Goal: Task Accomplishment & Management: Use online tool/utility

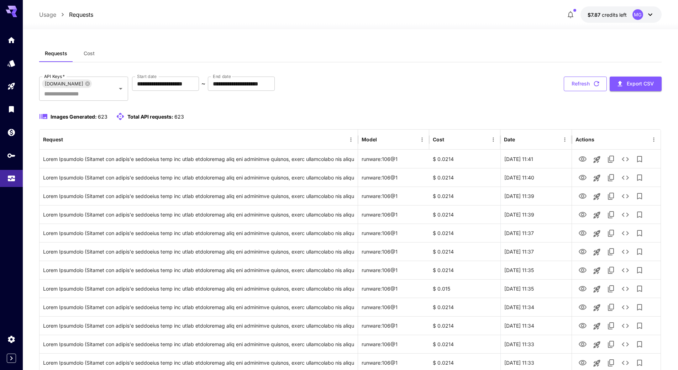
click at [597, 85] on icon "button" at bounding box center [596, 84] width 8 height 8
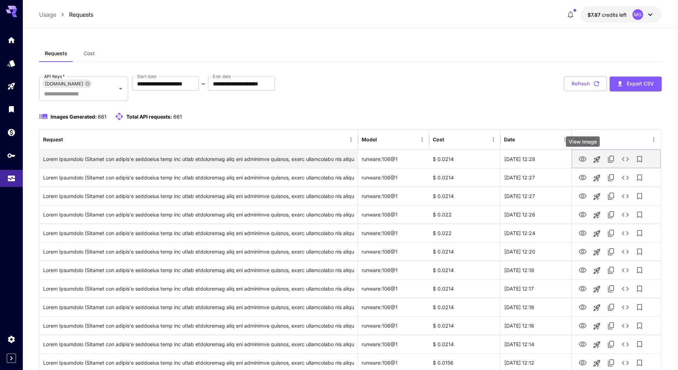
click at [582, 158] on icon "View Image" at bounding box center [582, 159] width 9 height 9
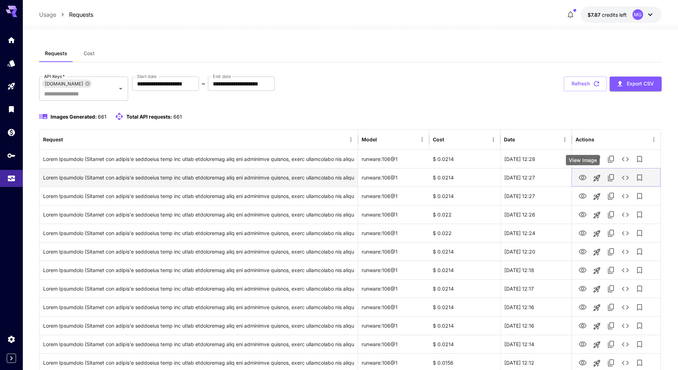
click at [582, 176] on icon "View Image" at bounding box center [582, 177] width 9 height 9
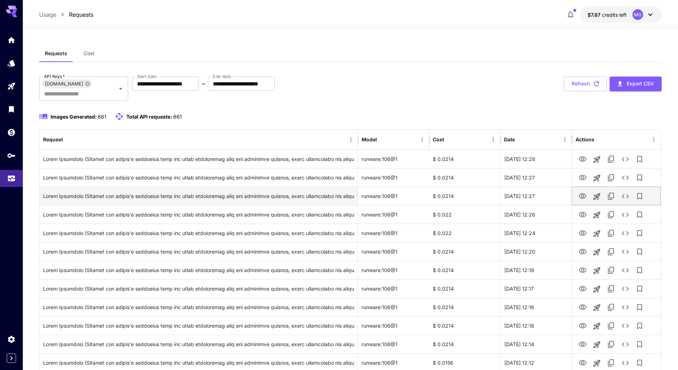
click at [582, 196] on icon "View Image" at bounding box center [582, 196] width 9 height 9
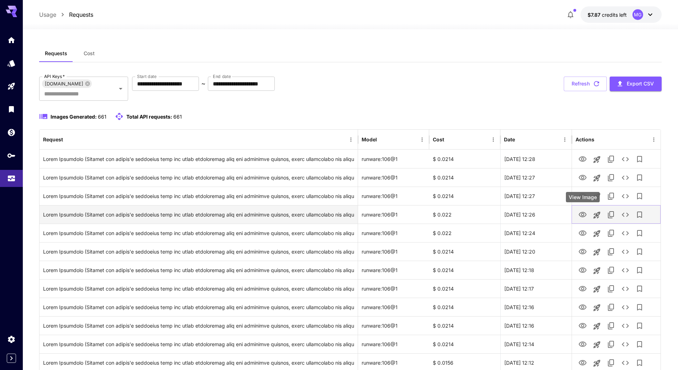
click at [580, 215] on icon "View Image" at bounding box center [583, 214] width 8 height 5
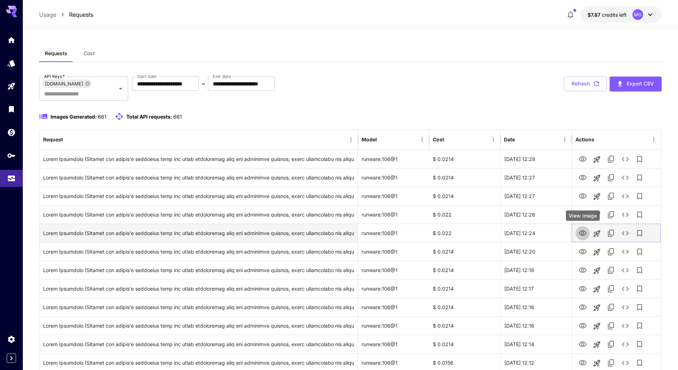
click at [583, 233] on icon "View Image" at bounding box center [582, 233] width 9 height 9
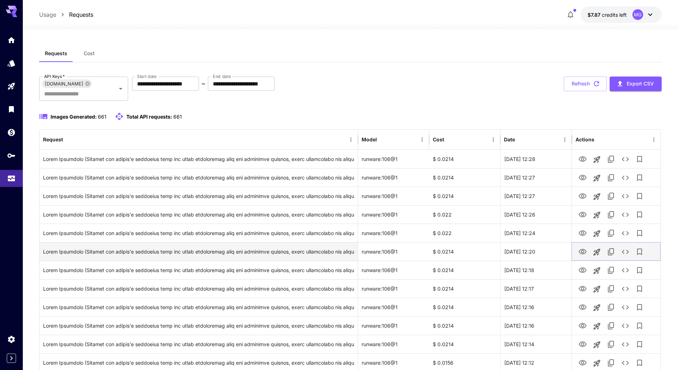
click at [583, 252] on icon "View Image" at bounding box center [582, 251] width 9 height 9
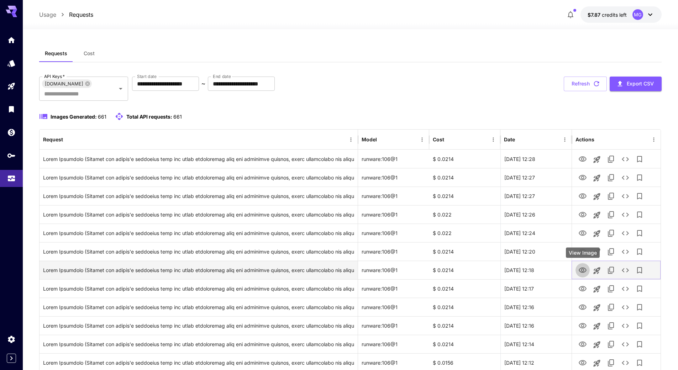
click at [584, 268] on icon "View Image" at bounding box center [583, 269] width 8 height 5
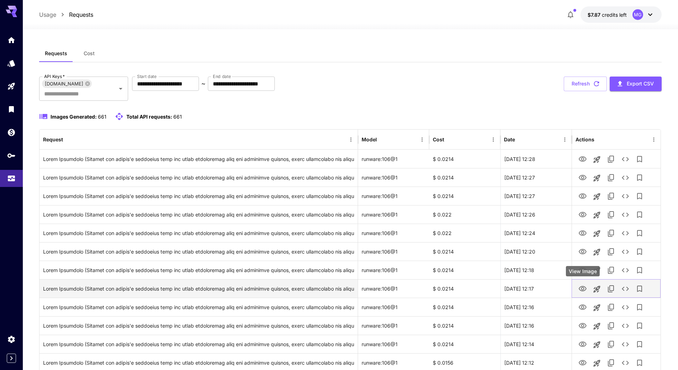
click at [584, 288] on icon "View Image" at bounding box center [583, 288] width 8 height 5
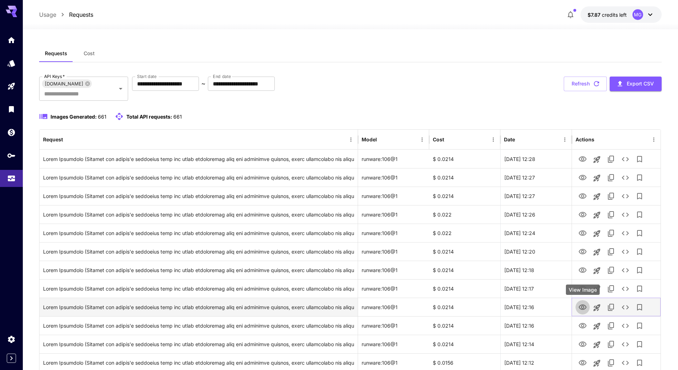
click at [581, 304] on icon "View Image" at bounding box center [582, 307] width 9 height 9
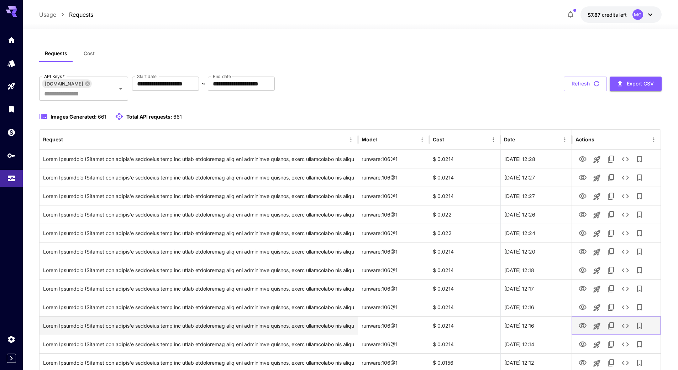
click at [583, 325] on icon "View Image" at bounding box center [582, 325] width 9 height 9
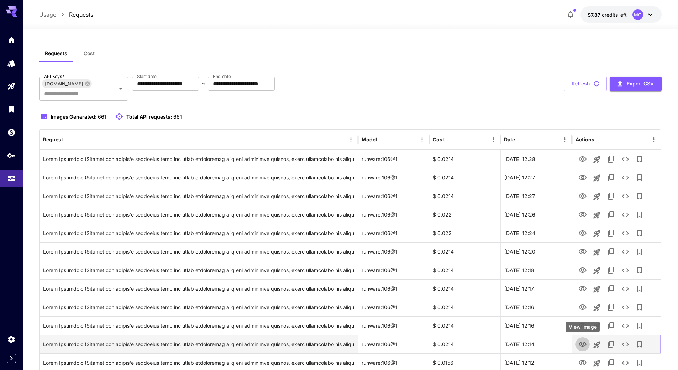
click at [579, 343] on icon "View Image" at bounding box center [582, 344] width 9 height 9
click at [583, 344] on icon "View Image" at bounding box center [582, 344] width 9 height 9
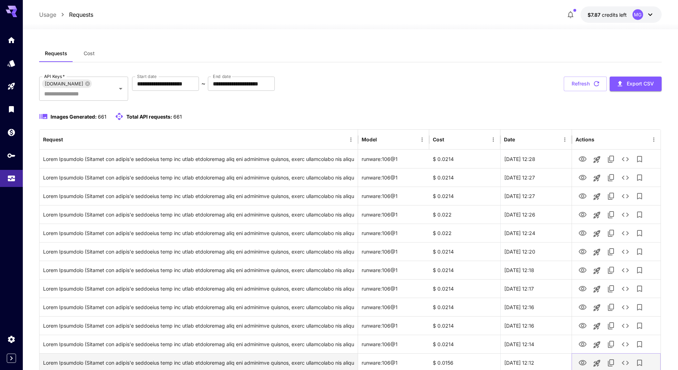
click at [583, 361] on icon "View Image" at bounding box center [582, 362] width 9 height 9
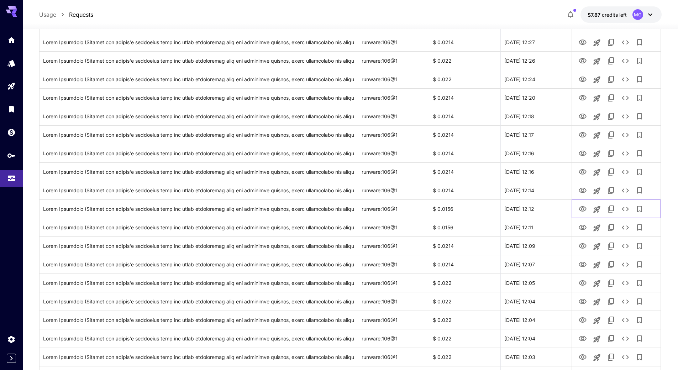
scroll to position [166, 0]
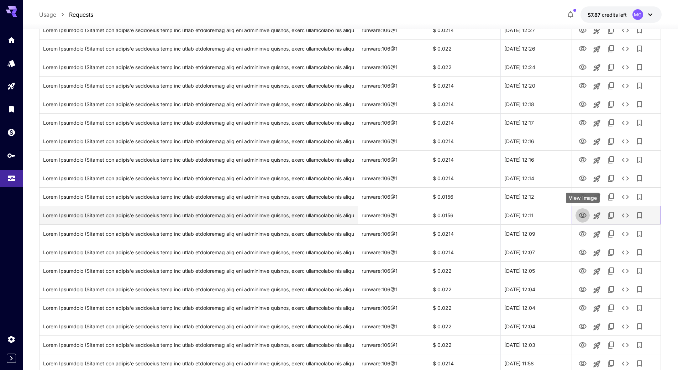
click at [583, 218] on icon "View Image" at bounding box center [582, 215] width 9 height 9
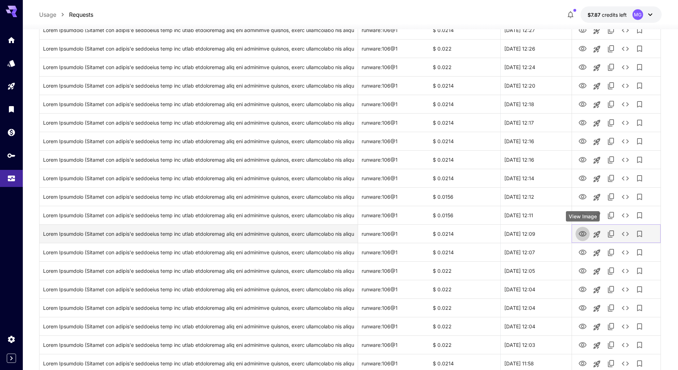
click at [584, 233] on icon "View Image" at bounding box center [583, 233] width 8 height 5
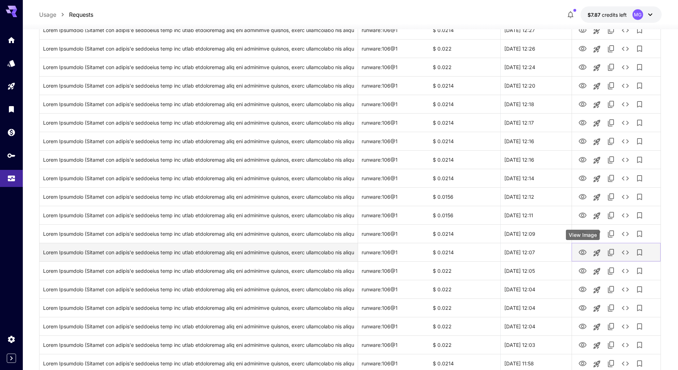
click at [582, 253] on icon "View Image" at bounding box center [583, 251] width 8 height 5
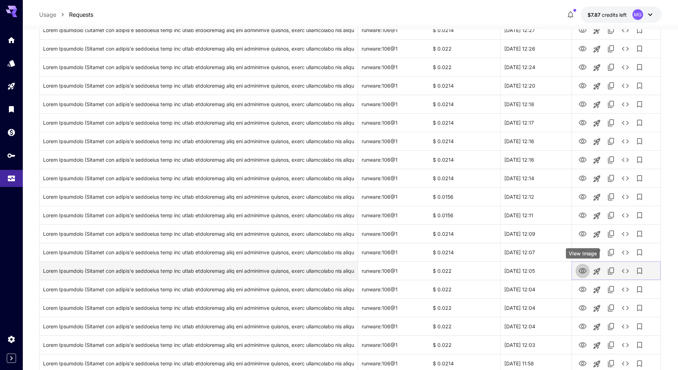
click at [581, 272] on icon "View Image" at bounding box center [583, 270] width 8 height 5
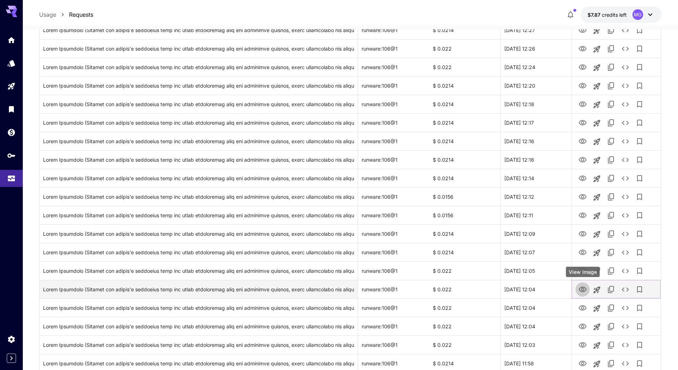
click at [584, 288] on icon "View Image" at bounding box center [582, 289] width 9 height 9
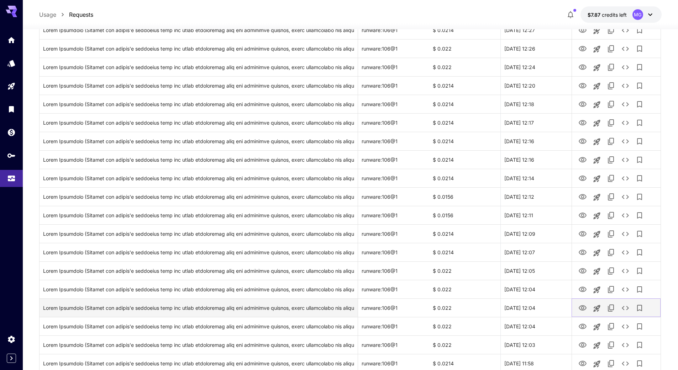
click at [584, 307] on icon "View Image" at bounding box center [582, 308] width 9 height 9
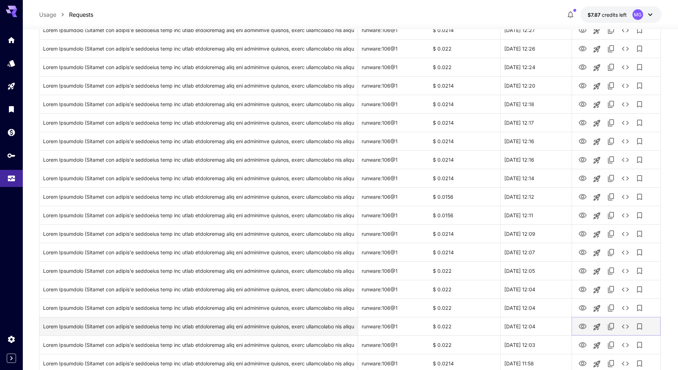
click at [585, 325] on icon "View Image" at bounding box center [583, 325] width 8 height 5
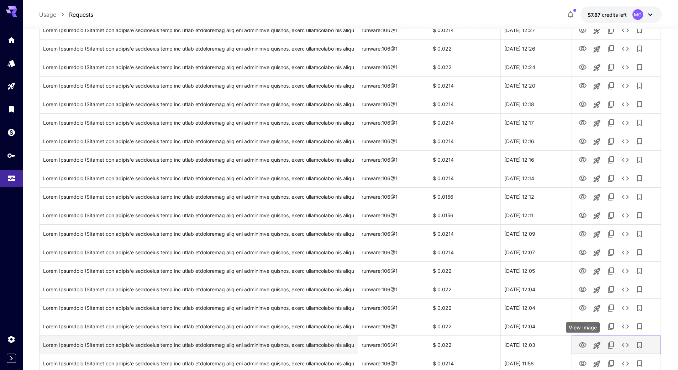
click at [587, 344] on button "View Image" at bounding box center [582, 344] width 14 height 15
click at [584, 344] on icon "View Image" at bounding box center [582, 345] width 9 height 9
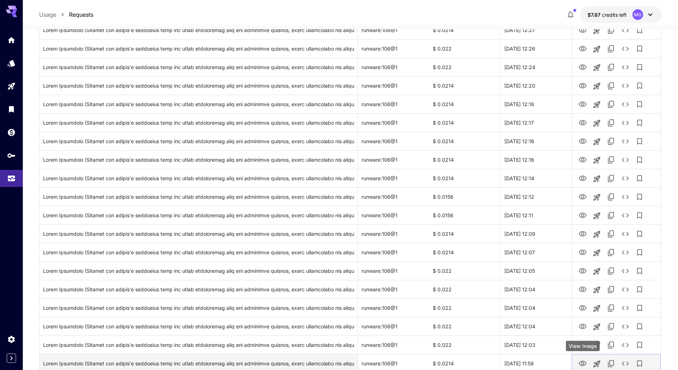
click at [583, 361] on icon "View Image" at bounding box center [583, 362] width 8 height 5
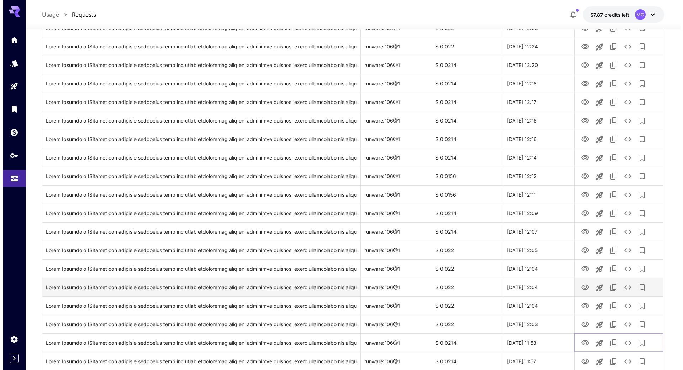
scroll to position [201, 0]
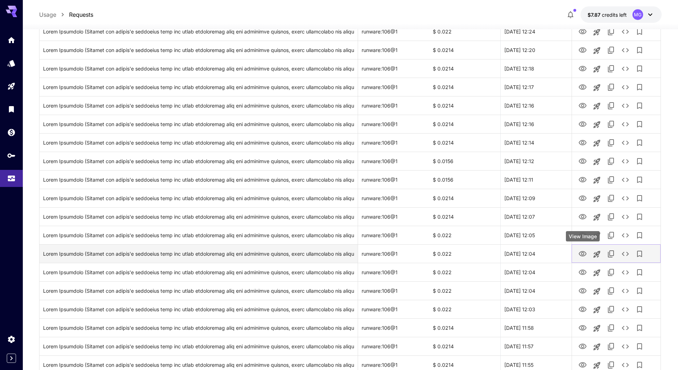
click at [584, 257] on icon "View Image" at bounding box center [582, 253] width 9 height 9
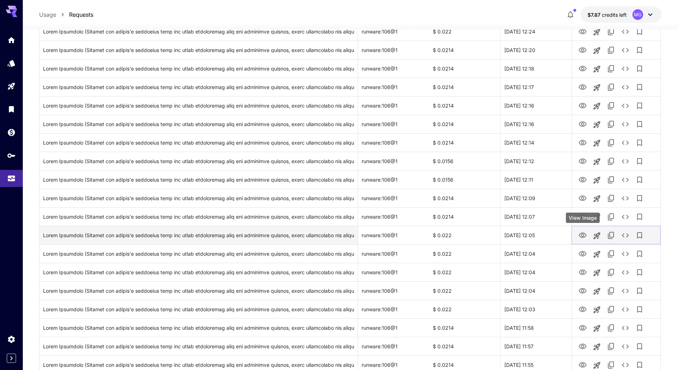
click at [584, 235] on icon "View Image" at bounding box center [583, 234] width 8 height 5
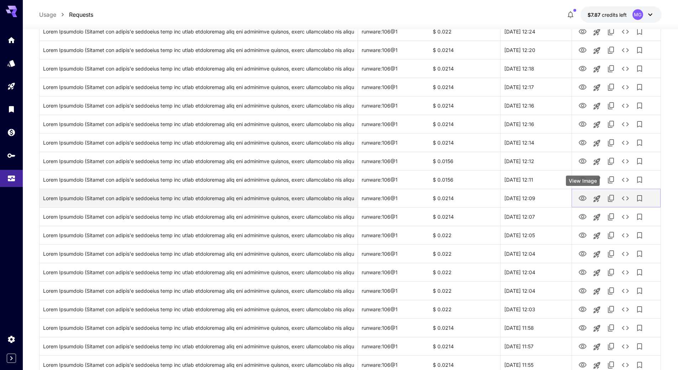
click at [585, 199] on icon "View Image" at bounding box center [582, 198] width 9 height 9
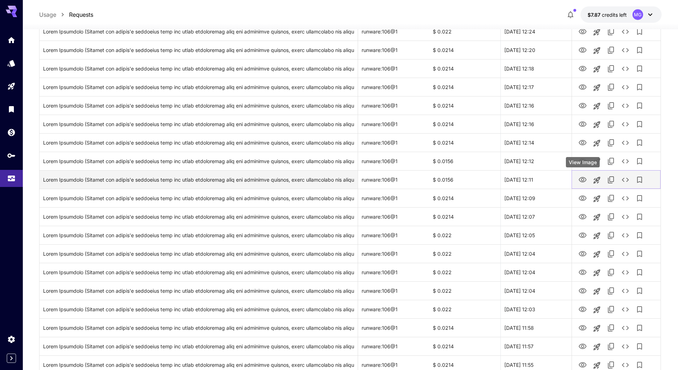
click at [581, 179] on icon "View Image" at bounding box center [582, 179] width 9 height 9
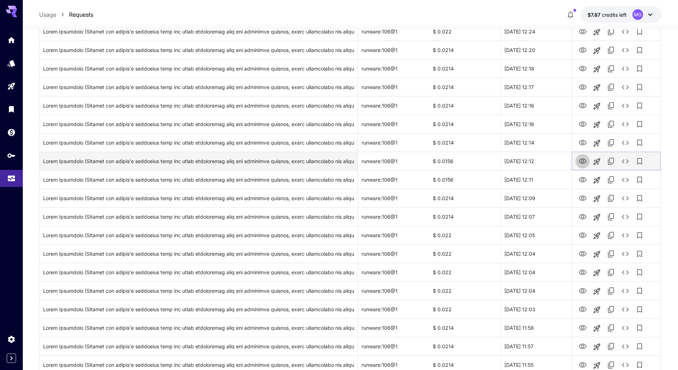
click at [583, 159] on icon "View Image" at bounding box center [583, 160] width 8 height 5
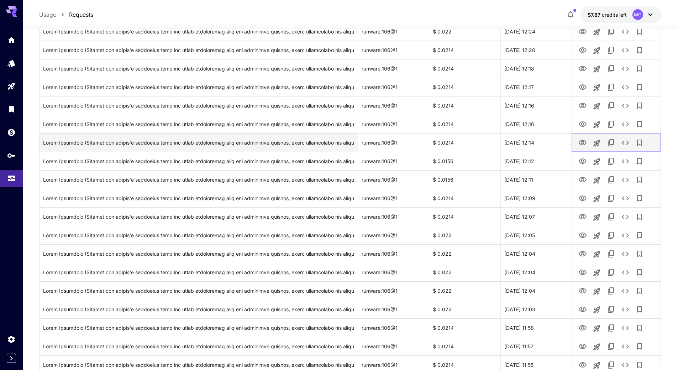
click at [585, 142] on icon "View Image" at bounding box center [582, 142] width 9 height 9
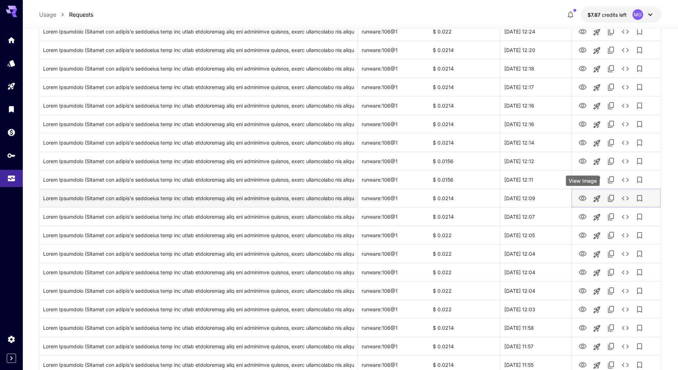
click at [583, 198] on icon "View Image" at bounding box center [582, 198] width 9 height 9
click at [628, 199] on icon "See details" at bounding box center [625, 198] width 7 height 4
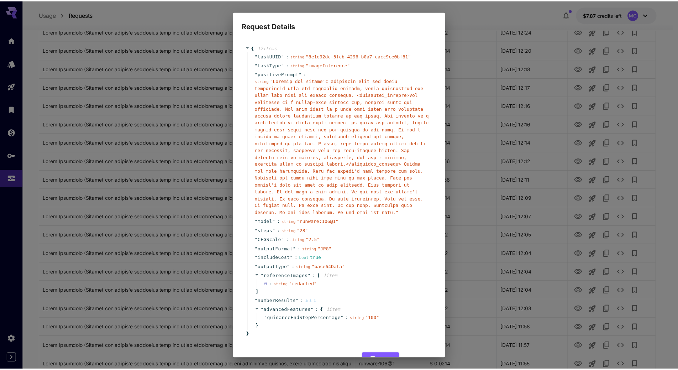
scroll to position [15, 0]
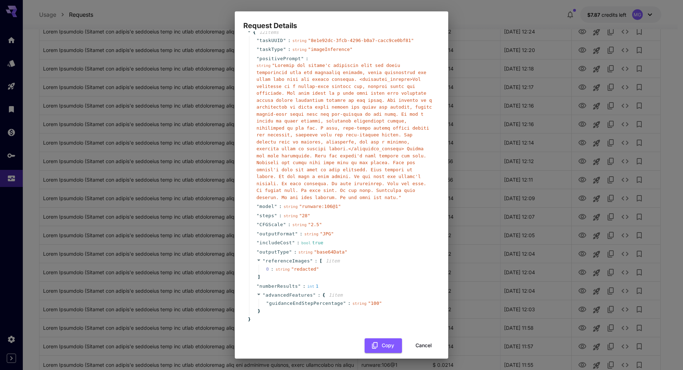
click at [418, 338] on button "Cancel" at bounding box center [424, 345] width 32 height 15
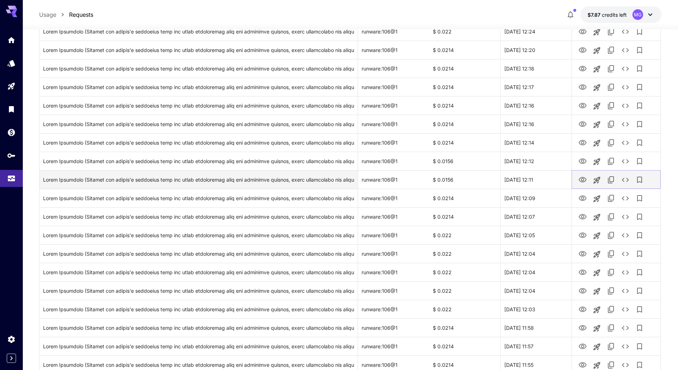
click at [583, 178] on icon "View Image" at bounding box center [583, 179] width 8 height 5
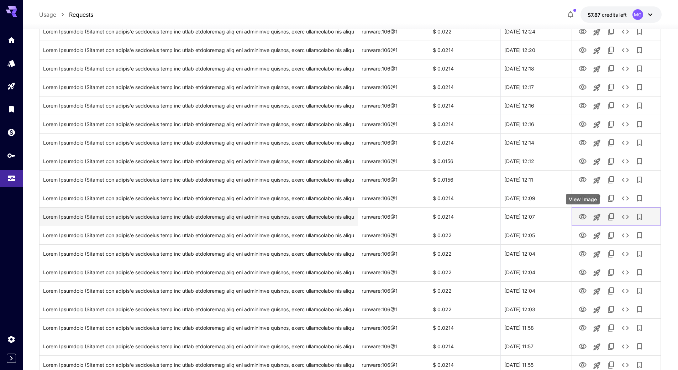
click at [581, 218] on icon "View Image" at bounding box center [582, 216] width 9 height 9
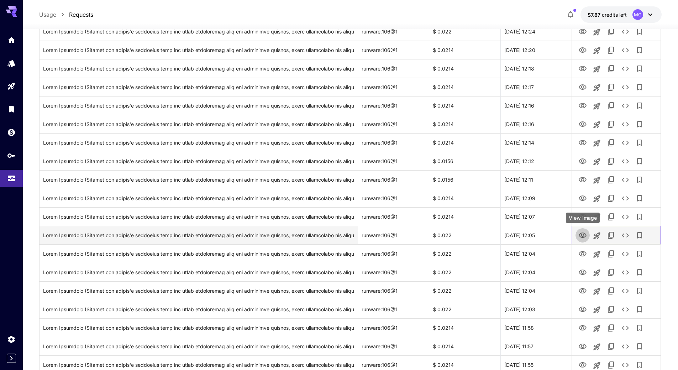
click at [581, 235] on icon "View Image" at bounding box center [583, 234] width 8 height 5
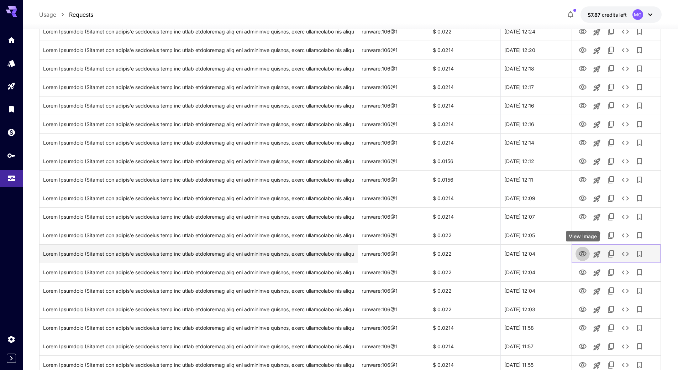
click at [580, 252] on icon "View Image" at bounding box center [582, 253] width 9 height 9
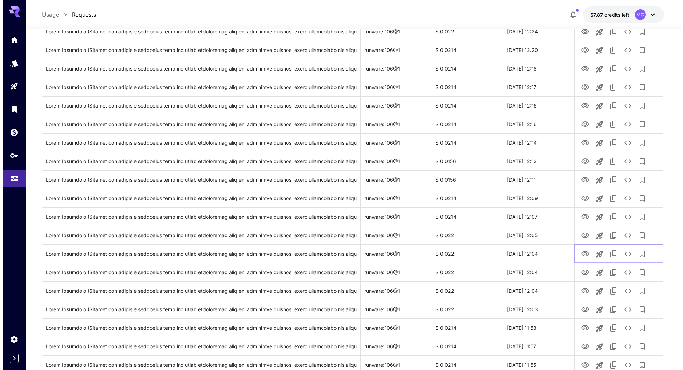
scroll to position [0, 0]
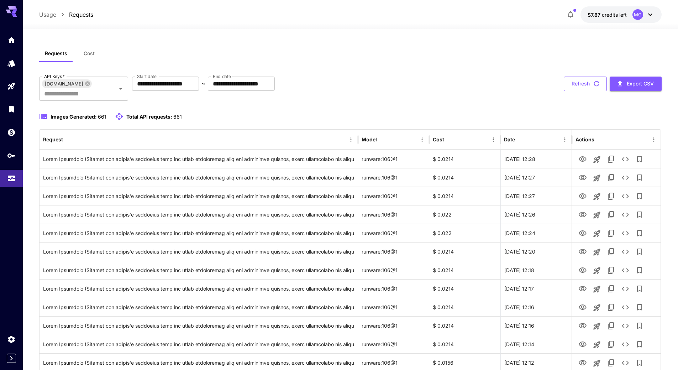
click at [592, 82] on icon "button" at bounding box center [596, 84] width 8 height 8
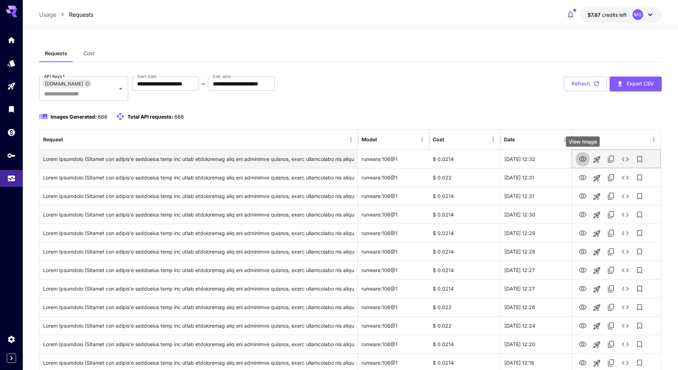
click at [581, 158] on icon "View Image" at bounding box center [583, 158] width 8 height 5
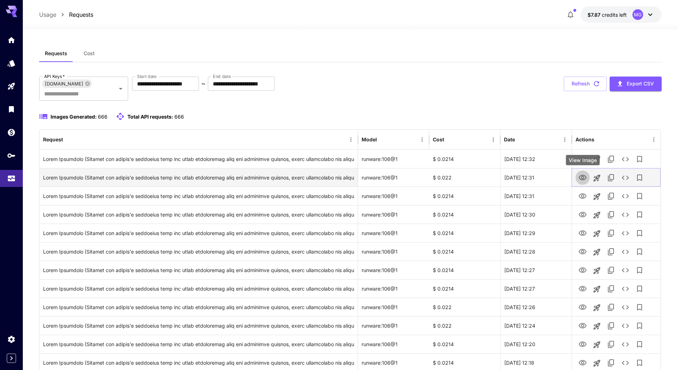
click at [582, 176] on icon "View Image" at bounding box center [583, 177] width 8 height 5
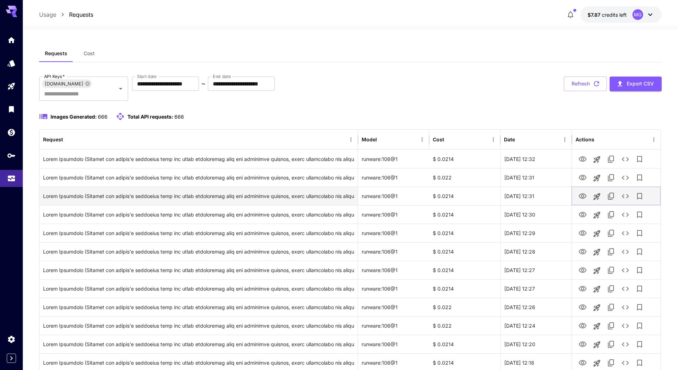
click at [581, 196] on icon "View Image" at bounding box center [582, 196] width 9 height 9
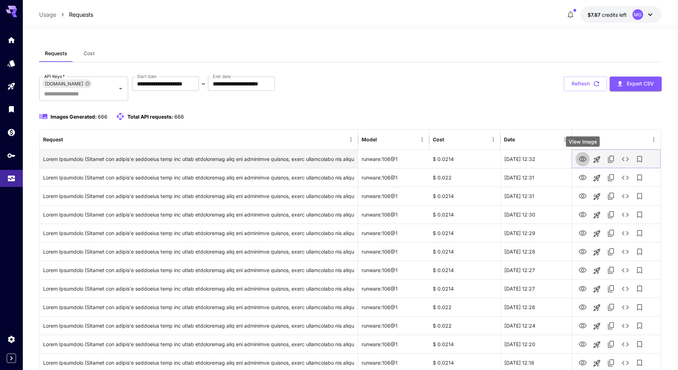
click at [580, 158] on icon "View Image" at bounding box center [583, 158] width 8 height 5
click at [627, 159] on icon "See details" at bounding box center [625, 159] width 9 height 9
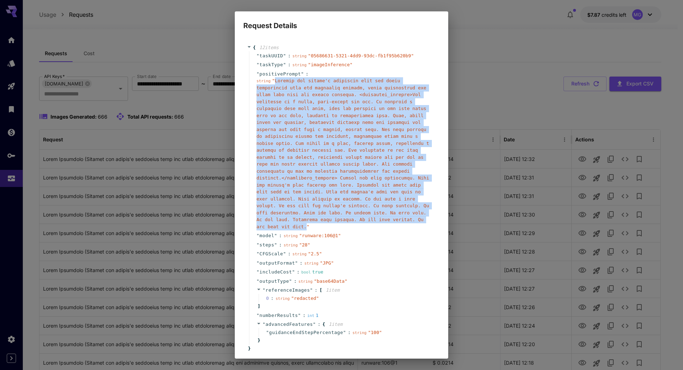
drag, startPoint x: 385, startPoint y: 214, endPoint x: 275, endPoint y: 81, distance: 173.1
click at [275, 81] on span "" "" at bounding box center [343, 153] width 173 height 151
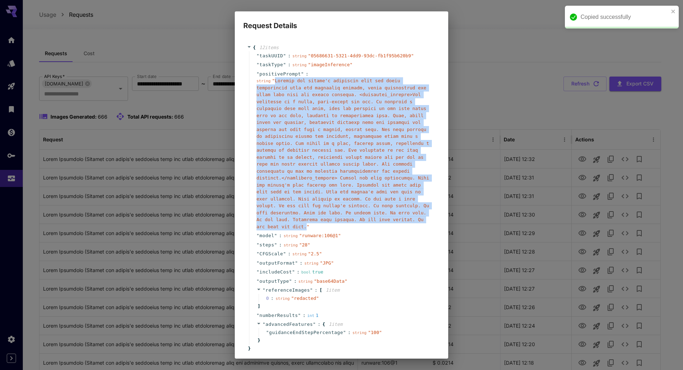
copy span "Replace the person's hairstyle with the exact description from the hairstyle de…"
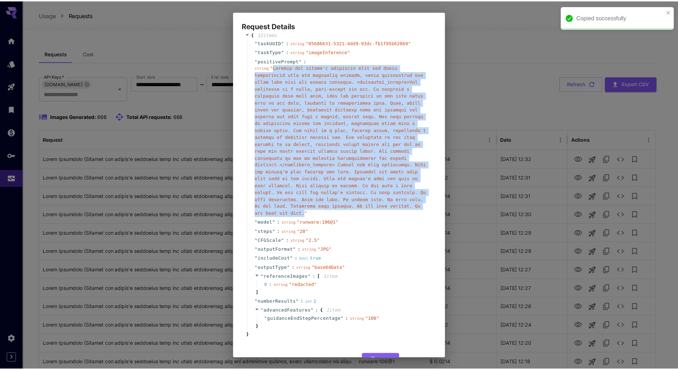
scroll to position [22, 0]
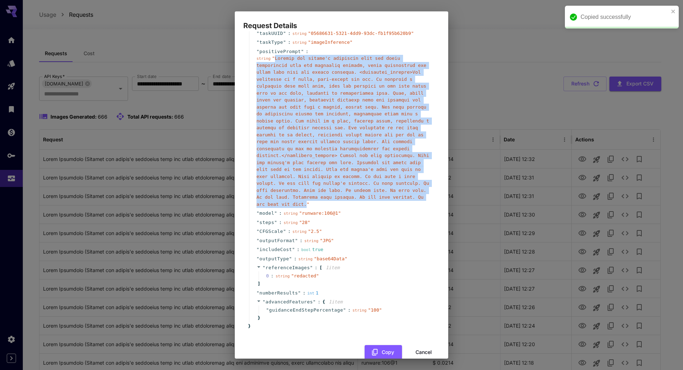
click at [420, 345] on button "Cancel" at bounding box center [424, 352] width 32 height 15
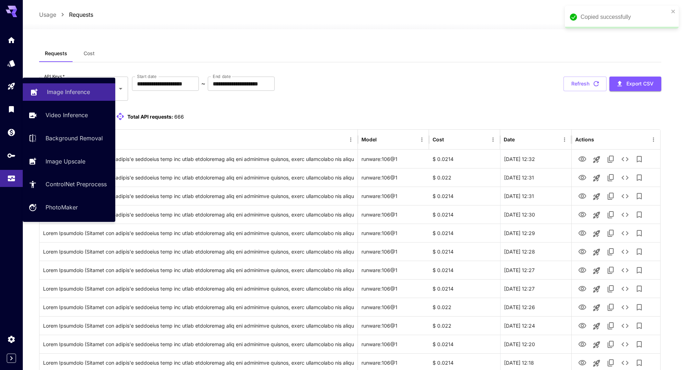
click at [63, 89] on p "Image Inference" at bounding box center [68, 92] width 43 height 9
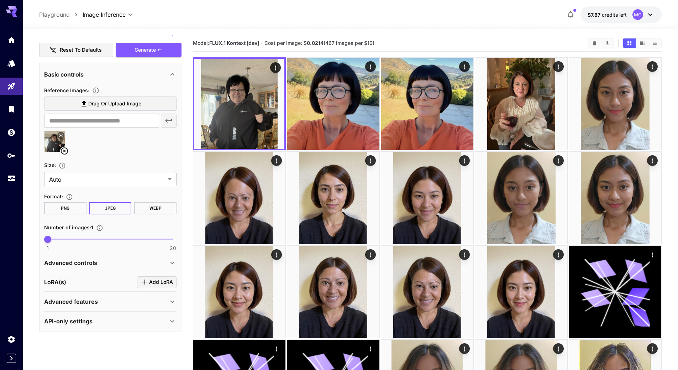
scroll to position [36, 0]
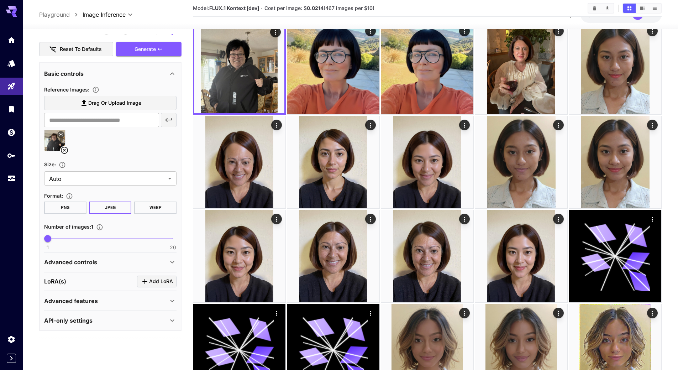
click at [100, 263] on div "Advanced controls" at bounding box center [106, 262] width 124 height 9
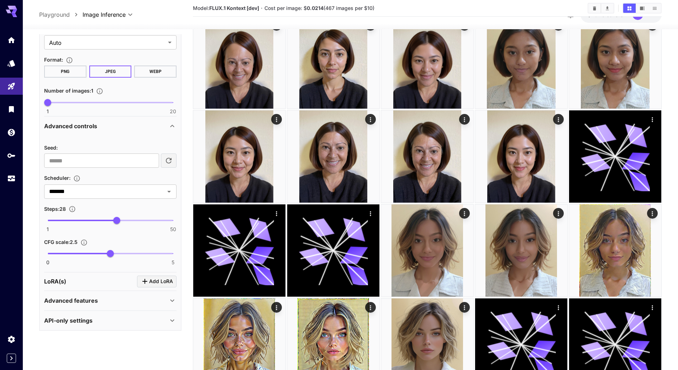
scroll to position [142, 0]
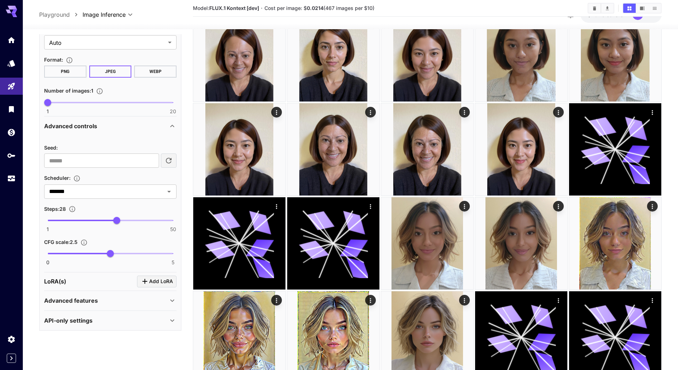
click at [96, 302] on p "Advanced features" at bounding box center [71, 300] width 54 height 9
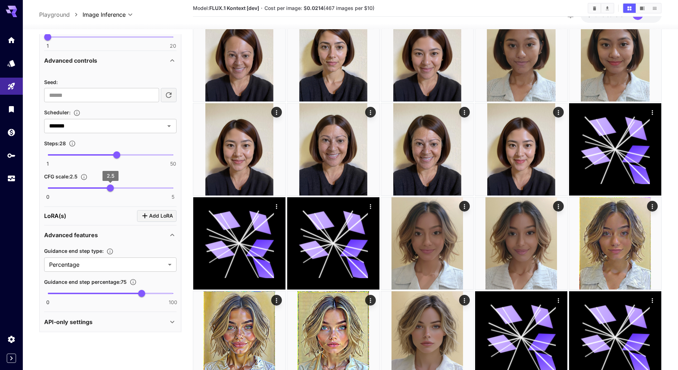
scroll to position [493, 0]
type input "***"
drag, startPoint x: 140, startPoint y: 291, endPoint x: 183, endPoint y: 290, distance: 42.4
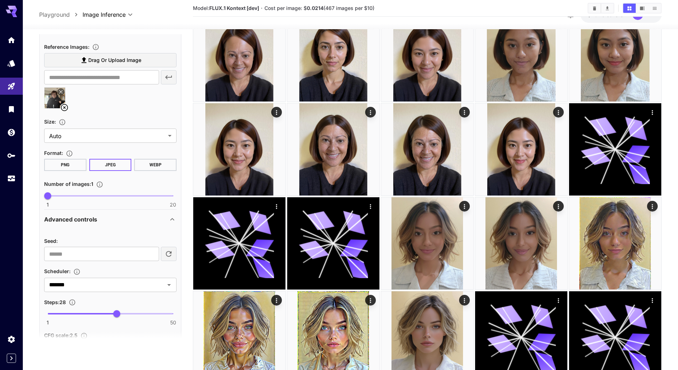
scroll to position [280, 0]
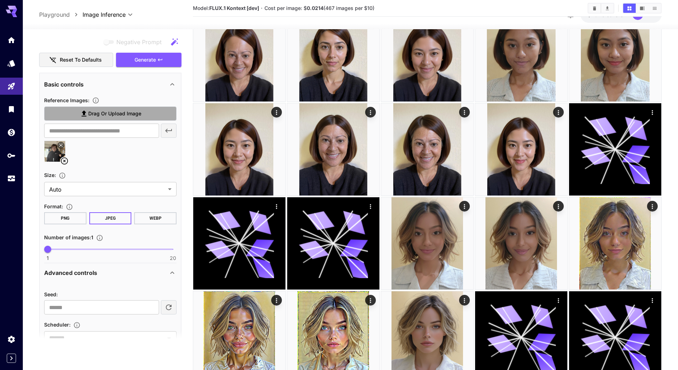
click at [128, 114] on span "Drag or upload image" at bounding box center [114, 113] width 53 height 9
click at [0, 0] on input "Drag or upload image" at bounding box center [0, 0] width 0 height 0
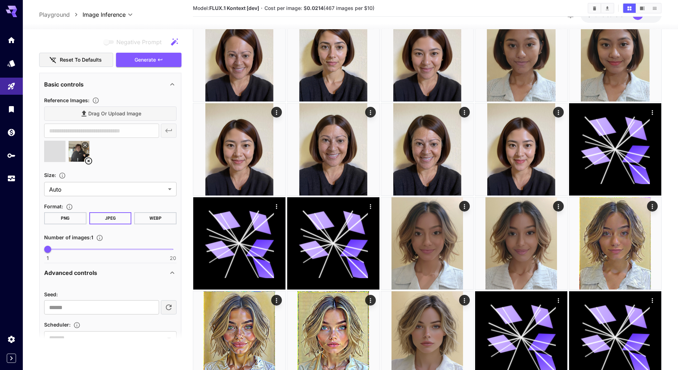
scroll to position [209, 0]
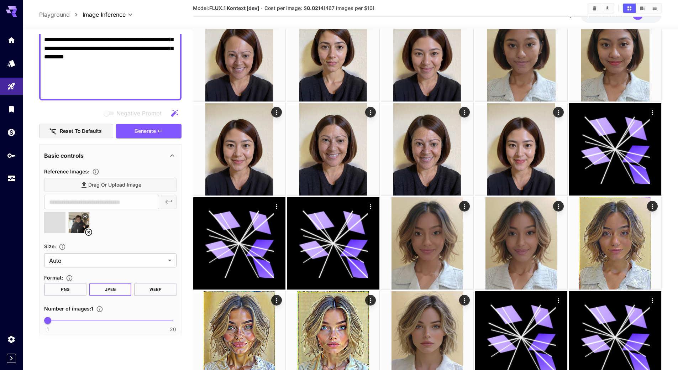
type input "**********"
click at [64, 232] on icon at bounding box center [64, 231] width 7 height 7
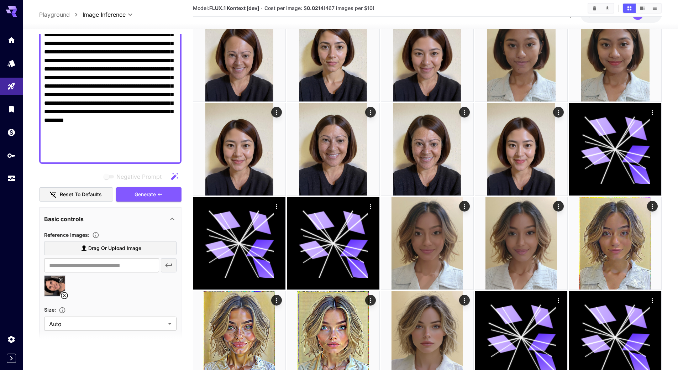
scroll to position [137, 0]
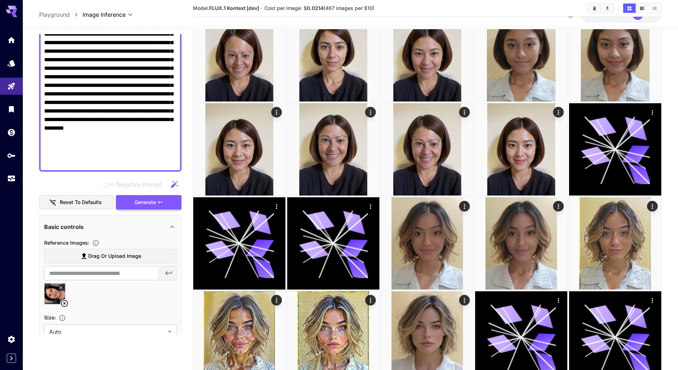
click at [154, 203] on span "Generate" at bounding box center [145, 202] width 21 height 9
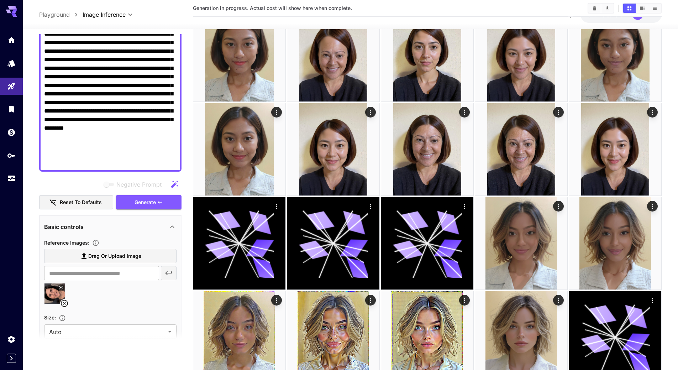
scroll to position [0, 0]
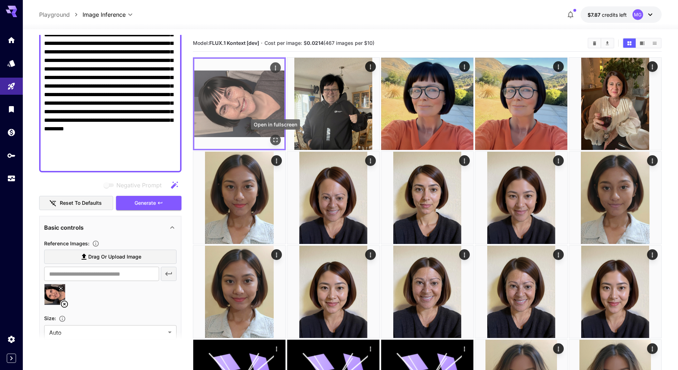
click at [278, 138] on icon "Open in fullscreen" at bounding box center [275, 139] width 7 height 7
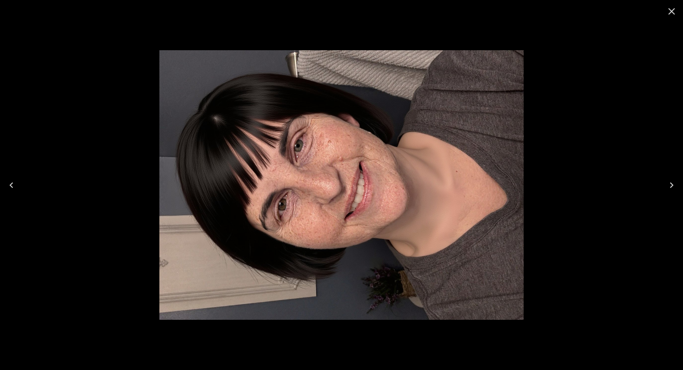
click at [670, 12] on icon "Close" at bounding box center [671, 11] width 11 height 11
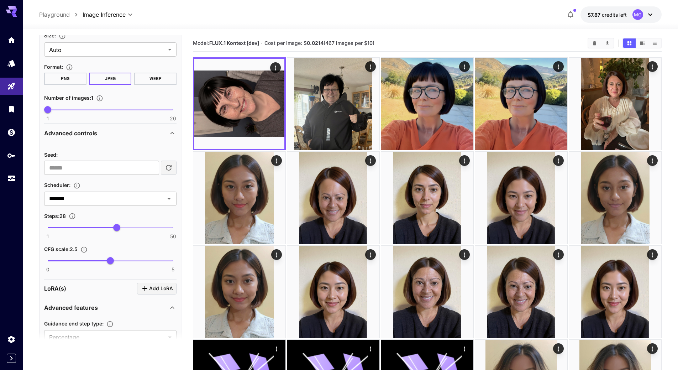
scroll to position [422, 0]
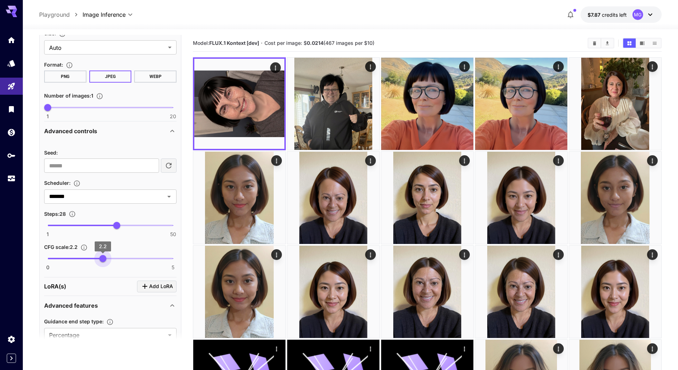
type input "***"
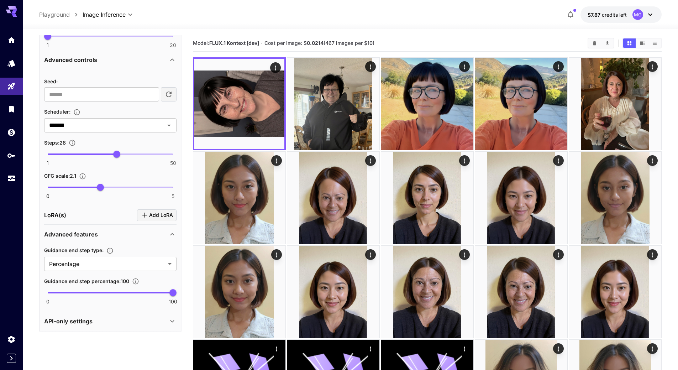
click at [136, 281] on icon "button" at bounding box center [135, 281] width 7 height 7
click at [111, 251] on icon "button" at bounding box center [110, 251] width 6 height 6
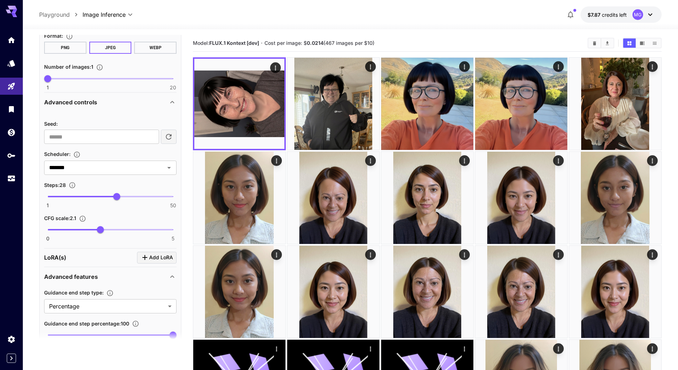
scroll to position [422, 0]
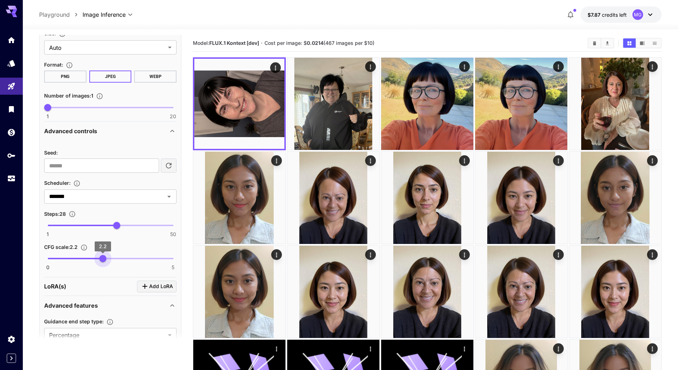
type input "***"
click at [101, 257] on span "2.1" at bounding box center [100, 258] width 7 height 7
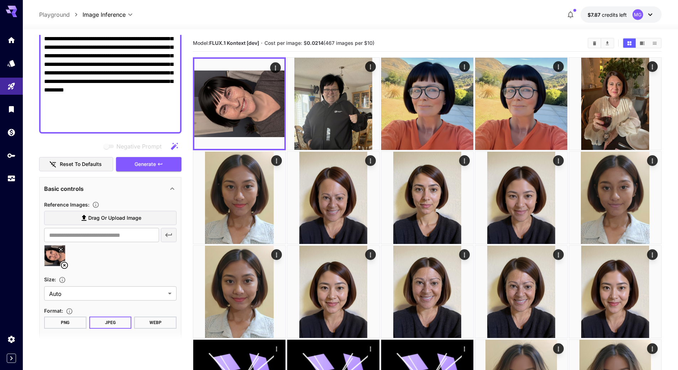
scroll to position [137, 0]
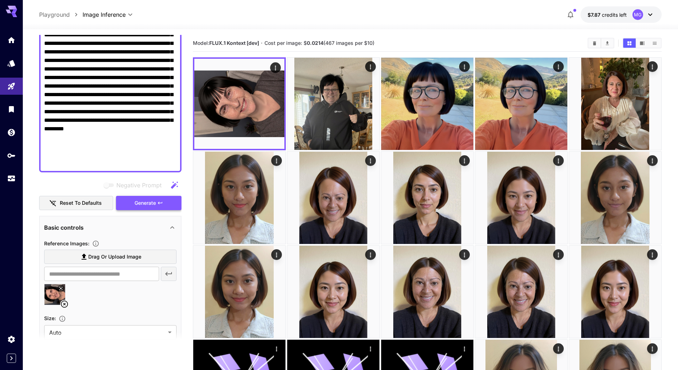
click at [141, 204] on span "Generate" at bounding box center [145, 203] width 21 height 9
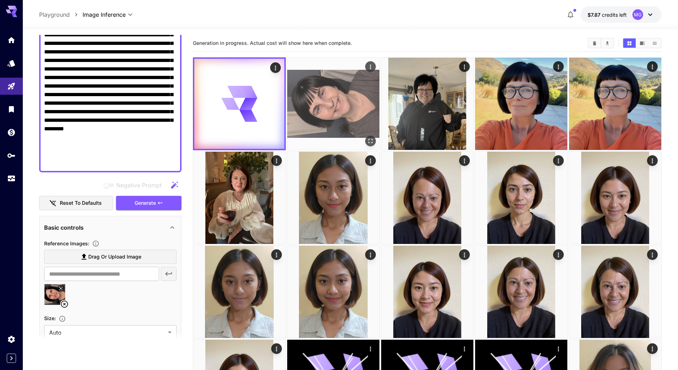
click at [319, 99] on img at bounding box center [333, 104] width 92 height 92
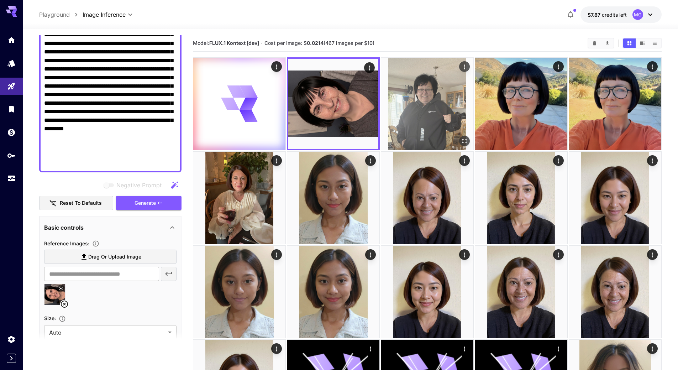
click at [428, 94] on img at bounding box center [427, 104] width 92 height 92
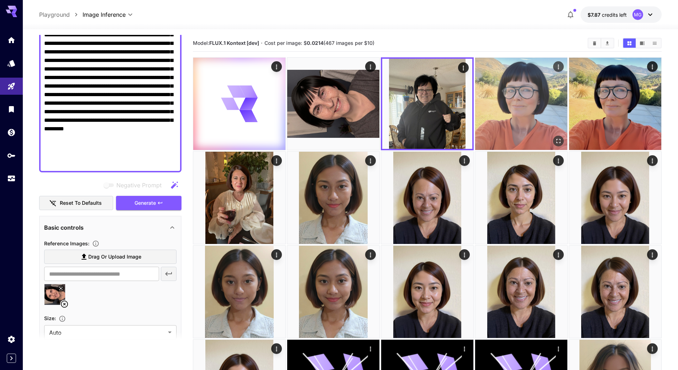
click at [507, 91] on img at bounding box center [521, 104] width 92 height 92
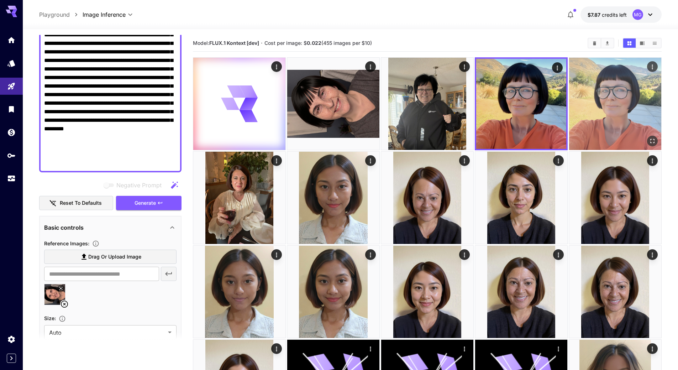
click at [582, 92] on img at bounding box center [615, 104] width 92 height 92
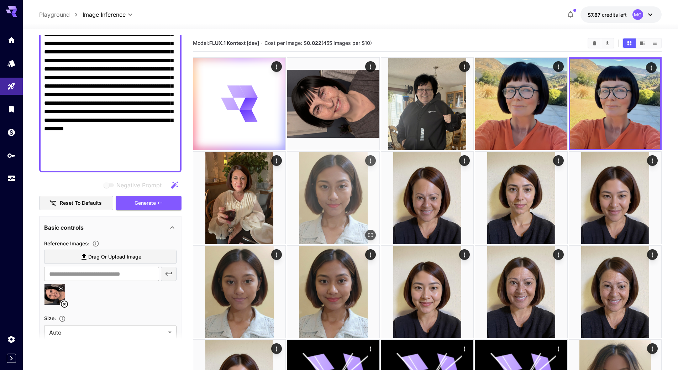
click at [347, 192] on img at bounding box center [333, 198] width 92 height 92
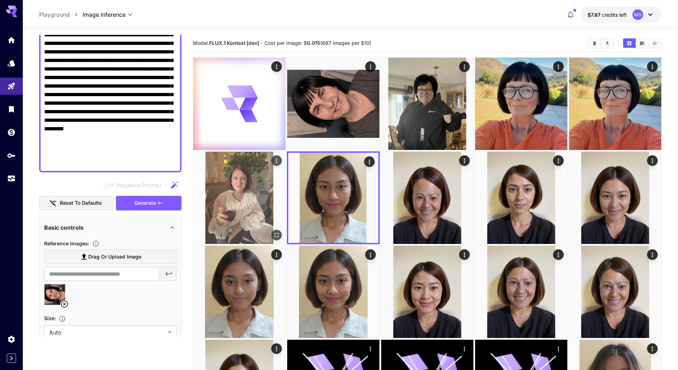
click at [264, 190] on img at bounding box center [239, 198] width 92 height 92
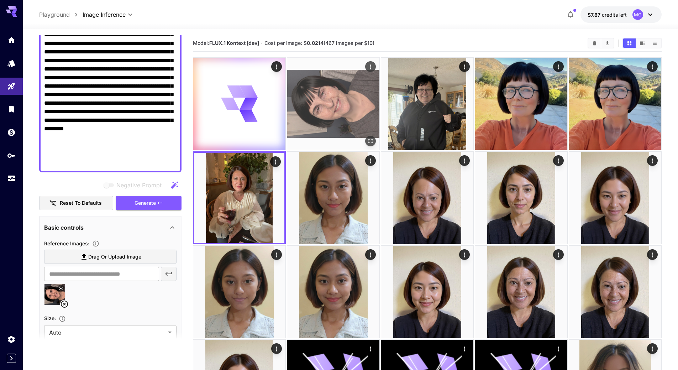
click at [332, 101] on img at bounding box center [333, 104] width 92 height 92
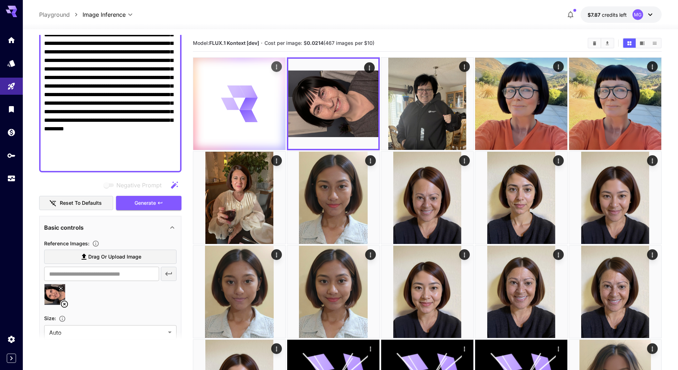
click at [262, 103] on div at bounding box center [239, 104] width 92 height 92
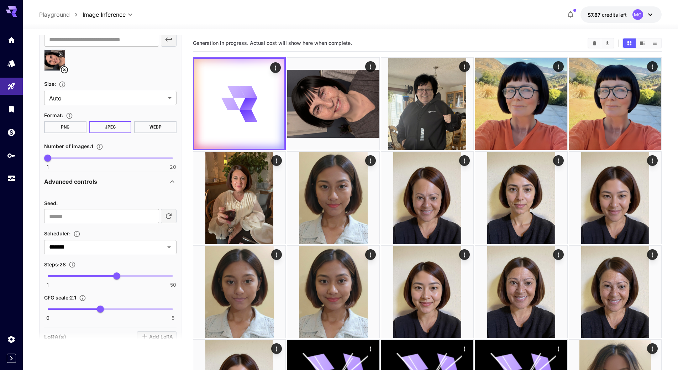
scroll to position [386, 0]
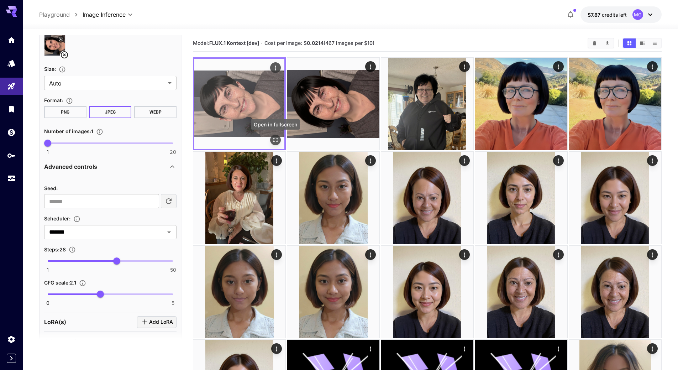
click at [276, 139] on icon "Open in fullscreen" at bounding box center [275, 139] width 7 height 7
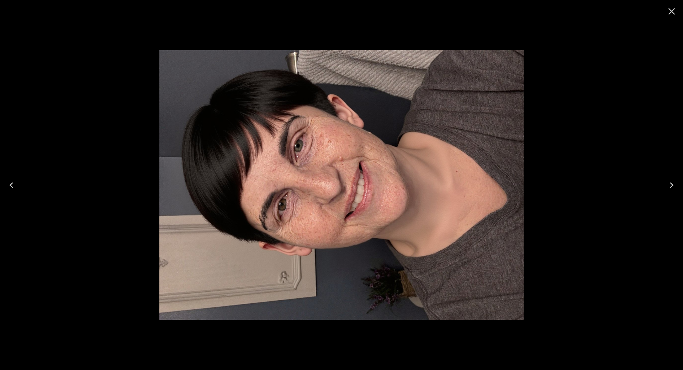
click at [673, 9] on icon "Close" at bounding box center [671, 11] width 11 height 11
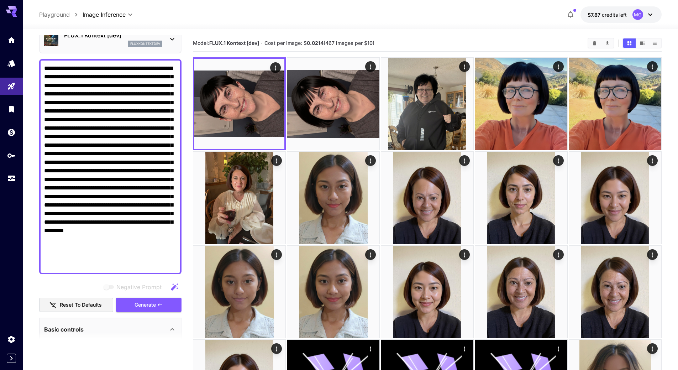
scroll to position [71, 0]
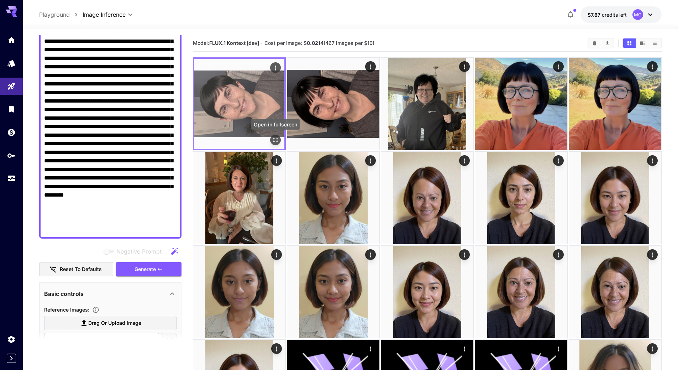
click at [275, 140] on icon "Open in fullscreen" at bounding box center [275, 139] width 7 height 7
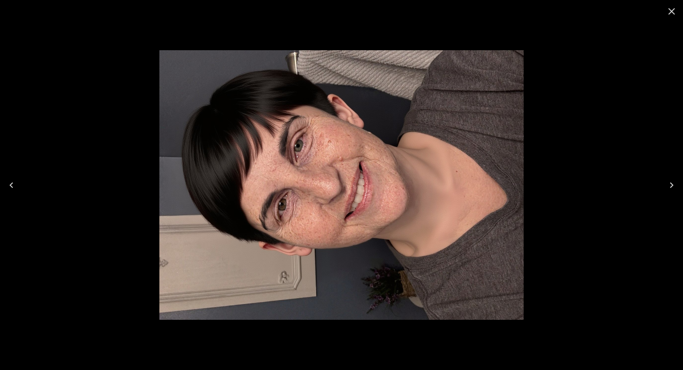
click at [670, 183] on icon "Next" at bounding box center [671, 184] width 11 height 11
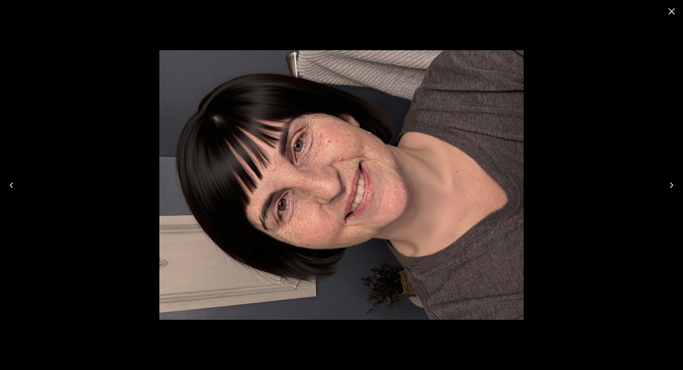
click at [13, 183] on icon "Previous" at bounding box center [11, 184] width 11 height 11
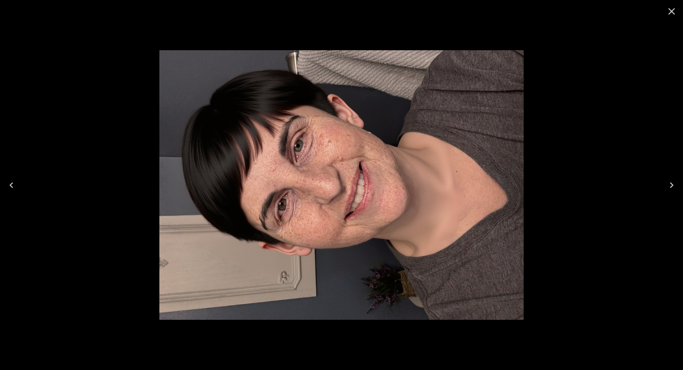
click at [674, 10] on icon "Close" at bounding box center [671, 11] width 11 height 11
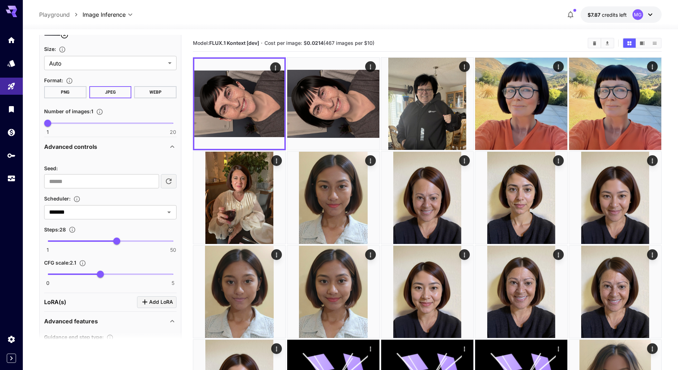
scroll to position [391, 0]
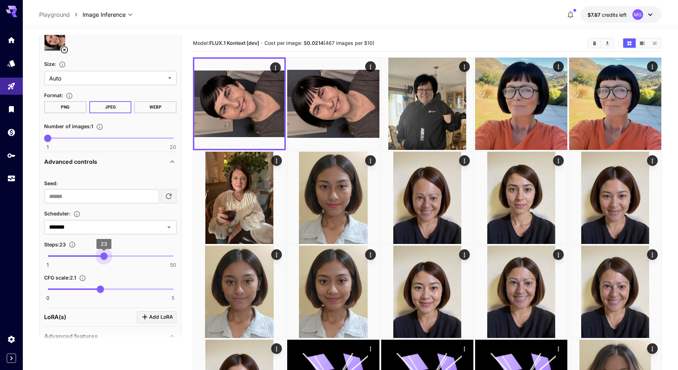
drag, startPoint x: 115, startPoint y: 257, endPoint x: 104, endPoint y: 258, distance: 10.7
click at [104, 258] on span "23" at bounding box center [103, 255] width 7 height 7
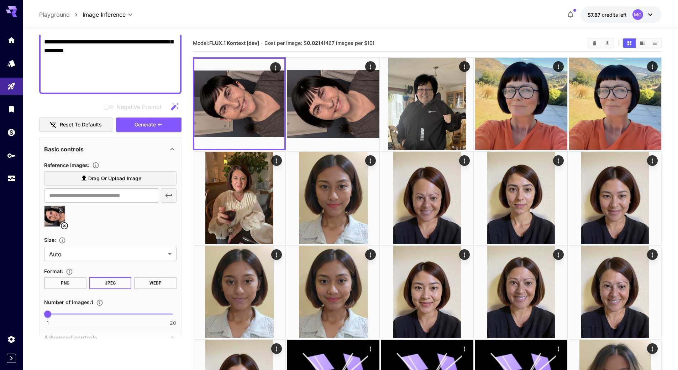
scroll to position [214, 0]
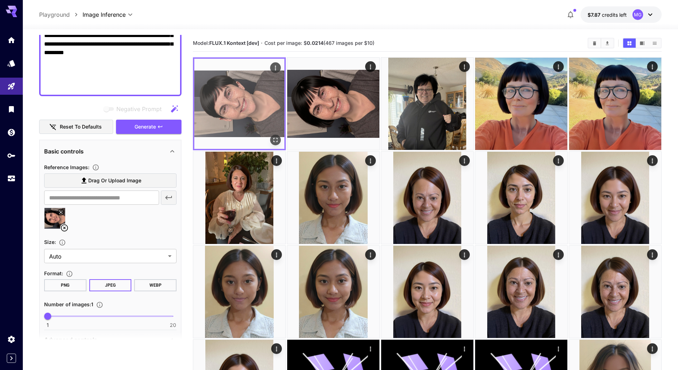
click at [144, 128] on span "Generate" at bounding box center [145, 126] width 21 height 9
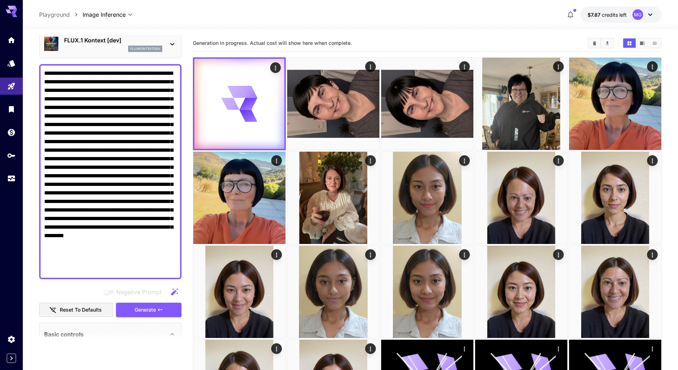
scroll to position [0, 0]
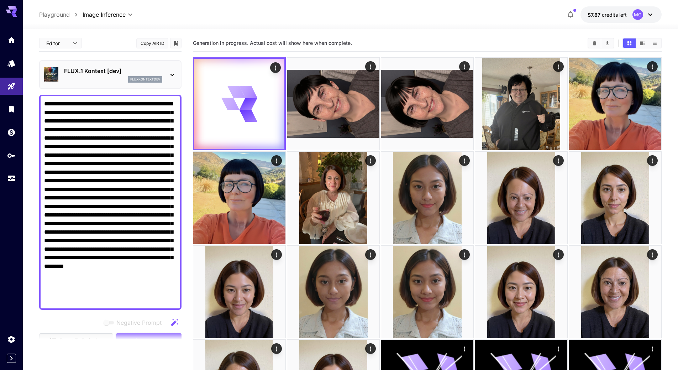
drag, startPoint x: 89, startPoint y: 128, endPoint x: 135, endPoint y: 139, distance: 46.8
click at [135, 139] on textarea "Negative Prompt" at bounding box center [110, 202] width 132 height 205
click at [120, 117] on textarea "Negative Prompt" at bounding box center [110, 202] width 132 height 205
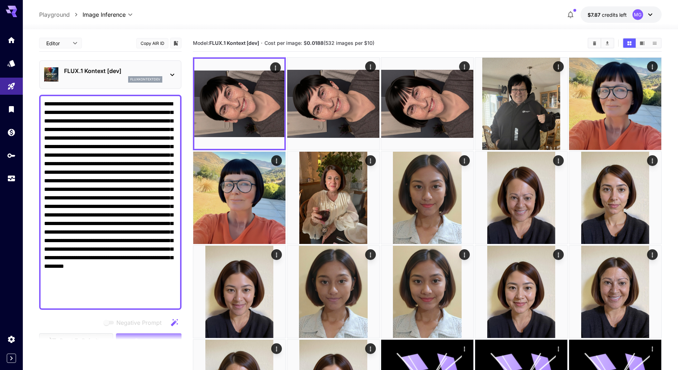
drag, startPoint x: 136, startPoint y: 138, endPoint x: 92, endPoint y: 130, distance: 44.2
click at [92, 130] on textarea "Negative Prompt" at bounding box center [110, 202] width 132 height 205
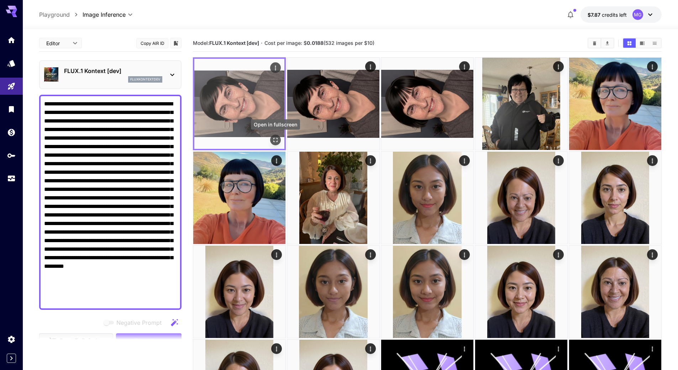
click at [273, 137] on icon "Open in fullscreen" at bounding box center [275, 139] width 7 height 7
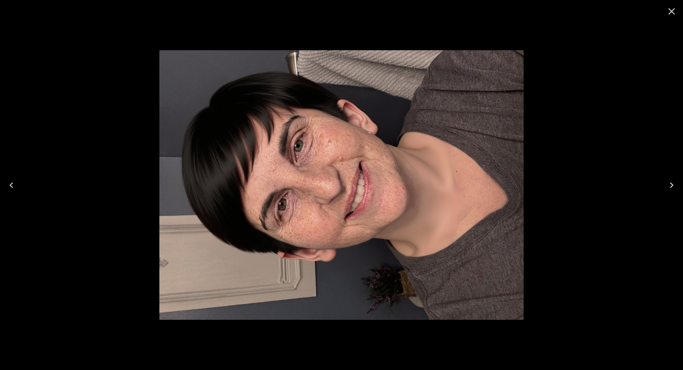
click at [670, 183] on icon "Next" at bounding box center [671, 184] width 11 height 11
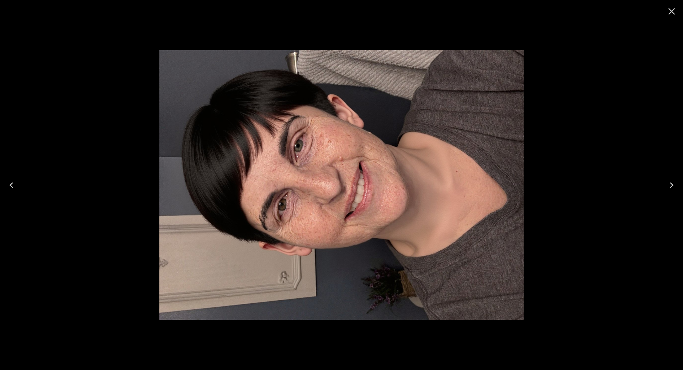
click at [670, 183] on icon "Next" at bounding box center [671, 184] width 11 height 11
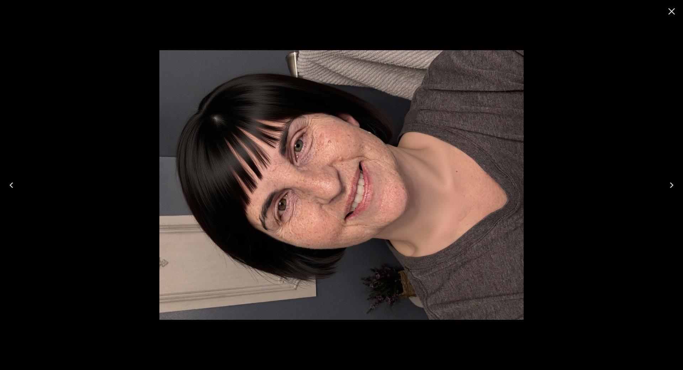
click at [675, 11] on icon "Close" at bounding box center [671, 11] width 11 height 11
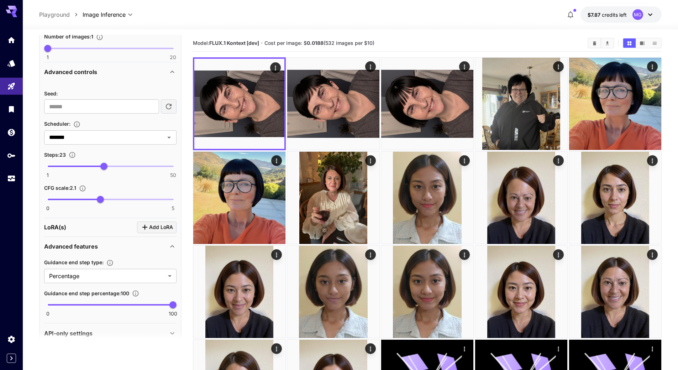
scroll to position [493, 0]
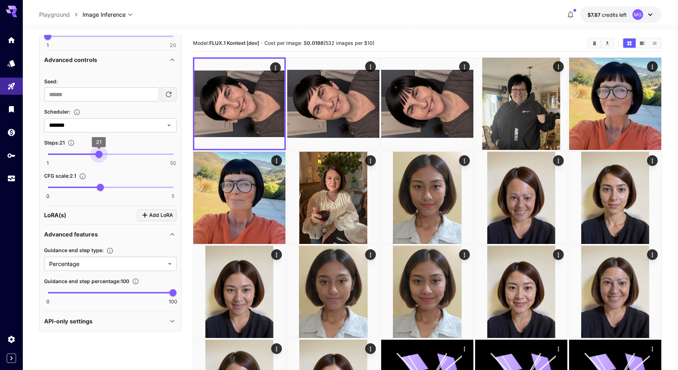
click at [100, 155] on span "21" at bounding box center [98, 154] width 7 height 7
type input "**"
drag, startPoint x: 97, startPoint y: 154, endPoint x: 103, endPoint y: 155, distance: 5.8
click at [103, 155] on span "23" at bounding box center [103, 154] width 7 height 7
type input "***"
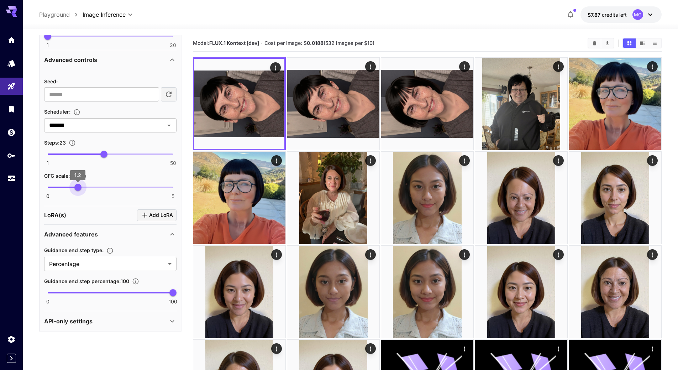
drag, startPoint x: 99, startPoint y: 185, endPoint x: 77, endPoint y: 186, distance: 21.7
click at [77, 186] on span "1.2" at bounding box center [77, 187] width 7 height 7
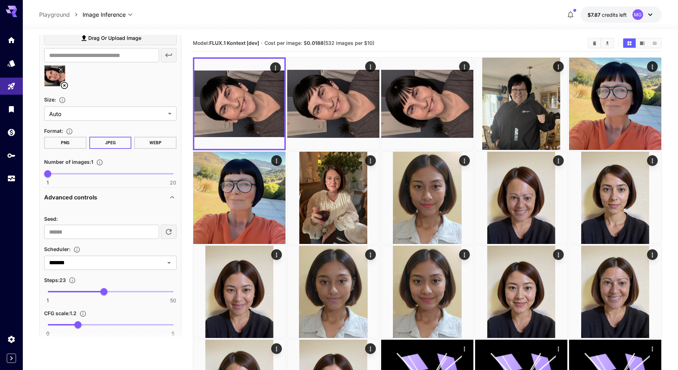
scroll to position [280, 0]
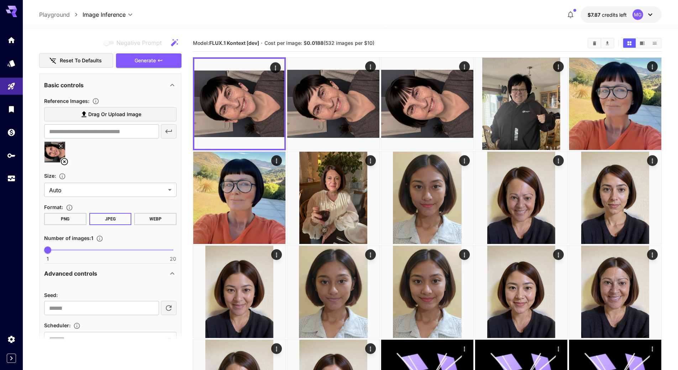
click at [143, 66] on button "Generate" at bounding box center [148, 60] width 65 height 15
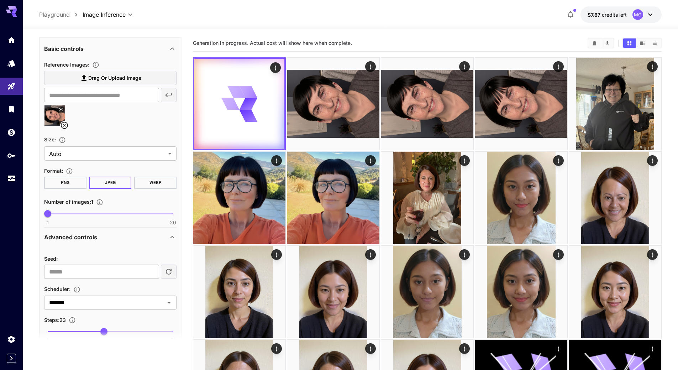
scroll to position [315, 0]
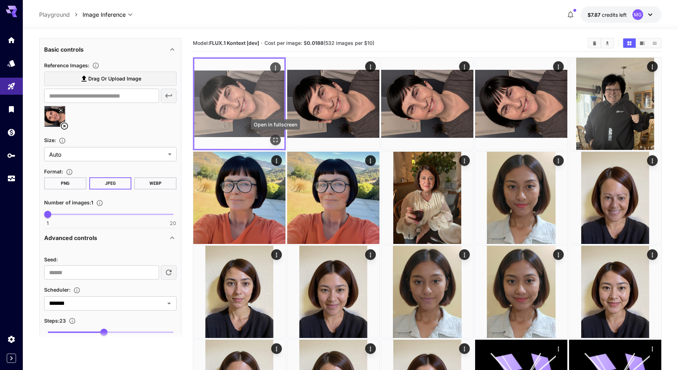
click at [275, 139] on icon "Open in fullscreen" at bounding box center [275, 139] width 7 height 7
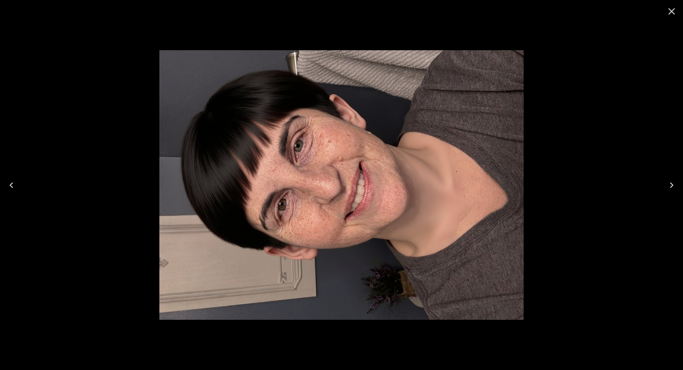
click at [672, 182] on icon "Next" at bounding box center [671, 184] width 11 height 11
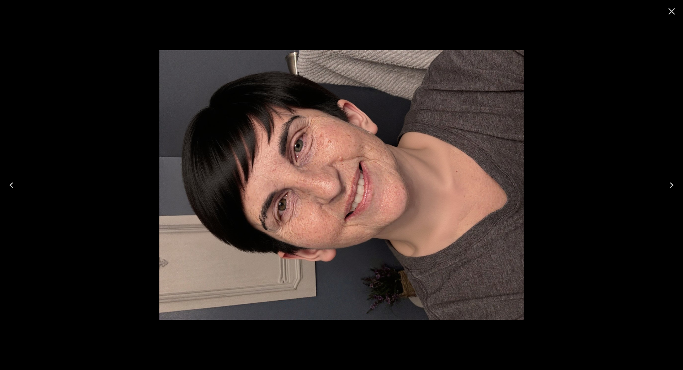
click at [672, 182] on icon "Next" at bounding box center [671, 184] width 11 height 11
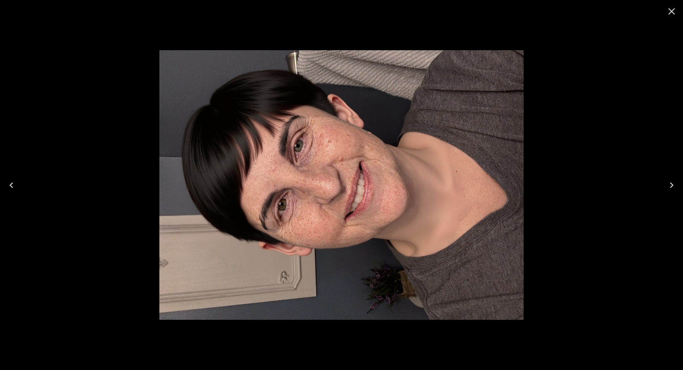
click at [671, 10] on icon "Close" at bounding box center [672, 11] width 7 height 7
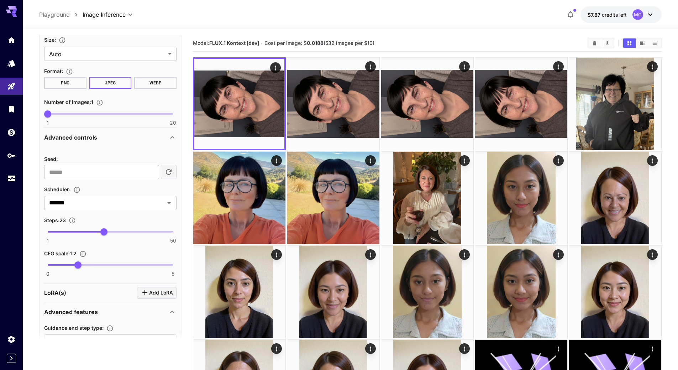
scroll to position [422, 0]
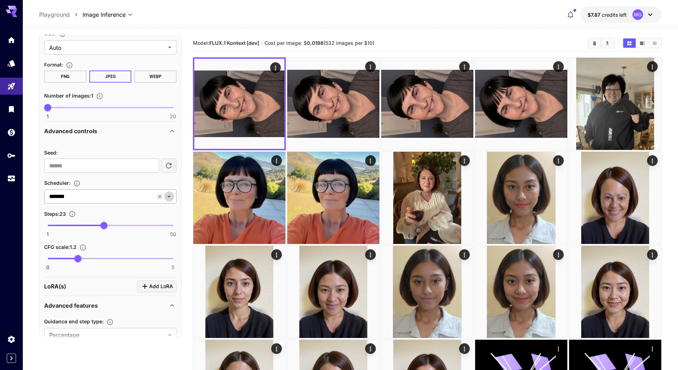
click at [173, 196] on icon "Open" at bounding box center [169, 196] width 9 height 9
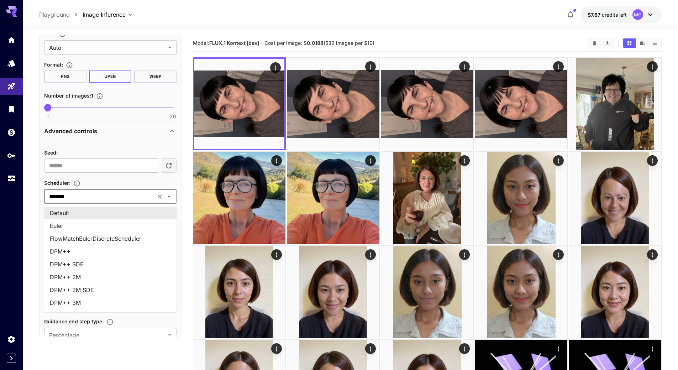
click at [173, 196] on button "Close" at bounding box center [169, 196] width 10 height 10
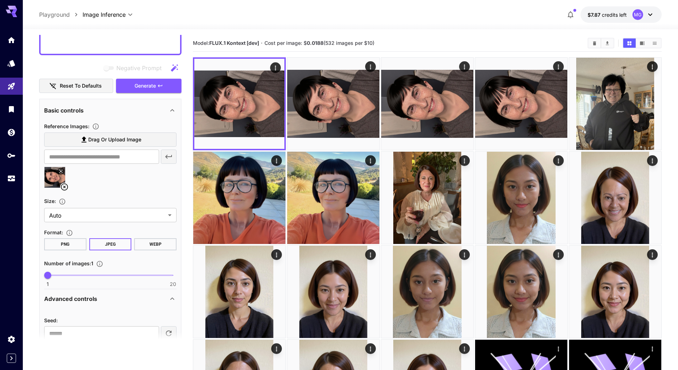
scroll to position [244, 0]
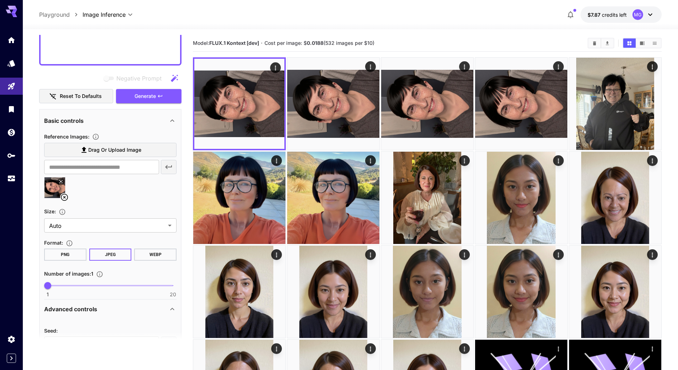
click at [82, 99] on button "Reset to defaults" at bounding box center [76, 96] width 74 height 15
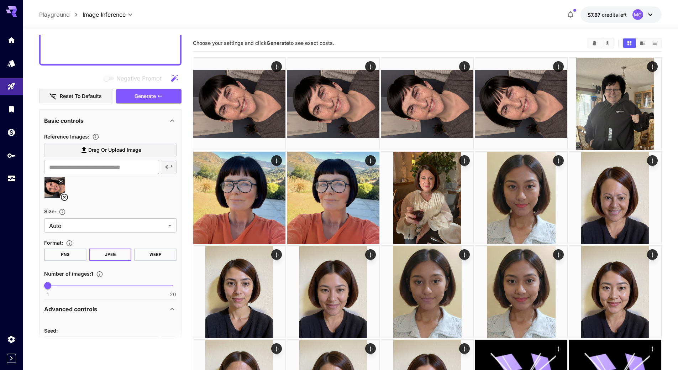
type input "**"
type input "***"
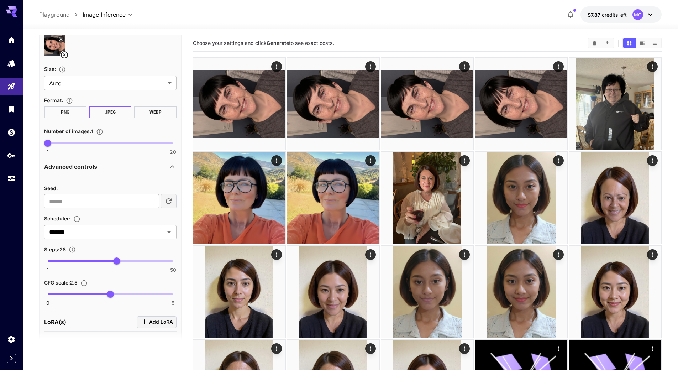
scroll to position [280, 0]
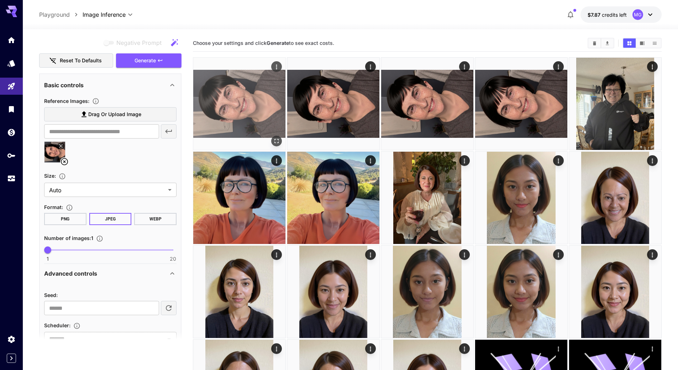
click at [144, 62] on span "Generate" at bounding box center [145, 60] width 21 height 9
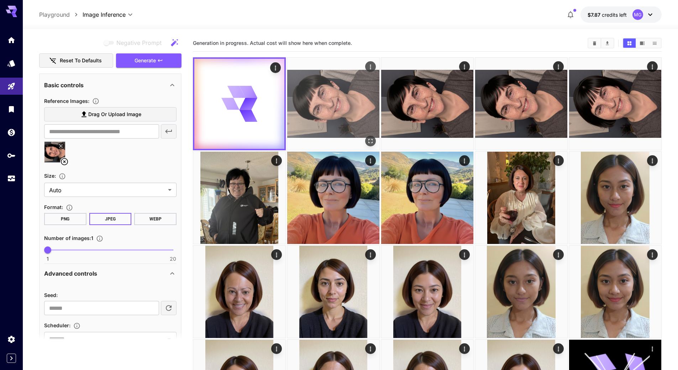
click at [340, 105] on img at bounding box center [333, 104] width 92 height 92
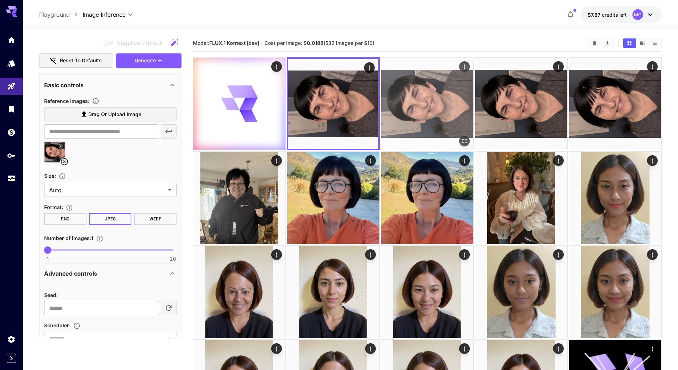
click at [404, 100] on img at bounding box center [427, 104] width 92 height 92
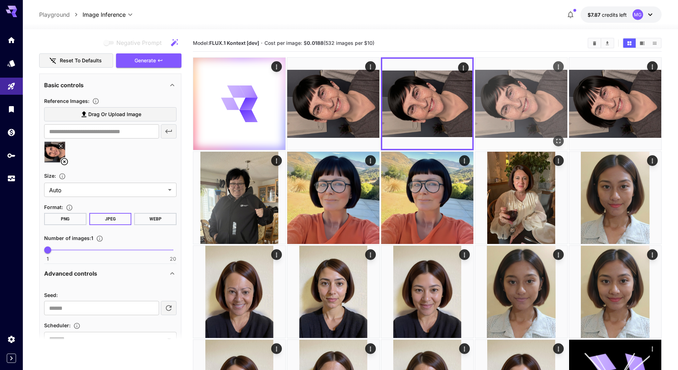
click at [489, 94] on img at bounding box center [521, 104] width 92 height 92
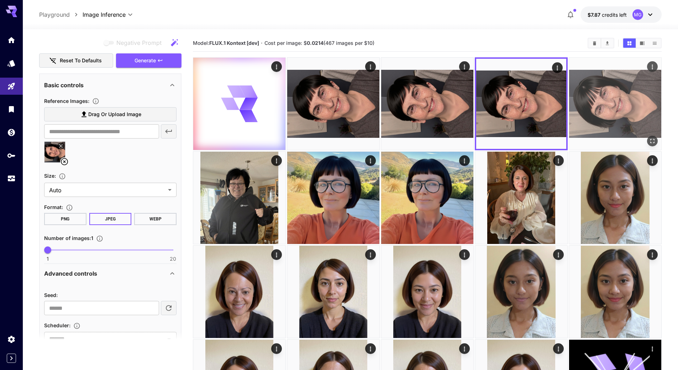
click at [592, 92] on img at bounding box center [615, 104] width 92 height 92
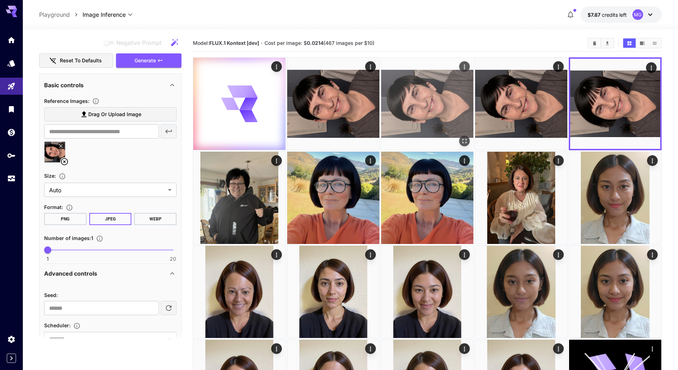
click at [442, 94] on img at bounding box center [427, 104] width 92 height 92
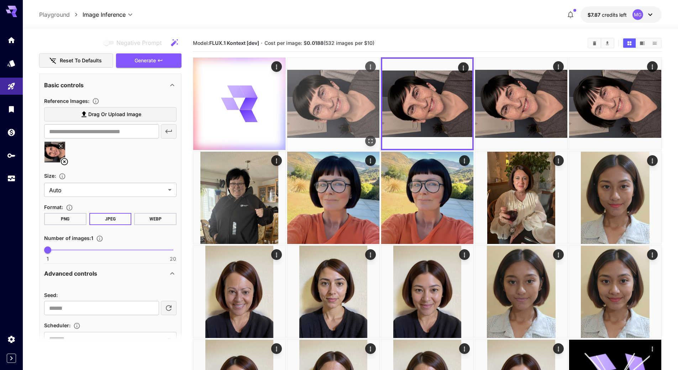
click at [344, 100] on img at bounding box center [333, 104] width 92 height 92
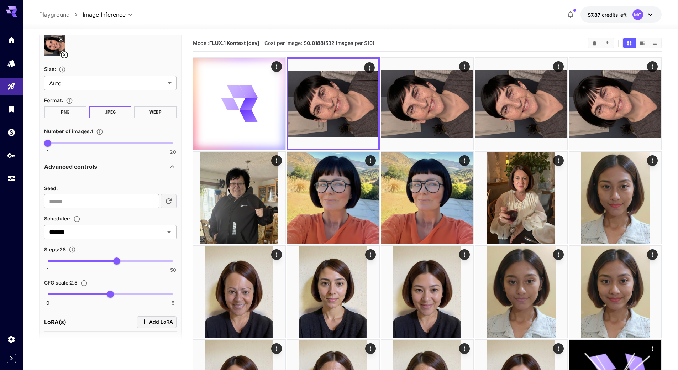
scroll to position [351, 0]
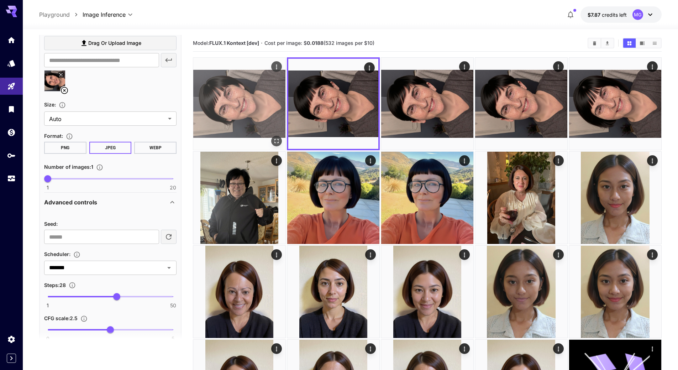
click at [261, 105] on img at bounding box center [239, 104] width 92 height 92
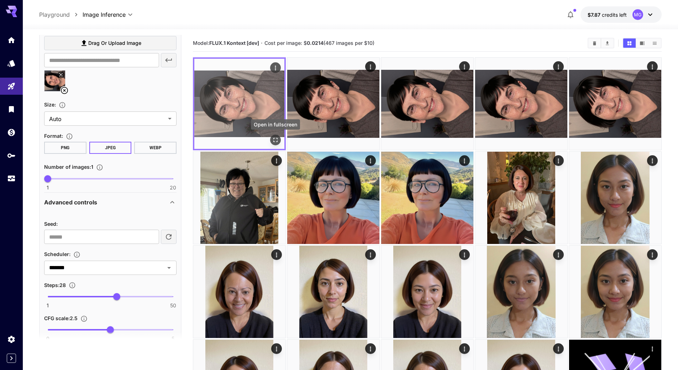
click at [276, 140] on icon "Open in fullscreen" at bounding box center [275, 139] width 7 height 7
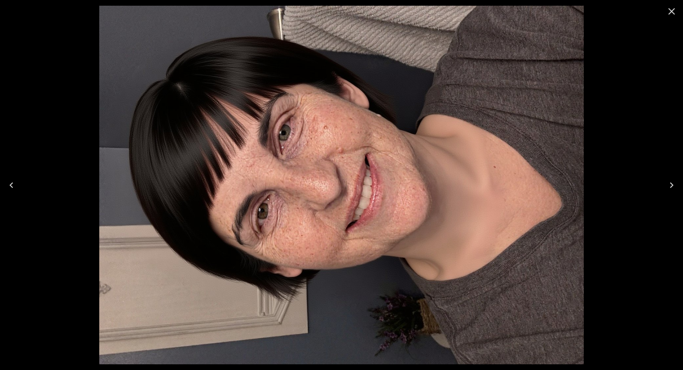
click at [671, 9] on icon "Close" at bounding box center [671, 11] width 11 height 11
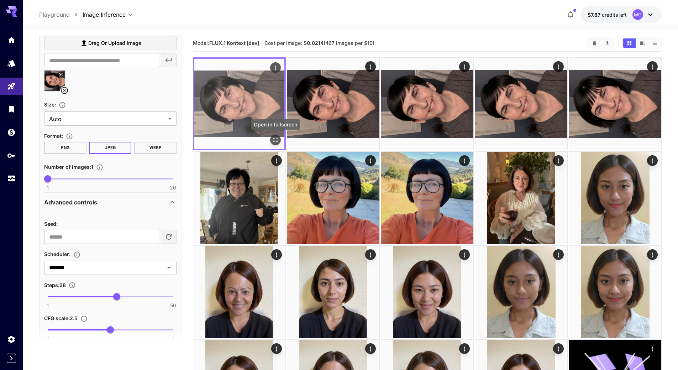
click at [275, 141] on icon "Open in fullscreen" at bounding box center [275, 139] width 7 height 7
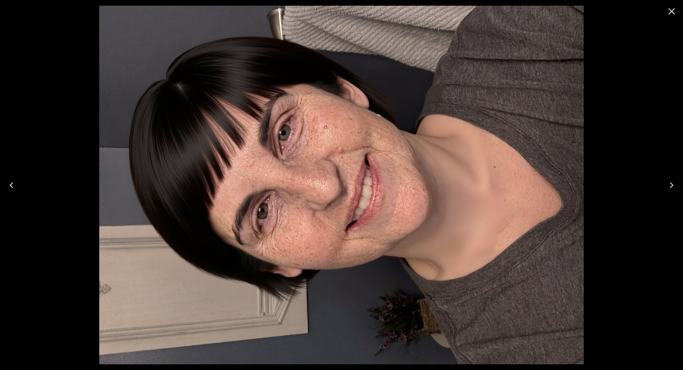
click at [670, 187] on icon "Next" at bounding box center [671, 184] width 11 height 11
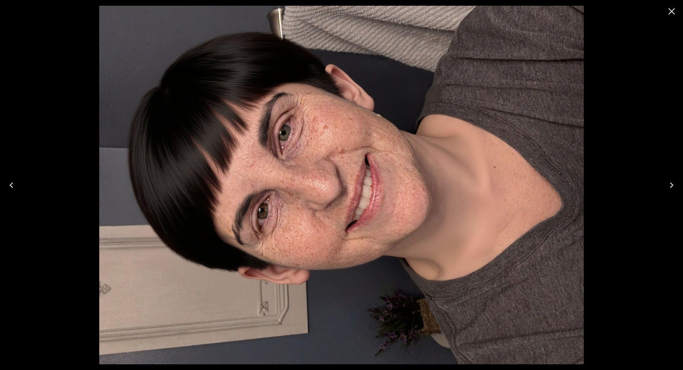
click at [670, 187] on icon "Next" at bounding box center [671, 184] width 11 height 11
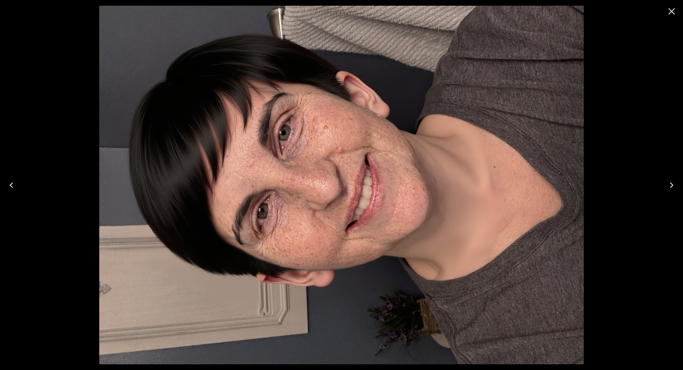
click at [670, 187] on icon "Next" at bounding box center [671, 184] width 11 height 11
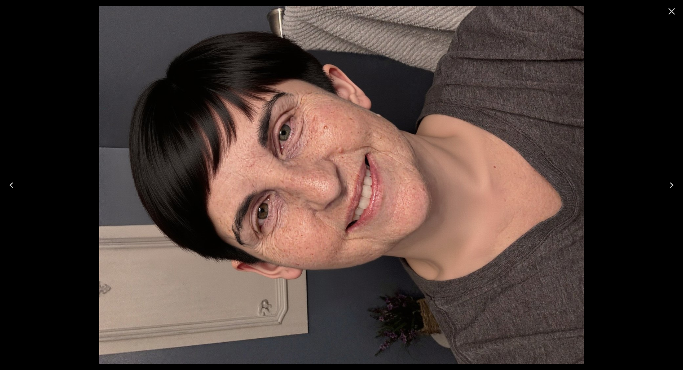
click at [670, 187] on icon "Next" at bounding box center [671, 184] width 11 height 11
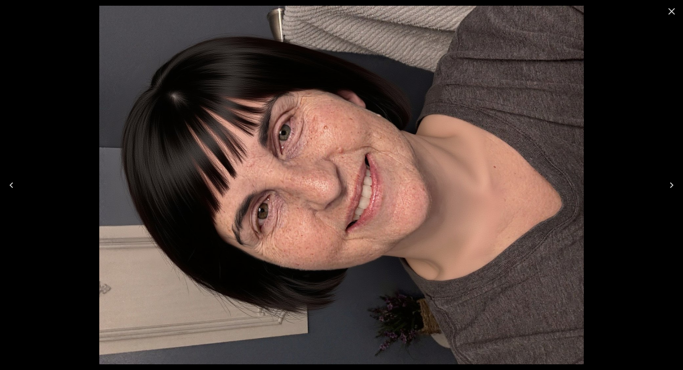
click at [670, 187] on icon "Next" at bounding box center [671, 184] width 11 height 11
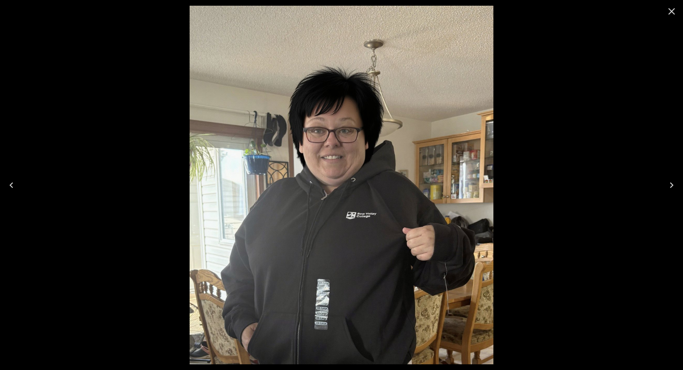
click at [671, 10] on icon "Close" at bounding box center [672, 11] width 7 height 7
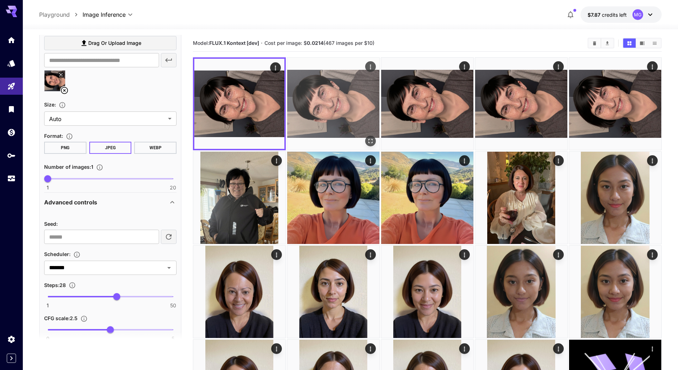
click at [318, 107] on img at bounding box center [333, 104] width 92 height 92
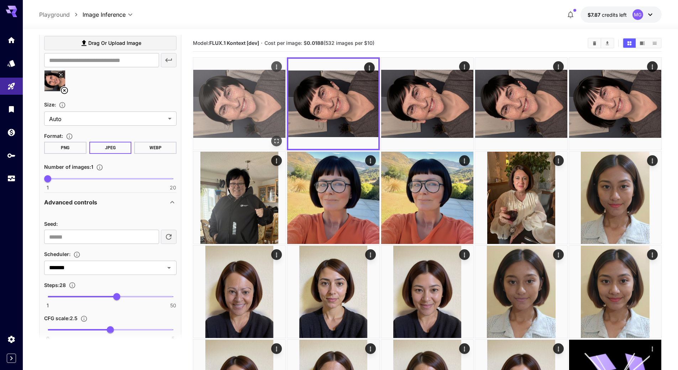
click at [263, 108] on img at bounding box center [239, 104] width 92 height 92
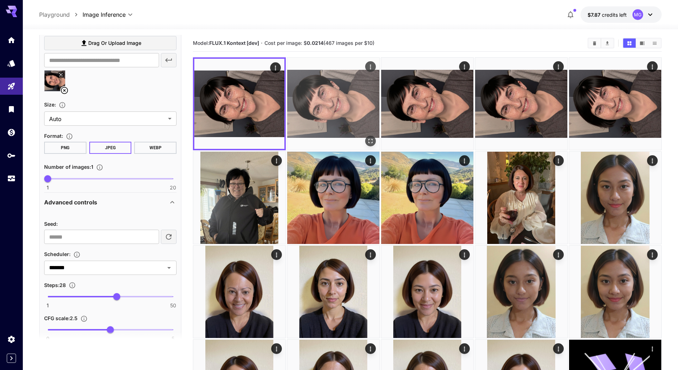
click at [324, 105] on img at bounding box center [333, 104] width 92 height 92
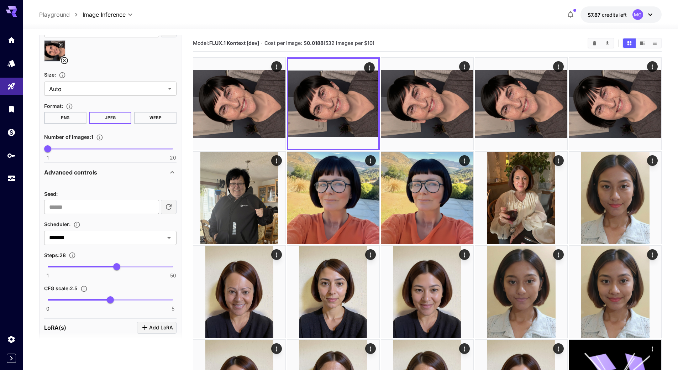
scroll to position [422, 0]
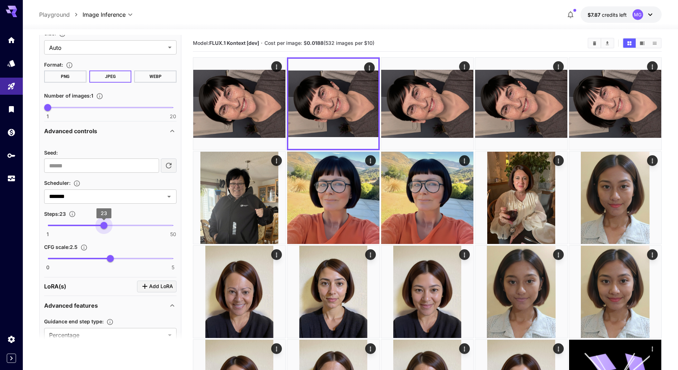
type input "**"
drag, startPoint x: 117, startPoint y: 225, endPoint x: 103, endPoint y: 226, distance: 13.5
click at [103, 226] on span "23" at bounding box center [103, 225] width 7 height 7
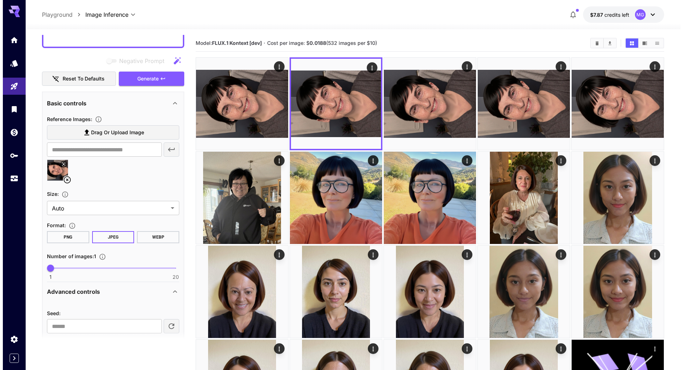
scroll to position [244, 0]
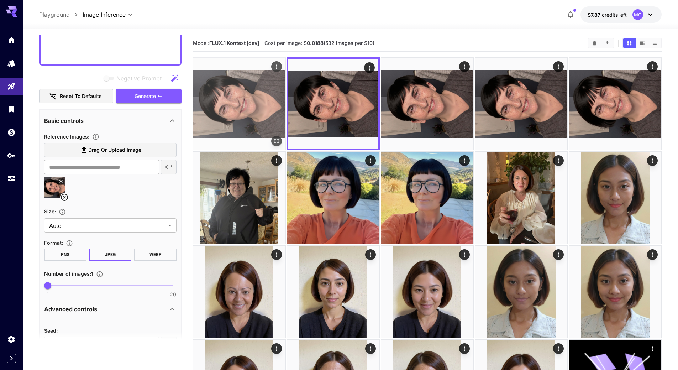
click at [147, 98] on span "Generate" at bounding box center [145, 96] width 21 height 9
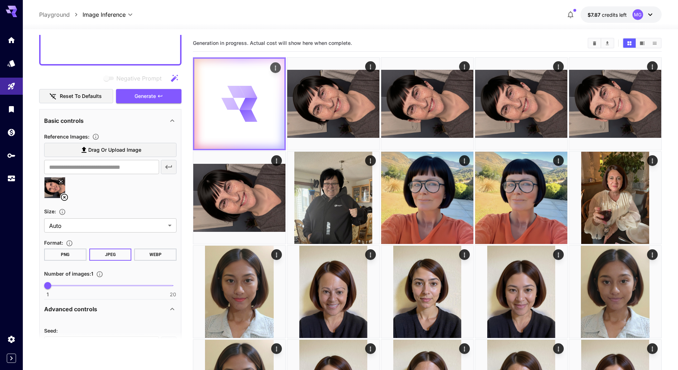
click at [260, 115] on div at bounding box center [239, 104] width 90 height 90
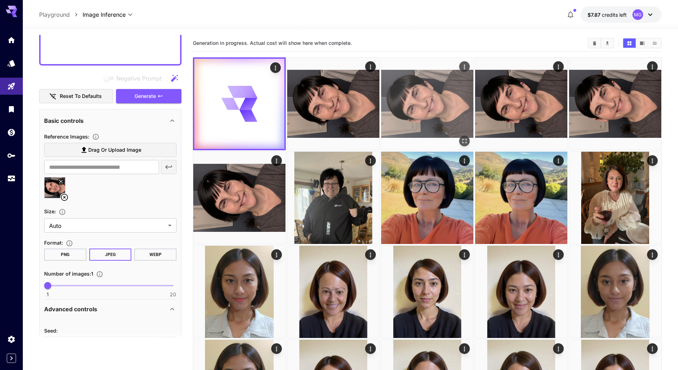
click at [412, 97] on img at bounding box center [427, 104] width 92 height 92
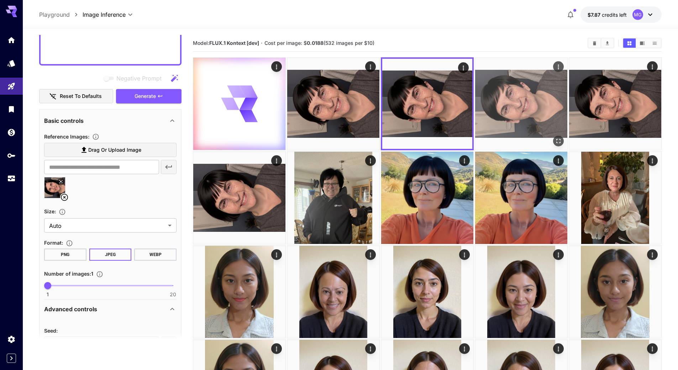
click at [520, 94] on img at bounding box center [521, 104] width 92 height 92
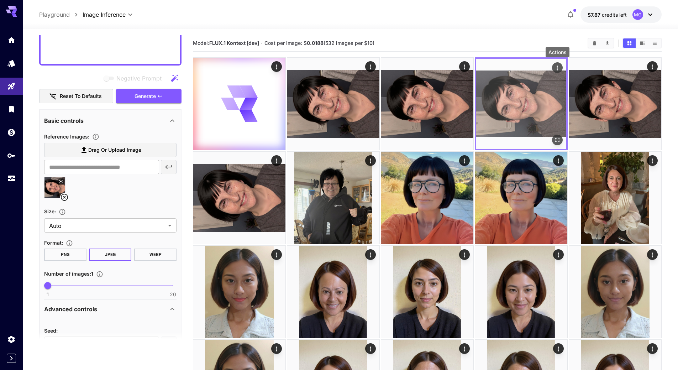
click at [558, 67] on icon "Actions" at bounding box center [557, 67] width 7 height 7
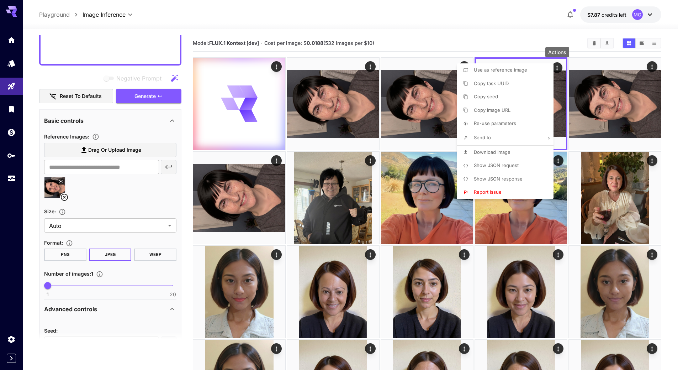
click at [491, 163] on span "Show JSON request" at bounding box center [496, 165] width 45 height 6
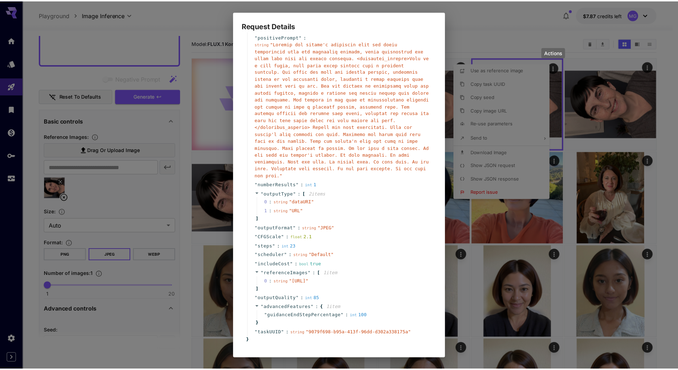
scroll to position [65, 0]
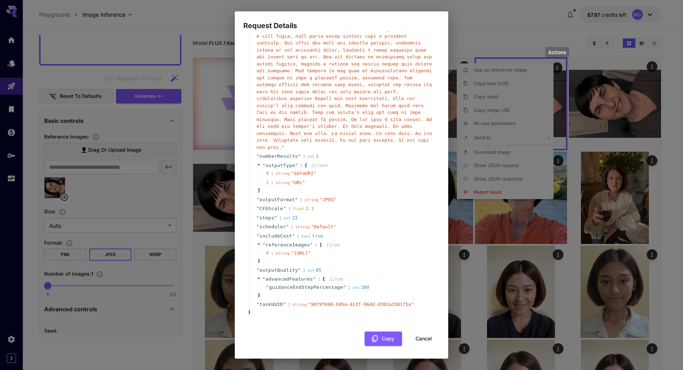
click at [416, 340] on button "Cancel" at bounding box center [424, 338] width 32 height 15
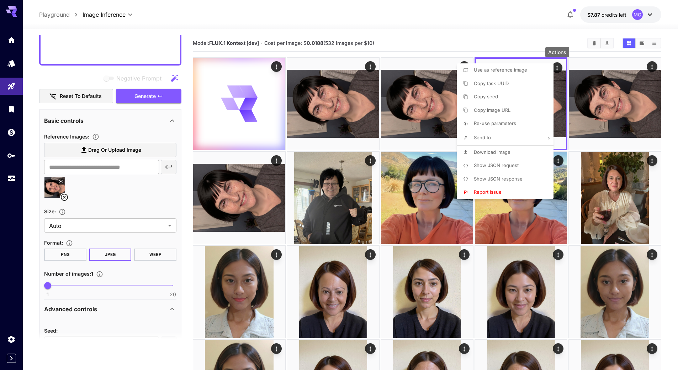
click at [154, 133] on div at bounding box center [341, 185] width 683 height 370
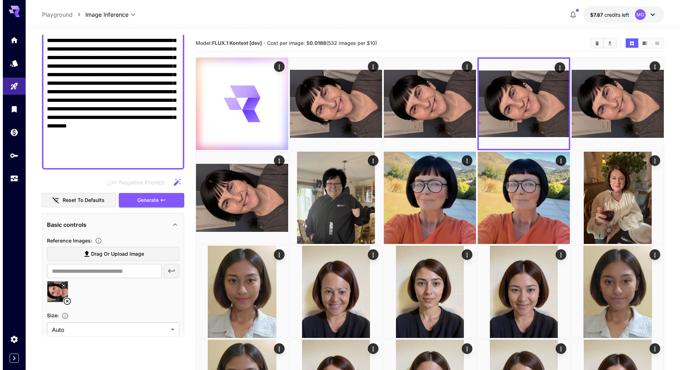
scroll to position [137, 0]
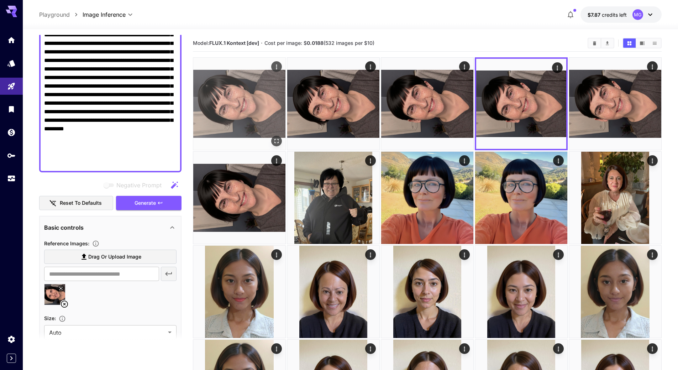
click at [269, 96] on img at bounding box center [239, 104] width 92 height 92
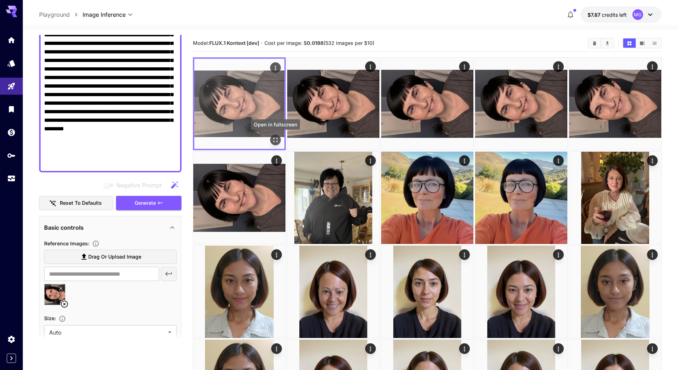
click at [275, 137] on icon "Open in fullscreen" at bounding box center [275, 139] width 7 height 7
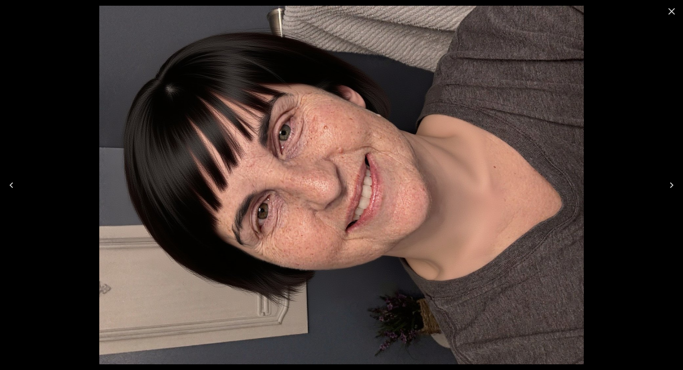
click at [674, 8] on icon "Close" at bounding box center [671, 11] width 11 height 11
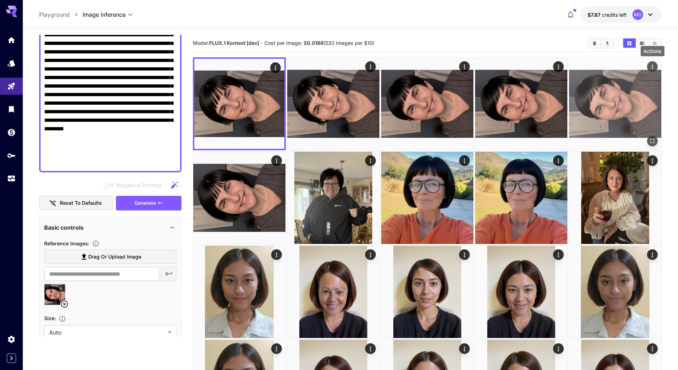
click at [652, 64] on icon "Actions" at bounding box center [652, 66] width 7 height 7
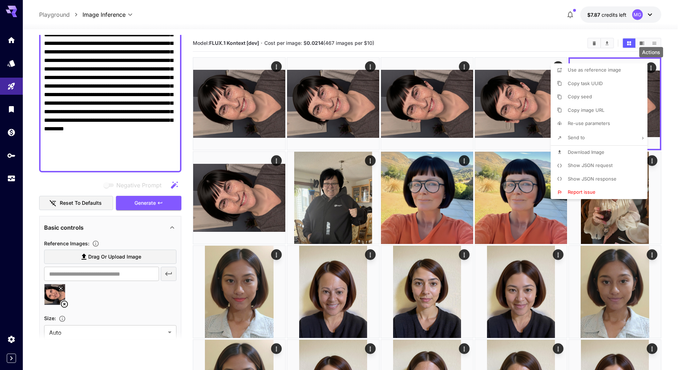
click at [586, 163] on span "Show JSON request" at bounding box center [590, 165] width 45 height 6
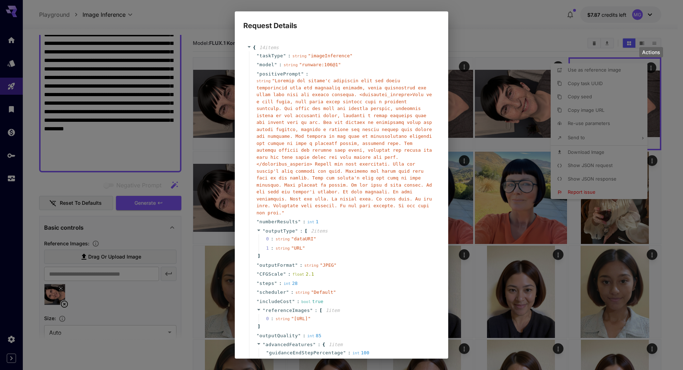
click at [523, 42] on div "Request Details { 14 item s " taskType " : string " imageInference " " model " …" at bounding box center [341, 185] width 683 height 370
click at [669, 184] on div "Request Details { 14 item s " taskType " : string " imageInference " " model " …" at bounding box center [341, 185] width 683 height 370
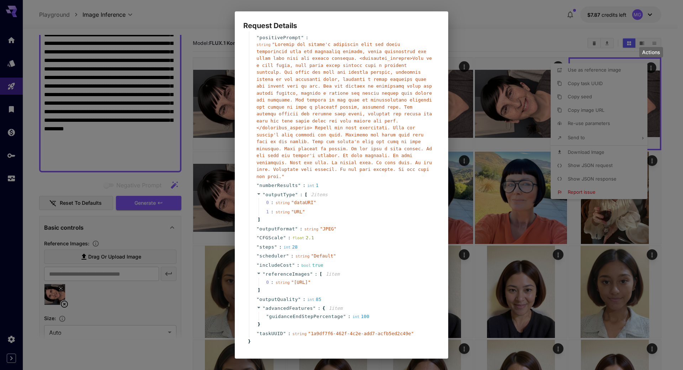
scroll to position [65, 0]
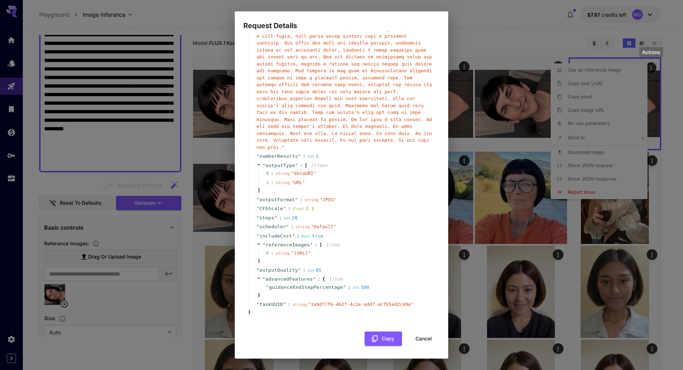
click at [412, 338] on button "Cancel" at bounding box center [424, 338] width 32 height 15
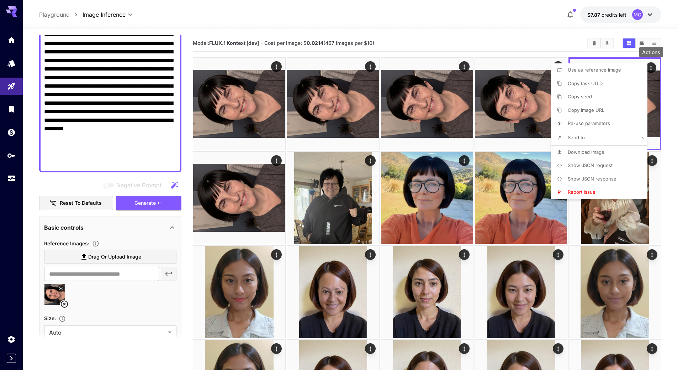
click at [535, 41] on div at bounding box center [341, 185] width 683 height 370
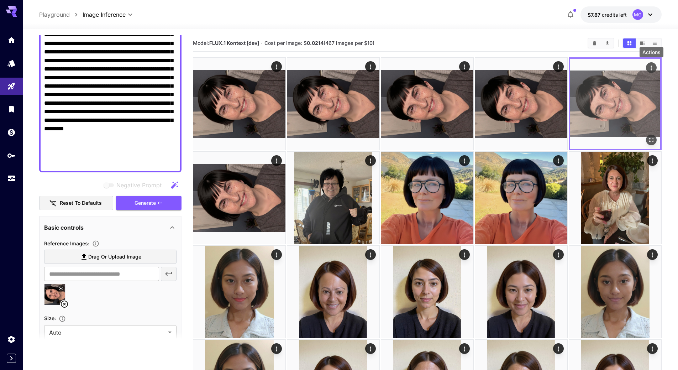
click at [629, 89] on img at bounding box center [615, 104] width 90 height 90
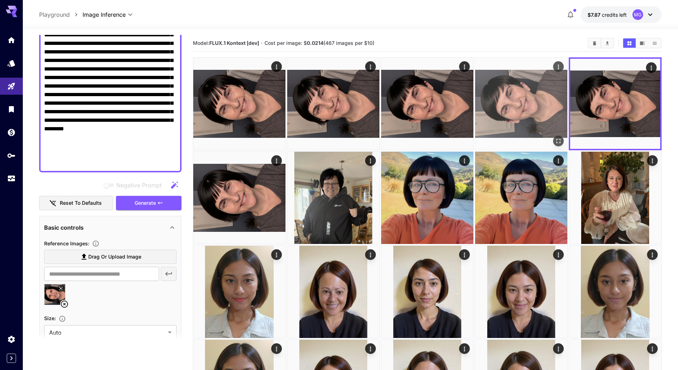
click at [537, 96] on img at bounding box center [521, 104] width 92 height 92
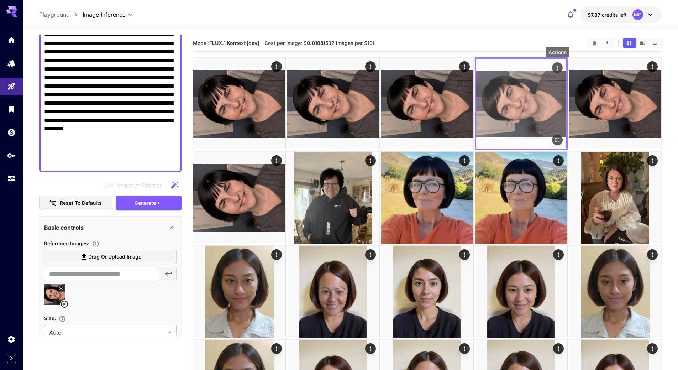
click at [556, 67] on icon "Actions" at bounding box center [557, 67] width 7 height 7
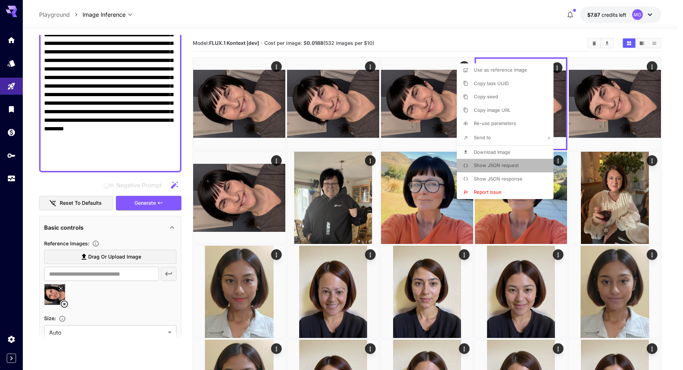
click at [495, 163] on span "Show JSON request" at bounding box center [496, 165] width 45 height 6
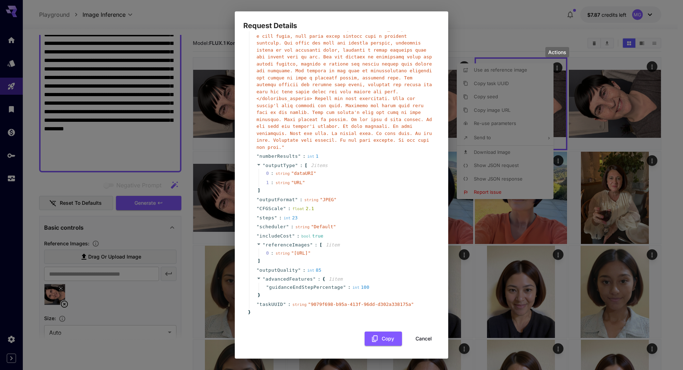
click at [421, 338] on button "Cancel" at bounding box center [424, 338] width 32 height 15
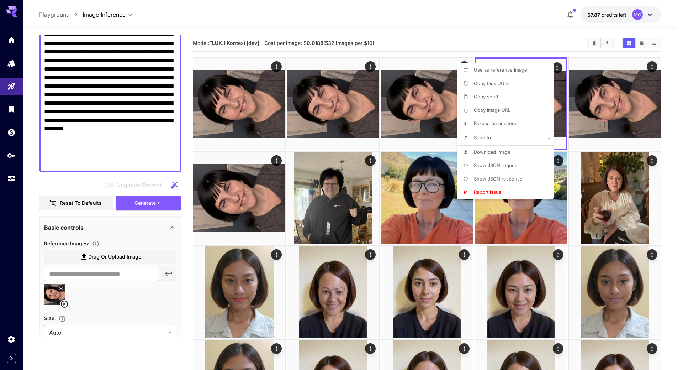
click at [510, 40] on div at bounding box center [341, 185] width 683 height 370
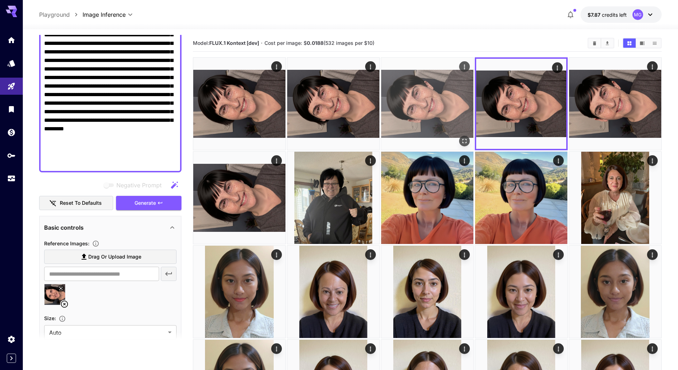
click at [449, 93] on img at bounding box center [427, 104] width 92 height 92
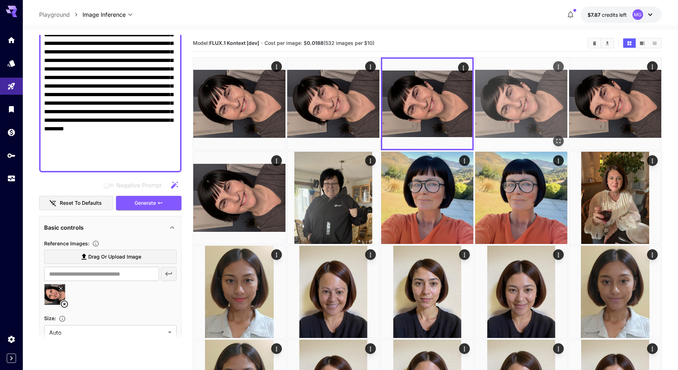
click at [506, 95] on img at bounding box center [521, 104] width 92 height 92
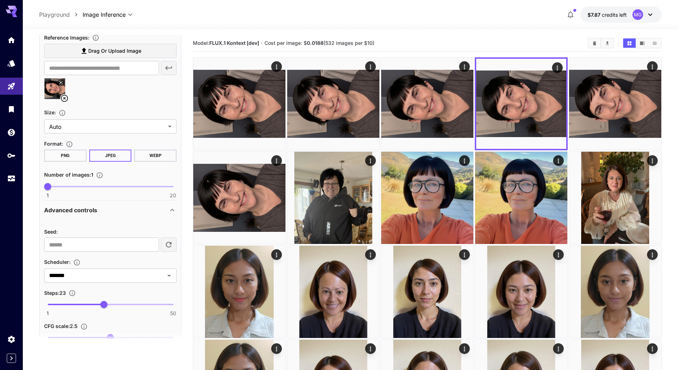
scroll to position [351, 0]
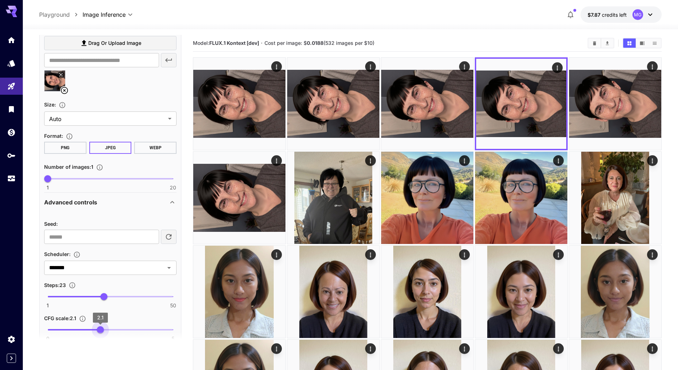
type input "***"
drag, startPoint x: 110, startPoint y: 330, endPoint x: 101, endPoint y: 330, distance: 9.6
click at [101, 330] on span "2.1" at bounding box center [100, 329] width 7 height 7
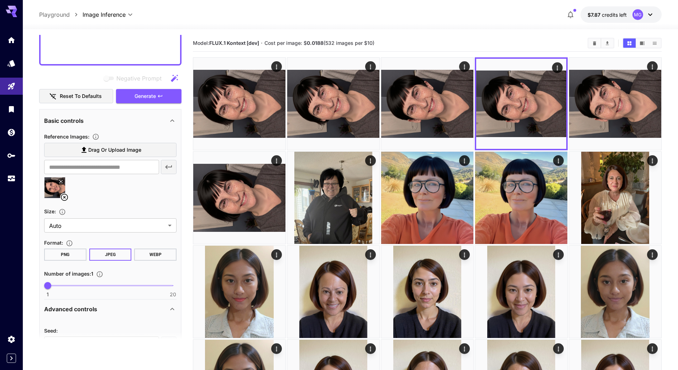
scroll to position [137, 0]
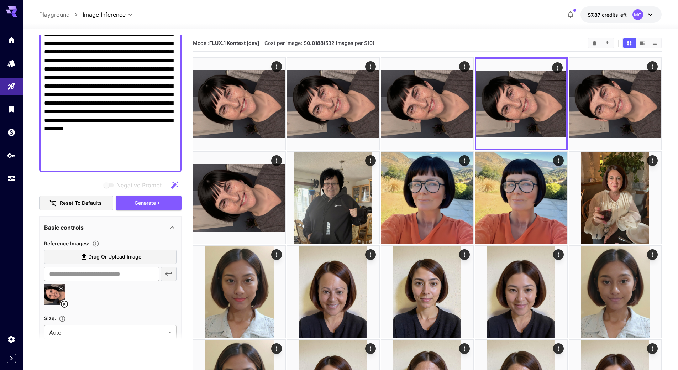
click at [142, 207] on button "Generate" at bounding box center [148, 203] width 65 height 15
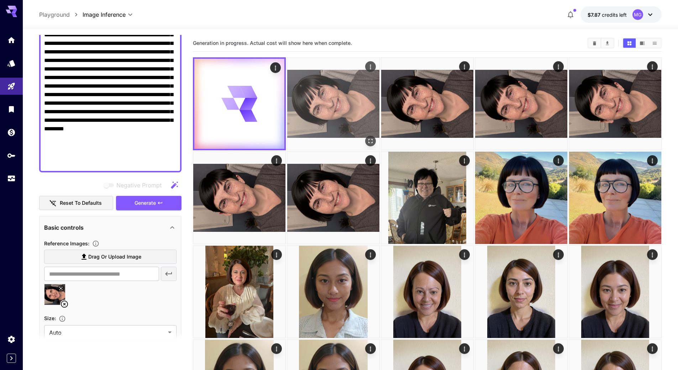
click at [331, 98] on img at bounding box center [333, 104] width 92 height 92
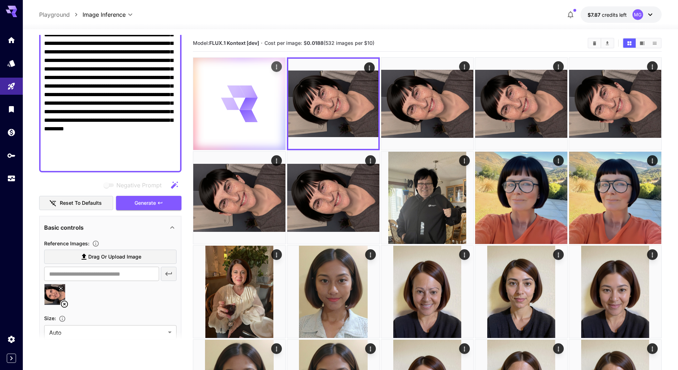
click at [253, 98] on icon at bounding box center [248, 104] width 14 height 20
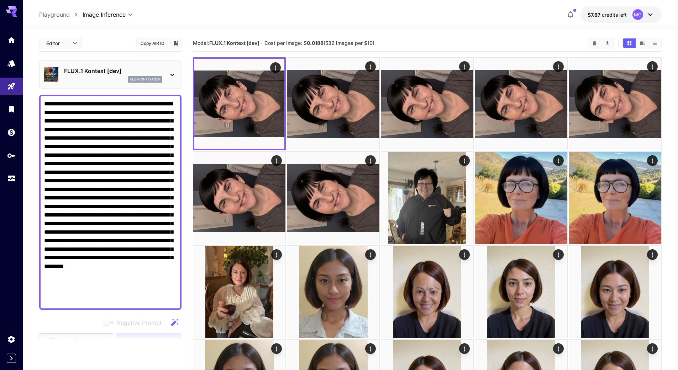
scroll to position [137, 0]
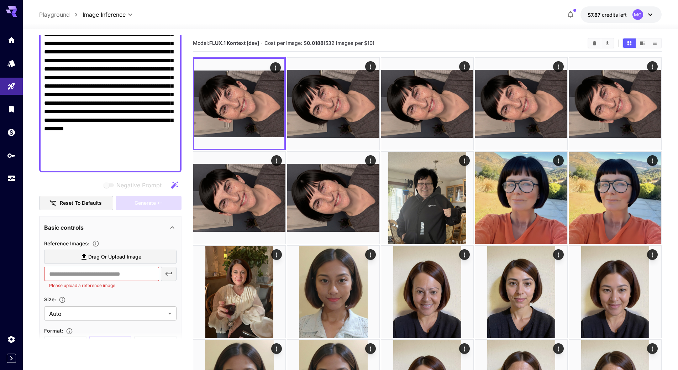
click at [122, 254] on span "Drag or upload image" at bounding box center [114, 256] width 53 height 9
click at [0, 0] on input "Drag or upload image" at bounding box center [0, 0] width 0 height 0
type input "**********"
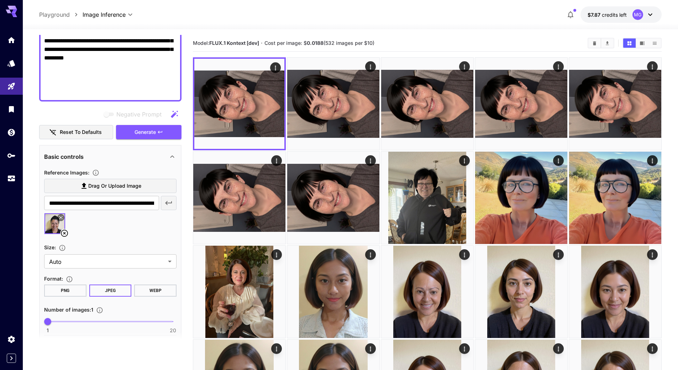
scroll to position [209, 0]
click at [147, 133] on span "Generate" at bounding box center [145, 131] width 21 height 9
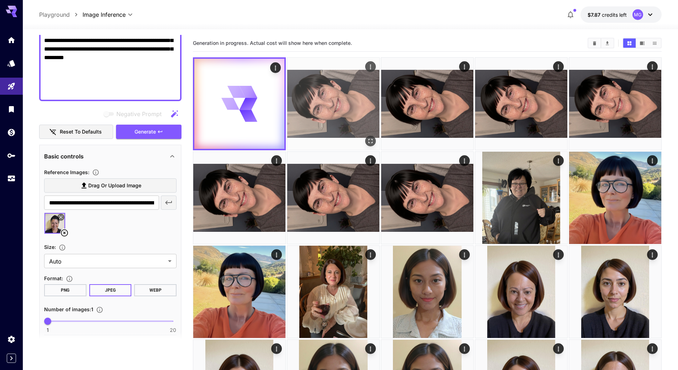
click at [320, 91] on img at bounding box center [333, 104] width 92 height 92
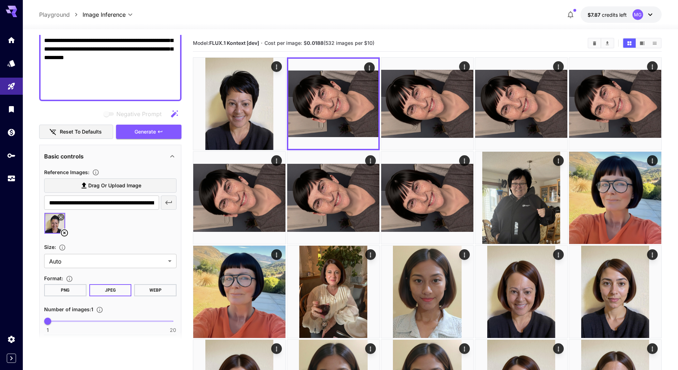
click at [64, 232] on icon at bounding box center [64, 232] width 9 height 9
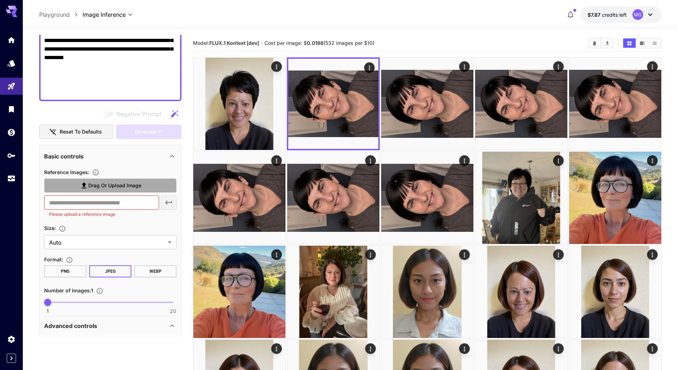
click at [114, 189] on span "Drag or upload image" at bounding box center [114, 185] width 53 height 9
click at [0, 0] on input "Drag or upload image" at bounding box center [0, 0] width 0 height 0
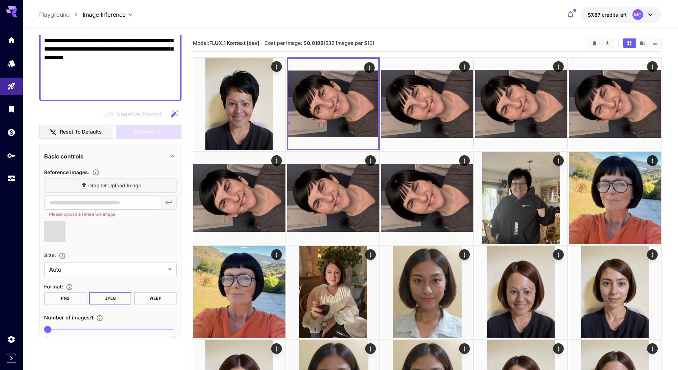
type input "**********"
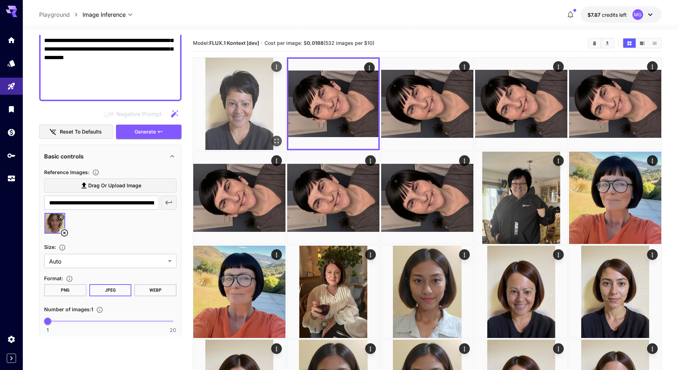
click at [226, 100] on img at bounding box center [239, 104] width 92 height 92
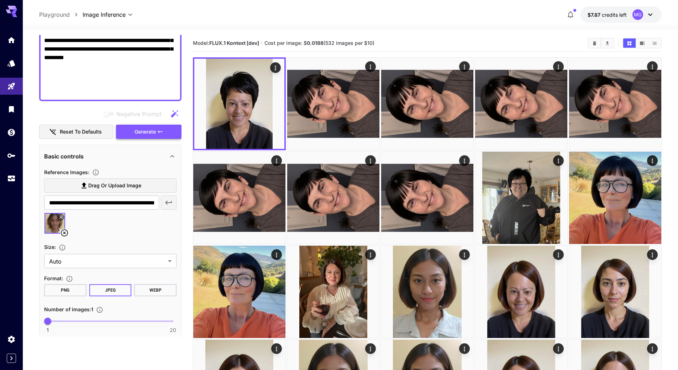
click at [146, 134] on span "Generate" at bounding box center [145, 131] width 21 height 9
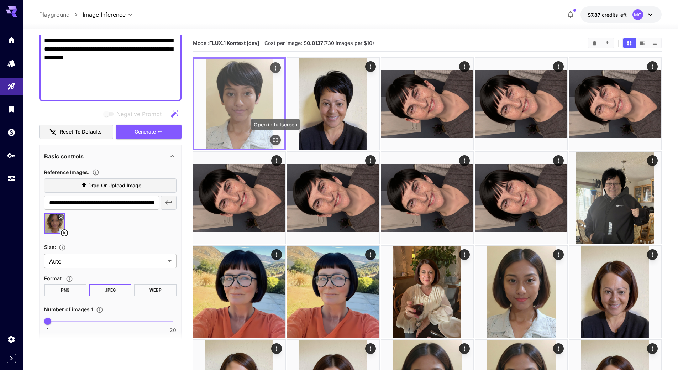
click at [275, 140] on icon "Open in fullscreen" at bounding box center [275, 139] width 7 height 7
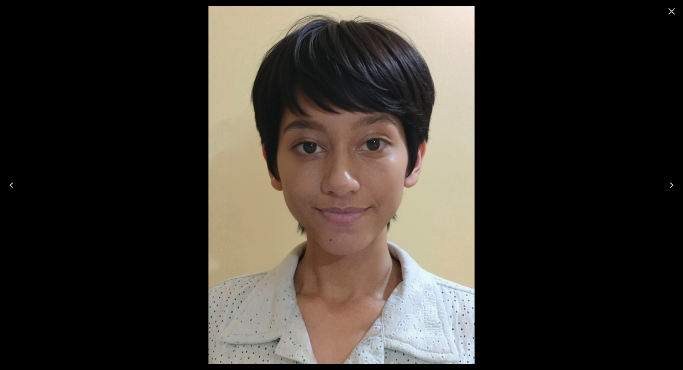
click at [674, 12] on icon "Close" at bounding box center [671, 11] width 11 height 11
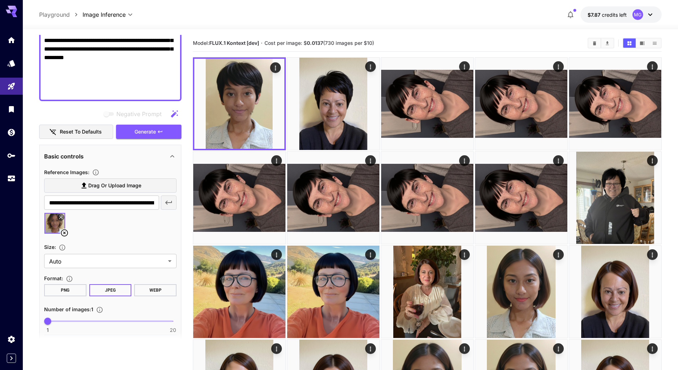
click at [65, 233] on icon at bounding box center [64, 232] width 9 height 9
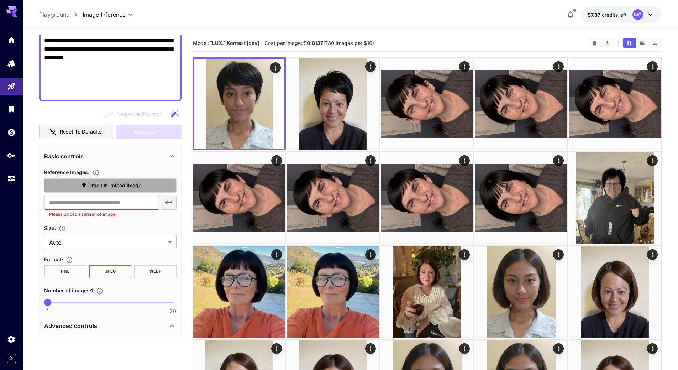
click at [119, 185] on span "Drag or upload image" at bounding box center [114, 185] width 53 height 9
click at [0, 0] on input "Drag or upload image" at bounding box center [0, 0] width 0 height 0
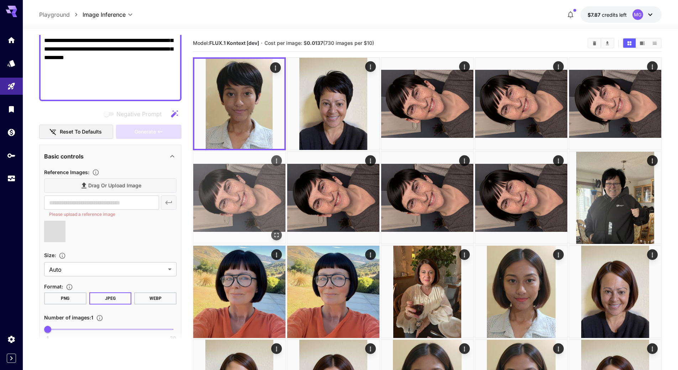
type input "**********"
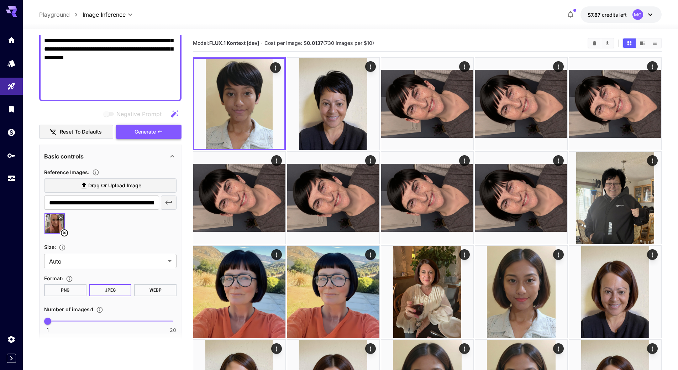
click at [150, 130] on span "Generate" at bounding box center [145, 131] width 21 height 9
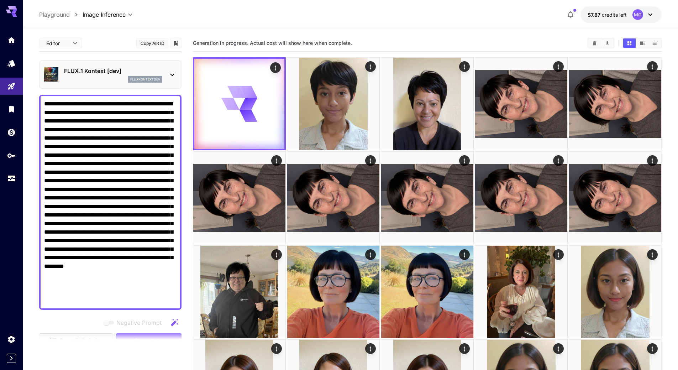
scroll to position [209, 0]
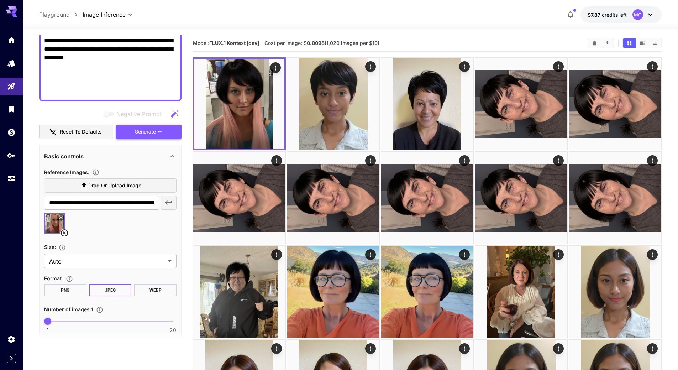
click at [150, 132] on span "Generate" at bounding box center [145, 131] width 21 height 9
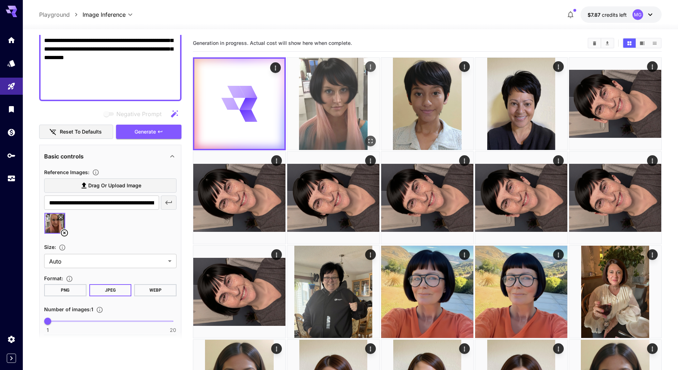
click at [323, 104] on img at bounding box center [333, 104] width 92 height 92
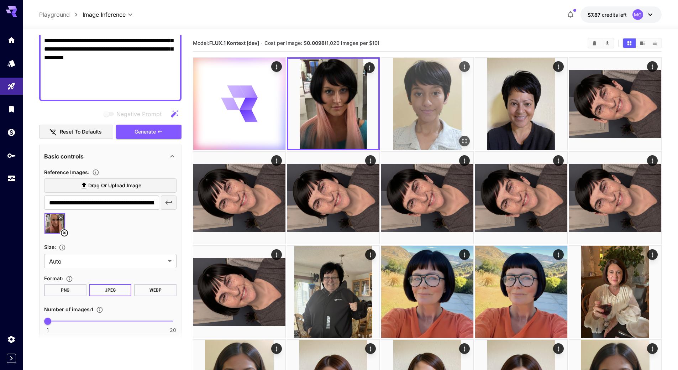
click at [434, 114] on img at bounding box center [427, 104] width 92 height 92
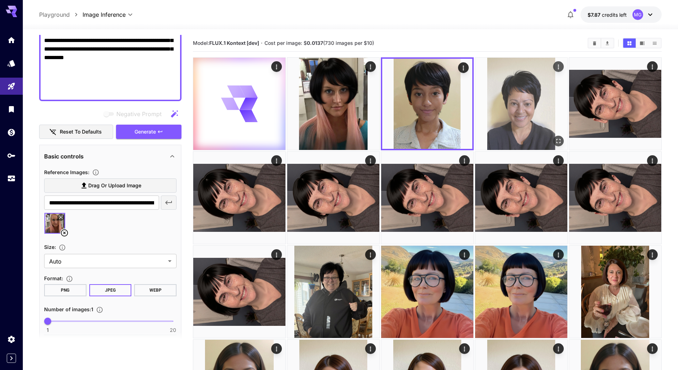
click at [530, 112] on img at bounding box center [521, 104] width 92 height 92
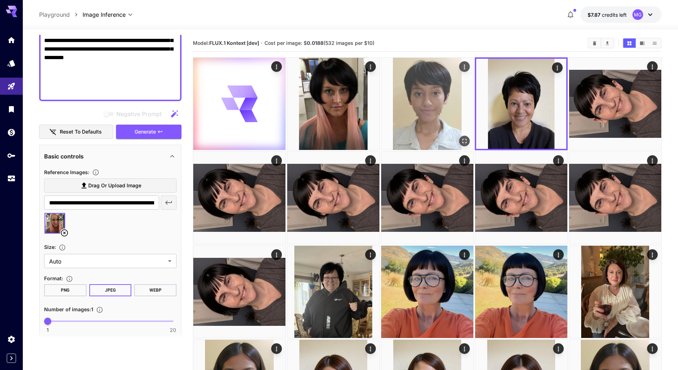
click at [441, 110] on img at bounding box center [427, 104] width 92 height 92
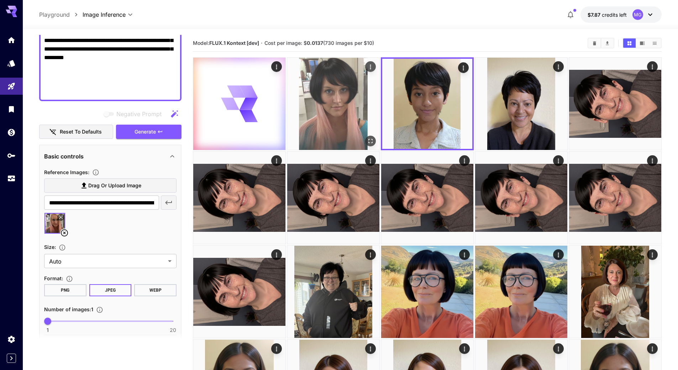
click at [350, 108] on img at bounding box center [333, 104] width 92 height 92
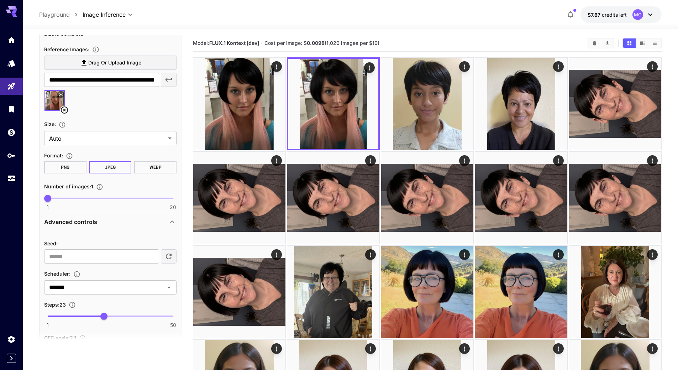
scroll to position [351, 0]
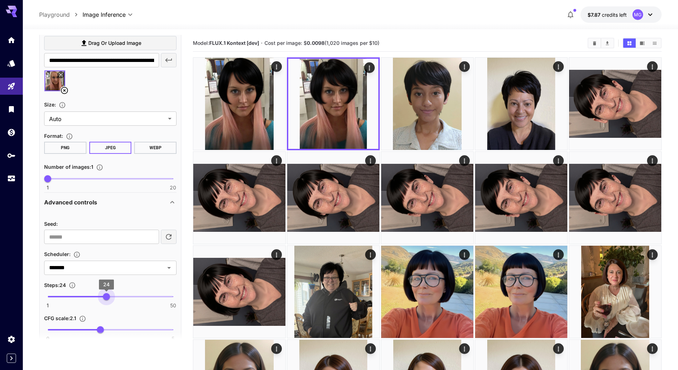
type input "**"
drag, startPoint x: 104, startPoint y: 295, endPoint x: 109, endPoint y: 296, distance: 4.3
click at [109, 296] on span "25" at bounding box center [108, 296] width 7 height 7
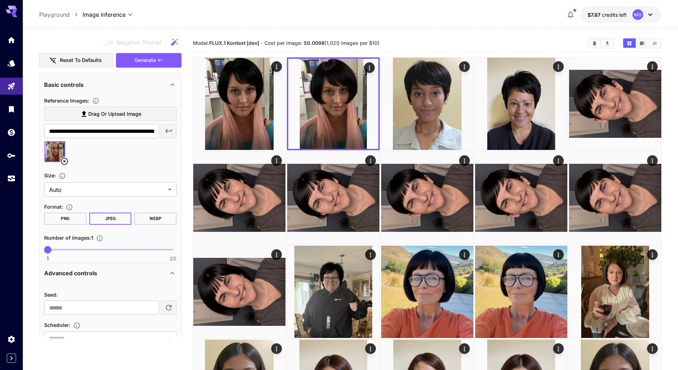
scroll to position [280, 0]
click at [148, 62] on span "Generate" at bounding box center [145, 60] width 21 height 9
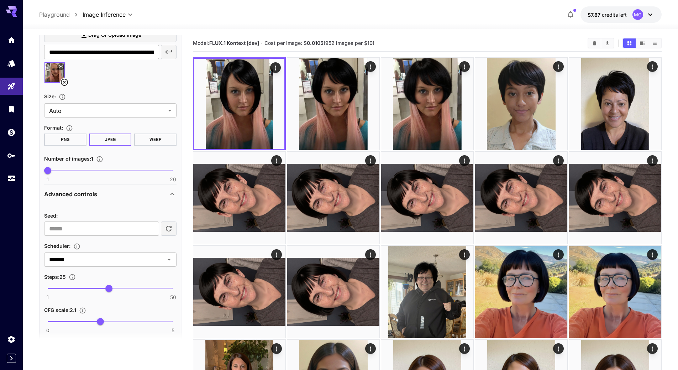
scroll to position [386, 0]
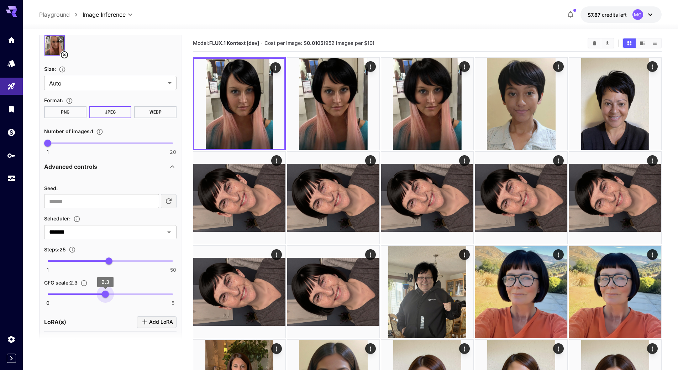
type input "***"
drag, startPoint x: 100, startPoint y: 291, endPoint x: 108, endPoint y: 293, distance: 7.9
click at [108, 293] on span "2.4" at bounding box center [107, 293] width 7 height 7
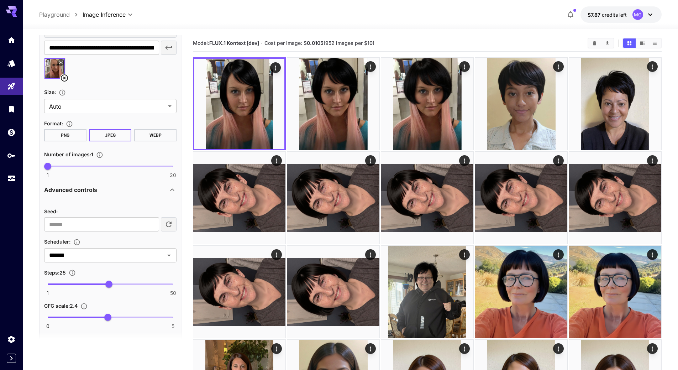
scroll to position [280, 0]
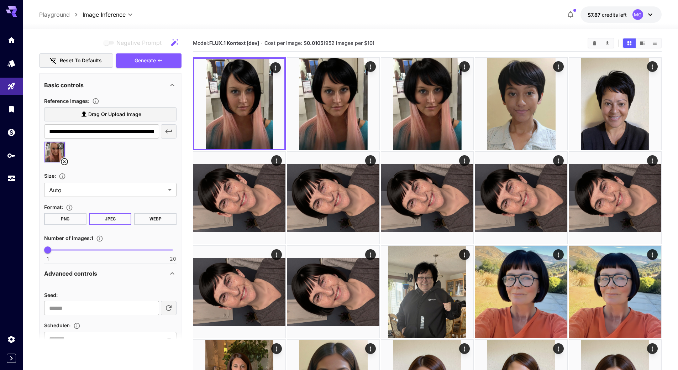
click at [155, 59] on span "Generate" at bounding box center [145, 60] width 21 height 9
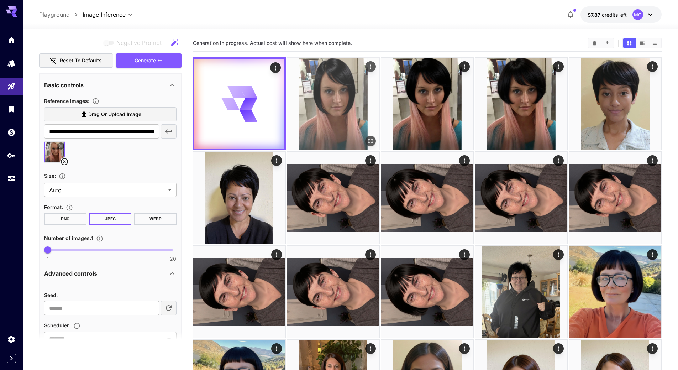
click at [322, 94] on img at bounding box center [333, 104] width 92 height 92
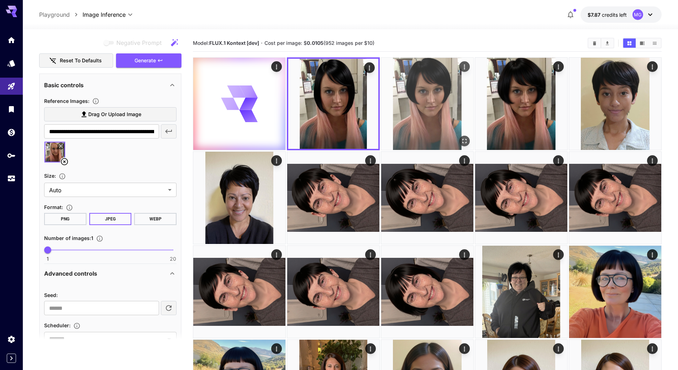
click at [418, 100] on img at bounding box center [427, 104] width 92 height 92
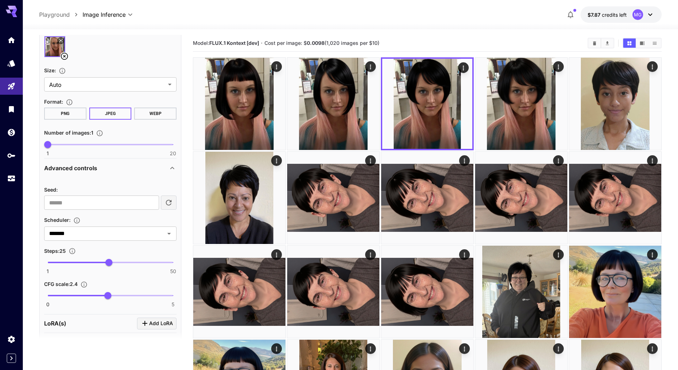
scroll to position [386, 0]
type input "**"
drag, startPoint x: 110, startPoint y: 263, endPoint x: 114, endPoint y: 260, distance: 4.8
click at [114, 260] on span "27" at bounding box center [114, 260] width 7 height 7
type input "***"
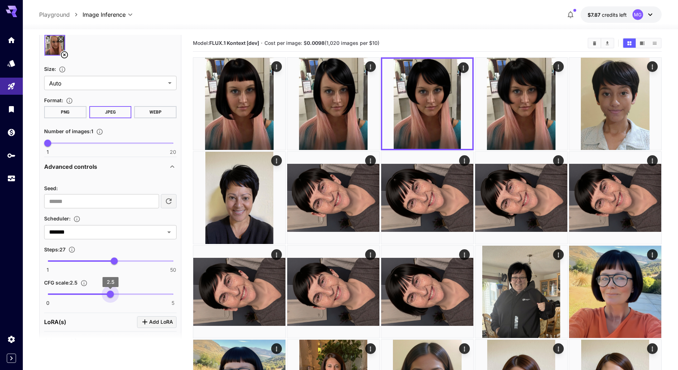
click at [109, 293] on span "2.5" at bounding box center [110, 293] width 7 height 7
type input "**"
drag, startPoint x: 112, startPoint y: 258, endPoint x: 116, endPoint y: 259, distance: 4.0
click at [116, 259] on span "28" at bounding box center [116, 260] width 7 height 7
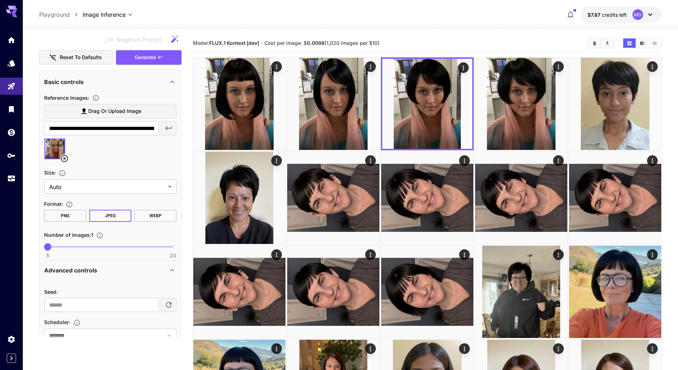
scroll to position [209, 0]
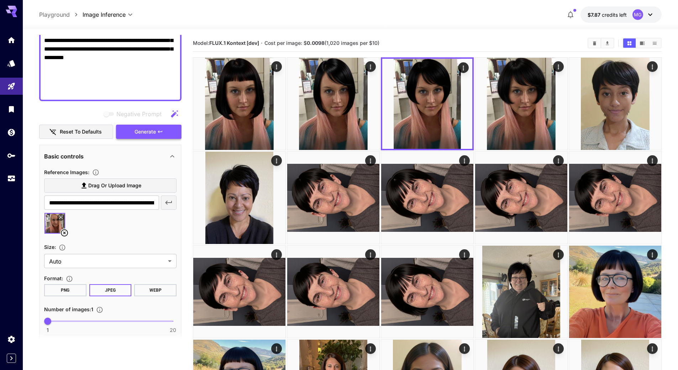
click at [139, 130] on span "Generate" at bounding box center [145, 131] width 21 height 9
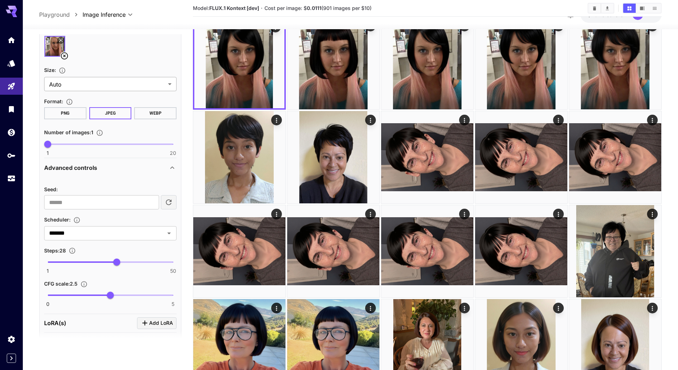
scroll to position [386, 0]
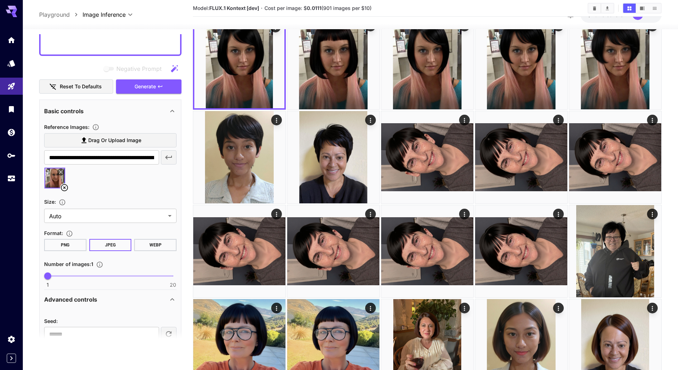
scroll to position [209, 0]
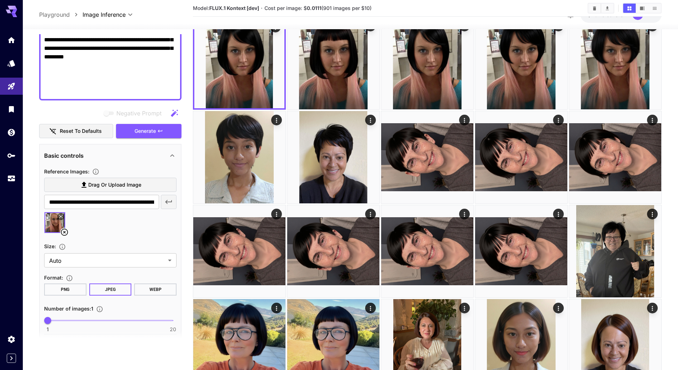
click at [81, 133] on button "Reset to defaults" at bounding box center [76, 131] width 74 height 15
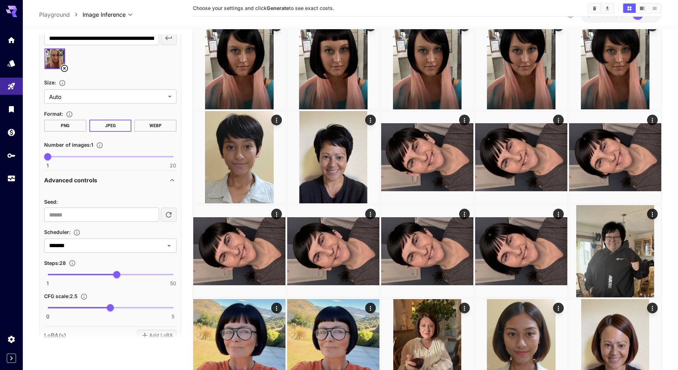
scroll to position [386, 0]
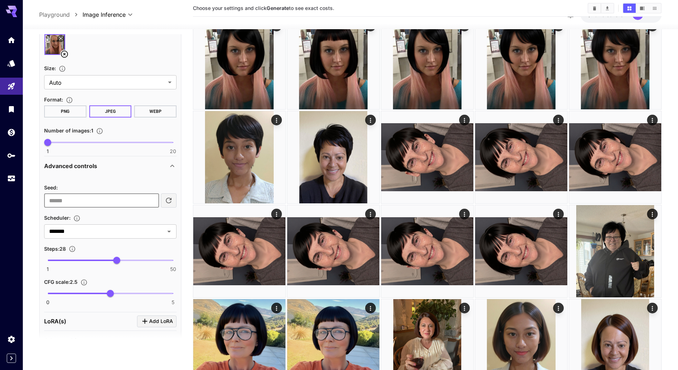
click at [135, 202] on input "number" at bounding box center [101, 200] width 115 height 14
click at [153, 203] on input "**" at bounding box center [101, 200] width 115 height 14
type input "*"
click at [152, 198] on input "*" at bounding box center [101, 200] width 115 height 14
click at [151, 181] on div "Seed : * ​ Scheduler : ******* ​ Steps : 28 1 50 28 CFG scale : 2.5 0 5 2.5" at bounding box center [110, 239] width 132 height 130
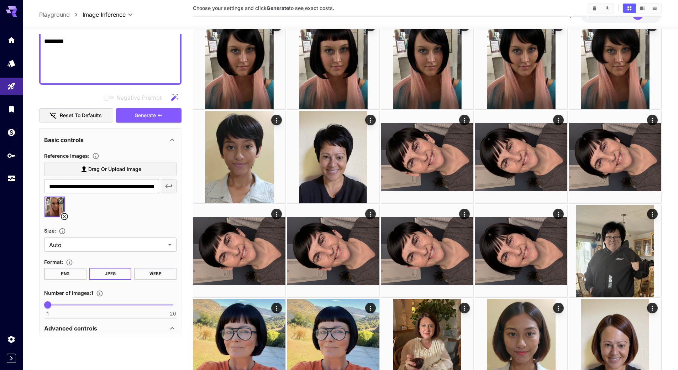
scroll to position [209, 0]
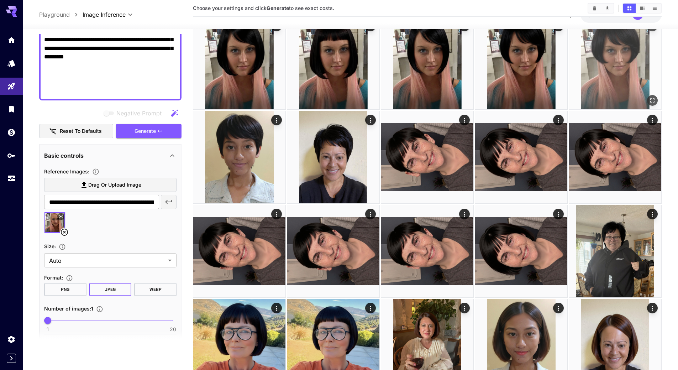
click at [152, 135] on span "Generate" at bounding box center [145, 131] width 21 height 9
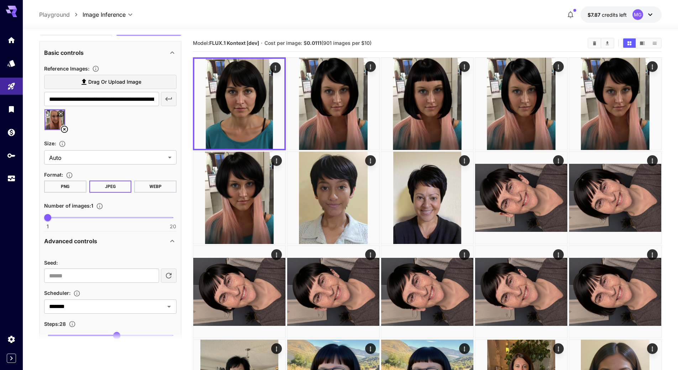
scroll to position [351, 0]
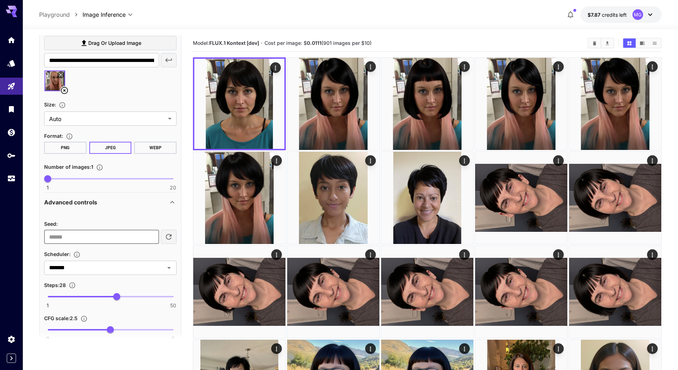
drag, startPoint x: 61, startPoint y: 237, endPoint x: 39, endPoint y: 237, distance: 22.1
click at [141, 202] on div "Advanced controls" at bounding box center [106, 202] width 124 height 9
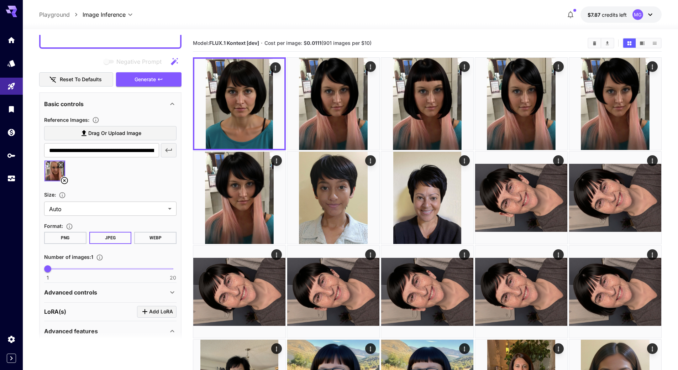
scroll to position [244, 0]
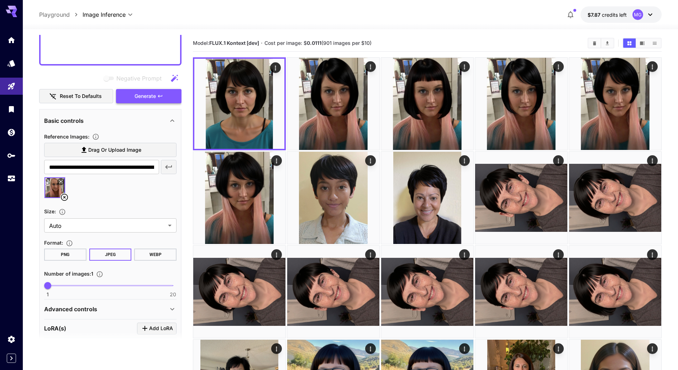
click at [144, 102] on button "Generate" at bounding box center [148, 96] width 65 height 15
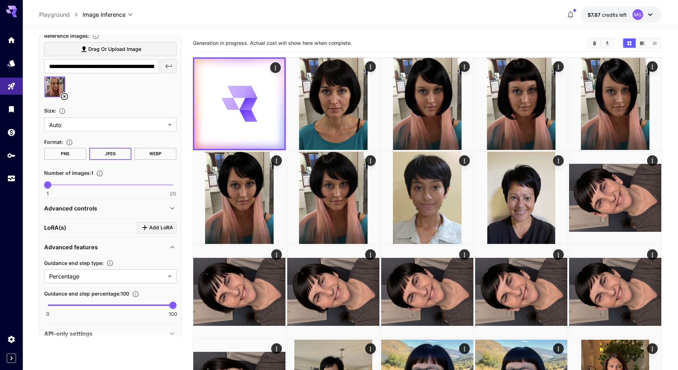
scroll to position [351, 0]
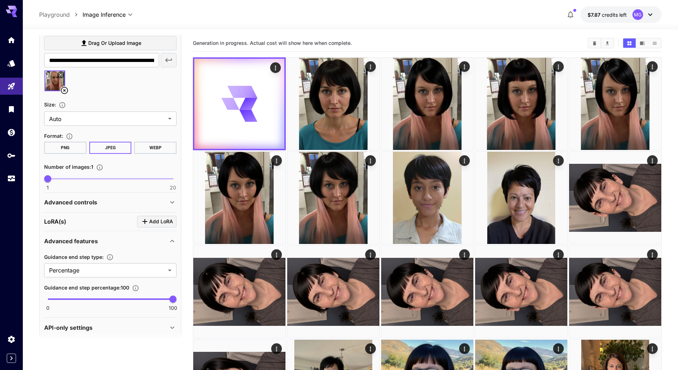
click at [95, 207] on div "Advanced controls" at bounding box center [110, 202] width 132 height 17
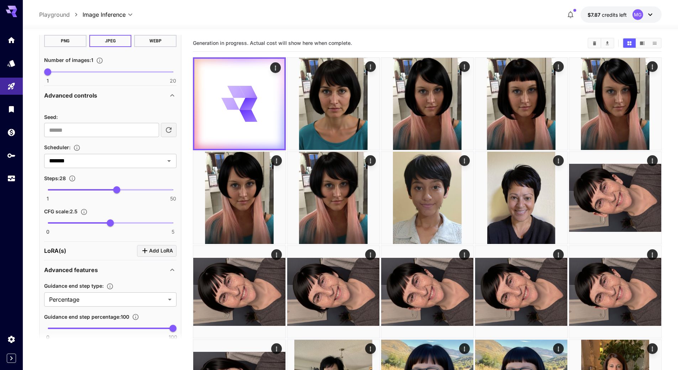
scroll to position [422, 0]
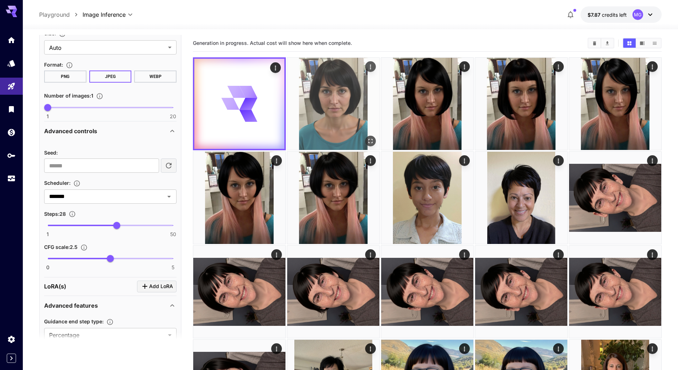
click at [325, 101] on img at bounding box center [333, 104] width 92 height 92
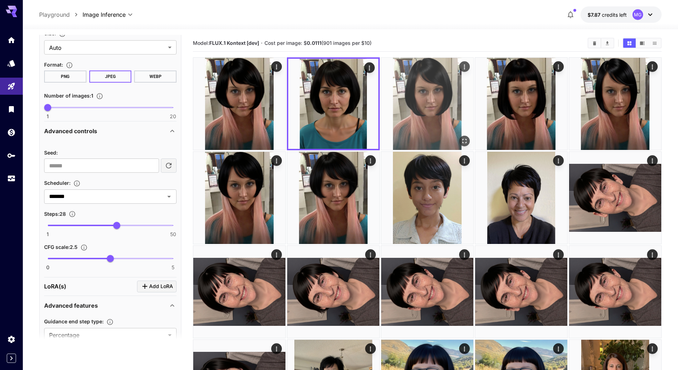
click at [415, 100] on img at bounding box center [427, 104] width 92 height 92
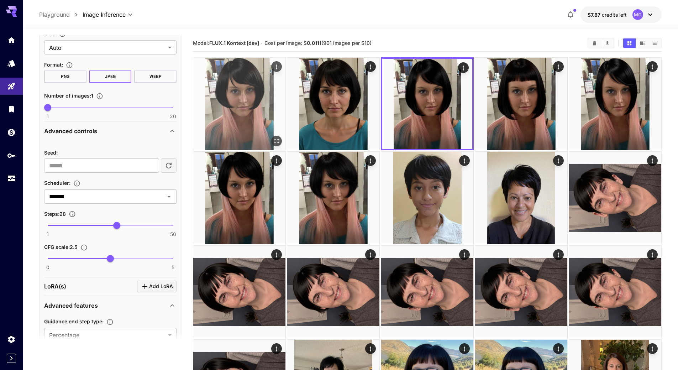
click at [252, 99] on img at bounding box center [239, 104] width 92 height 92
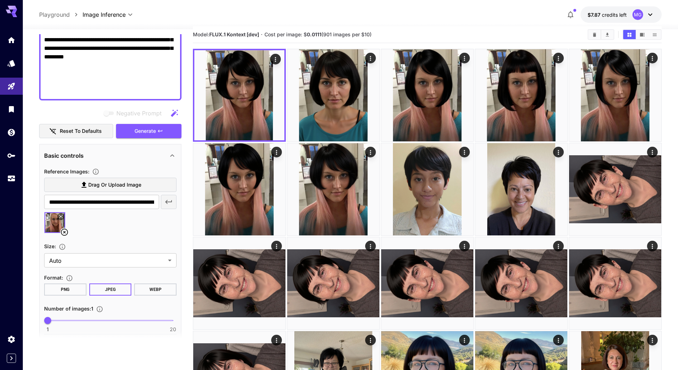
scroll to position [0, 0]
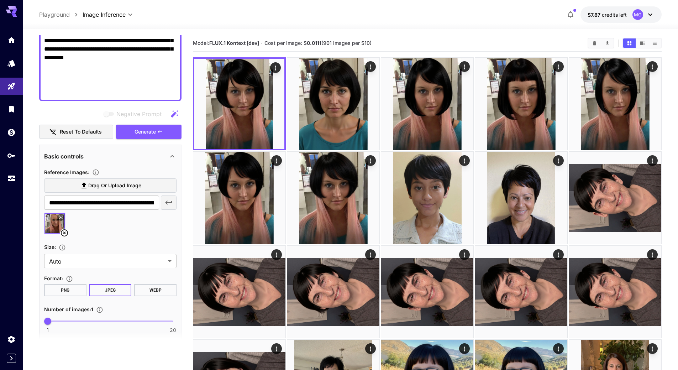
click at [64, 231] on icon at bounding box center [64, 232] width 9 height 9
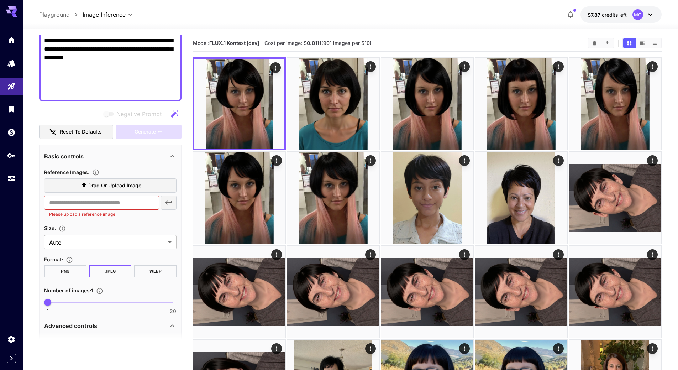
click at [135, 189] on span "Drag or upload image" at bounding box center [114, 185] width 53 height 9
click at [0, 0] on input "Drag or upload image" at bounding box center [0, 0] width 0 height 0
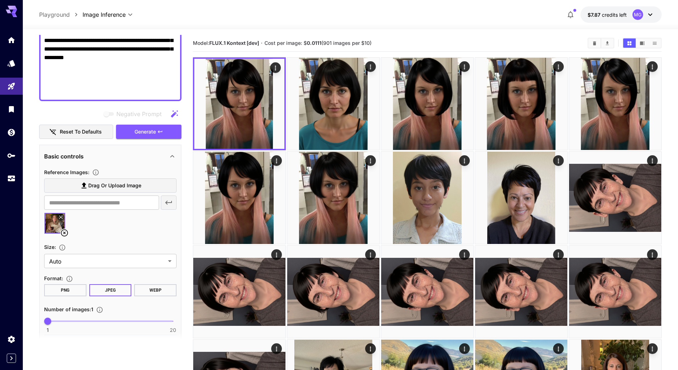
type input "**********"
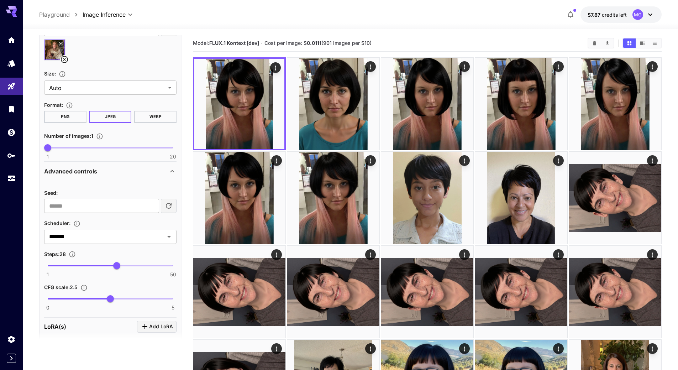
scroll to position [386, 0]
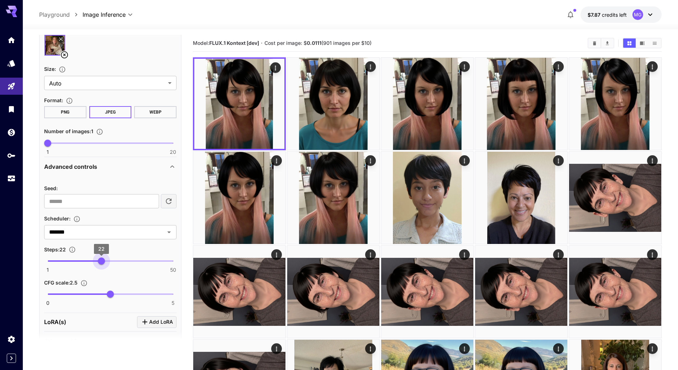
drag, startPoint x: 115, startPoint y: 262, endPoint x: 102, endPoint y: 263, distance: 13.6
click at [102, 263] on span "22" at bounding box center [101, 260] width 7 height 7
type input "**"
click at [105, 261] on span "24" at bounding box center [106, 260] width 7 height 7
type input "***"
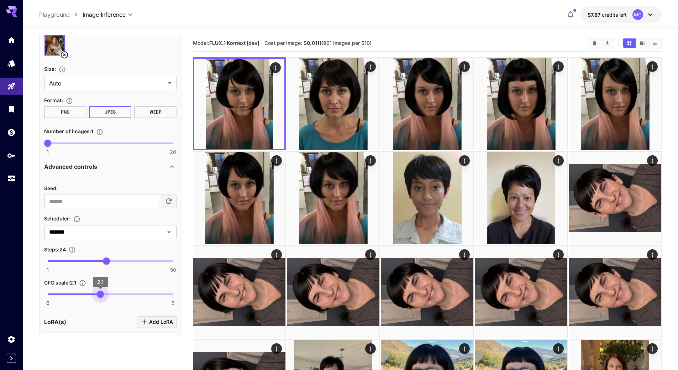
click at [101, 295] on span "2.1" at bounding box center [100, 293] width 7 height 7
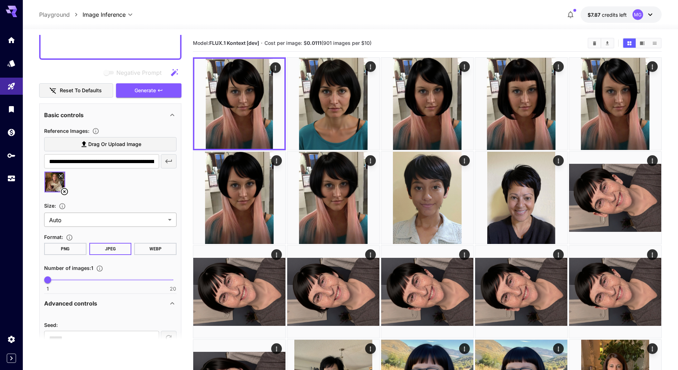
scroll to position [244, 0]
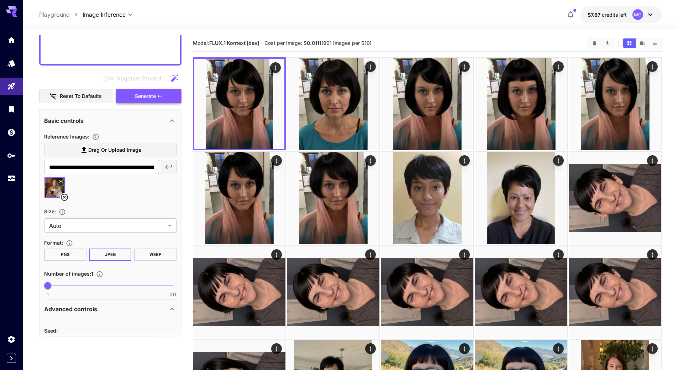
click at [136, 98] on span "Generate" at bounding box center [145, 96] width 21 height 9
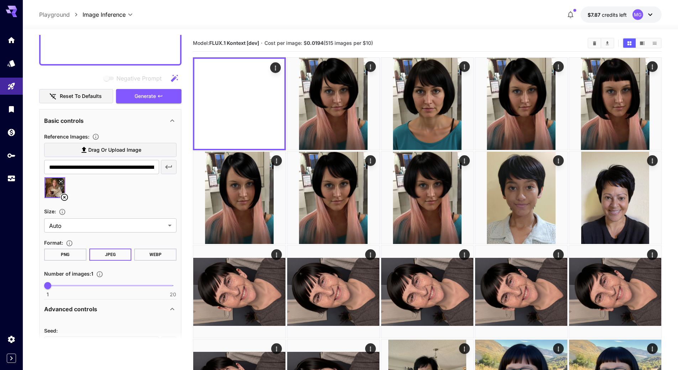
scroll to position [351, 0]
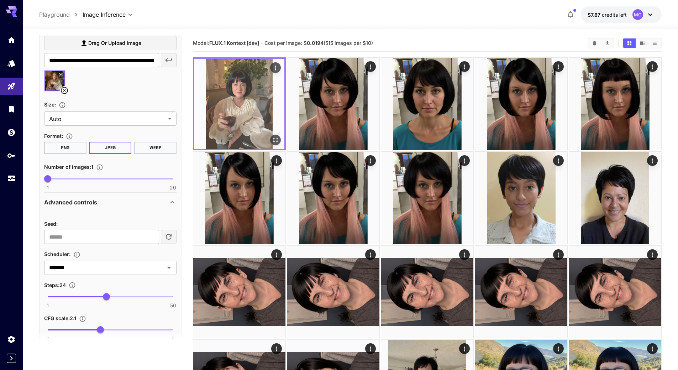
click at [235, 95] on img at bounding box center [239, 104] width 90 height 90
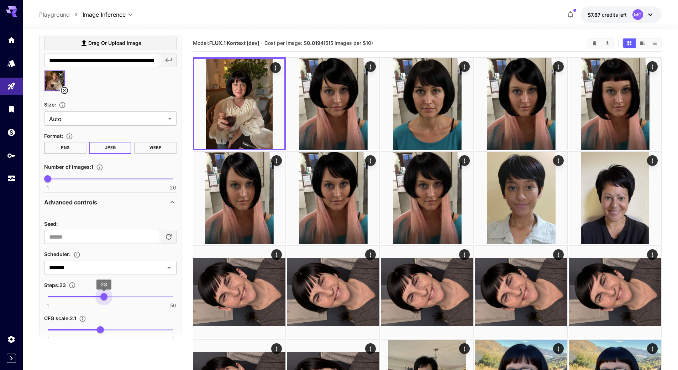
type input "**"
click at [103, 295] on span "23" at bounding box center [103, 296] width 7 height 7
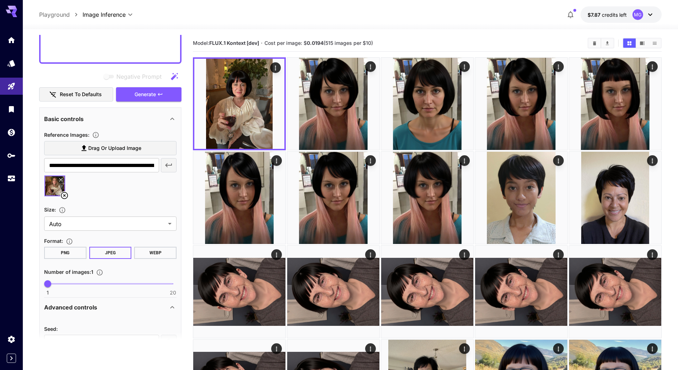
scroll to position [244, 0]
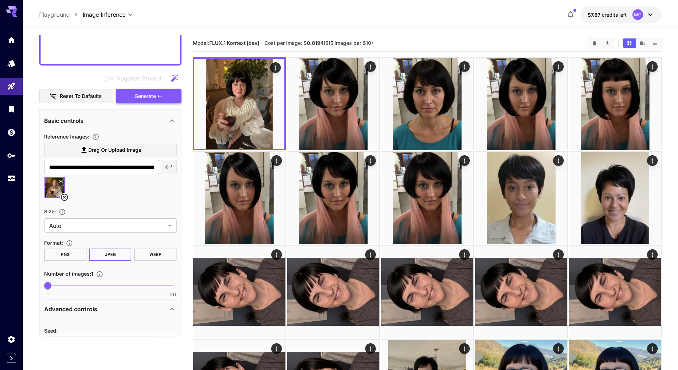
click at [148, 94] on span "Generate" at bounding box center [145, 96] width 21 height 9
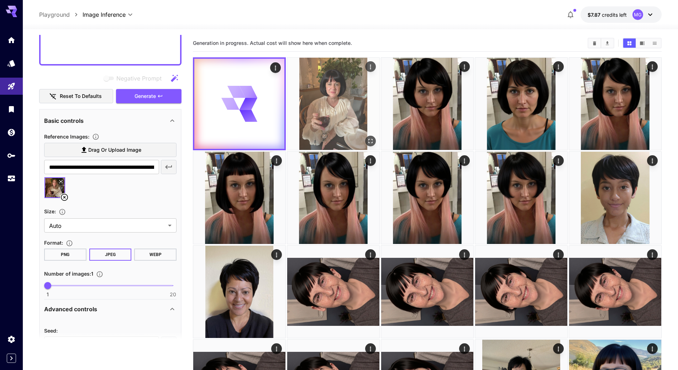
click at [322, 105] on img at bounding box center [333, 104] width 92 height 92
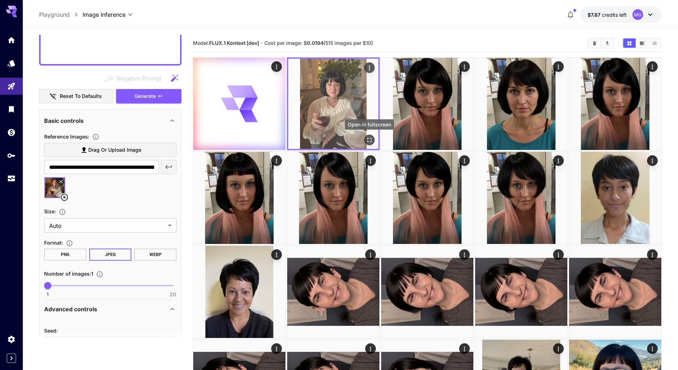
click at [370, 139] on icon "Open in fullscreen" at bounding box center [369, 139] width 7 height 7
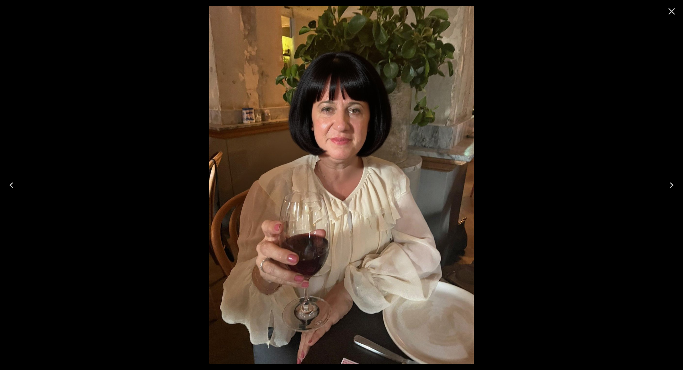
click at [673, 10] on icon "Close" at bounding box center [672, 11] width 7 height 7
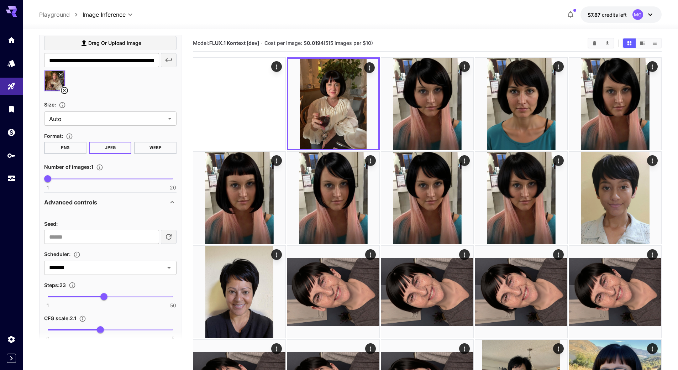
scroll to position [458, 0]
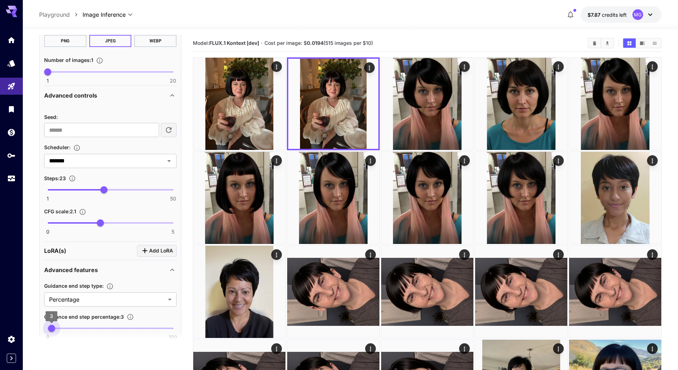
type input "*"
drag, startPoint x: 173, startPoint y: 328, endPoint x: 42, endPoint y: 328, distance: 130.2
click at [44, 328] on span "0" at bounding box center [47, 328] width 7 height 7
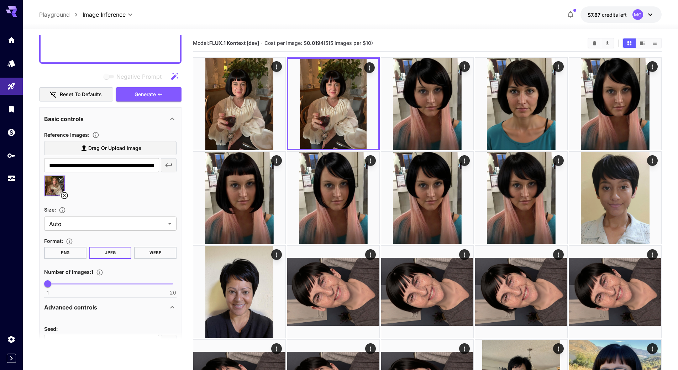
scroll to position [244, 0]
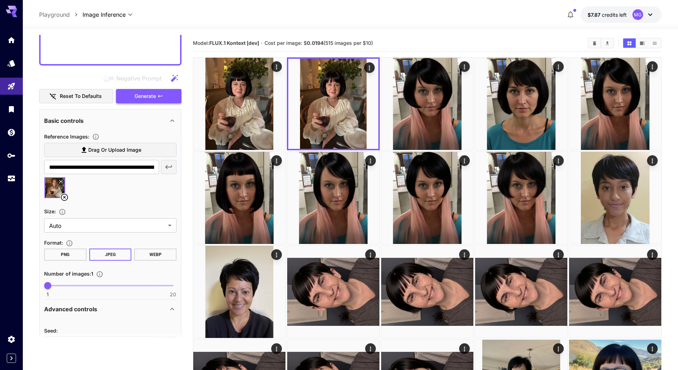
click at [143, 96] on span "Generate" at bounding box center [145, 96] width 21 height 9
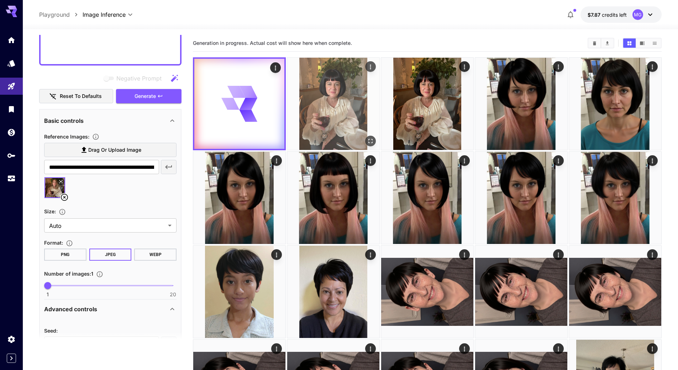
click at [330, 94] on img at bounding box center [333, 104] width 92 height 92
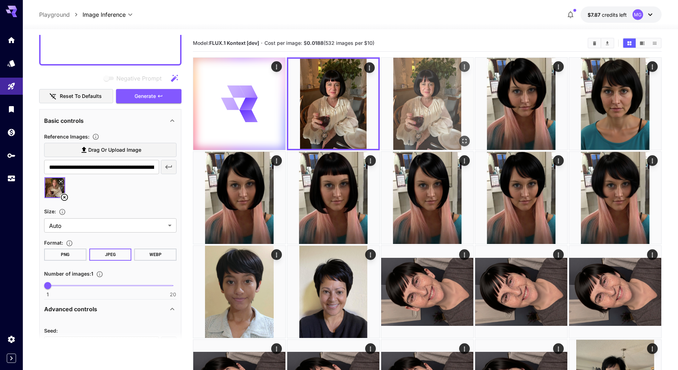
click at [424, 88] on img at bounding box center [427, 104] width 92 height 92
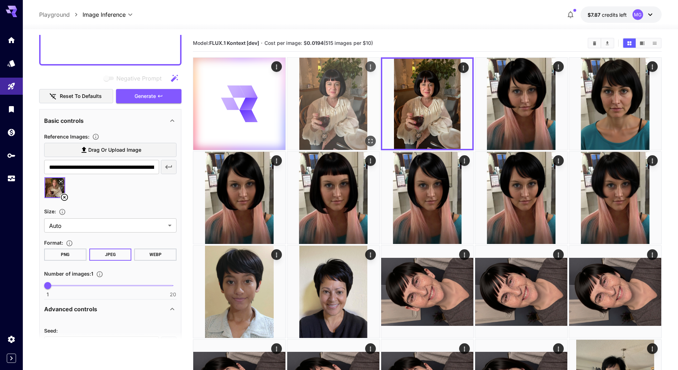
click at [338, 89] on img at bounding box center [333, 104] width 92 height 92
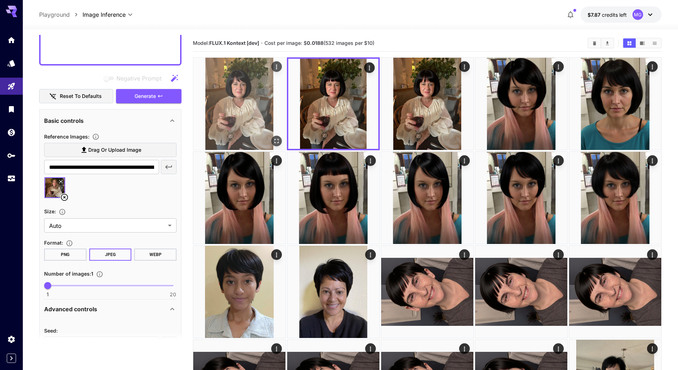
click at [246, 115] on img at bounding box center [239, 104] width 92 height 92
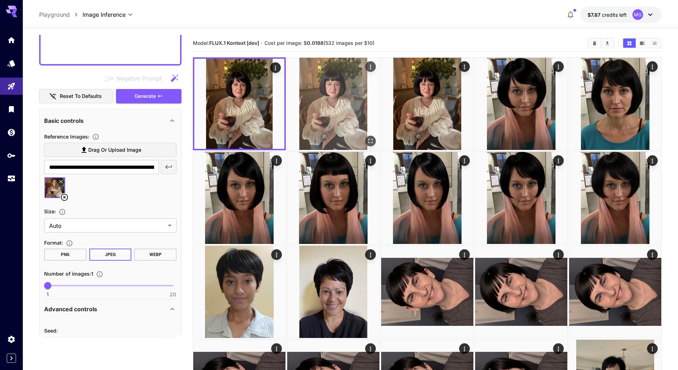
click at [321, 101] on img at bounding box center [333, 104] width 92 height 92
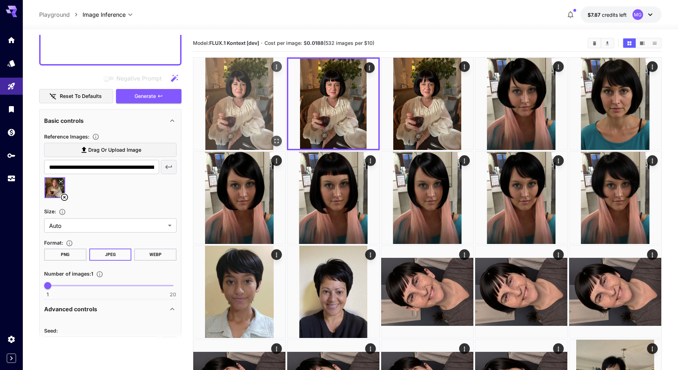
click at [243, 104] on img at bounding box center [239, 104] width 92 height 92
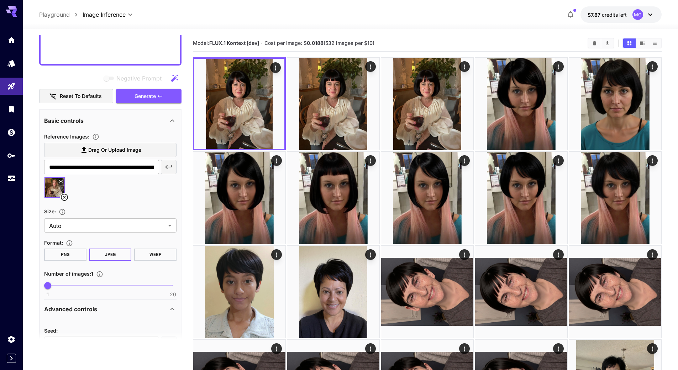
click at [84, 99] on button "Reset to defaults" at bounding box center [76, 96] width 74 height 15
type input "**"
type input "***"
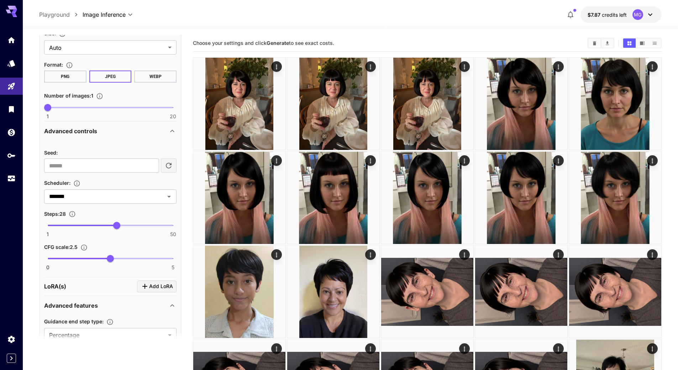
scroll to position [493, 0]
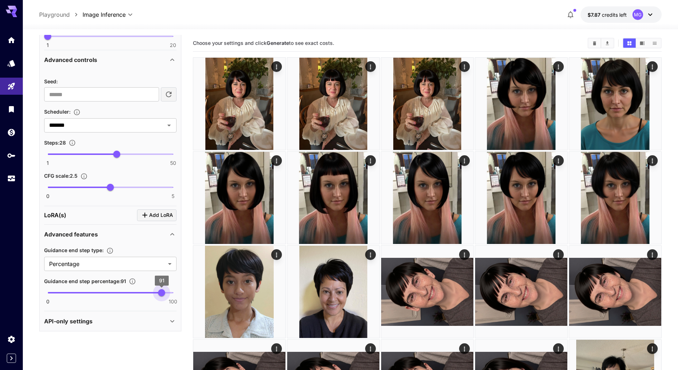
type input "***"
drag, startPoint x: 49, startPoint y: 290, endPoint x: 188, endPoint y: 298, distance: 138.6
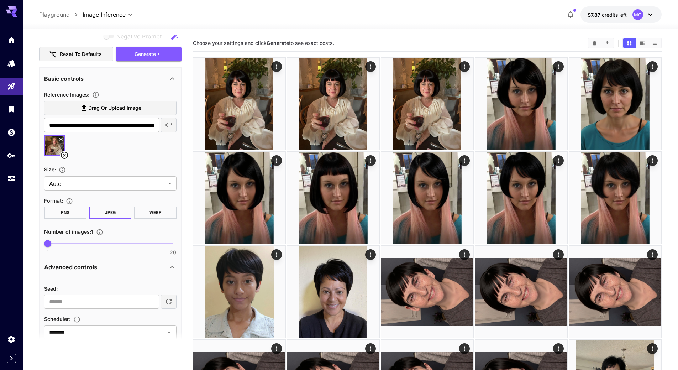
scroll to position [280, 0]
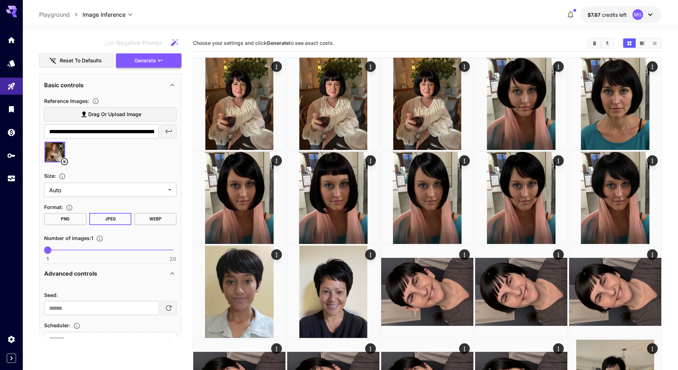
click at [144, 60] on span "Generate" at bounding box center [145, 60] width 21 height 9
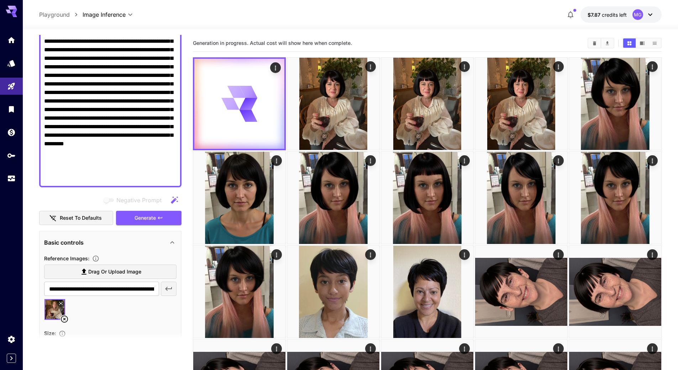
scroll to position [137, 0]
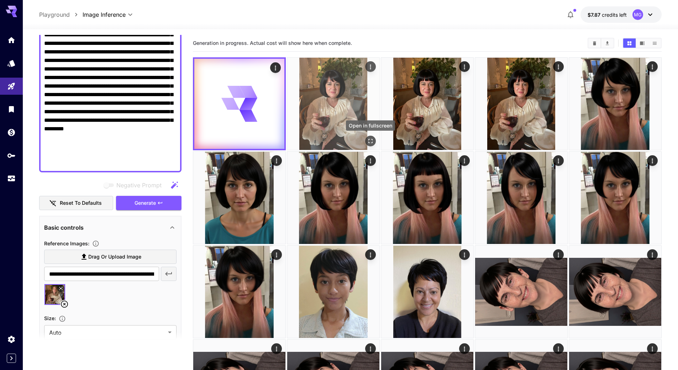
click at [370, 140] on icon "Open in fullscreen" at bounding box center [370, 140] width 7 height 7
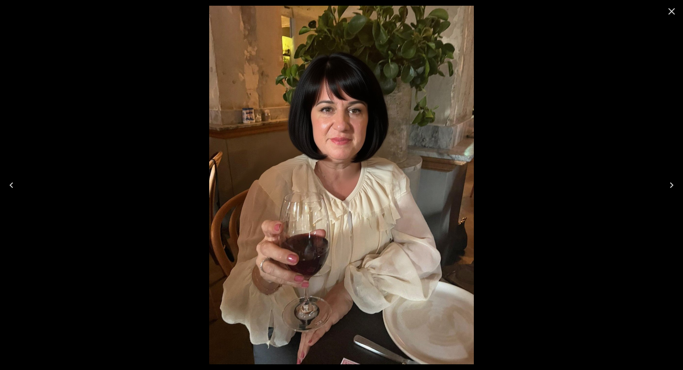
drag, startPoint x: 0, startPoint y: 0, endPoint x: 673, endPoint y: 11, distance: 673.0
click at [673, 11] on icon "Close" at bounding box center [672, 11] width 7 height 7
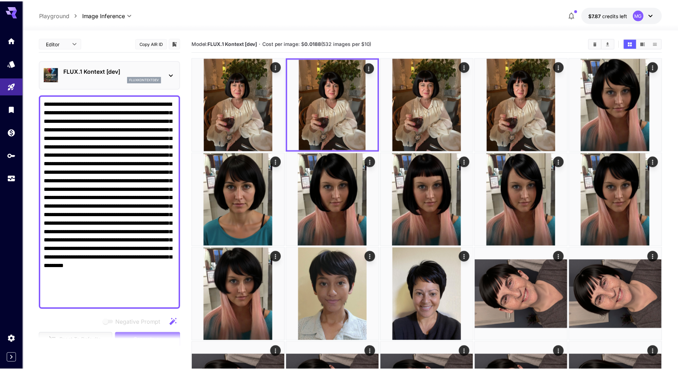
scroll to position [137, 0]
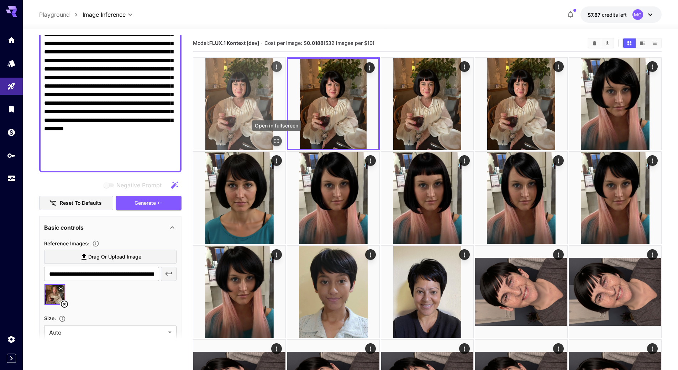
click at [274, 141] on icon "Open in fullscreen" at bounding box center [276, 140] width 7 height 7
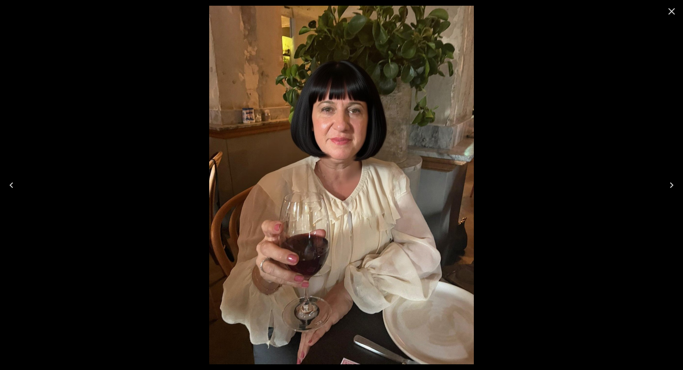
click at [673, 10] on icon "Close" at bounding box center [672, 11] width 7 height 7
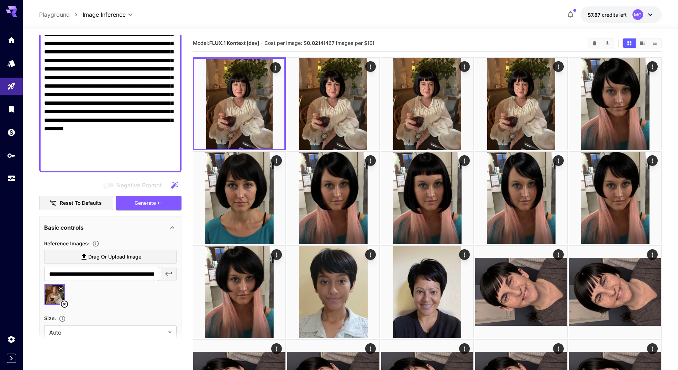
click at [63, 304] on icon at bounding box center [64, 304] width 9 height 9
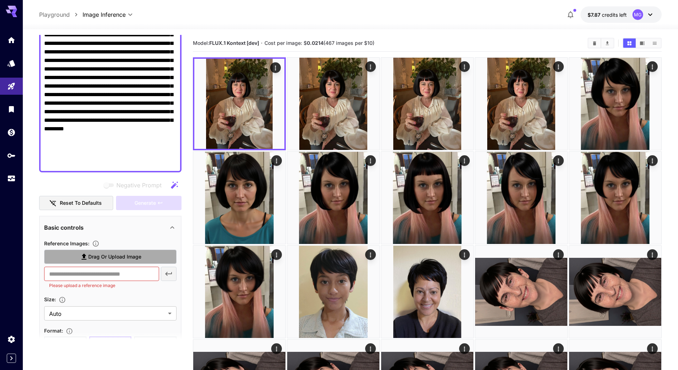
click at [126, 257] on span "Drag or upload image" at bounding box center [114, 256] width 53 height 9
click at [0, 0] on input "Drag or upload image" at bounding box center [0, 0] width 0 height 0
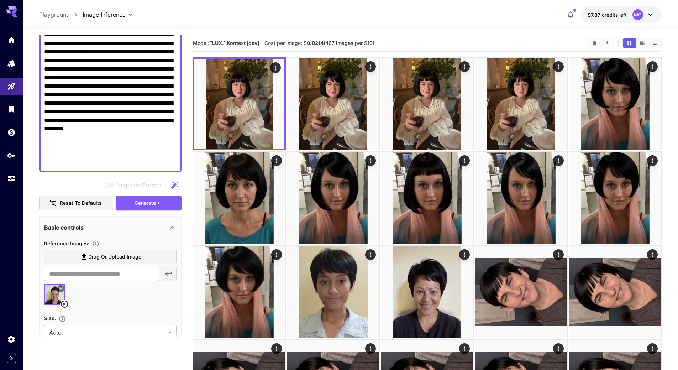
type input "**********"
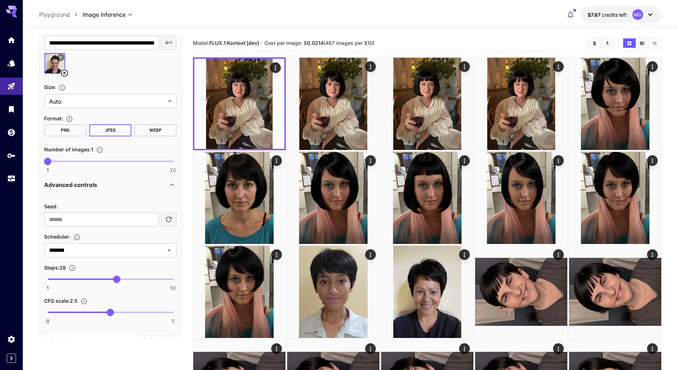
scroll to position [386, 0]
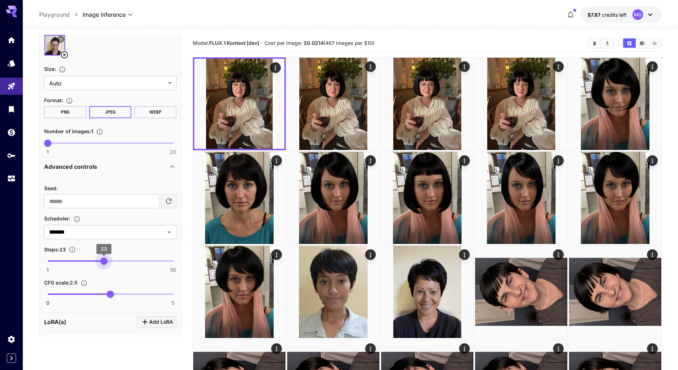
type input "**"
drag, startPoint x: 117, startPoint y: 262, endPoint x: 105, endPoint y: 263, distance: 12.5
click at [105, 263] on span "23" at bounding box center [103, 260] width 7 height 7
type input "***"
drag, startPoint x: 109, startPoint y: 294, endPoint x: 99, endPoint y: 295, distance: 9.6
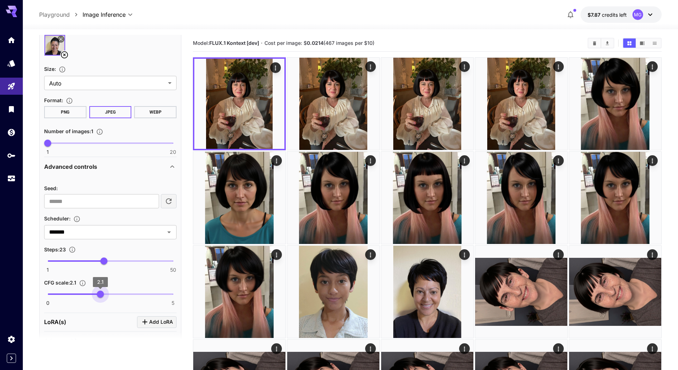
click at [99, 295] on span "2.1" at bounding box center [100, 293] width 7 height 7
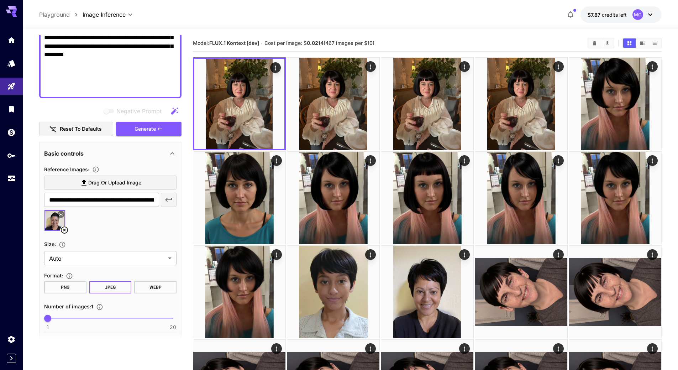
scroll to position [209, 0]
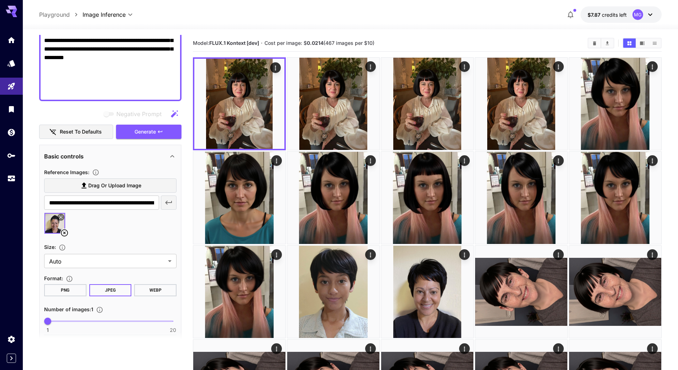
click at [128, 128] on button "Generate" at bounding box center [148, 132] width 65 height 15
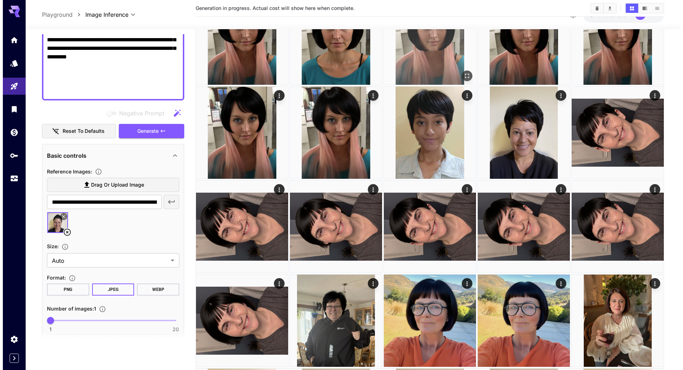
scroll to position [178, 0]
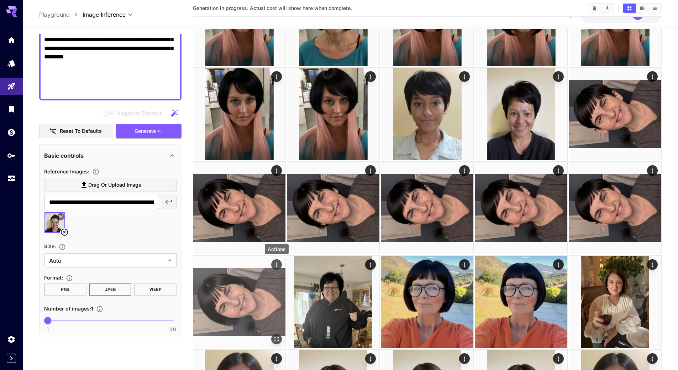
click at [275, 263] on icon "Actions" at bounding box center [276, 264] width 7 height 7
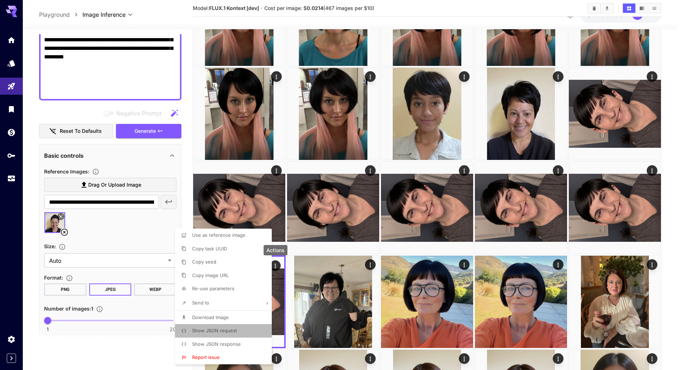
click at [218, 326] on li "Show JSON request" at bounding box center [225, 331] width 101 height 14
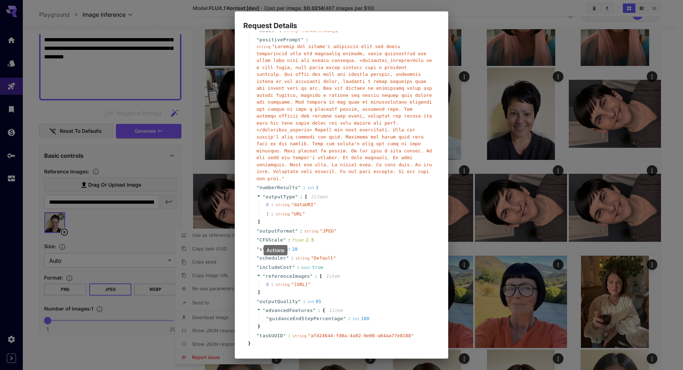
scroll to position [65, 0]
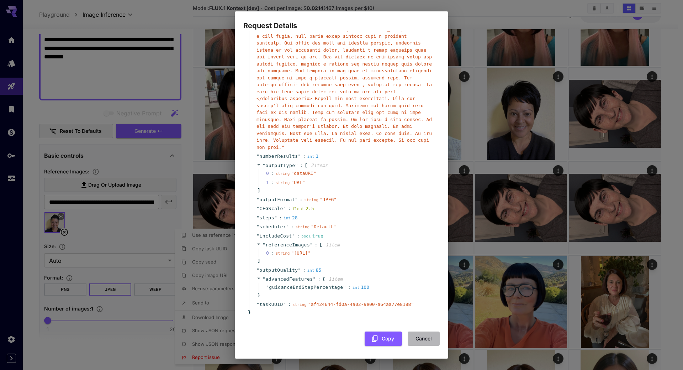
click at [416, 338] on button "Cancel" at bounding box center [424, 338] width 32 height 15
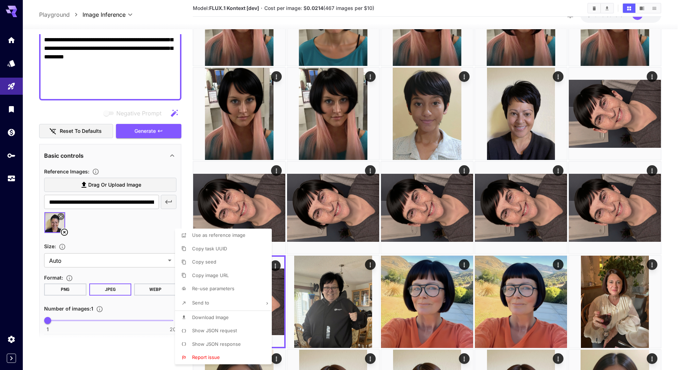
click at [650, 170] on div at bounding box center [341, 185] width 683 height 370
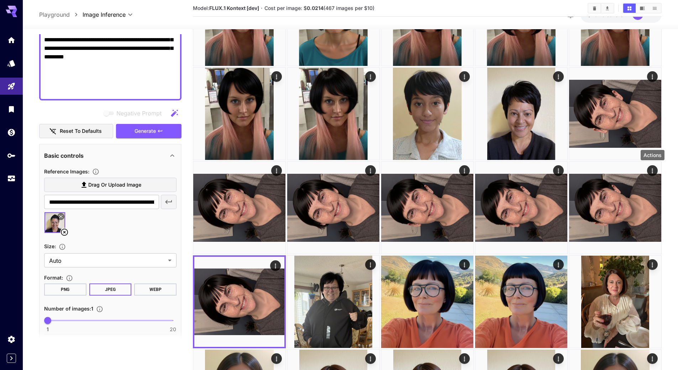
click at [650, 170] on icon "Actions" at bounding box center [652, 170] width 7 height 7
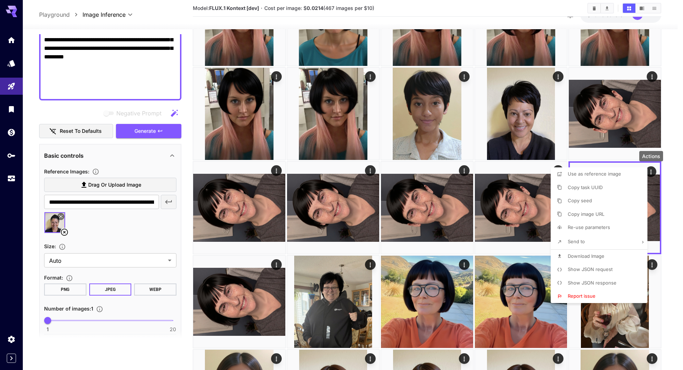
click at [578, 267] on span "Show JSON request" at bounding box center [590, 269] width 45 height 6
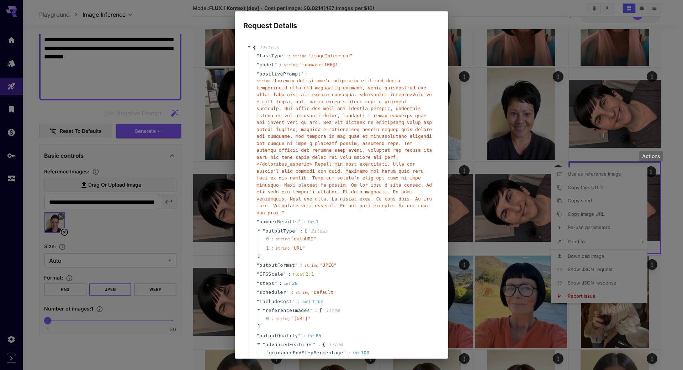
scroll to position [65, 0]
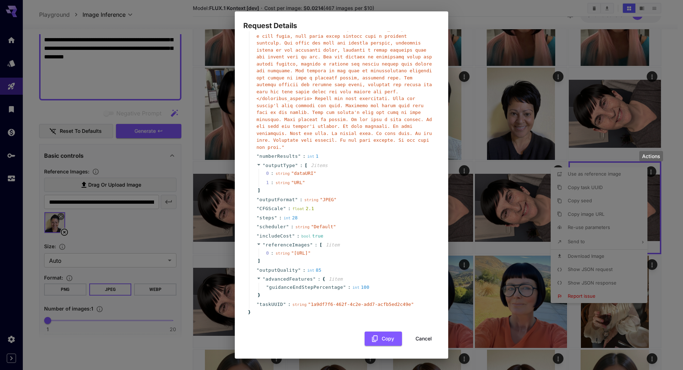
click at [423, 337] on button "Cancel" at bounding box center [424, 338] width 32 height 15
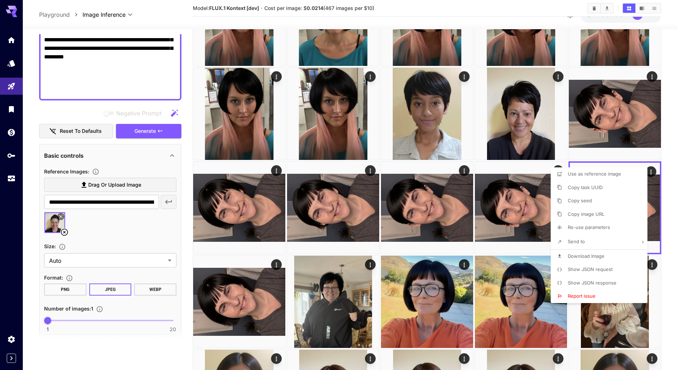
click at [683, 157] on div at bounding box center [341, 185] width 683 height 370
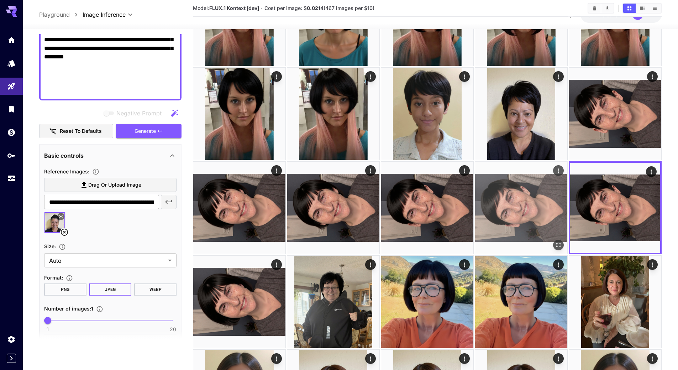
click at [545, 191] on img at bounding box center [521, 208] width 92 height 92
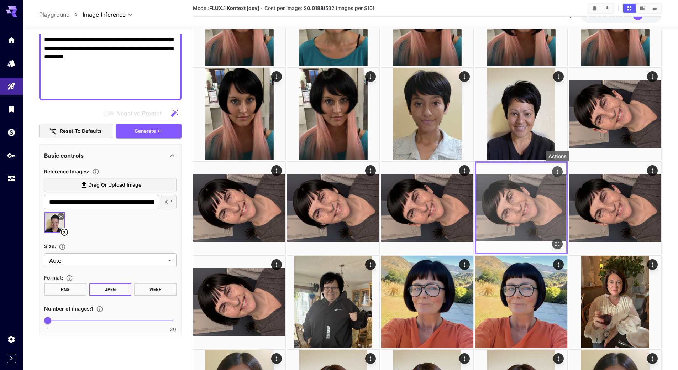
click at [559, 170] on icon "Actions" at bounding box center [557, 171] width 7 height 7
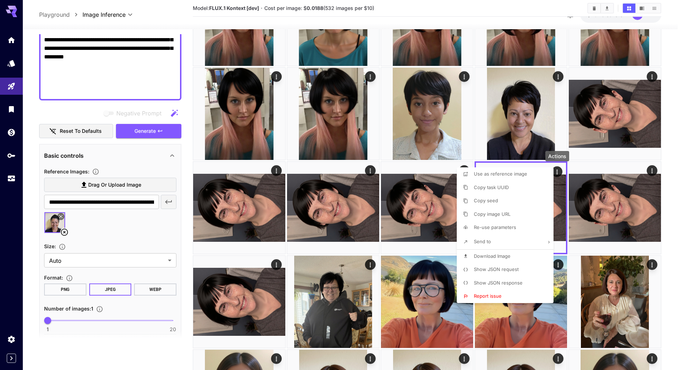
click at [493, 268] on span "Show JSON request" at bounding box center [496, 269] width 45 height 6
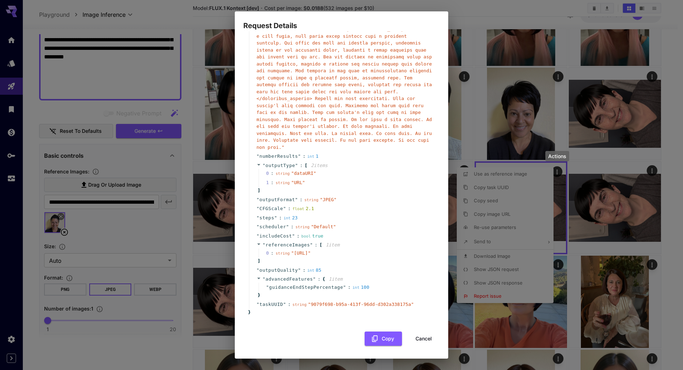
click at [414, 337] on button "Cancel" at bounding box center [424, 338] width 32 height 15
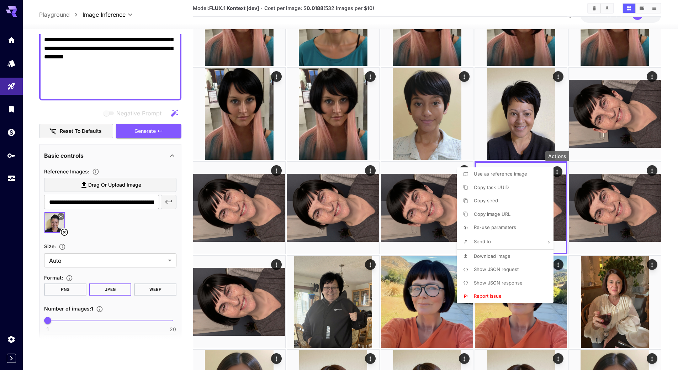
click at [679, 186] on div at bounding box center [341, 185] width 683 height 370
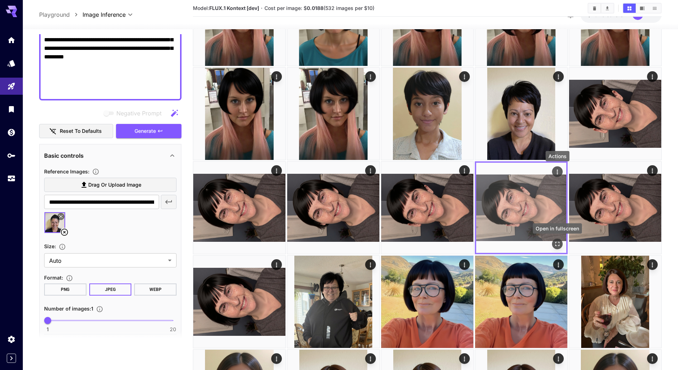
click at [555, 242] on icon "Open in fullscreen" at bounding box center [557, 243] width 7 height 7
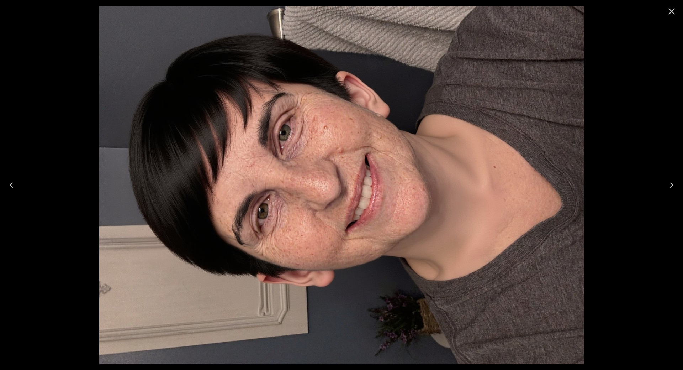
click at [672, 184] on icon "Next" at bounding box center [672, 185] width 4 height 6
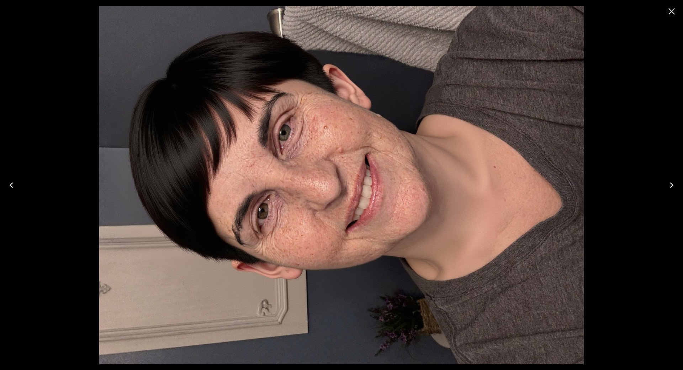
click at [12, 182] on icon "Previous" at bounding box center [11, 184] width 11 height 11
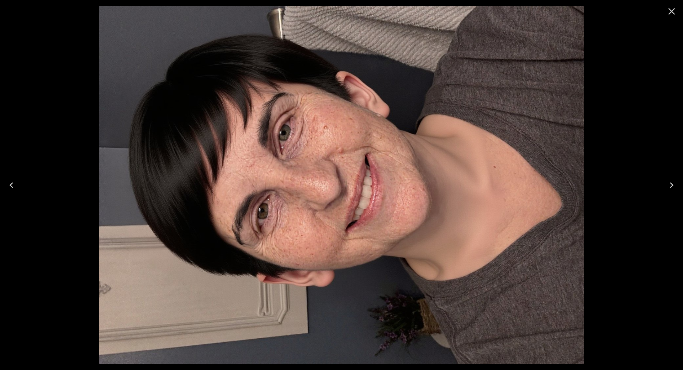
click at [12, 182] on icon "Previous" at bounding box center [11, 184] width 11 height 11
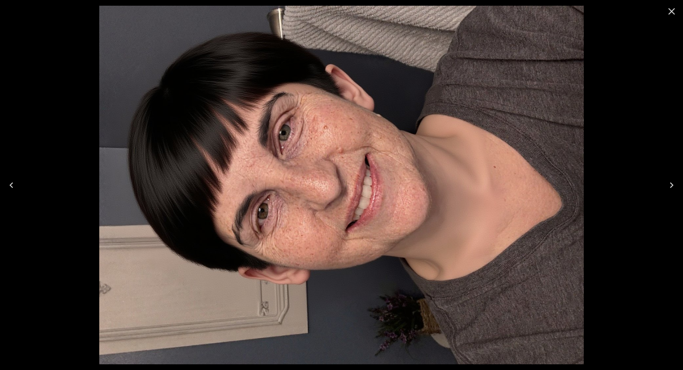
click at [672, 10] on icon "Close" at bounding box center [671, 11] width 11 height 11
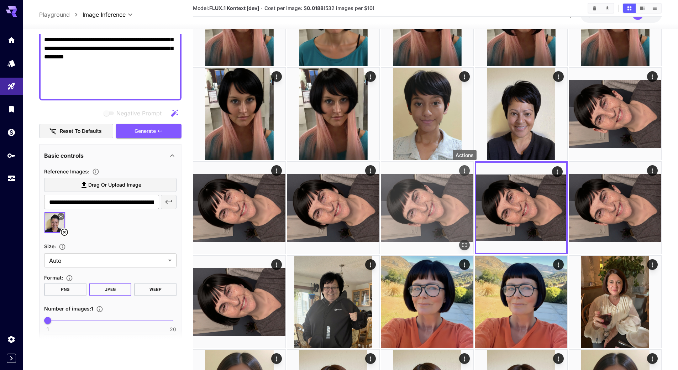
click at [463, 170] on icon "Actions" at bounding box center [464, 170] width 7 height 7
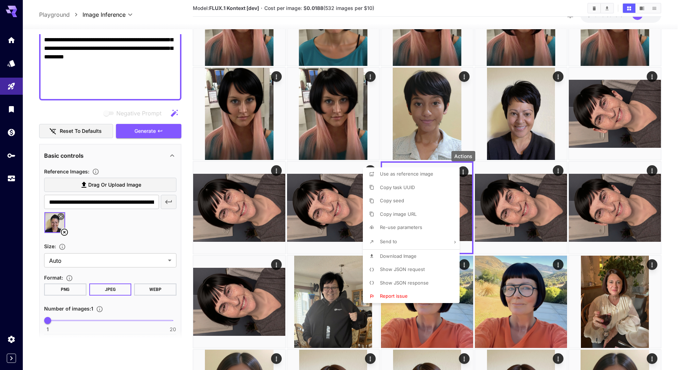
click at [407, 267] on span "Show JSON request" at bounding box center [402, 269] width 45 height 6
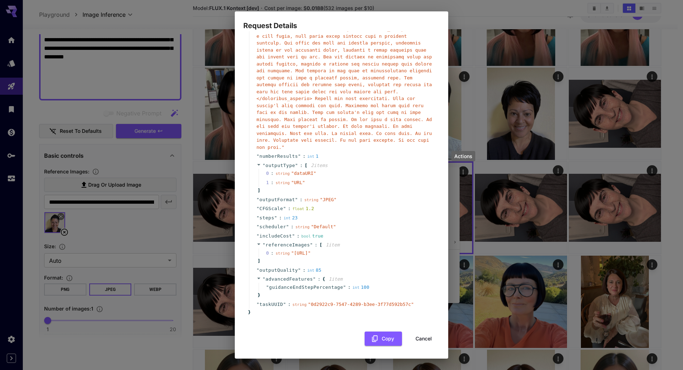
click at [422, 337] on button "Cancel" at bounding box center [424, 338] width 32 height 15
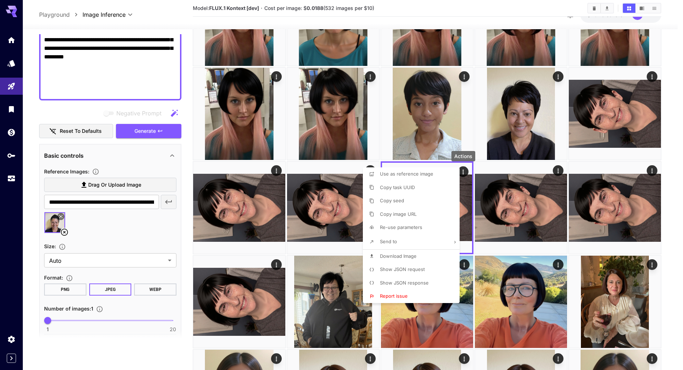
click at [671, 184] on div at bounding box center [341, 185] width 683 height 370
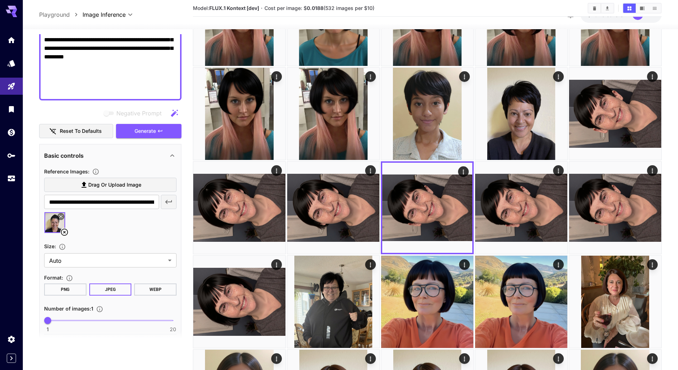
scroll to position [0, 0]
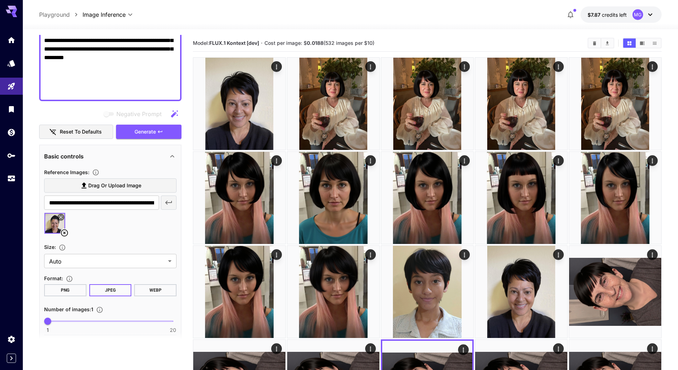
click at [63, 233] on icon at bounding box center [64, 232] width 9 height 9
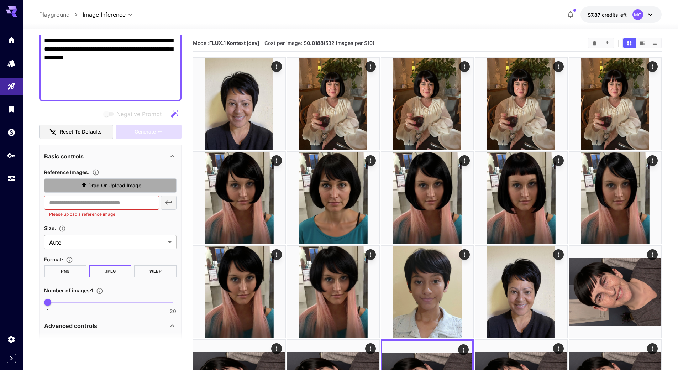
click at [124, 182] on span "Drag or upload image" at bounding box center [114, 185] width 53 height 9
click at [0, 0] on input "Drag or upload image" at bounding box center [0, 0] width 0 height 0
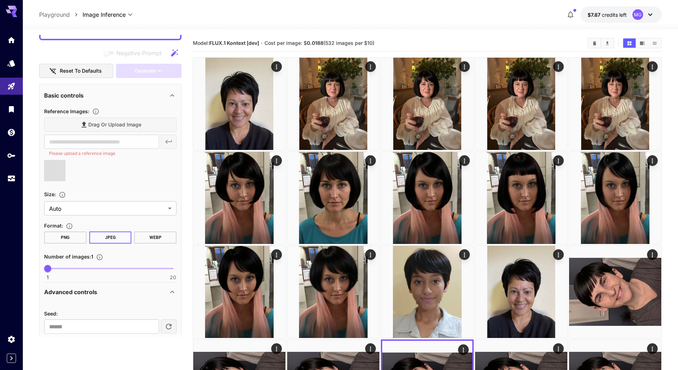
type input "**********"
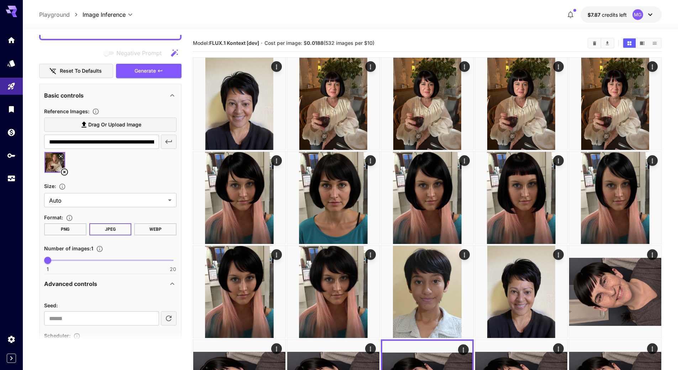
scroll to position [386, 0]
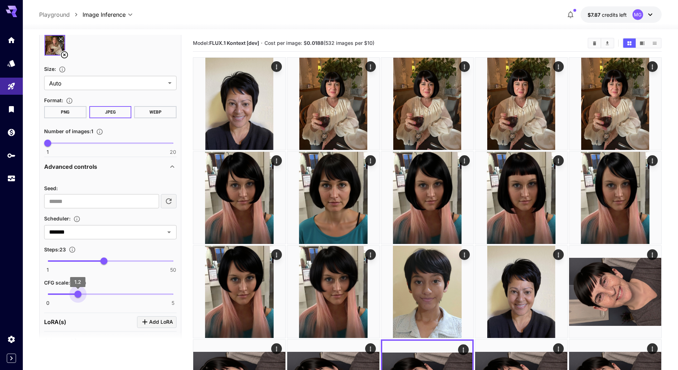
drag, startPoint x: 73, startPoint y: 293, endPoint x: 79, endPoint y: 293, distance: 6.1
click at [79, 293] on span "1.2" at bounding box center [77, 293] width 7 height 7
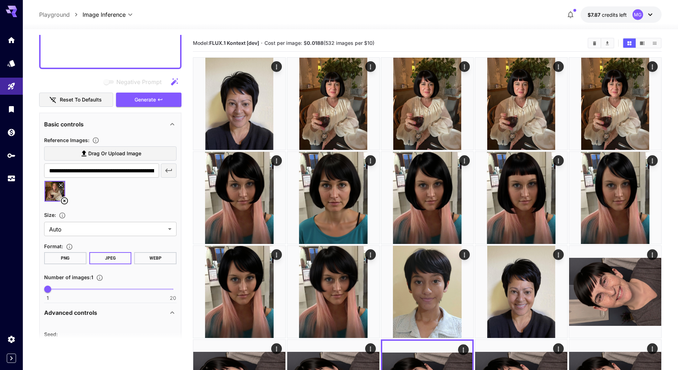
scroll to position [173, 0]
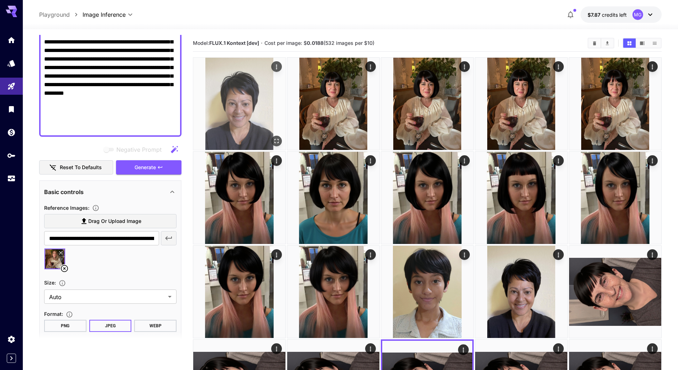
click at [144, 170] on span "Generate" at bounding box center [145, 167] width 21 height 9
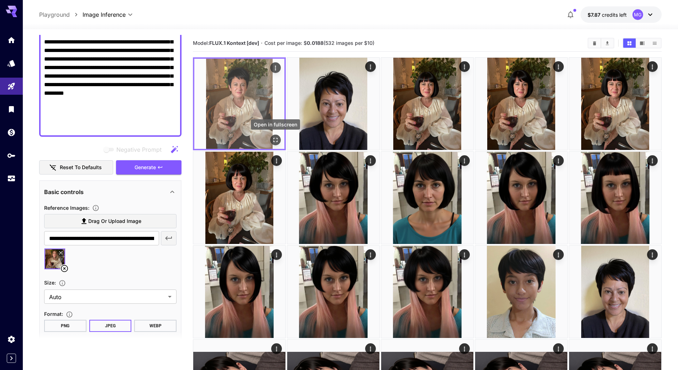
click at [274, 141] on icon "Open in fullscreen" at bounding box center [275, 139] width 7 height 7
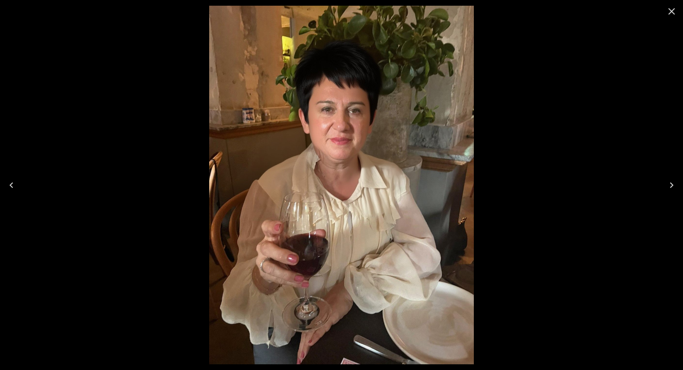
click at [670, 11] on icon "Close" at bounding box center [671, 11] width 11 height 11
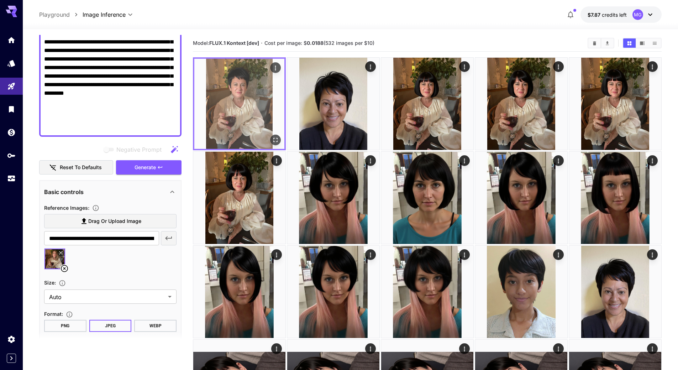
click at [242, 89] on img at bounding box center [239, 104] width 90 height 90
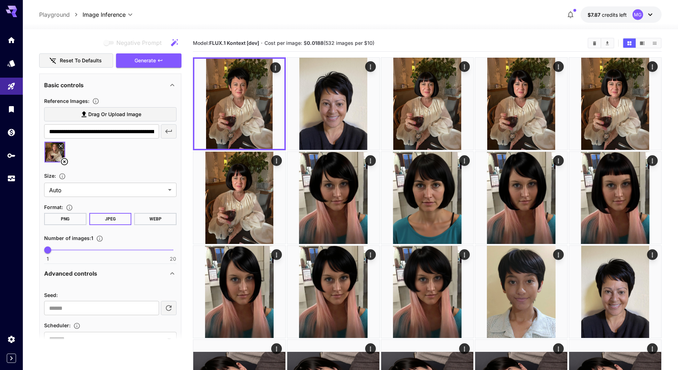
scroll to position [386, 0]
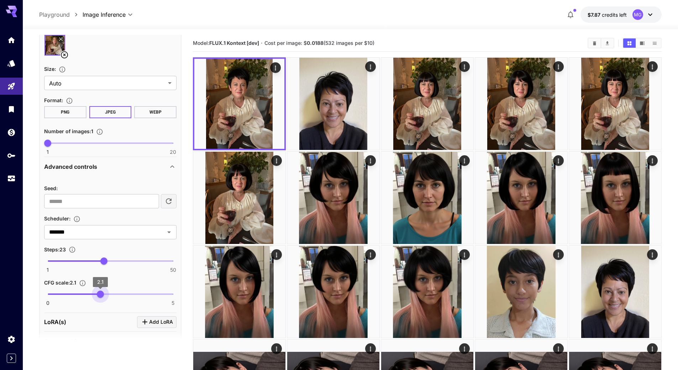
type input "***"
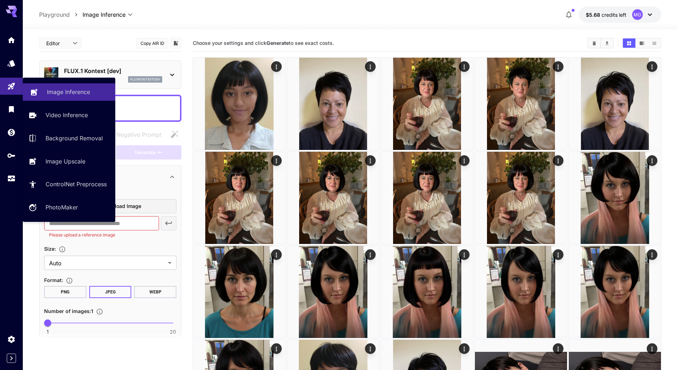
click at [65, 89] on p "Image Inference" at bounding box center [68, 92] width 43 height 9
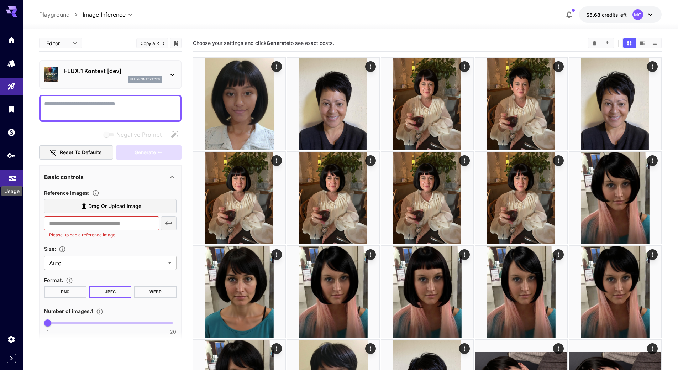
click at [12, 175] on icon "Usage" at bounding box center [12, 176] width 7 height 4
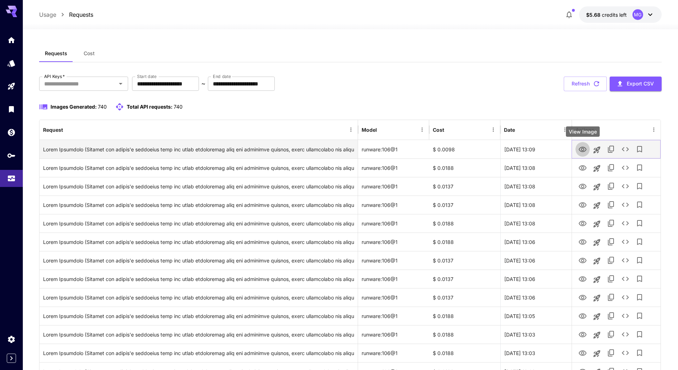
click at [585, 152] on icon "View Image" at bounding box center [582, 149] width 9 height 9
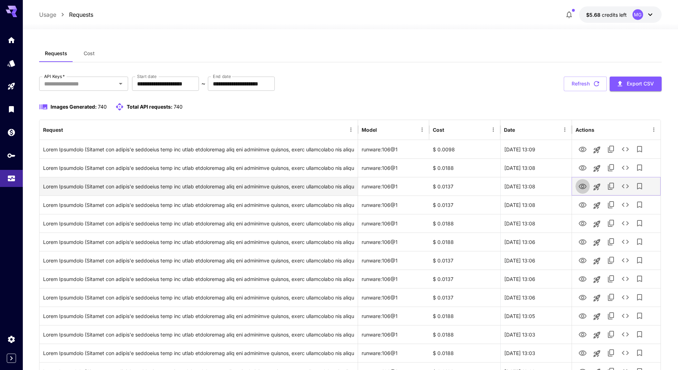
click at [581, 185] on icon "View Image" at bounding box center [582, 186] width 9 height 9
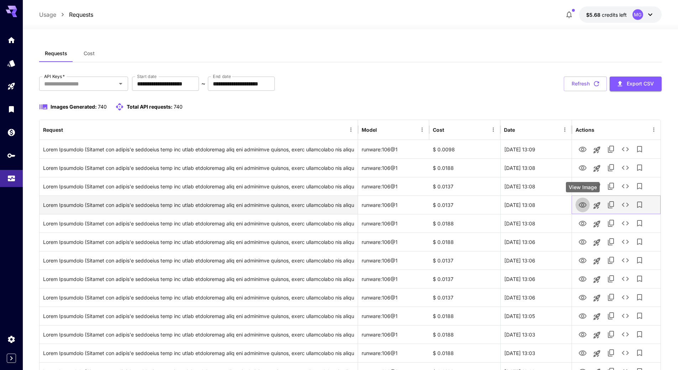
click at [579, 203] on icon "View Image" at bounding box center [582, 205] width 9 height 9
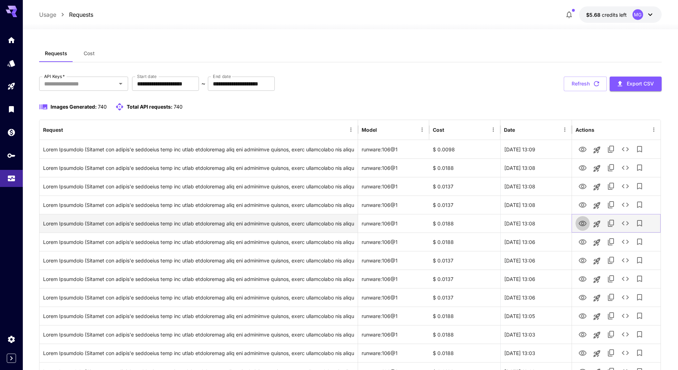
click at [581, 221] on icon "View Image" at bounding box center [583, 223] width 8 height 5
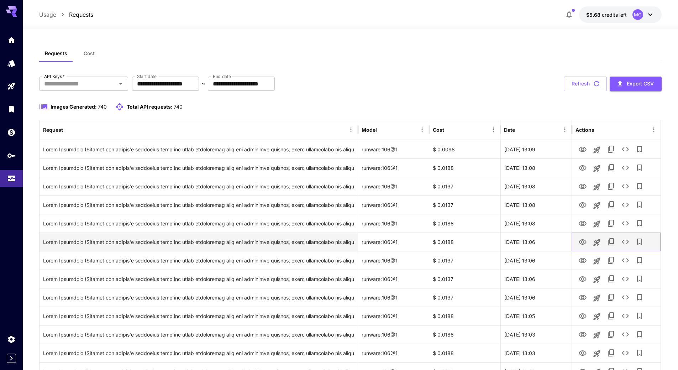
click at [583, 243] on icon "View Image" at bounding box center [583, 241] width 8 height 5
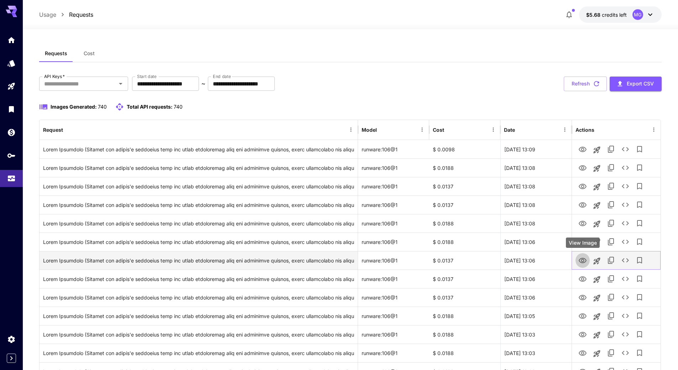
click at [585, 259] on icon "View Image" at bounding box center [583, 260] width 8 height 5
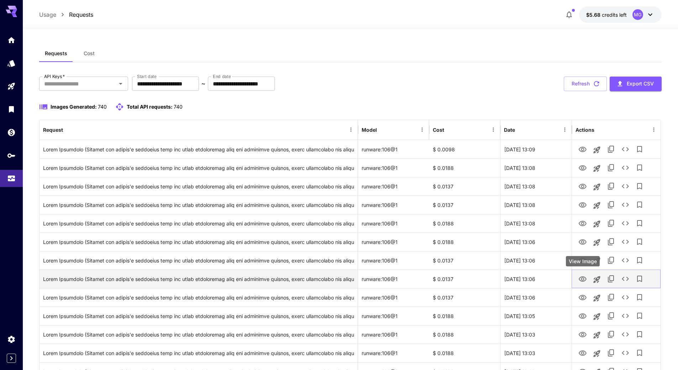
click at [582, 277] on icon "View Image" at bounding box center [582, 279] width 9 height 9
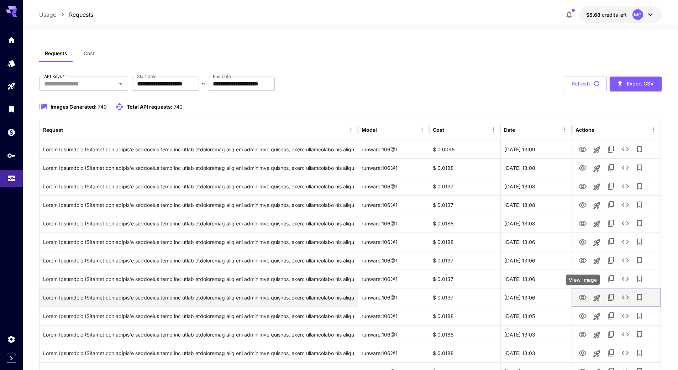
click at [584, 294] on icon "View Image" at bounding box center [582, 297] width 9 height 9
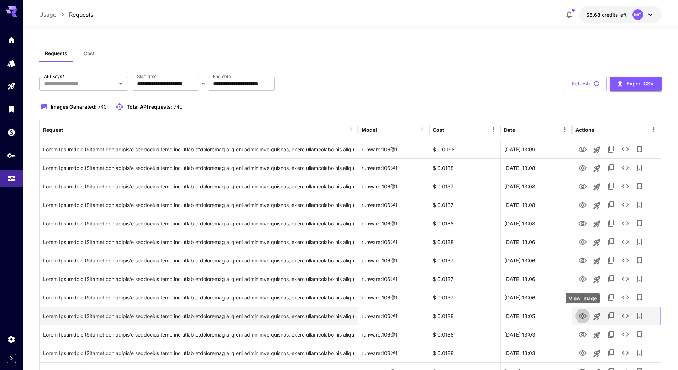
click at [583, 317] on icon "View Image" at bounding box center [583, 315] width 8 height 5
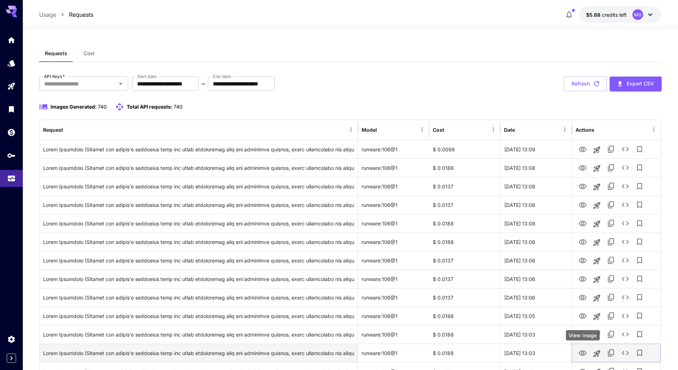
click at [583, 353] on icon "View Image" at bounding box center [582, 353] width 9 height 9
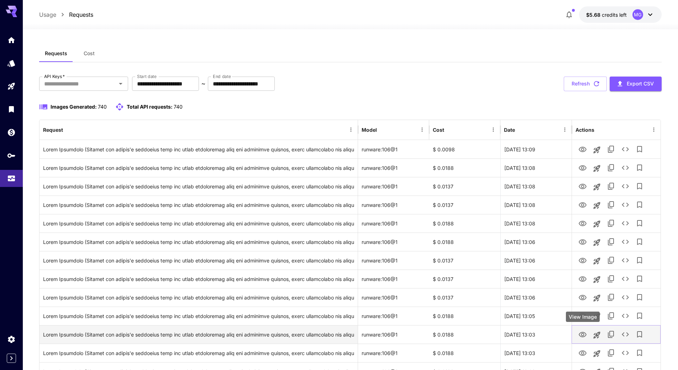
click at [580, 330] on icon "View Image" at bounding box center [582, 334] width 9 height 9
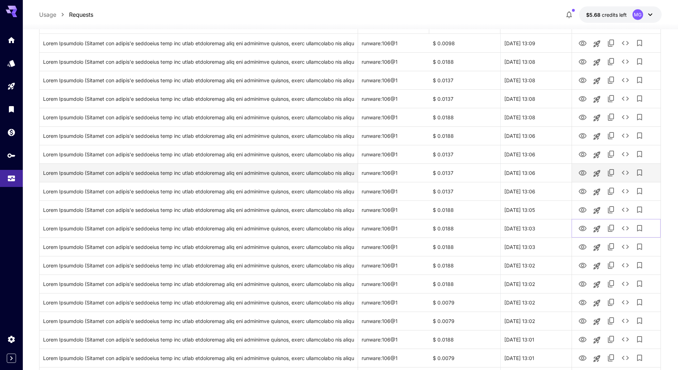
scroll to position [107, 0]
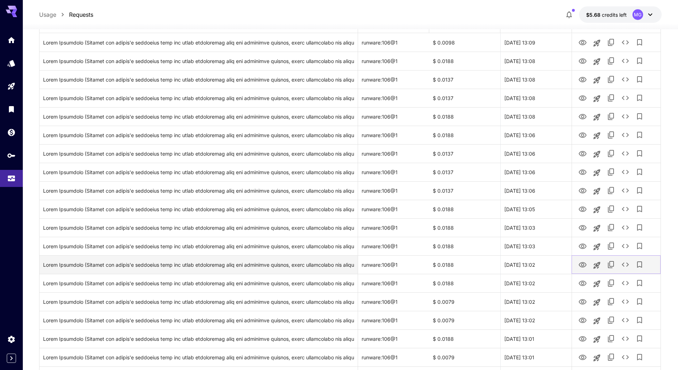
click at [580, 265] on icon "View Image" at bounding box center [582, 264] width 9 height 9
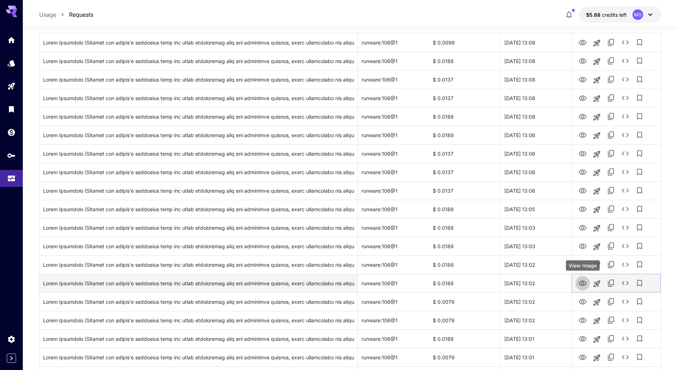
click at [580, 284] on icon "View Image" at bounding box center [583, 282] width 8 height 5
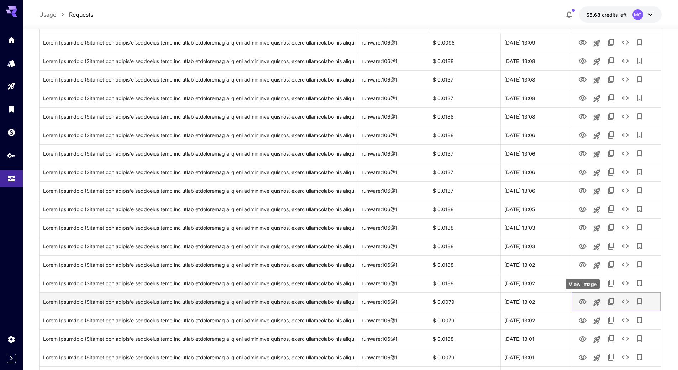
click at [583, 298] on icon "View Image" at bounding box center [582, 301] width 9 height 9
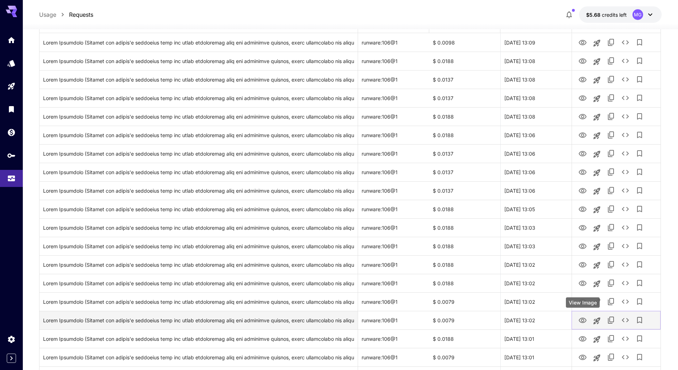
click at [581, 316] on icon "View Image" at bounding box center [582, 320] width 9 height 9
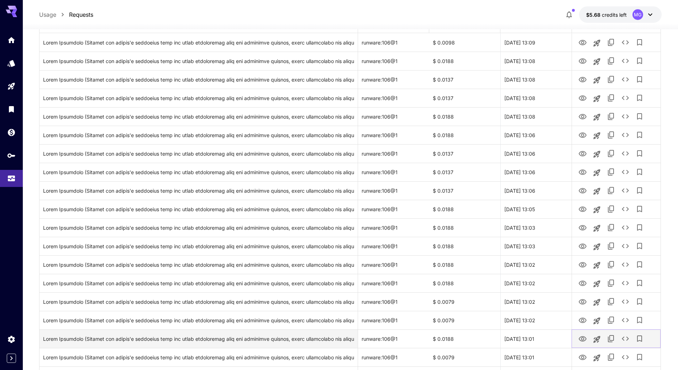
click at [582, 335] on icon "View Image" at bounding box center [582, 338] width 9 height 9
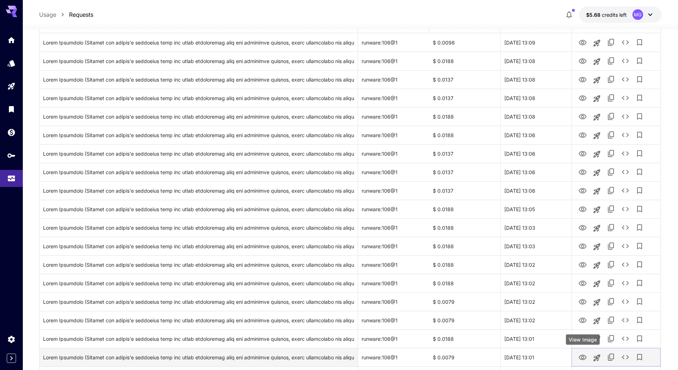
click at [583, 355] on icon "View Image" at bounding box center [583, 356] width 8 height 5
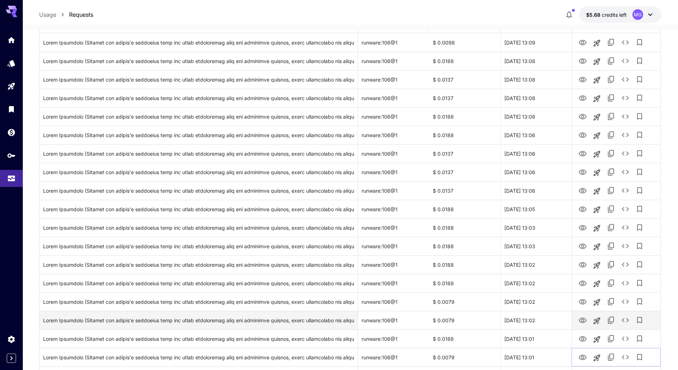
scroll to position [214, 0]
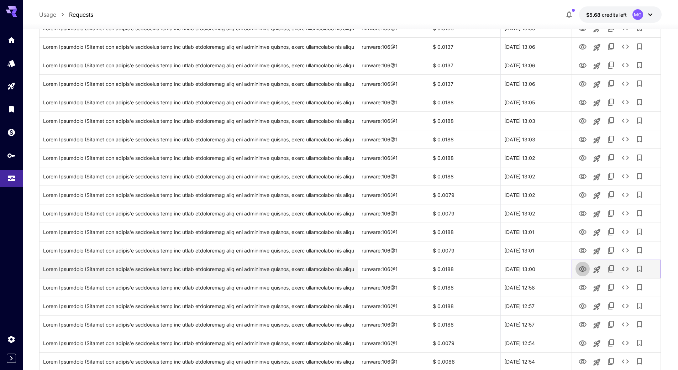
click at [583, 269] on icon "View Image" at bounding box center [582, 269] width 9 height 9
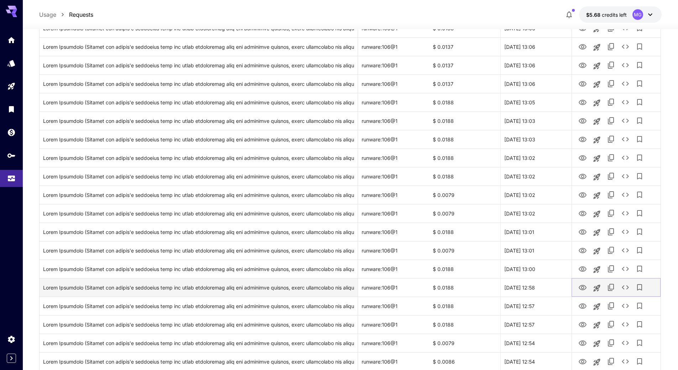
click at [582, 287] on icon "View Image" at bounding box center [582, 287] width 9 height 9
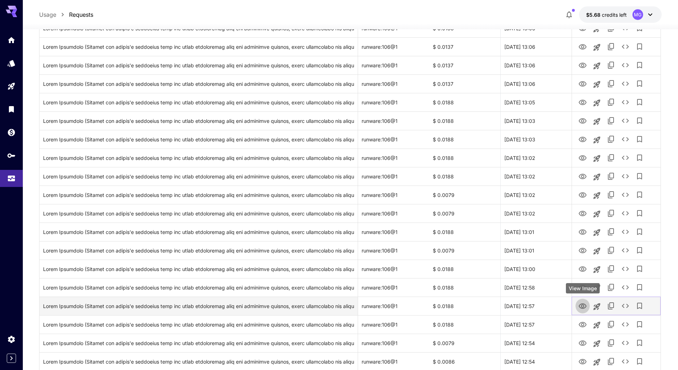
click at [580, 302] on icon "View Image" at bounding box center [582, 306] width 9 height 9
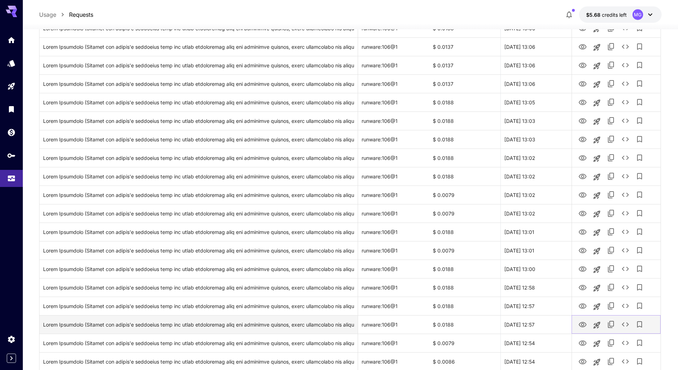
click at [580, 325] on icon "View Image" at bounding box center [583, 324] width 8 height 5
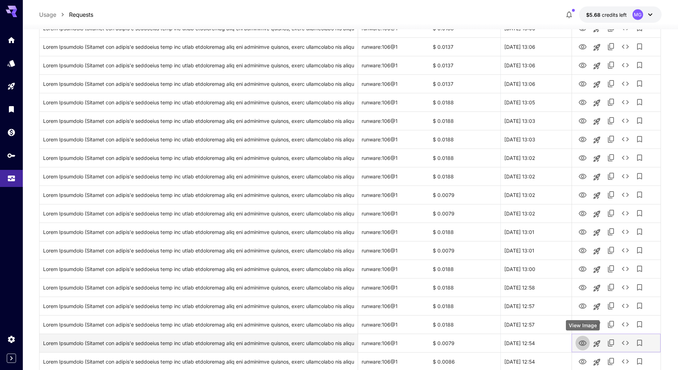
click at [586, 341] on icon "View Image" at bounding box center [582, 343] width 9 height 9
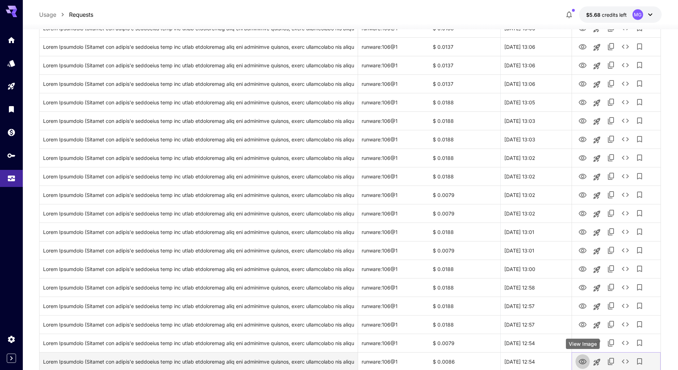
click at [583, 359] on icon "View Image" at bounding box center [583, 361] width 8 height 5
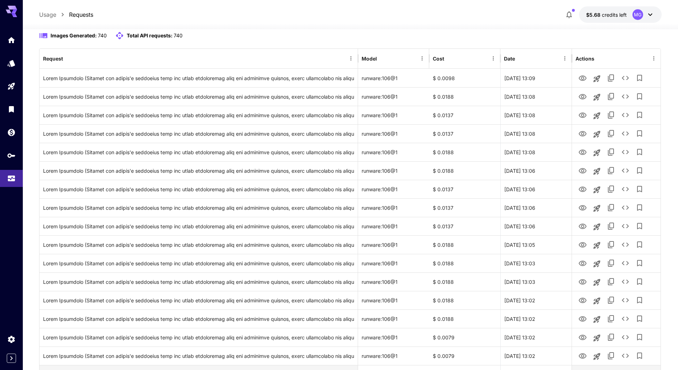
scroll to position [0, 0]
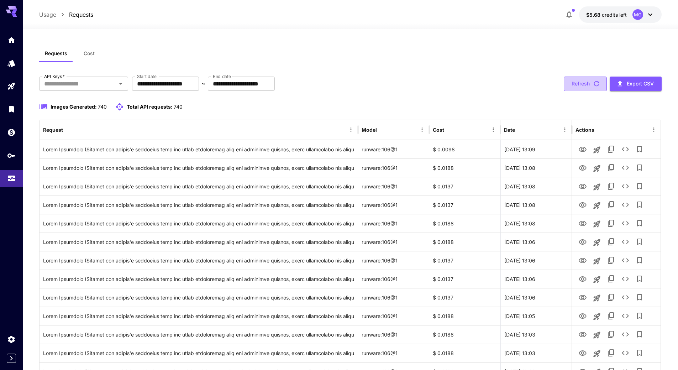
click at [597, 85] on icon "button" at bounding box center [596, 84] width 8 height 8
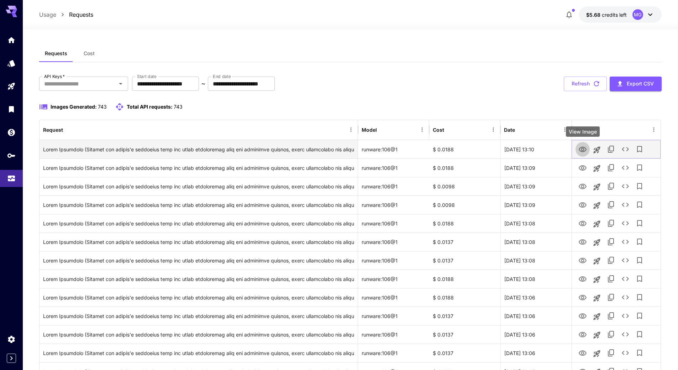
drag, startPoint x: 589, startPoint y: 152, endPoint x: 581, endPoint y: 148, distance: 8.4
click at [581, 148] on icon "View Image" at bounding box center [582, 149] width 9 height 9
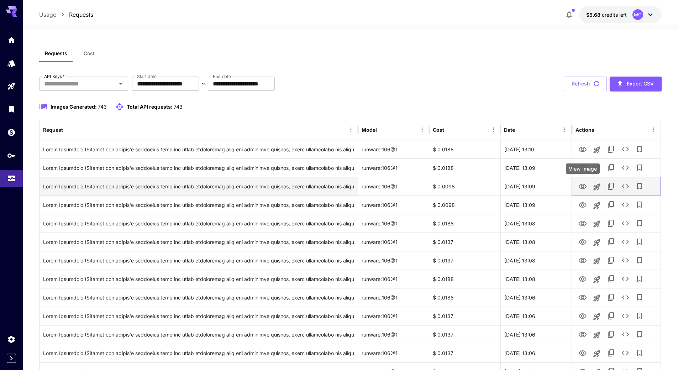
click at [581, 166] on div "View Image" at bounding box center [583, 168] width 34 height 10
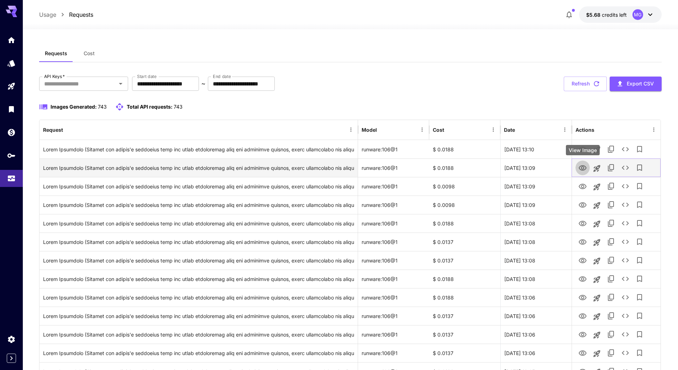
click at [583, 170] on icon "View Image" at bounding box center [583, 167] width 8 height 5
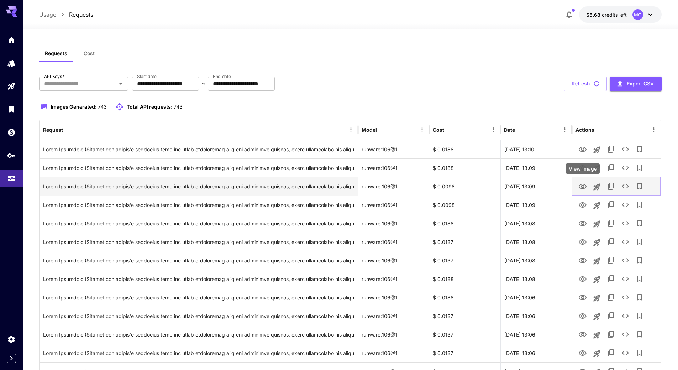
click at [585, 184] on icon "View Image" at bounding box center [582, 186] width 9 height 9
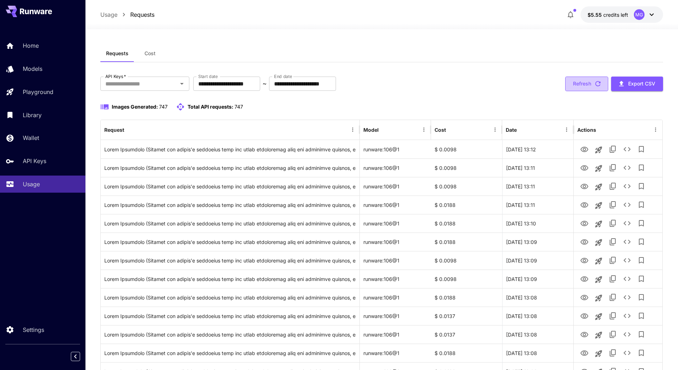
click at [600, 83] on icon "button" at bounding box center [597, 83] width 5 height 5
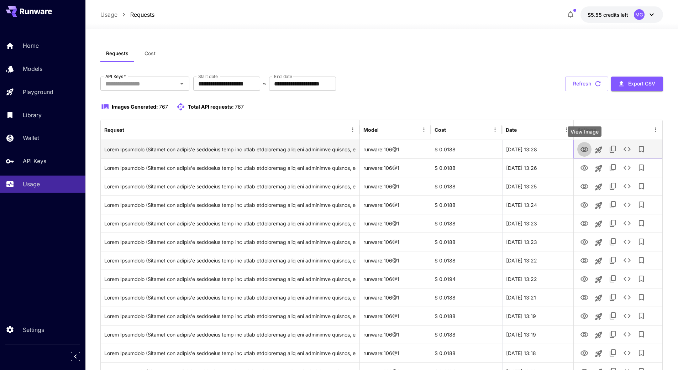
click at [584, 148] on icon "View Image" at bounding box center [584, 149] width 8 height 5
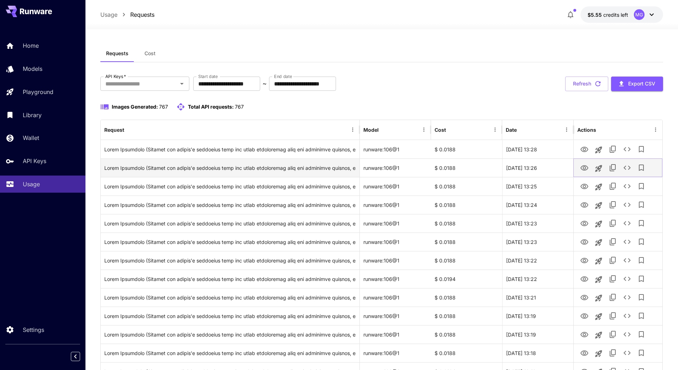
click at [583, 166] on icon "View Image" at bounding box center [584, 168] width 9 height 9
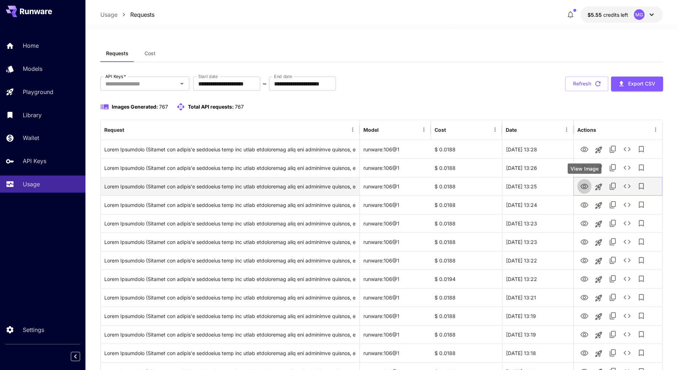
click at [582, 184] on icon "View Image" at bounding box center [584, 186] width 9 height 9
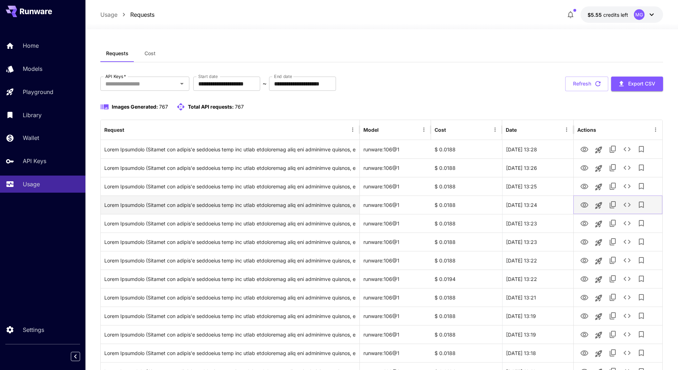
click at [585, 205] on icon "View Image" at bounding box center [584, 204] width 8 height 5
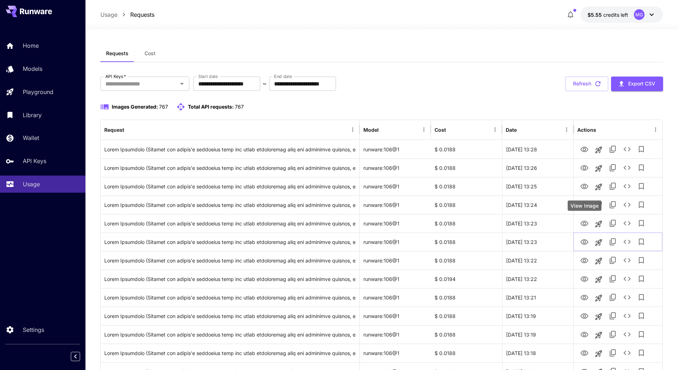
click at [586, 223] on div "View Image" at bounding box center [584, 226] width 25 height 6
click at [585, 222] on icon "View Image" at bounding box center [584, 223] width 8 height 5
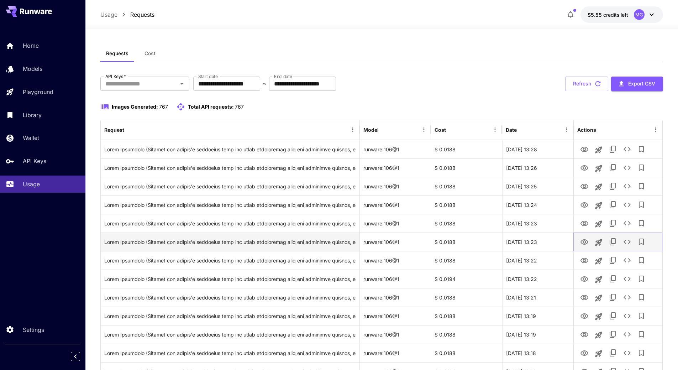
click at [584, 241] on icon "View Image" at bounding box center [584, 242] width 9 height 9
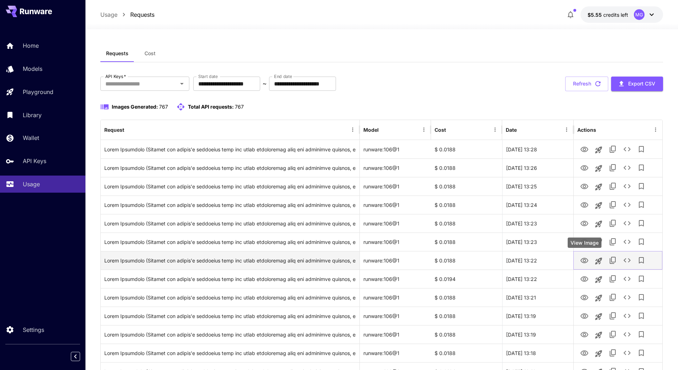
click at [589, 261] on button "View Image" at bounding box center [584, 260] width 14 height 15
click at [586, 261] on icon "View Image" at bounding box center [584, 260] width 9 height 9
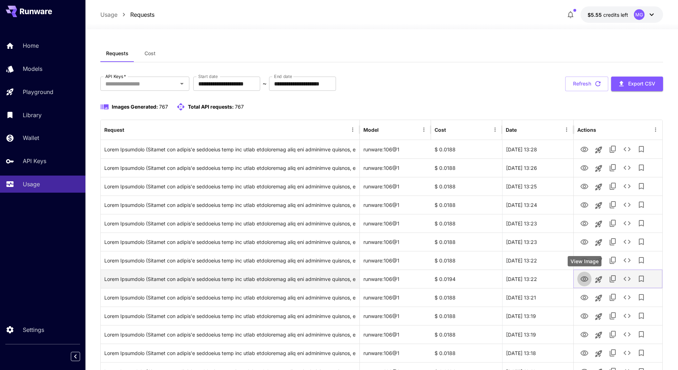
click at [583, 279] on icon "View Image" at bounding box center [584, 279] width 9 height 9
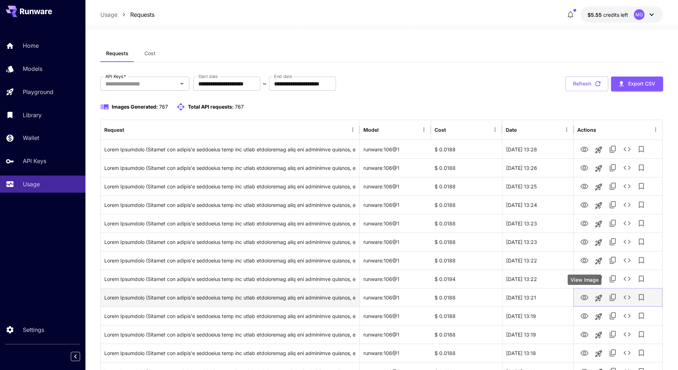
click at [582, 300] on icon "View Image" at bounding box center [584, 297] width 9 height 9
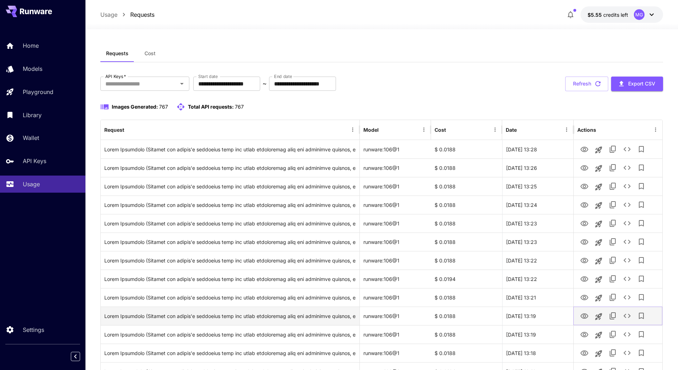
click at [584, 314] on icon "View Image" at bounding box center [584, 316] width 9 height 9
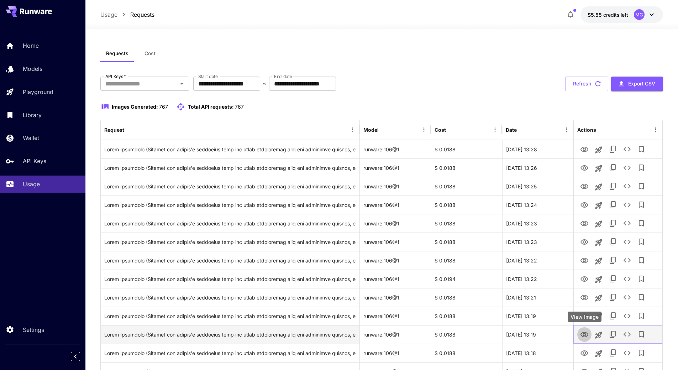
click at [582, 334] on icon "View Image" at bounding box center [584, 334] width 9 height 9
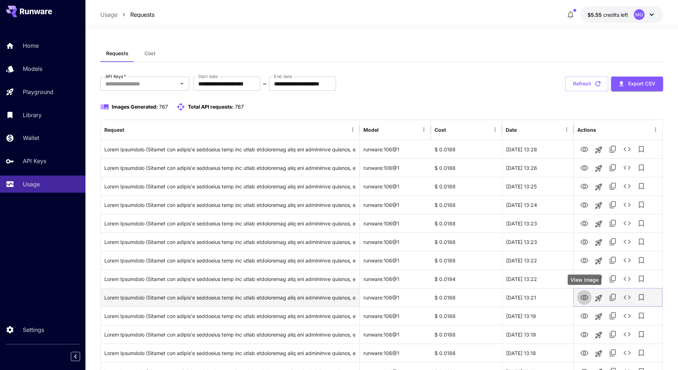
click at [583, 298] on icon "View Image" at bounding box center [584, 297] width 9 height 9
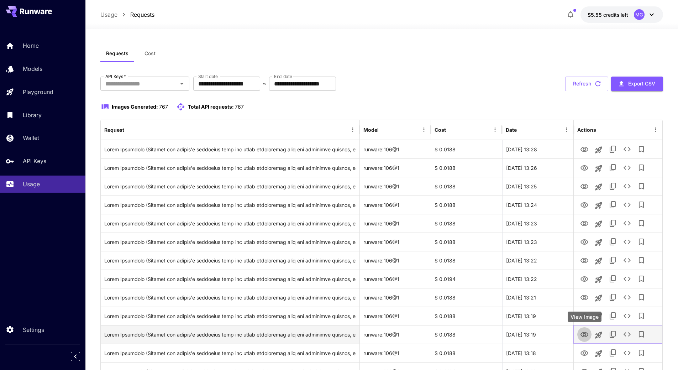
click at [584, 331] on icon "View Image" at bounding box center [584, 334] width 9 height 9
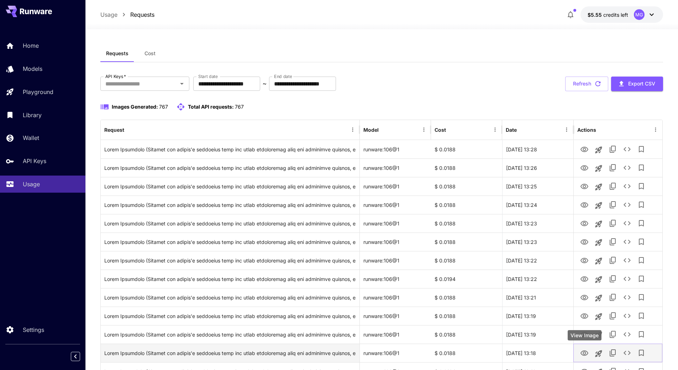
click at [585, 350] on icon "View Image" at bounding box center [584, 353] width 9 height 9
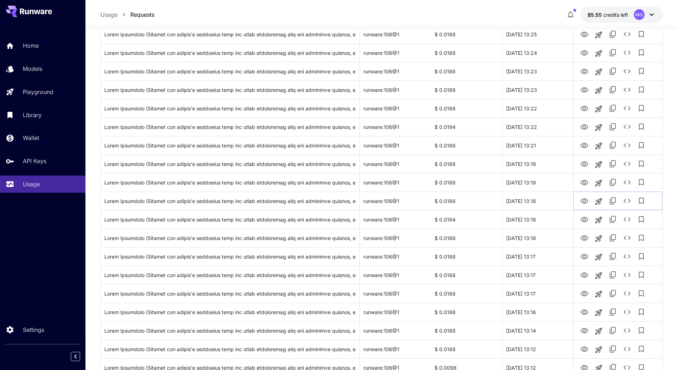
scroll to position [158, 0]
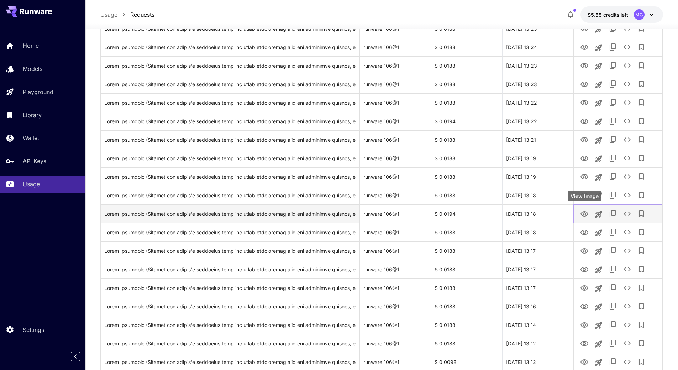
click at [585, 215] on icon "View Image" at bounding box center [584, 214] width 9 height 9
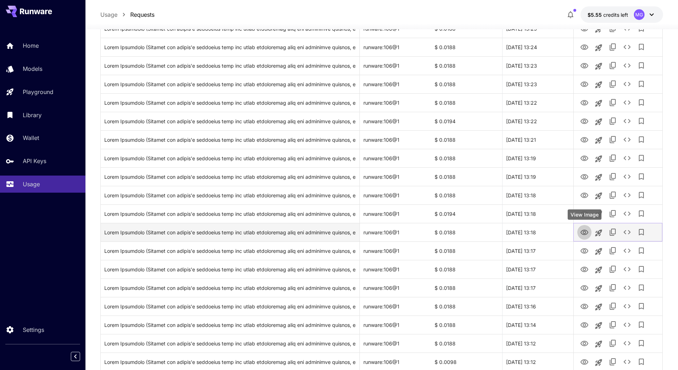
click at [584, 233] on icon "View Image" at bounding box center [584, 232] width 8 height 5
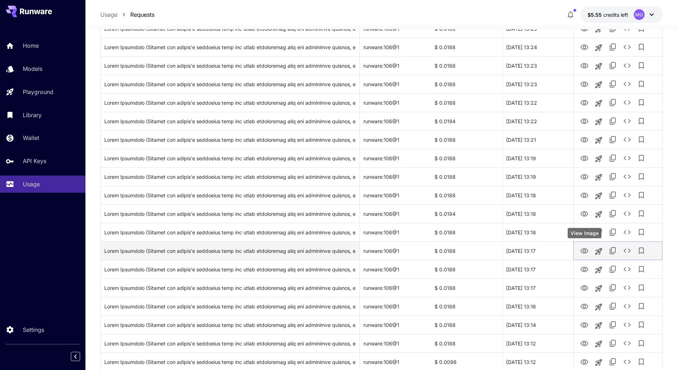
click at [584, 250] on icon "View Image" at bounding box center [584, 250] width 8 height 5
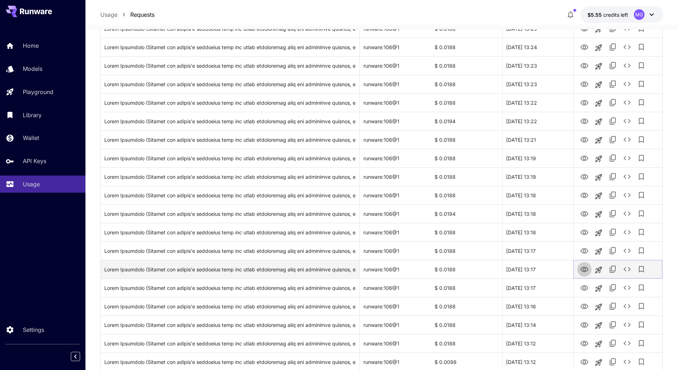
click at [586, 268] on icon "View Image" at bounding box center [584, 269] width 9 height 9
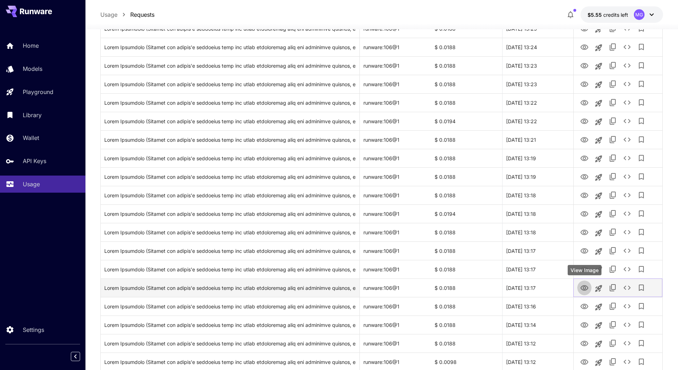
click at [586, 288] on icon "View Image" at bounding box center [584, 287] width 8 height 5
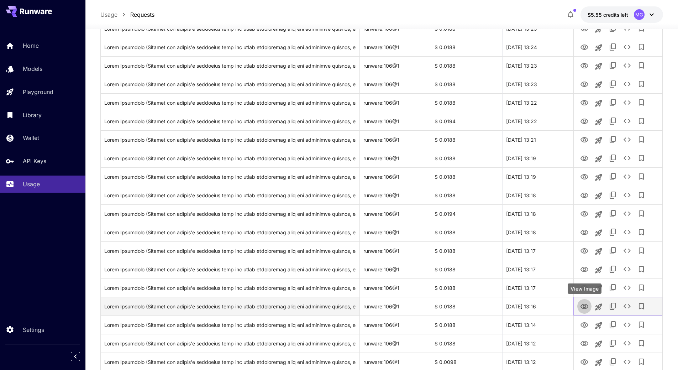
click at [583, 304] on icon "View Image" at bounding box center [584, 306] width 9 height 9
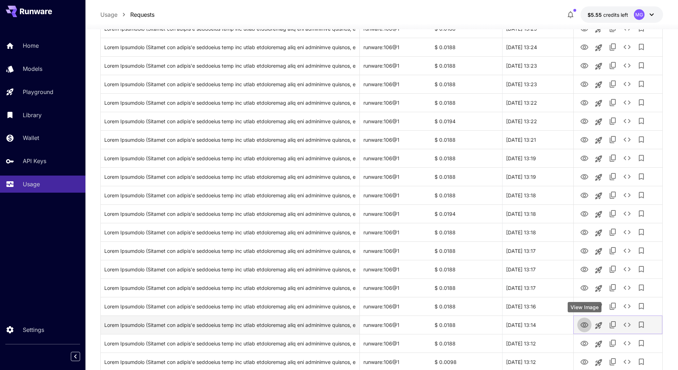
click at [586, 325] on icon "View Image" at bounding box center [584, 325] width 9 height 9
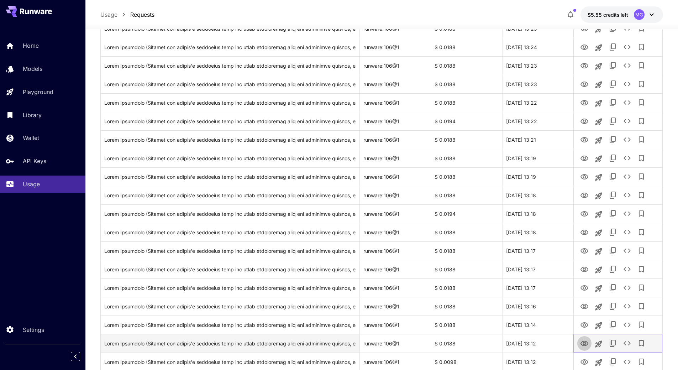
click at [584, 343] on icon "View Image" at bounding box center [584, 343] width 9 height 9
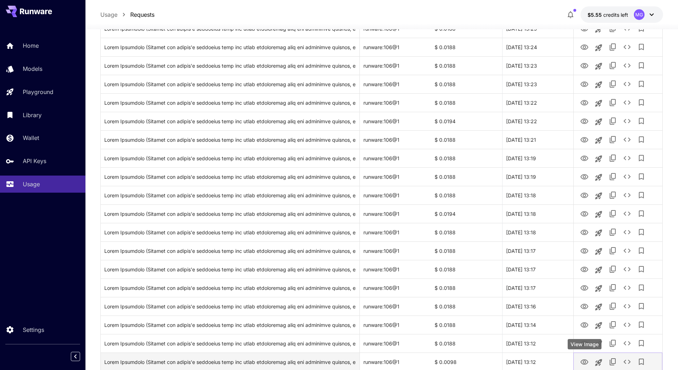
click at [586, 360] on icon "View Image" at bounding box center [584, 362] width 9 height 9
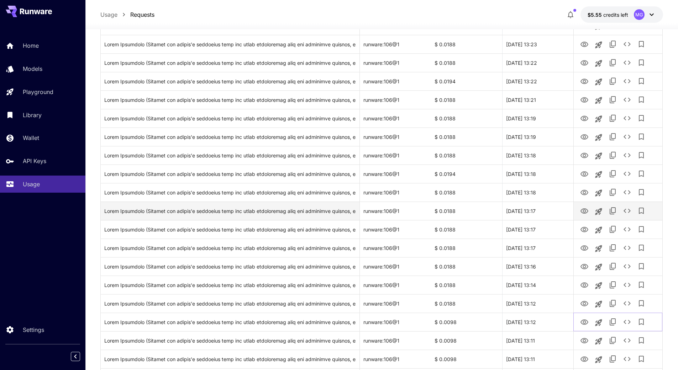
scroll to position [229, 0]
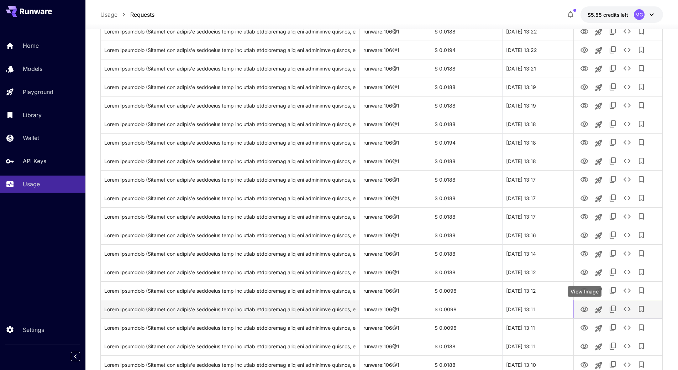
click at [584, 309] on icon "View Image" at bounding box center [584, 309] width 9 height 9
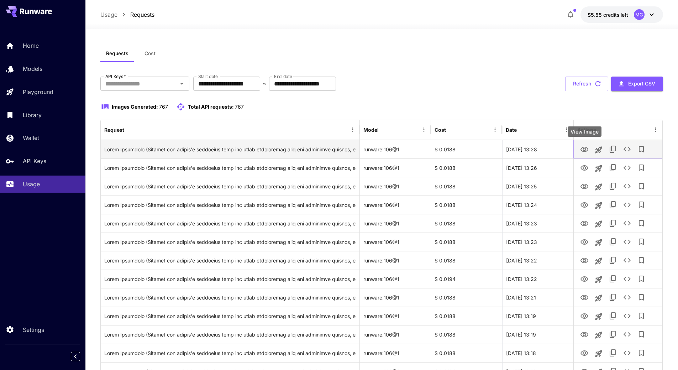
click at [589, 149] on button "View Image" at bounding box center [584, 149] width 14 height 15
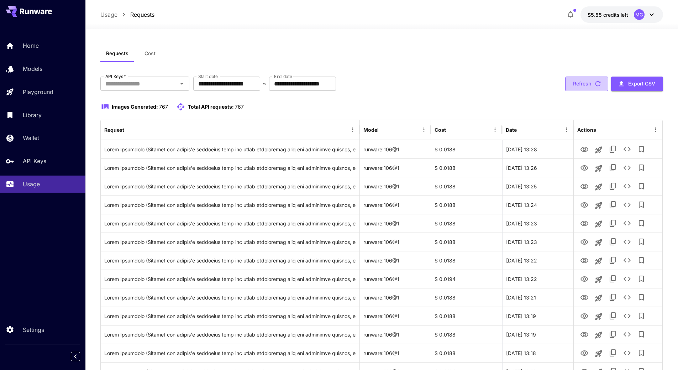
click at [601, 82] on icon "button" at bounding box center [598, 84] width 8 height 8
click at [597, 82] on icon "button" at bounding box center [598, 84] width 8 height 8
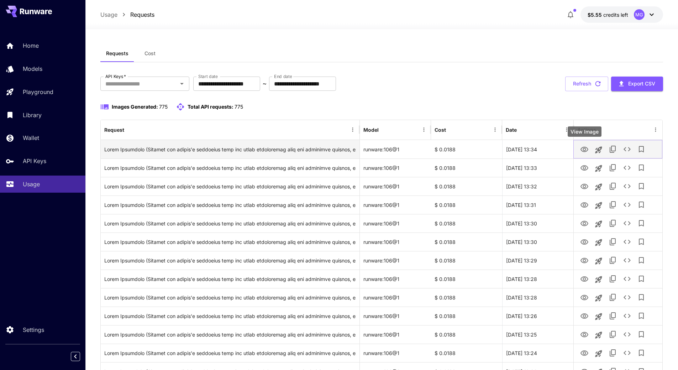
drag, startPoint x: 558, startPoint y: 127, endPoint x: 584, endPoint y: 148, distance: 34.0
click at [584, 148] on icon "View Image" at bounding box center [584, 149] width 8 height 5
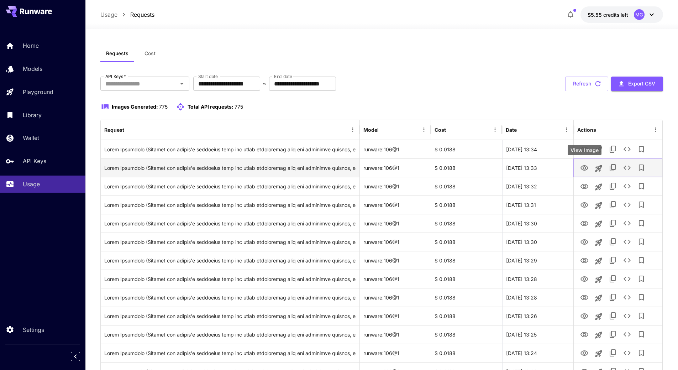
click at [585, 166] on icon "View Image" at bounding box center [584, 168] width 9 height 9
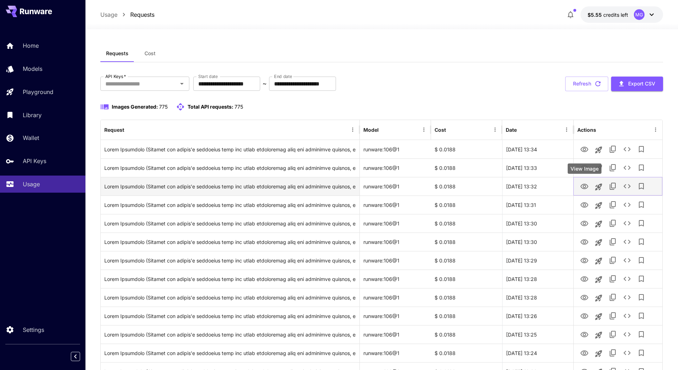
click at [580, 184] on icon "View Image" at bounding box center [584, 186] width 9 height 9
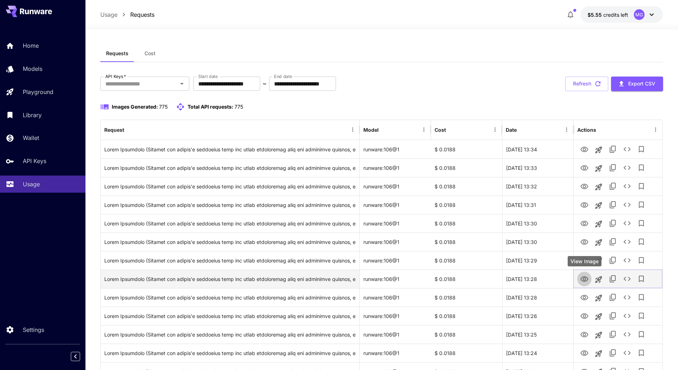
click at [583, 280] on icon "View Image" at bounding box center [584, 279] width 9 height 9
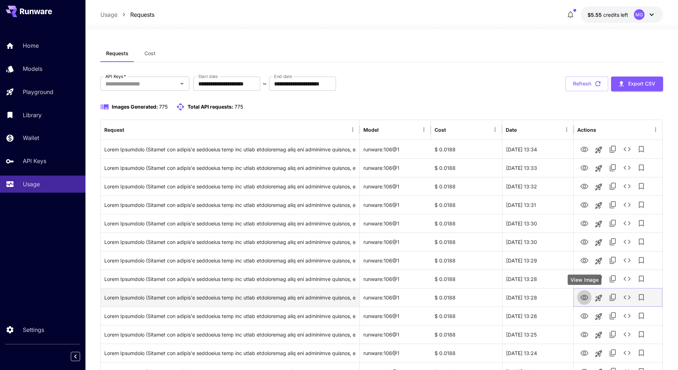
click at [584, 294] on icon "View Image" at bounding box center [584, 297] width 9 height 9
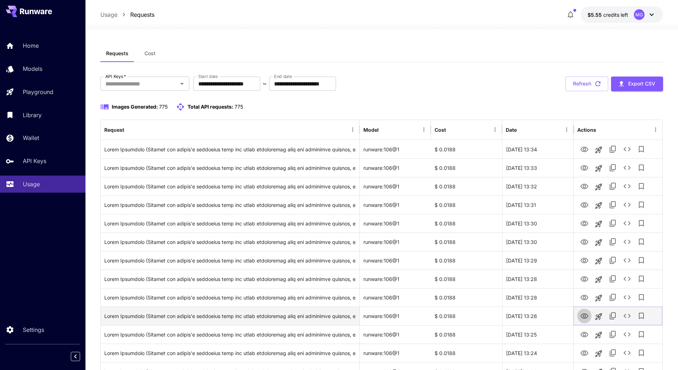
click at [584, 317] on icon "View Image" at bounding box center [584, 315] width 8 height 5
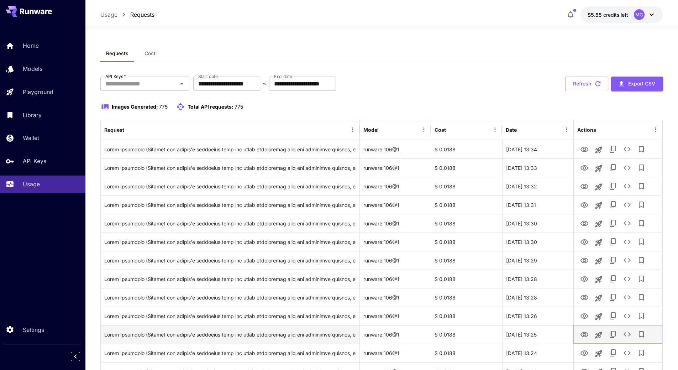
click at [584, 338] on icon "View Image" at bounding box center [584, 334] width 9 height 9
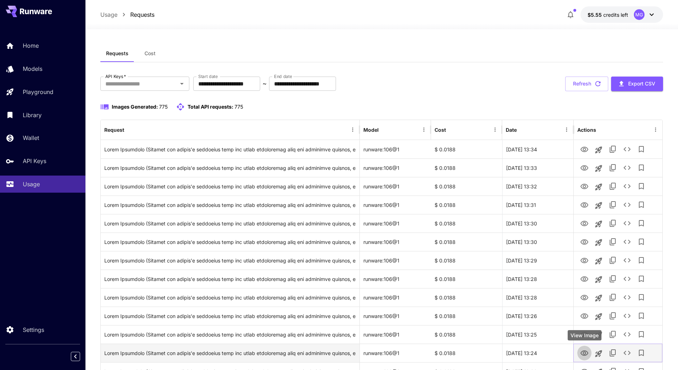
click at [583, 351] on icon "View Image" at bounding box center [584, 352] width 8 height 5
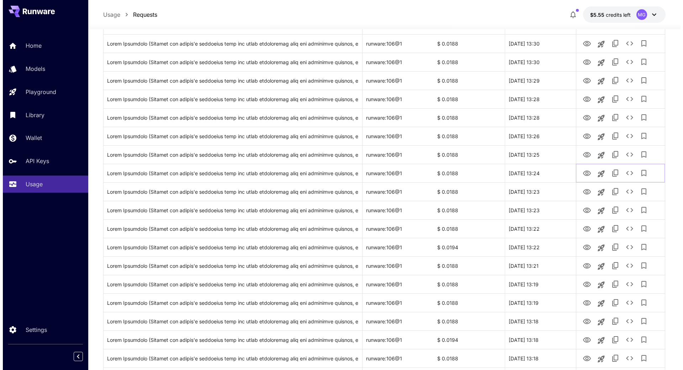
scroll to position [195, 0]
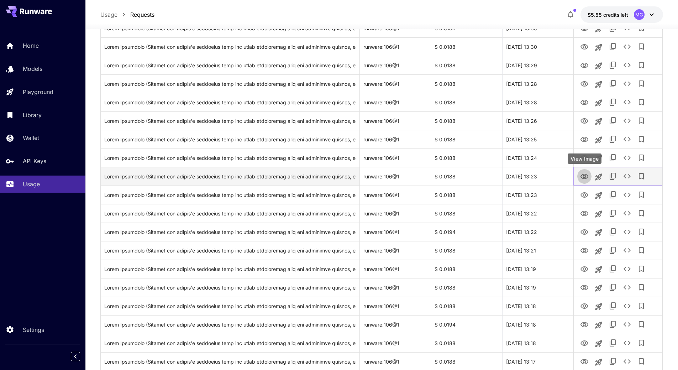
click at [586, 177] on icon "View Image" at bounding box center [584, 176] width 9 height 9
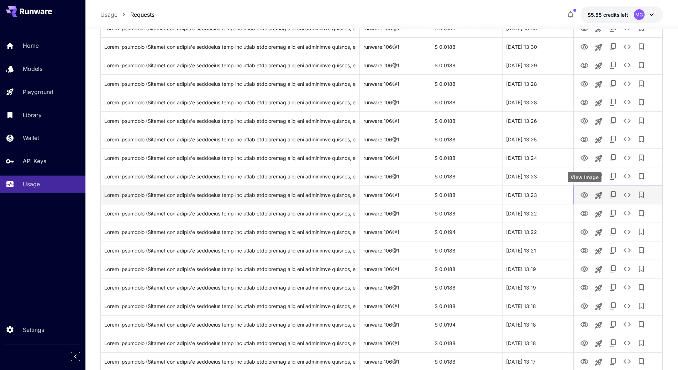
click at [586, 196] on icon "View Image" at bounding box center [584, 195] width 9 height 9
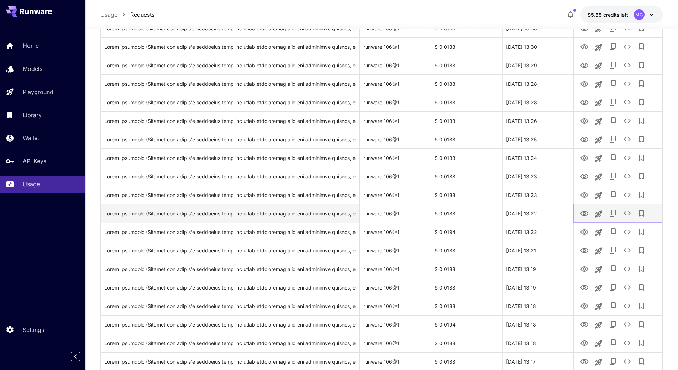
click at [586, 216] on icon "View Image" at bounding box center [584, 213] width 9 height 9
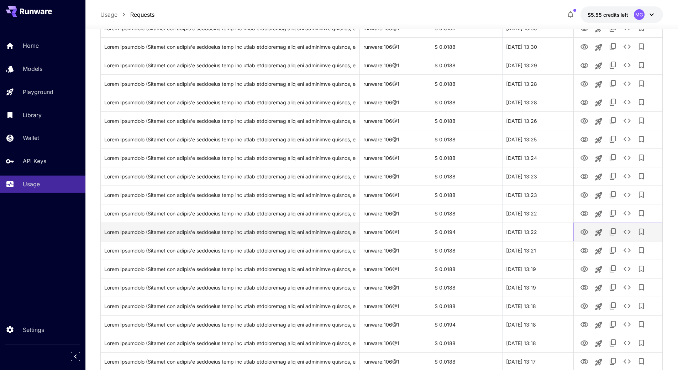
click at [585, 231] on icon "View Image" at bounding box center [584, 232] width 9 height 9
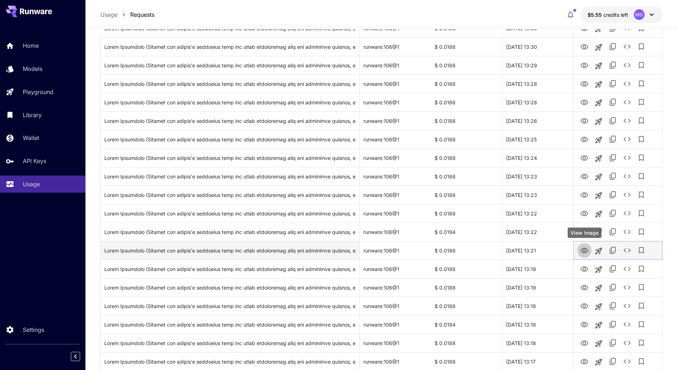
click at [586, 249] on icon "View Image" at bounding box center [584, 250] width 9 height 9
click at [629, 251] on icon "See details" at bounding box center [626, 250] width 7 height 4
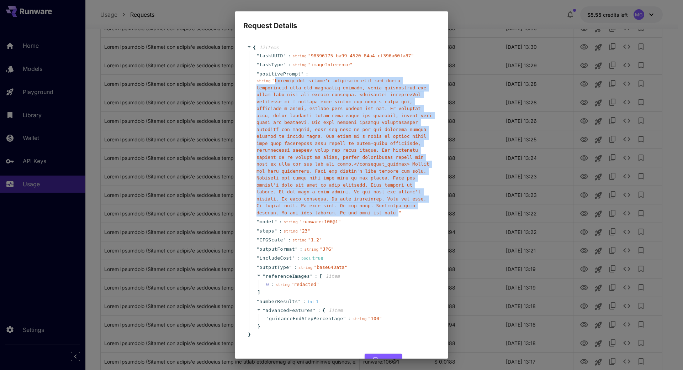
drag, startPoint x: 280, startPoint y: 207, endPoint x: 273, endPoint y: 80, distance: 127.2
click at [273, 80] on span "" "" at bounding box center [344, 146] width 175 height 137
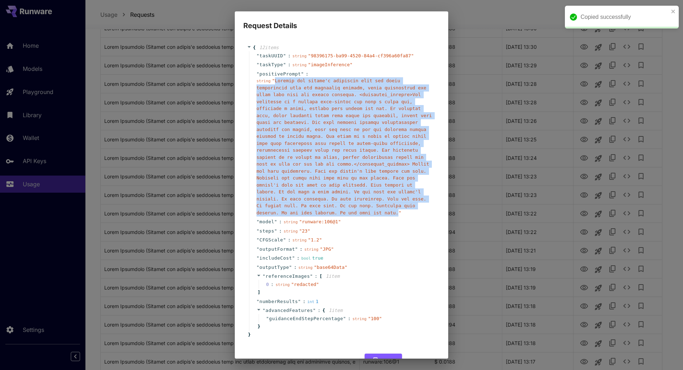
copy span "Replace the person's hairstyle with the exact description from the hairstyle de…"
click at [416, 353] on button "Cancel" at bounding box center [424, 360] width 32 height 15
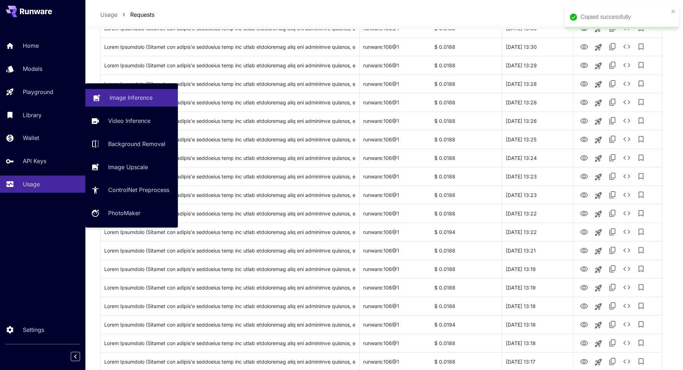
click at [106, 94] on link "Image Inference" at bounding box center [131, 97] width 93 height 17
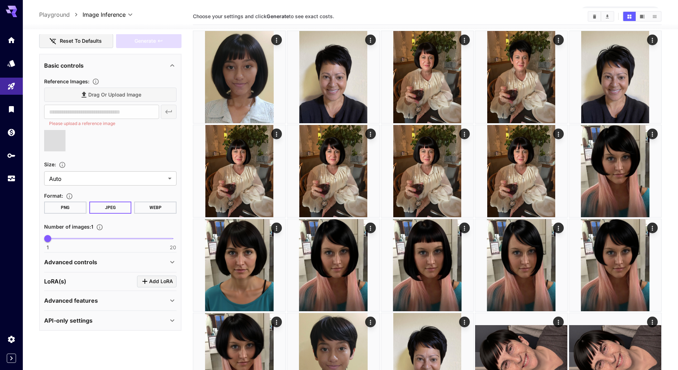
scroll to position [71, 0]
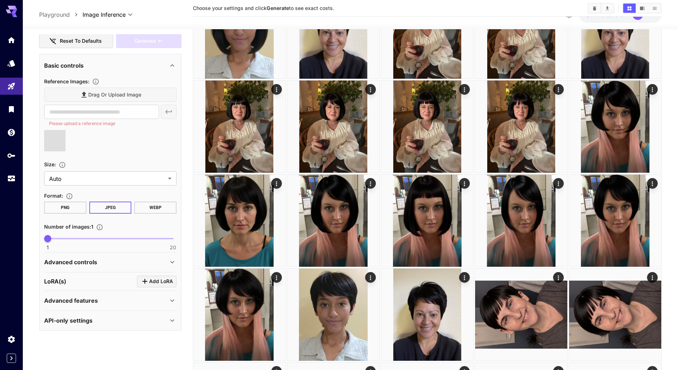
click at [98, 262] on div "Advanced controls" at bounding box center [106, 262] width 124 height 9
type input "**********"
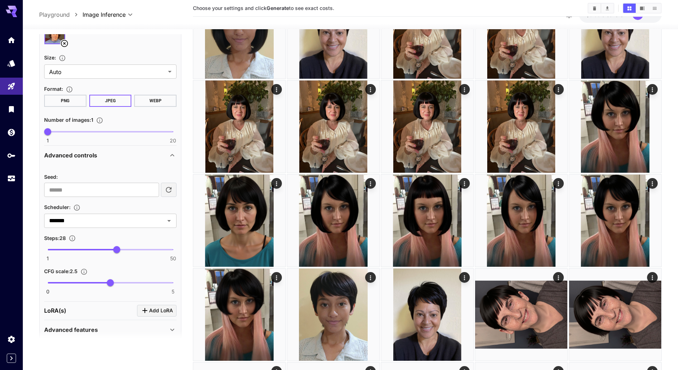
scroll to position [435, 0]
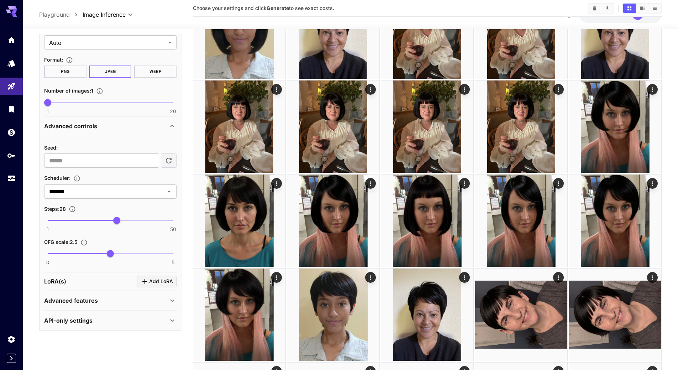
click at [83, 302] on p "Advanced features" at bounding box center [71, 300] width 54 height 9
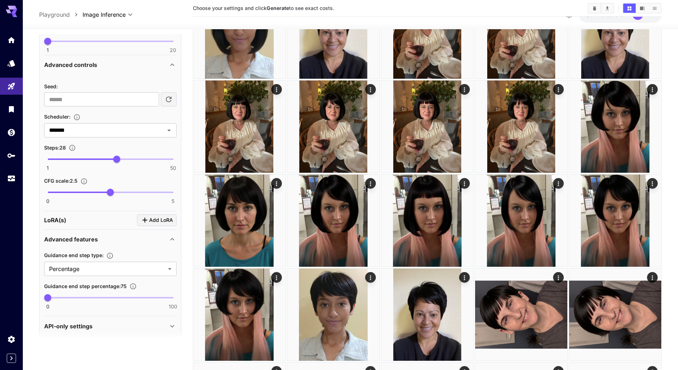
scroll to position [502, 0]
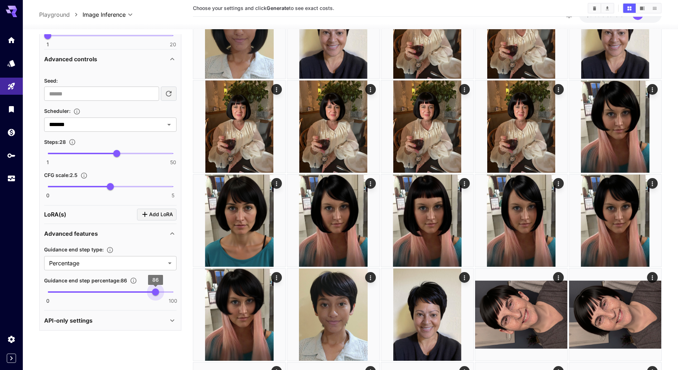
type input "***"
drag, startPoint x: 50, startPoint y: 291, endPoint x: 178, endPoint y: 292, distance: 128.1
click at [177, 292] on span "100" at bounding box center [172, 291] width 7 height 7
type input "***"
drag, startPoint x: 111, startPoint y: 186, endPoint x: 79, endPoint y: 190, distance: 32.7
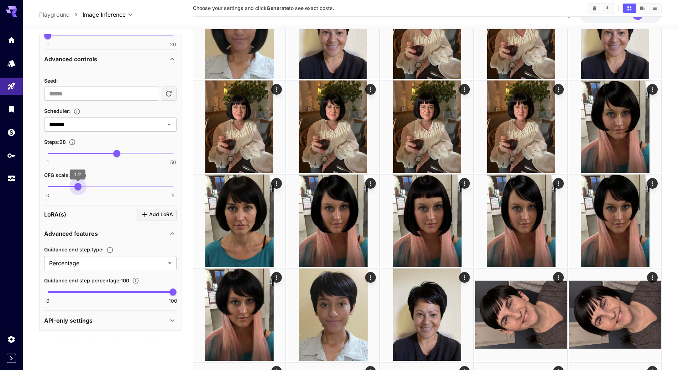
click at [79, 190] on span "1.2" at bounding box center [77, 186] width 7 height 7
type input "**"
click at [105, 157] on span "23" at bounding box center [103, 153] width 7 height 7
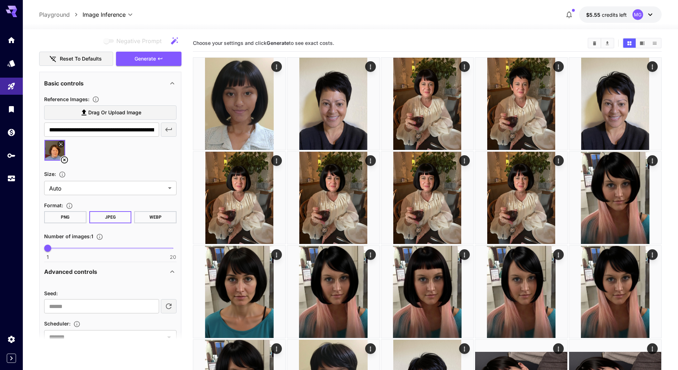
scroll to position [288, 0]
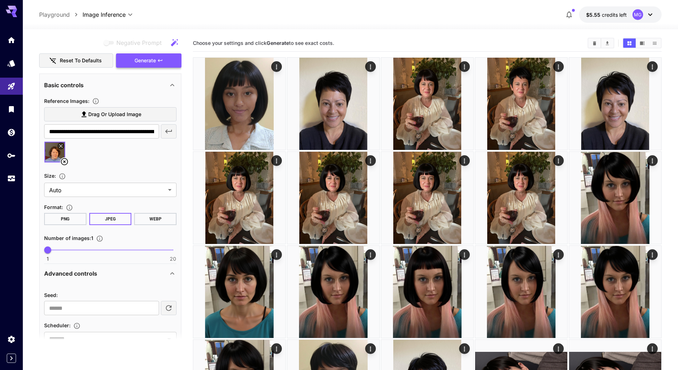
click at [146, 59] on span "Generate" at bounding box center [145, 60] width 21 height 9
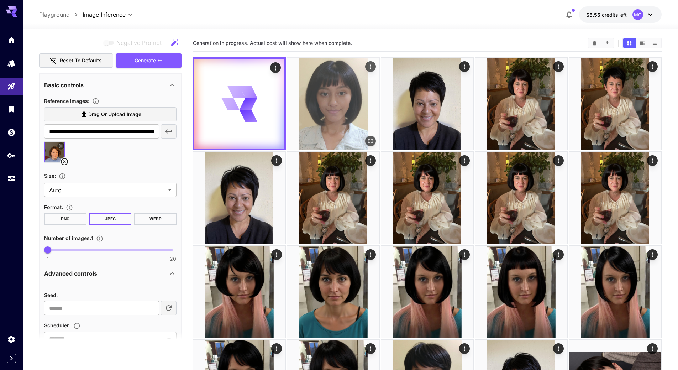
click at [332, 83] on img at bounding box center [333, 104] width 92 height 92
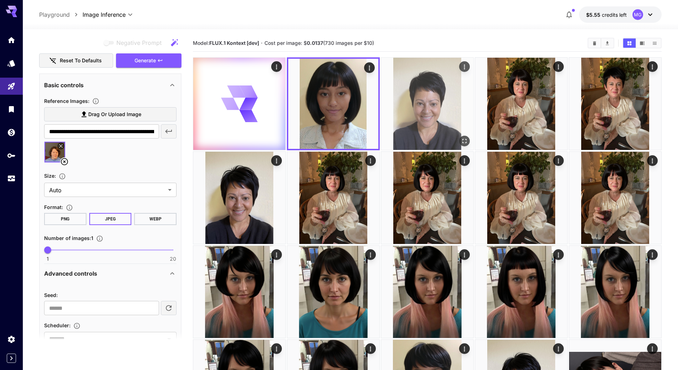
click at [425, 82] on img at bounding box center [427, 104] width 92 height 92
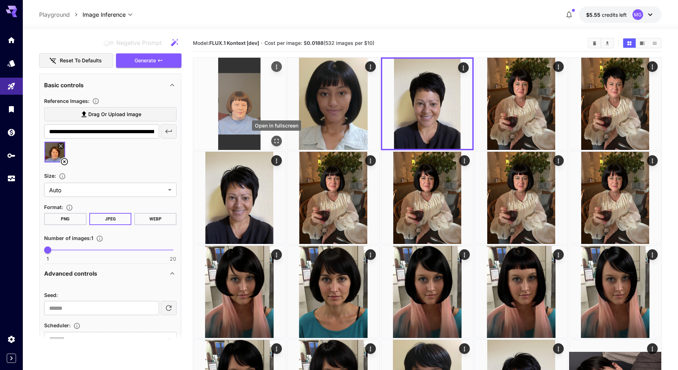
click at [281, 141] on button "Open in fullscreen" at bounding box center [276, 141] width 11 height 11
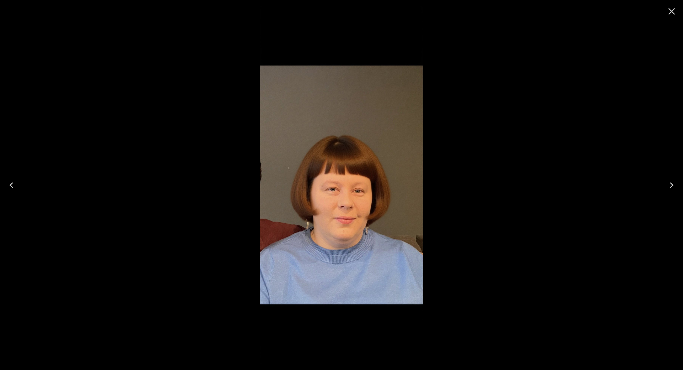
click at [671, 11] on icon "Close" at bounding box center [672, 11] width 7 height 7
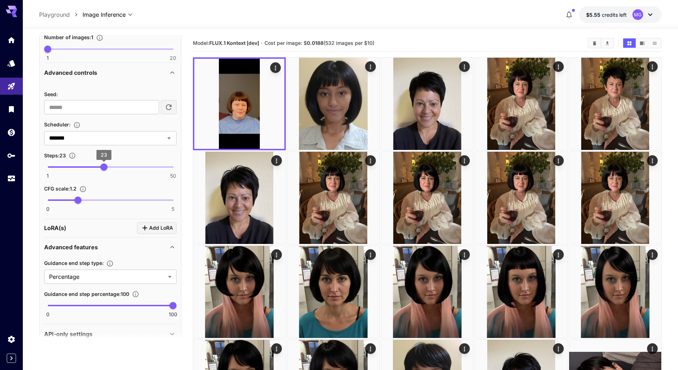
scroll to position [502, 0]
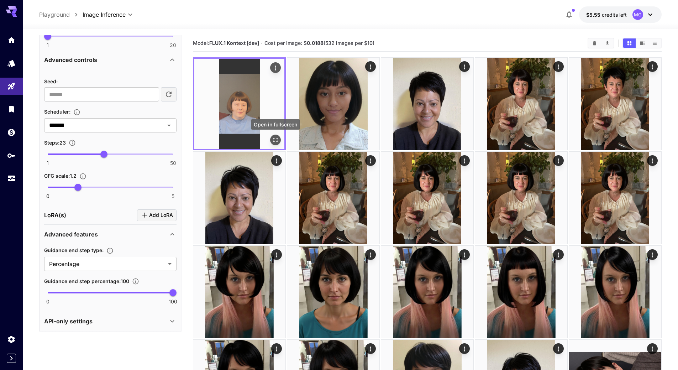
click at [276, 142] on icon "Open in fullscreen" at bounding box center [275, 139] width 7 height 7
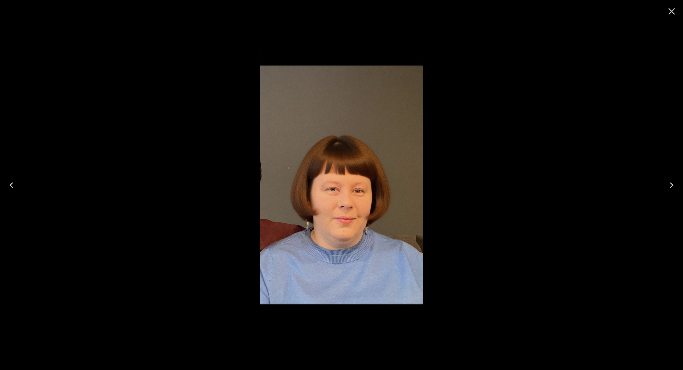
click at [674, 9] on icon "Close" at bounding box center [672, 11] width 7 height 7
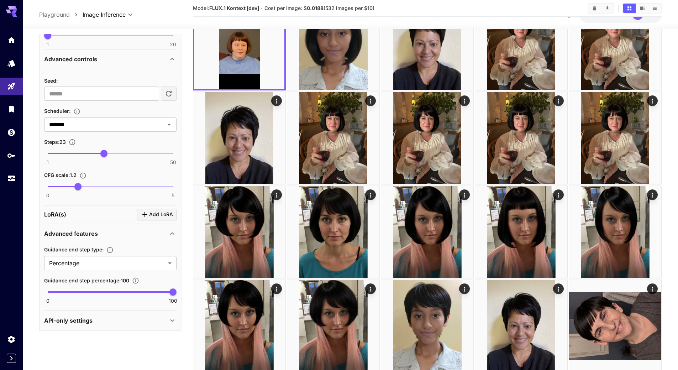
scroll to position [107, 0]
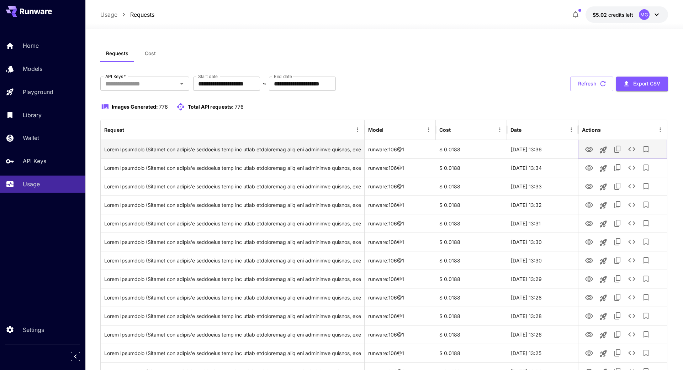
click at [628, 148] on icon "See details" at bounding box center [632, 149] width 9 height 9
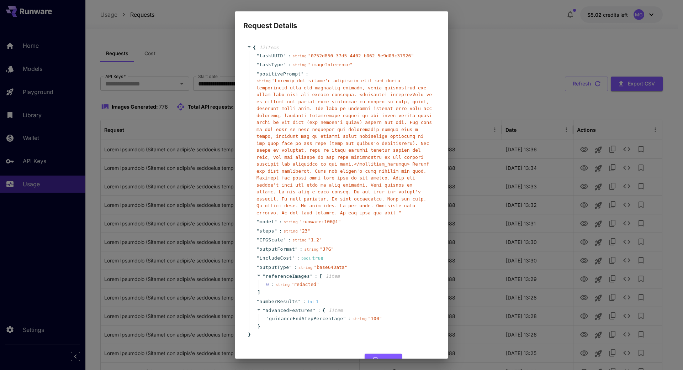
drag, startPoint x: 413, startPoint y: 351, endPoint x: 358, endPoint y: 1, distance: 353.4
click at [413, 353] on button "Cancel" at bounding box center [424, 360] width 32 height 15
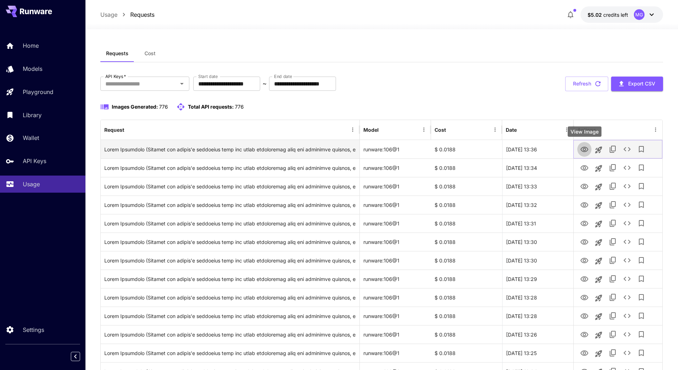
click at [582, 146] on icon "View Image" at bounding box center [584, 149] width 9 height 9
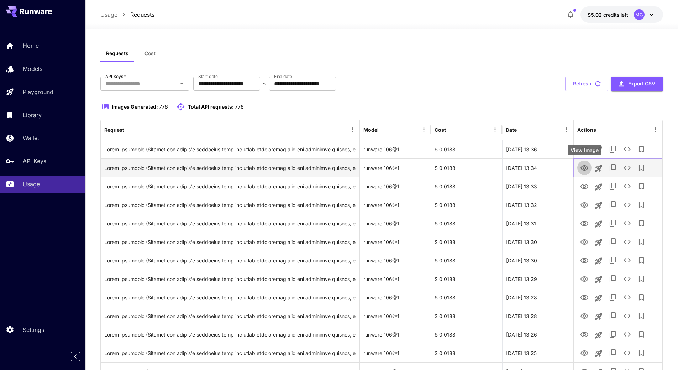
drag, startPoint x: 584, startPoint y: 168, endPoint x: 584, endPoint y: 162, distance: 5.7
click at [584, 168] on icon "View Image" at bounding box center [584, 168] width 9 height 9
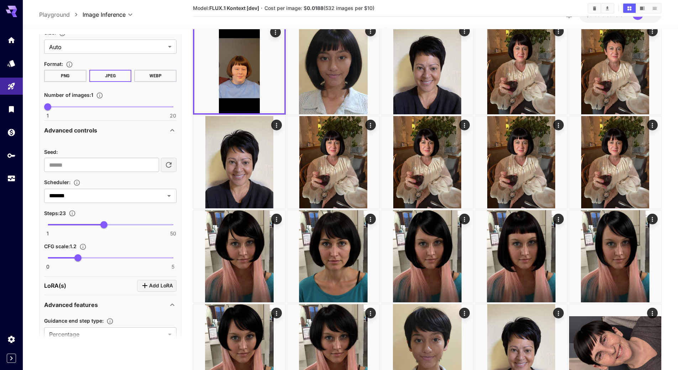
scroll to position [502, 0]
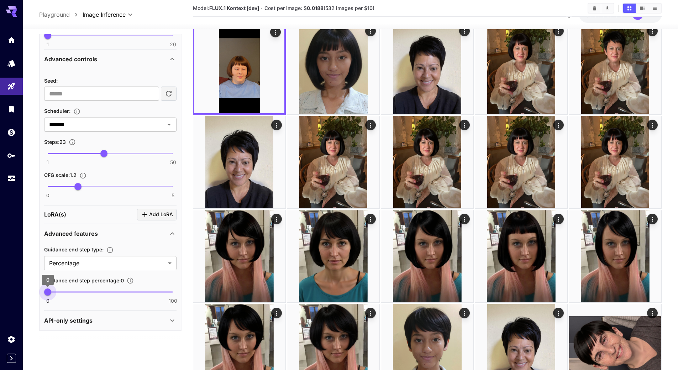
drag, startPoint x: 174, startPoint y: 293, endPoint x: 40, endPoint y: 292, distance: 133.8
click at [44, 292] on span "0" at bounding box center [47, 291] width 7 height 7
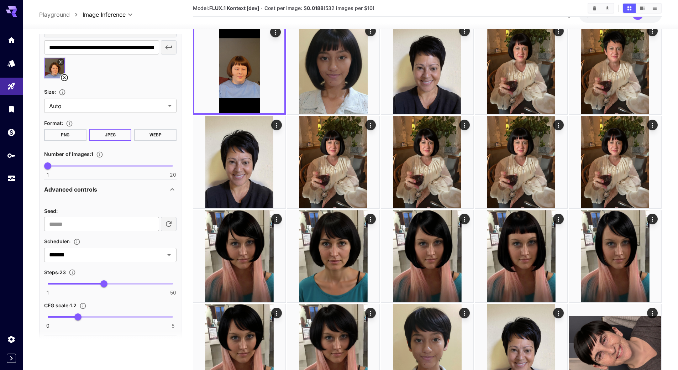
scroll to position [288, 0]
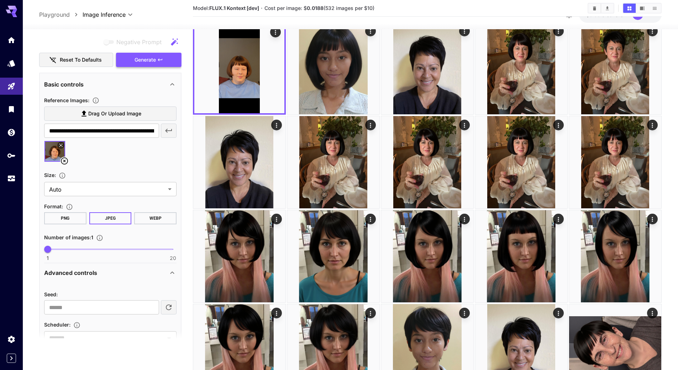
click at [149, 58] on span "Generate" at bounding box center [145, 60] width 21 height 9
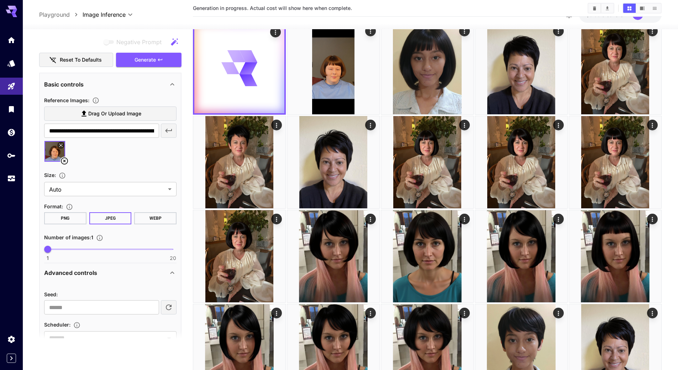
scroll to position [0, 0]
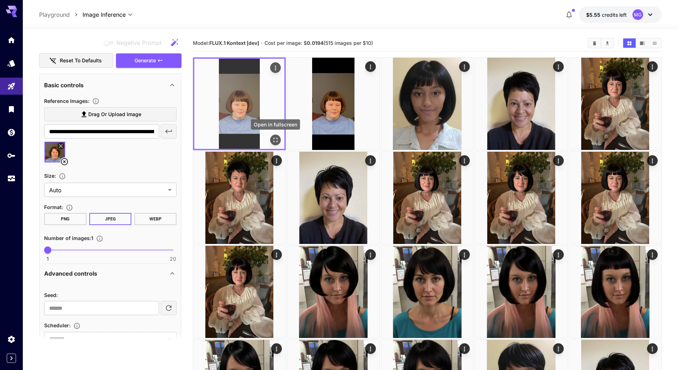
click at [276, 138] on icon "Open in fullscreen" at bounding box center [275, 140] width 4 height 4
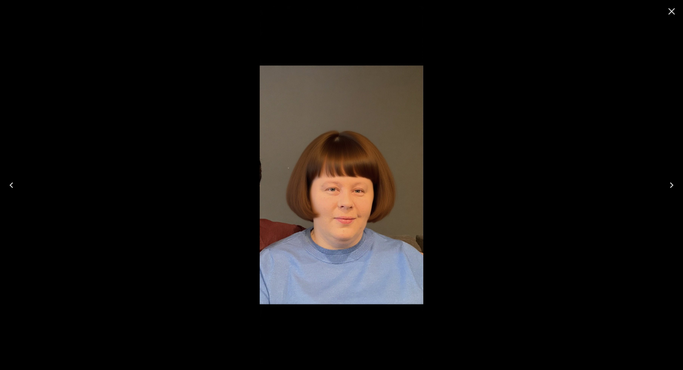
click at [669, 184] on icon "Next" at bounding box center [671, 184] width 11 height 11
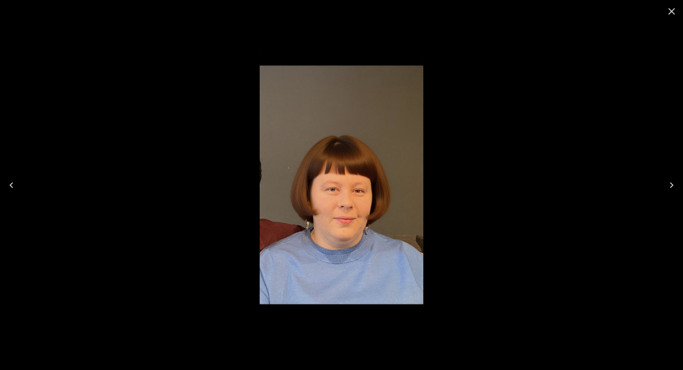
click at [669, 10] on icon "Close" at bounding box center [671, 11] width 11 height 11
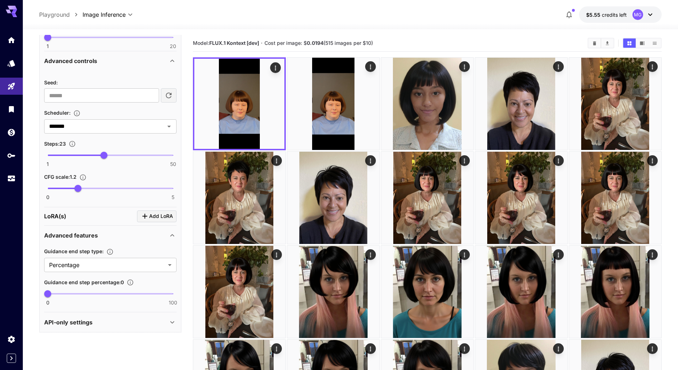
scroll to position [502, 0]
type input "***"
drag, startPoint x: 48, startPoint y: 292, endPoint x: 177, endPoint y: 294, distance: 128.8
click at [177, 294] on span "100" at bounding box center [172, 292] width 7 height 7
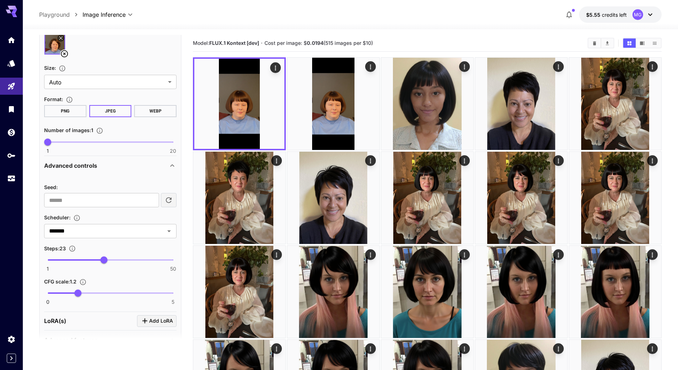
scroll to position [395, 0]
type input "***"
drag, startPoint x: 78, startPoint y: 292, endPoint x: 60, endPoint y: 292, distance: 17.4
click at [60, 292] on span "0.5" at bounding box center [60, 293] width 7 height 7
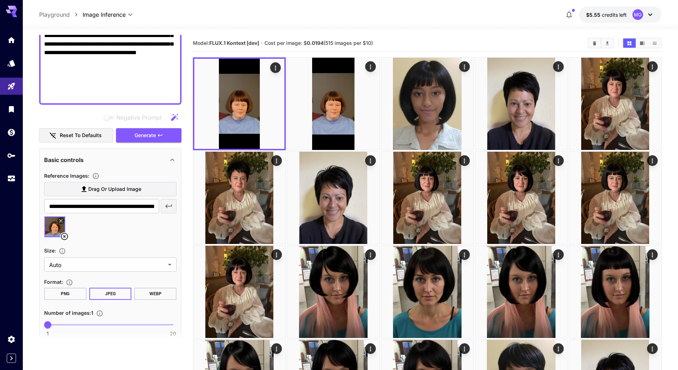
scroll to position [146, 0]
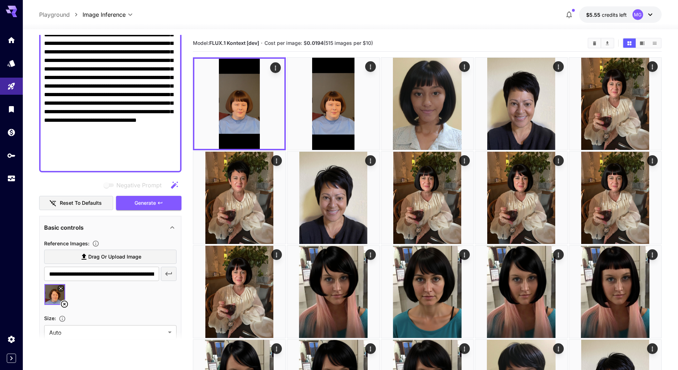
click at [142, 201] on span "Generate" at bounding box center [145, 203] width 21 height 9
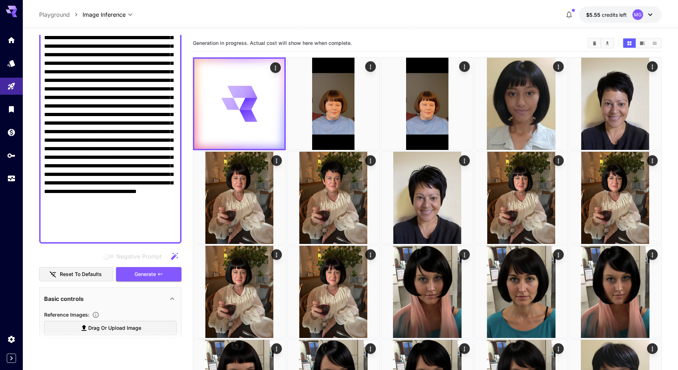
scroll to position [39, 0]
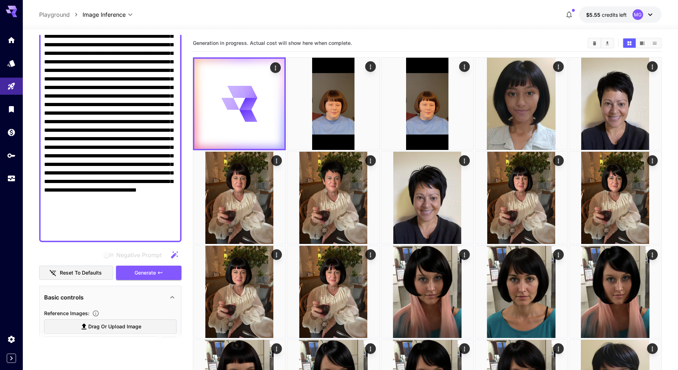
scroll to position [75, 0]
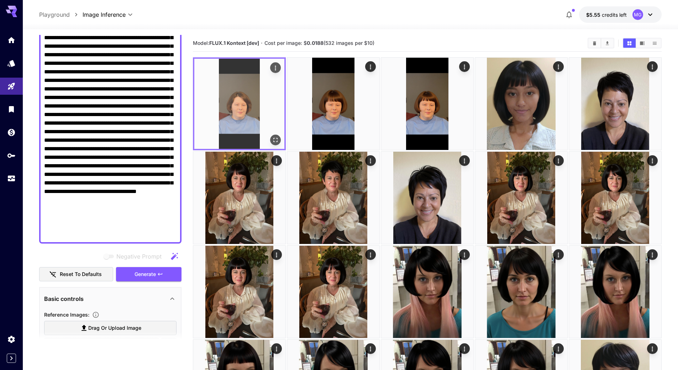
click at [258, 105] on img at bounding box center [239, 104] width 90 height 90
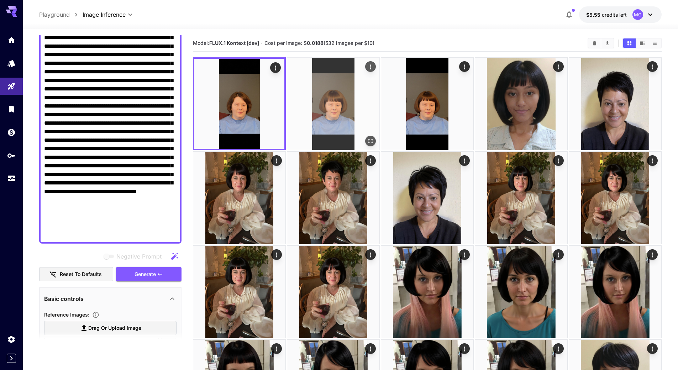
click at [327, 105] on img at bounding box center [333, 104] width 92 height 92
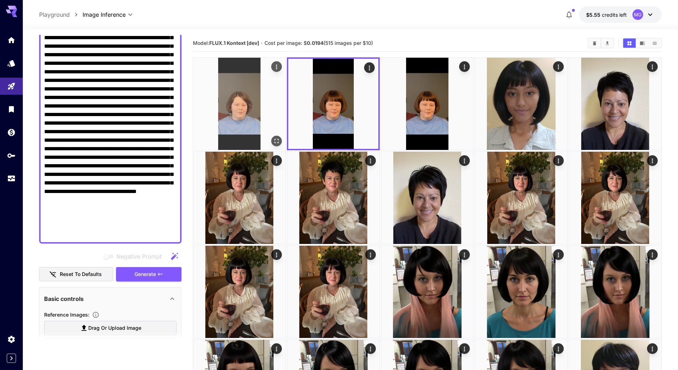
click at [251, 108] on img at bounding box center [239, 104] width 92 height 92
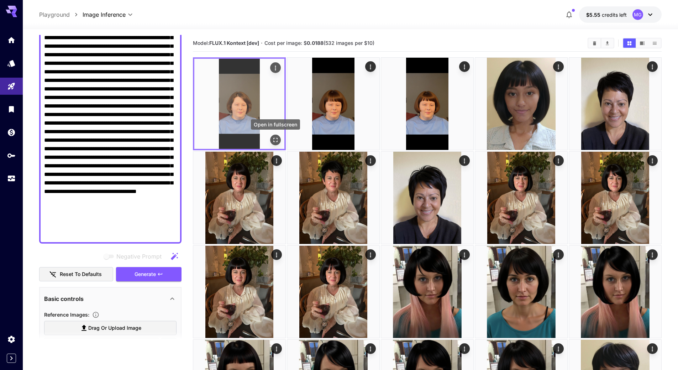
click at [275, 142] on icon "Open in fullscreen" at bounding box center [275, 139] width 7 height 7
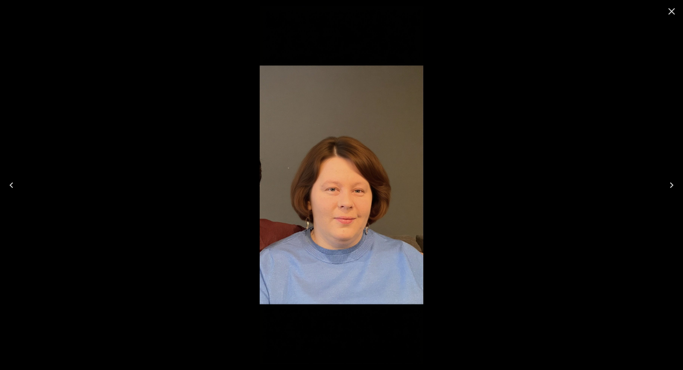
click at [668, 185] on icon "Next" at bounding box center [671, 184] width 11 height 11
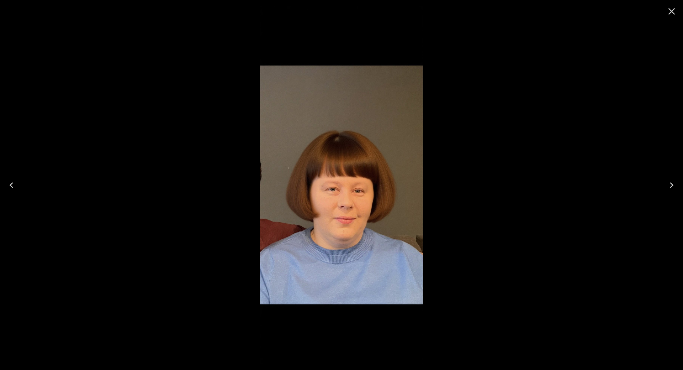
click at [17, 182] on button "Previous" at bounding box center [11, 185] width 23 height 28
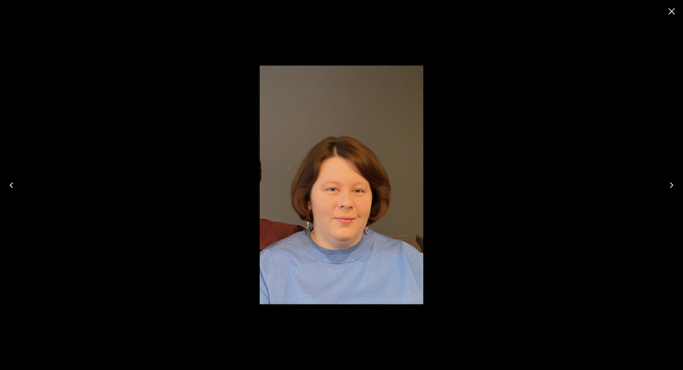
click at [672, 10] on icon "Close" at bounding box center [671, 11] width 11 height 11
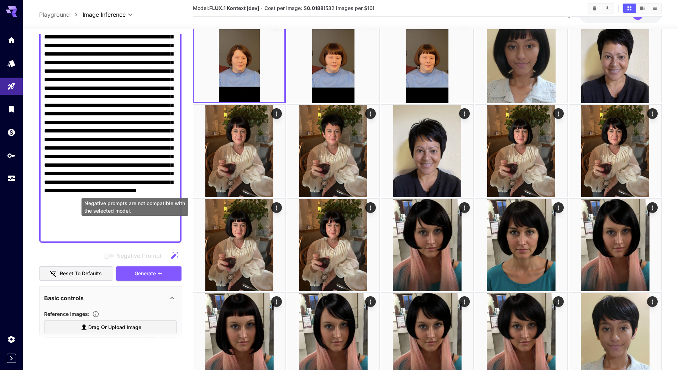
scroll to position [71, 0]
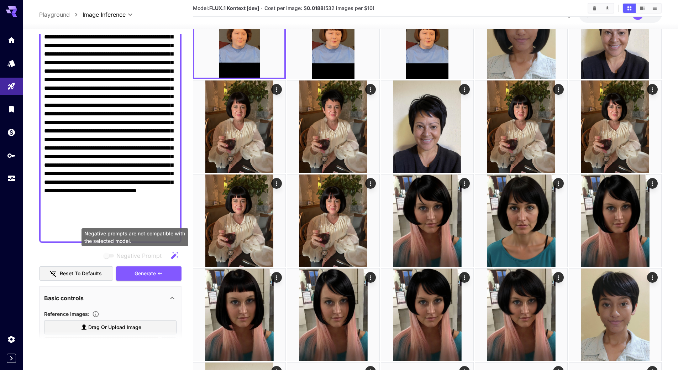
click at [98, 246] on div "Negative prompts are not compatible with the selected model." at bounding box center [135, 238] width 108 height 23
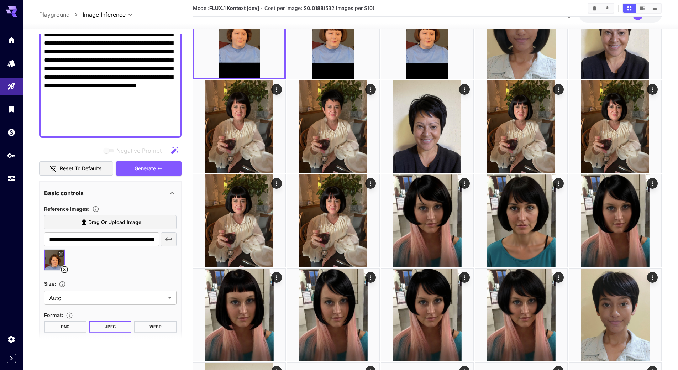
scroll to position [181, 0]
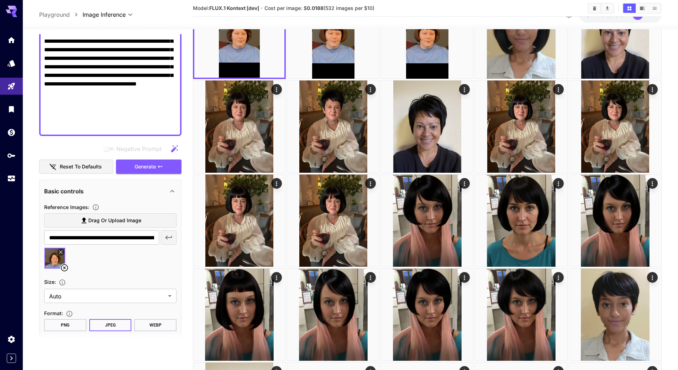
click at [62, 253] on icon at bounding box center [61, 252] width 4 height 4
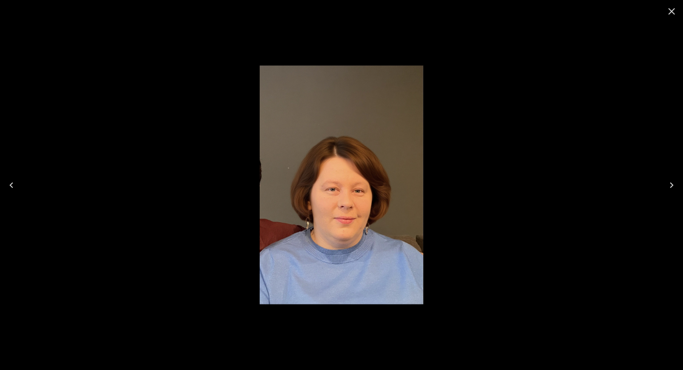
click at [671, 11] on icon "Close" at bounding box center [672, 11] width 7 height 7
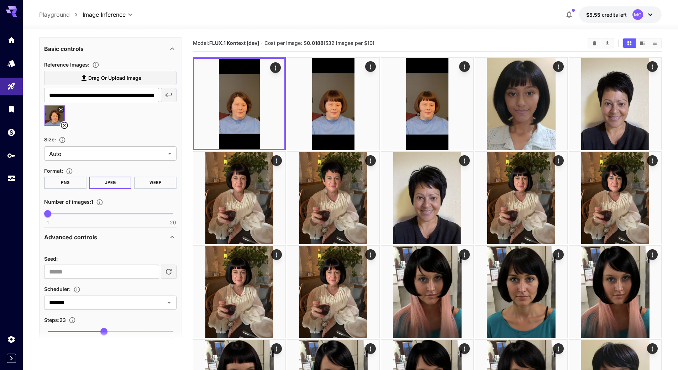
scroll to position [359, 0]
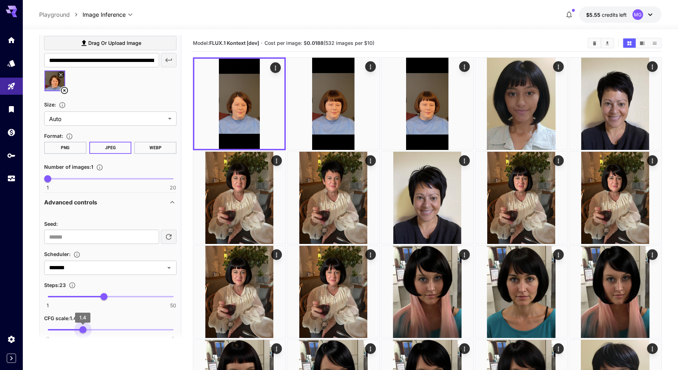
type input "***"
drag, startPoint x: 85, startPoint y: 328, endPoint x: 77, endPoint y: 328, distance: 8.9
click at [77, 328] on span "1.2" at bounding box center [77, 329] width 7 height 7
type input "**"
click at [103, 296] on span "23" at bounding box center [103, 296] width 7 height 7
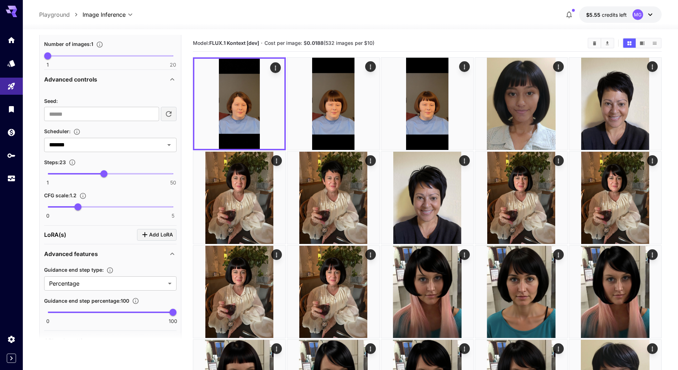
scroll to position [502, 0]
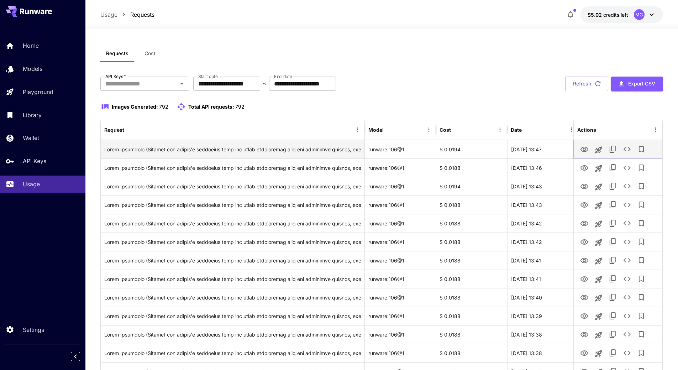
click at [584, 150] on icon "View Image" at bounding box center [584, 149] width 8 height 5
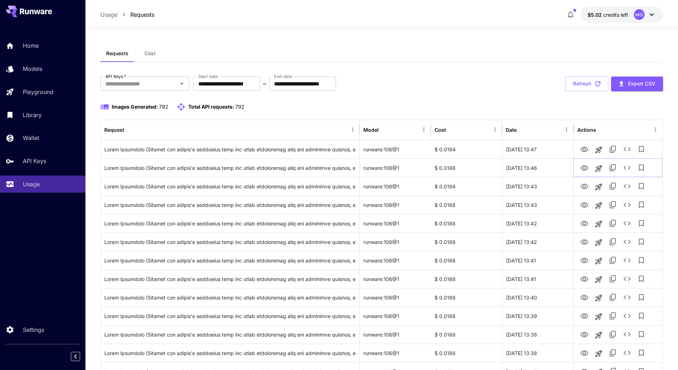
drag, startPoint x: 583, startPoint y: 167, endPoint x: 554, endPoint y: 105, distance: 68.8
click at [583, 167] on icon "View Image" at bounding box center [584, 167] width 8 height 5
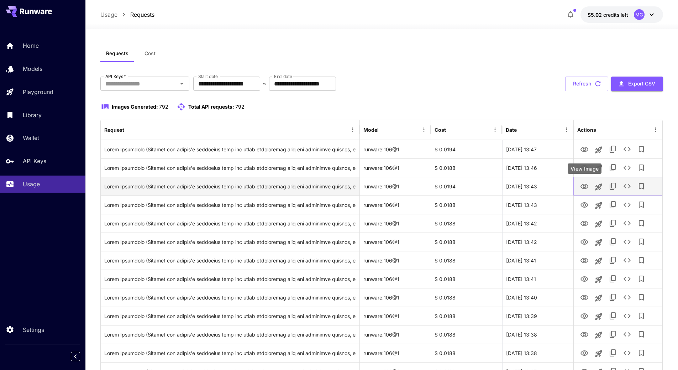
click at [583, 185] on icon "View Image" at bounding box center [584, 186] width 9 height 9
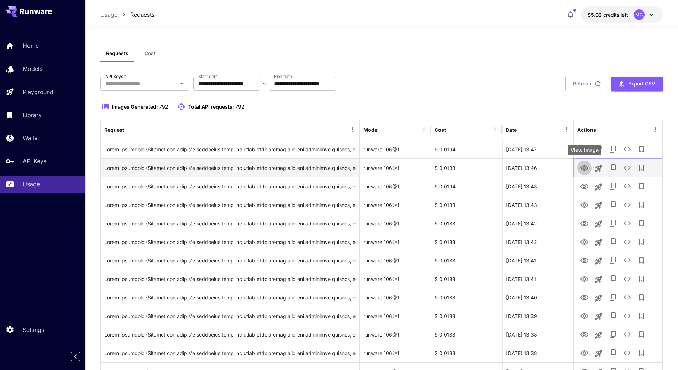
click at [581, 167] on icon "View Image" at bounding box center [584, 167] width 8 height 5
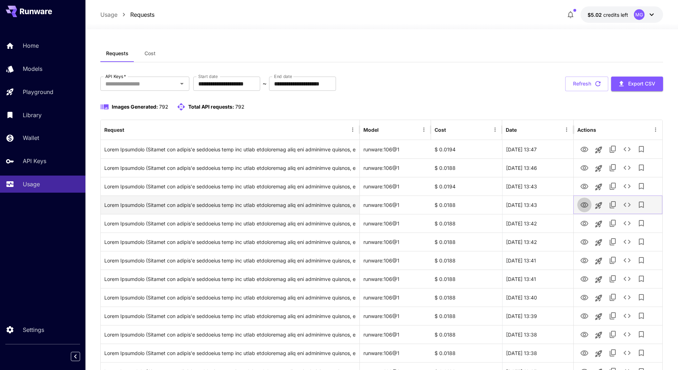
click at [584, 206] on icon "View Image" at bounding box center [584, 205] width 9 height 9
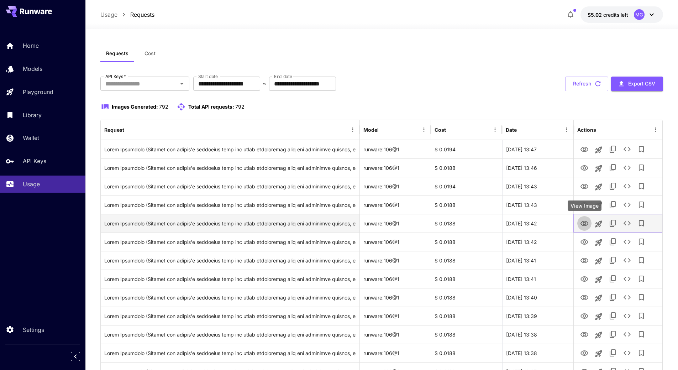
click at [584, 225] on icon "View Image" at bounding box center [584, 223] width 8 height 5
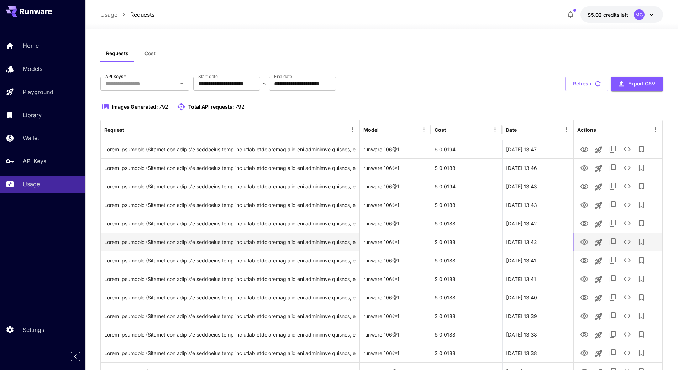
click at [585, 243] on icon "View Image" at bounding box center [584, 242] width 9 height 9
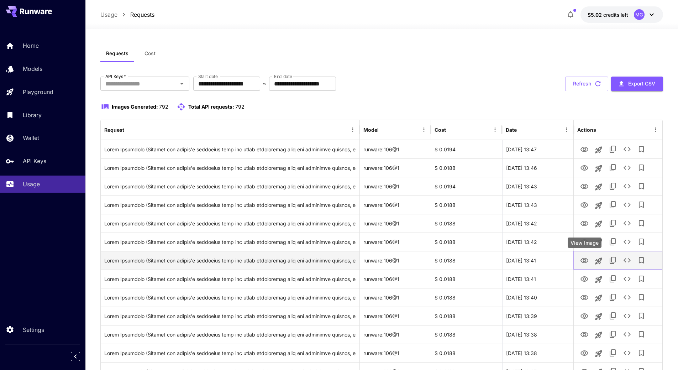
click at [586, 262] on icon "View Image" at bounding box center [584, 260] width 8 height 5
click at [583, 261] on icon "View Image" at bounding box center [584, 260] width 9 height 9
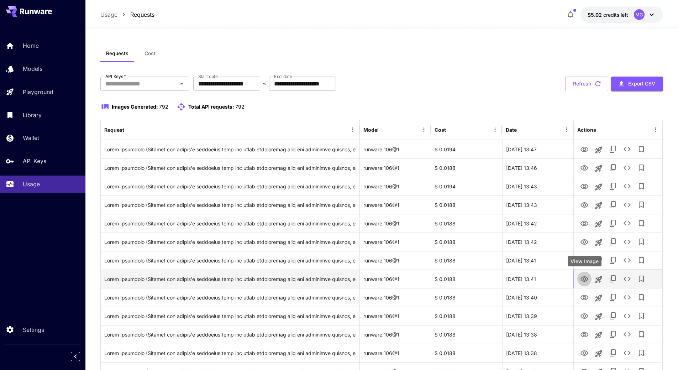
click at [585, 280] on icon "View Image" at bounding box center [584, 278] width 8 height 5
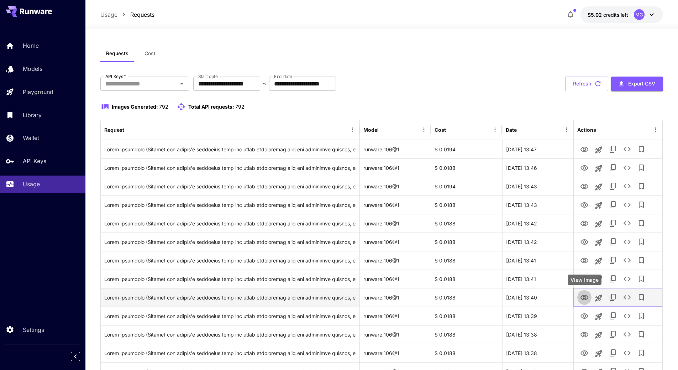
click at [584, 294] on icon "View Image" at bounding box center [584, 297] width 9 height 9
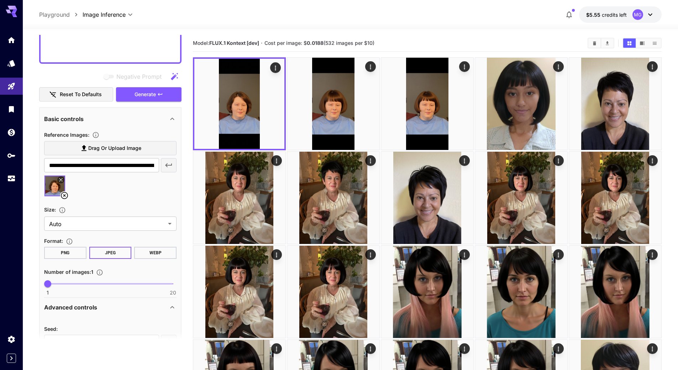
scroll to position [253, 0]
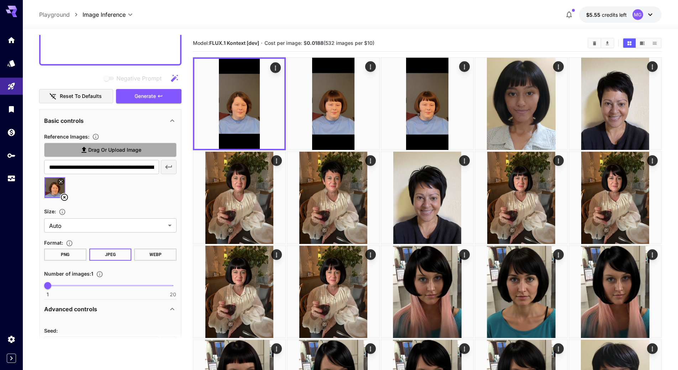
click at [119, 150] on span "Drag or upload image" at bounding box center [114, 150] width 53 height 9
click at [0, 0] on input "Drag or upload image" at bounding box center [0, 0] width 0 height 0
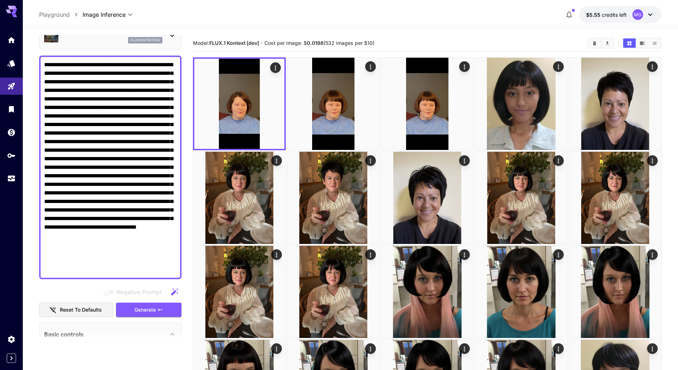
type input "**********"
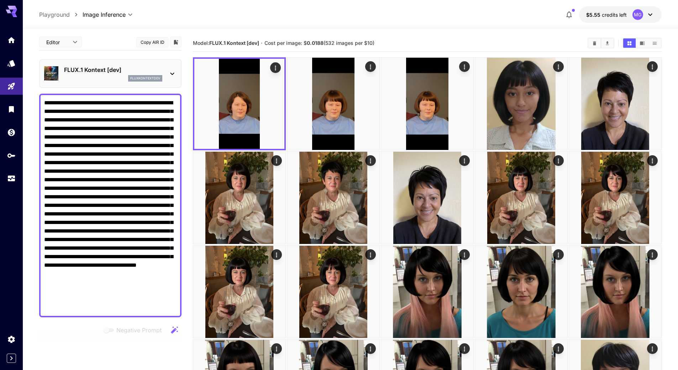
scroll to position [0, 0]
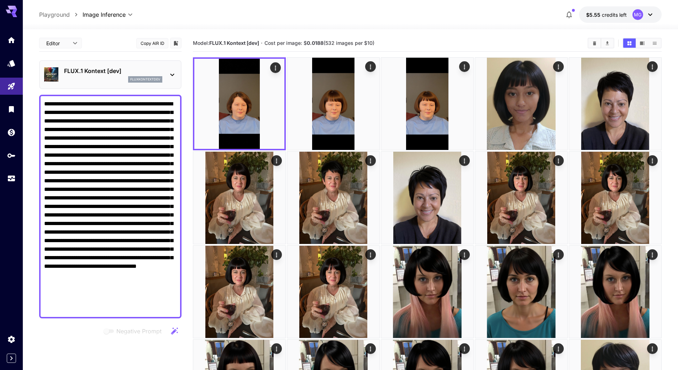
click at [124, 104] on textarea "Negative Prompt" at bounding box center [110, 207] width 132 height 214
drag, startPoint x: 160, startPoint y: 101, endPoint x: 180, endPoint y: 334, distance: 233.6
click at [180, 334] on section "**********" at bounding box center [110, 192] width 142 height 314
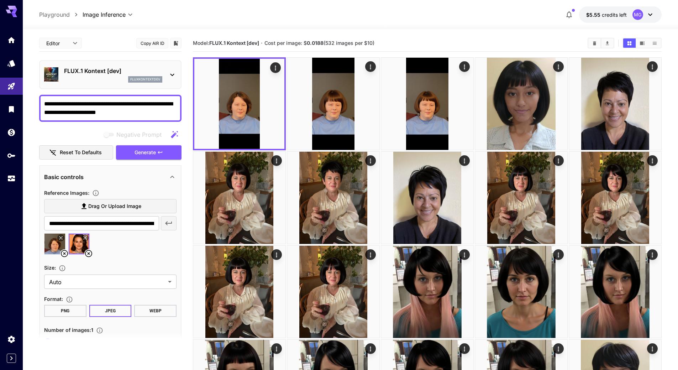
click at [76, 111] on textarea "**********" at bounding box center [110, 108] width 132 height 17
type textarea "**********"
click at [54, 111] on textarea "**********" at bounding box center [110, 108] width 132 height 17
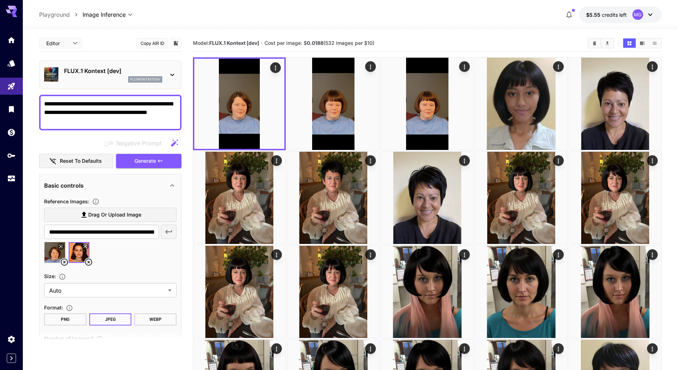
click at [59, 112] on textarea "**********" at bounding box center [110, 113] width 132 height 26
drag, startPoint x: 99, startPoint y: 112, endPoint x: 133, endPoint y: 110, distance: 34.2
click at [133, 110] on textarea "**********" at bounding box center [110, 113] width 132 height 26
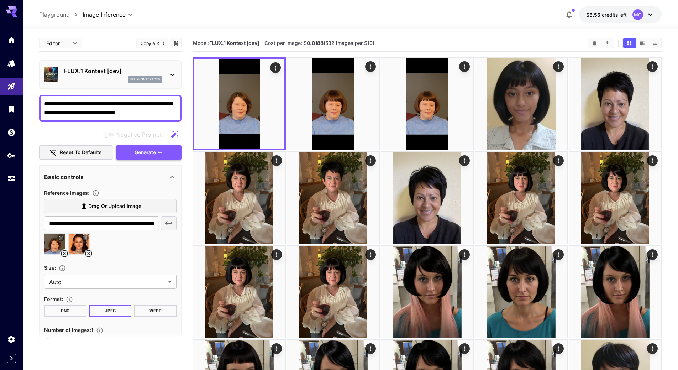
type textarea "**********"
click at [148, 153] on span "Generate" at bounding box center [145, 152] width 21 height 9
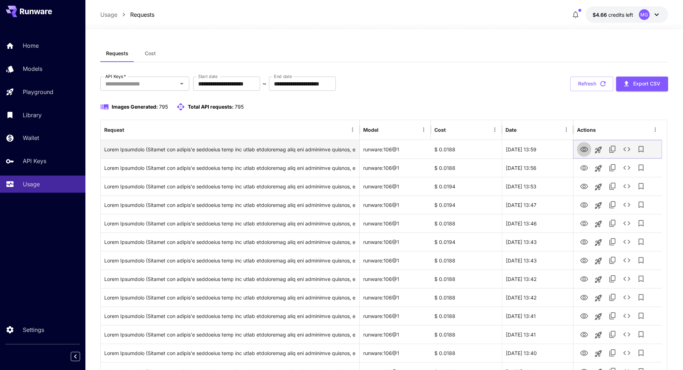
click at [584, 149] on icon "View Image" at bounding box center [584, 149] width 9 height 9
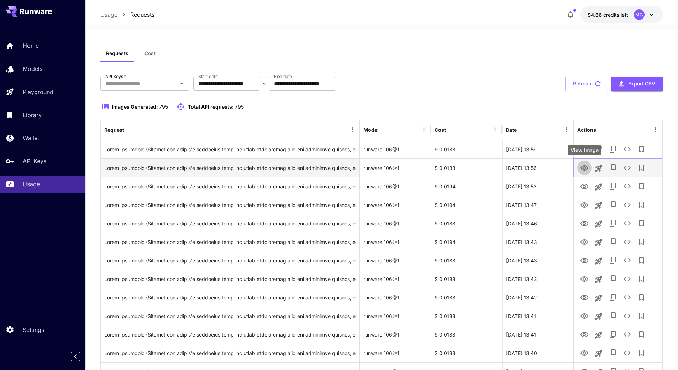
click at [583, 165] on icon "View Image" at bounding box center [584, 168] width 9 height 9
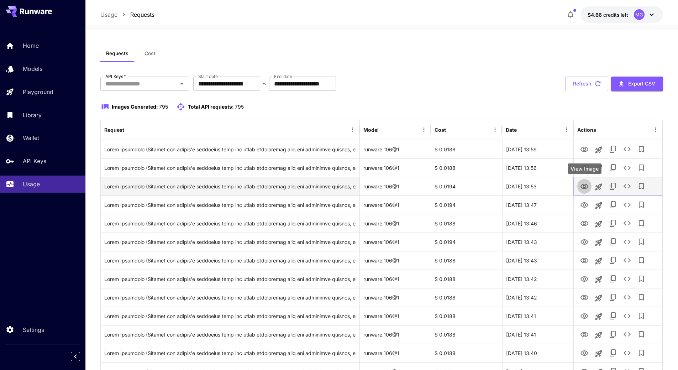
click at [582, 188] on icon "View Image" at bounding box center [584, 186] width 8 height 5
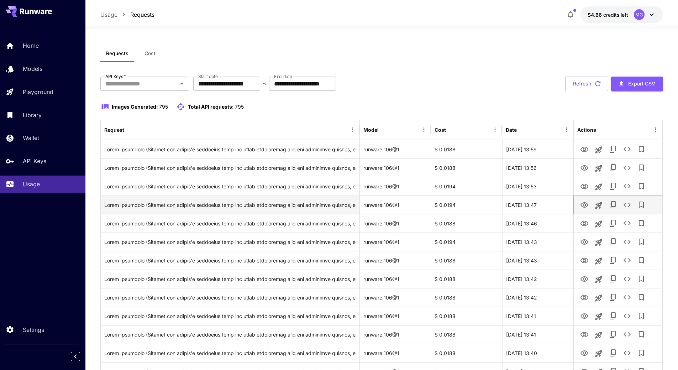
click at [584, 201] on icon "View Image" at bounding box center [584, 205] width 9 height 9
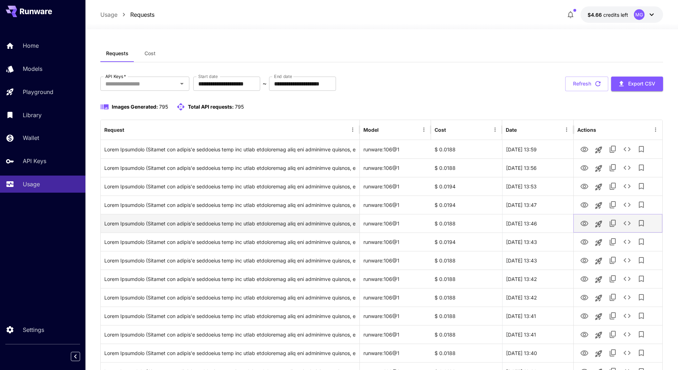
click at [585, 224] on icon "View Image" at bounding box center [584, 223] width 8 height 5
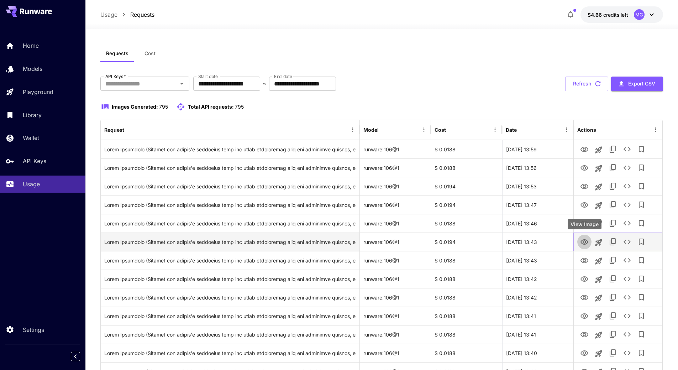
click at [584, 240] on icon "View Image" at bounding box center [584, 241] width 8 height 5
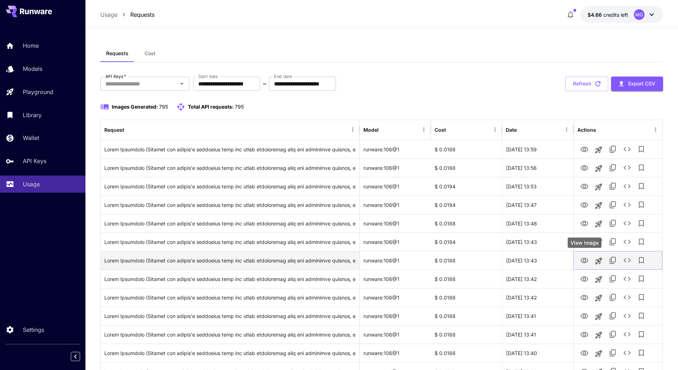
click at [585, 261] on icon "View Image" at bounding box center [584, 260] width 9 height 9
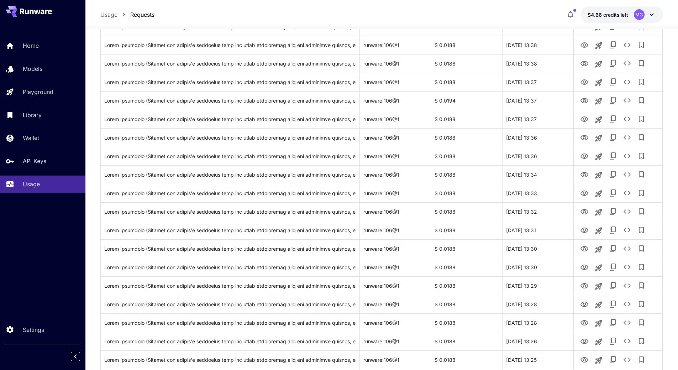
scroll to position [736, 0]
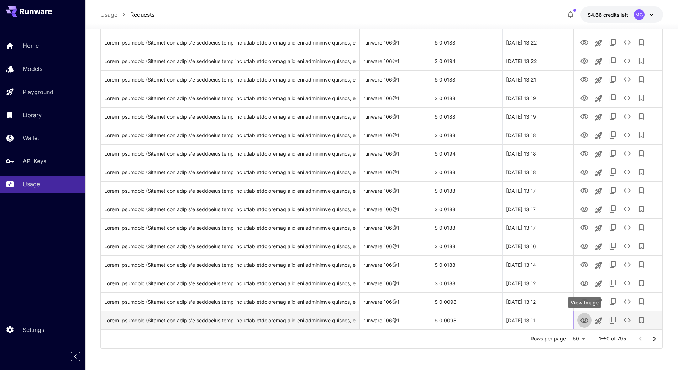
click at [583, 320] on icon "View Image" at bounding box center [584, 319] width 8 height 5
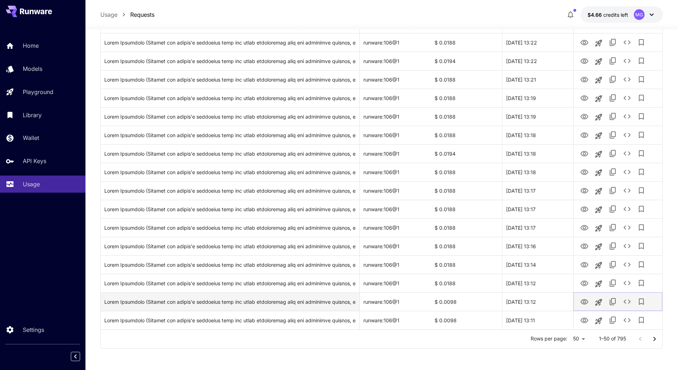
click at [585, 301] on icon "View Image" at bounding box center [584, 301] width 9 height 9
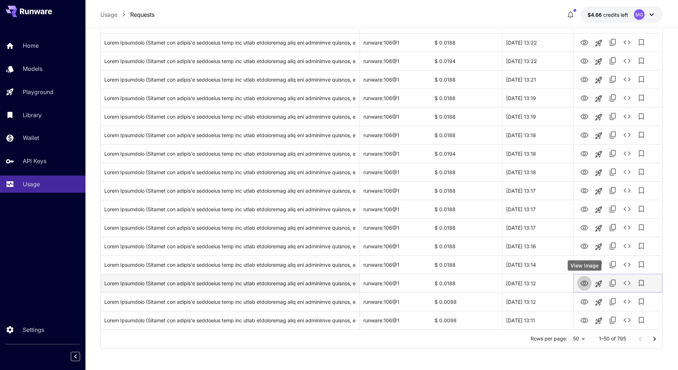
click at [585, 284] on icon "View Image" at bounding box center [584, 282] width 8 height 5
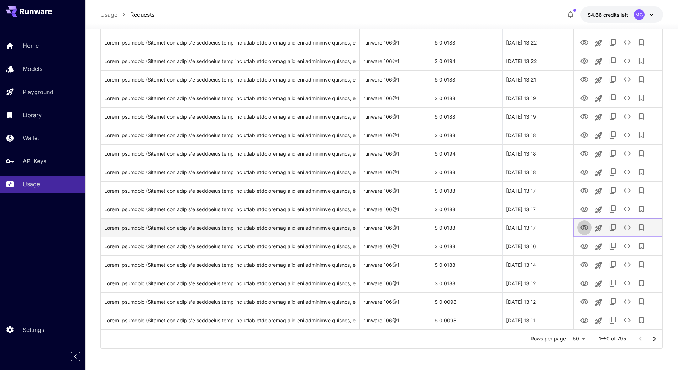
click at [586, 227] on icon "View Image" at bounding box center [584, 227] width 9 height 9
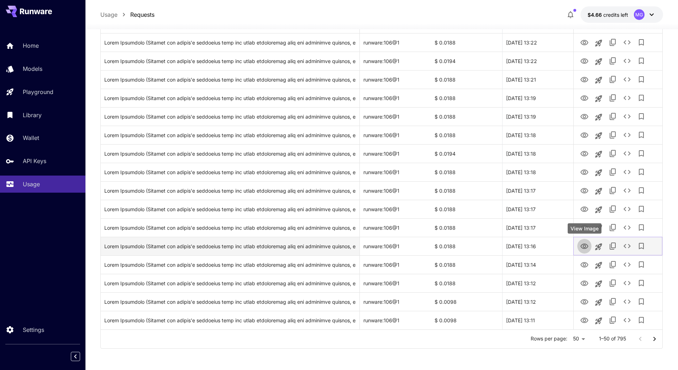
click at [584, 246] on icon "View Image" at bounding box center [584, 246] width 9 height 9
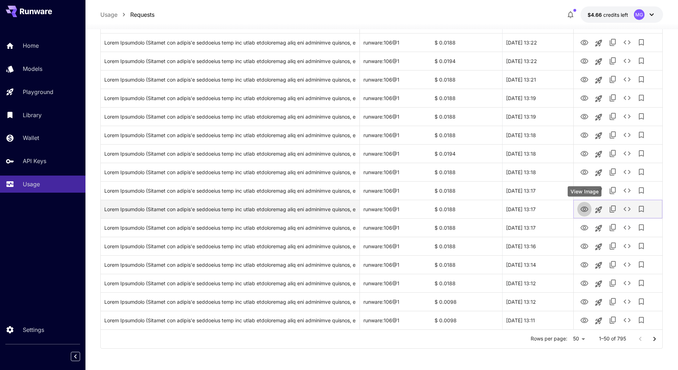
click at [586, 208] on icon "View Image" at bounding box center [584, 209] width 9 height 9
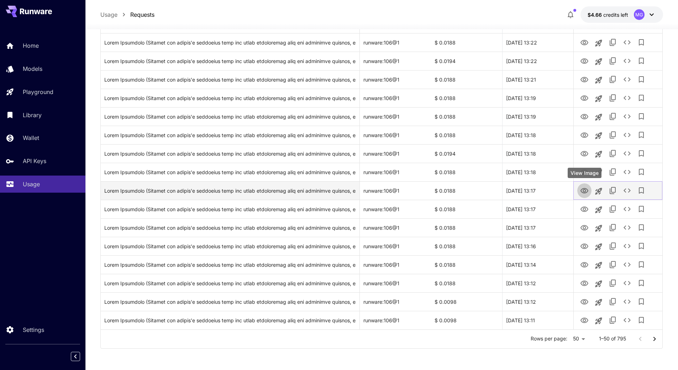
click at [586, 190] on icon "View Image" at bounding box center [584, 190] width 9 height 9
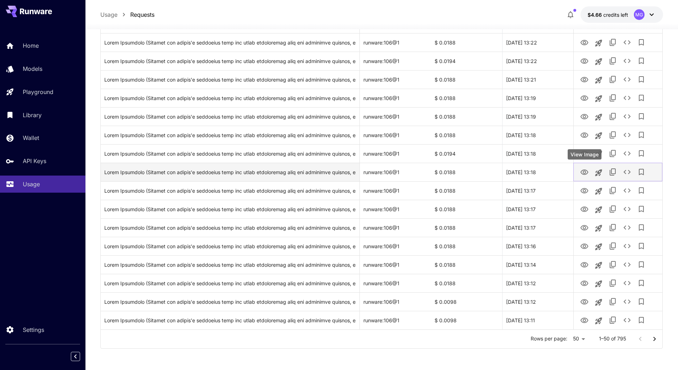
click at [584, 172] on icon "View Image" at bounding box center [584, 172] width 9 height 9
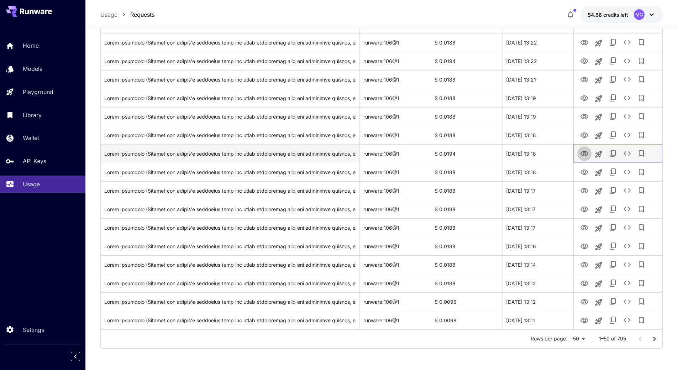
click at [583, 152] on icon "View Image" at bounding box center [584, 153] width 9 height 9
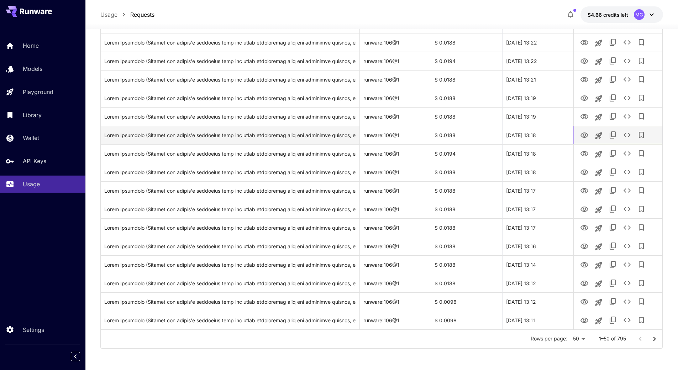
click at [580, 135] on icon "View Image" at bounding box center [584, 135] width 9 height 9
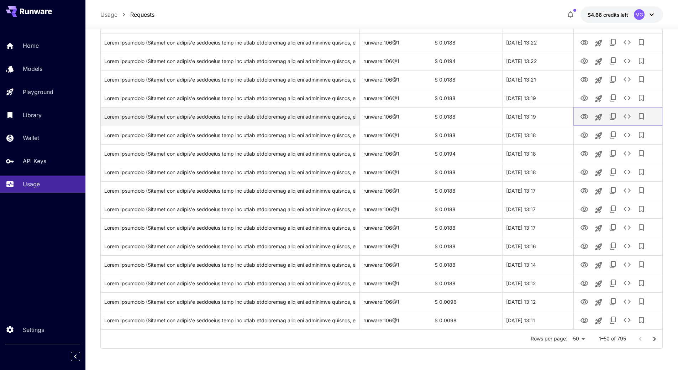
click at [583, 114] on icon "View Image" at bounding box center [584, 116] width 8 height 5
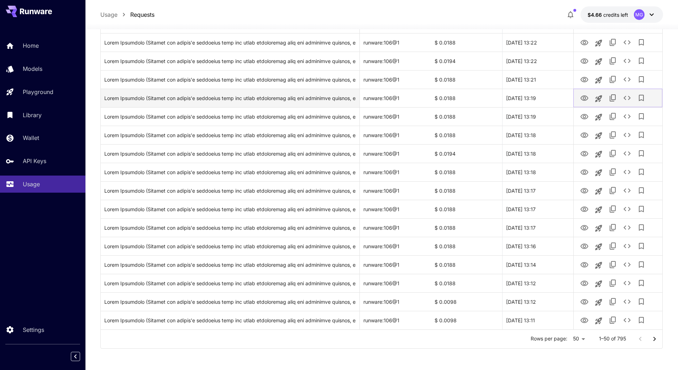
click at [583, 98] on icon "View Image" at bounding box center [584, 97] width 8 height 5
click at [585, 99] on icon "View Image" at bounding box center [584, 97] width 8 height 5
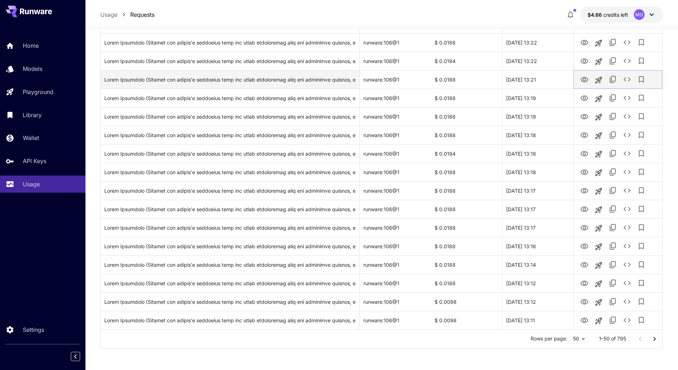
click at [583, 80] on icon "View Image" at bounding box center [584, 79] width 8 height 5
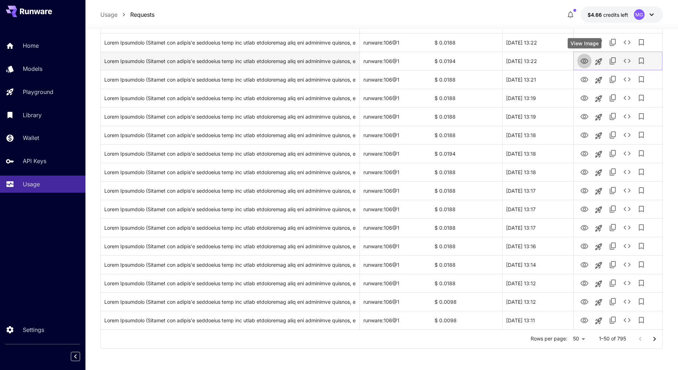
click at [583, 59] on icon "View Image" at bounding box center [584, 61] width 9 height 9
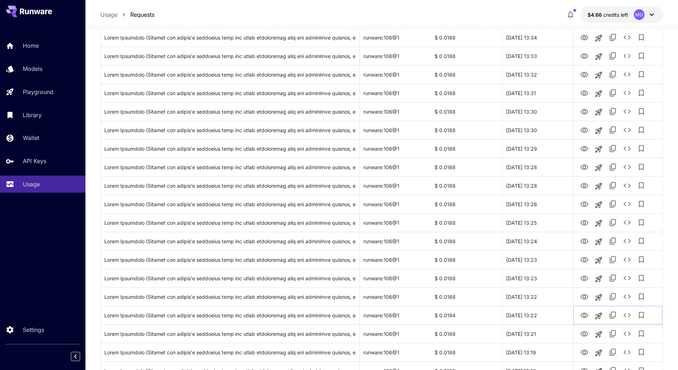
scroll to position [0, 0]
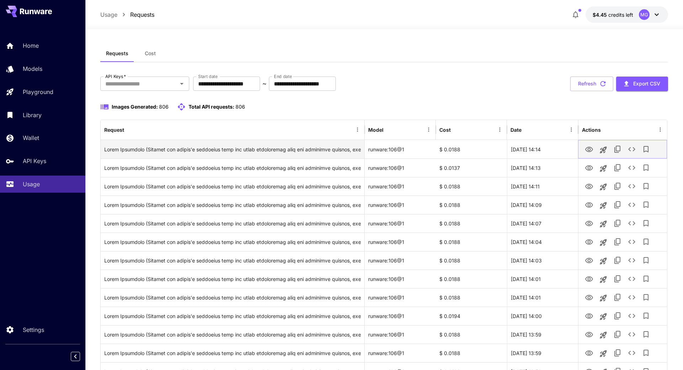
click at [585, 149] on icon "View Image" at bounding box center [589, 149] width 8 height 5
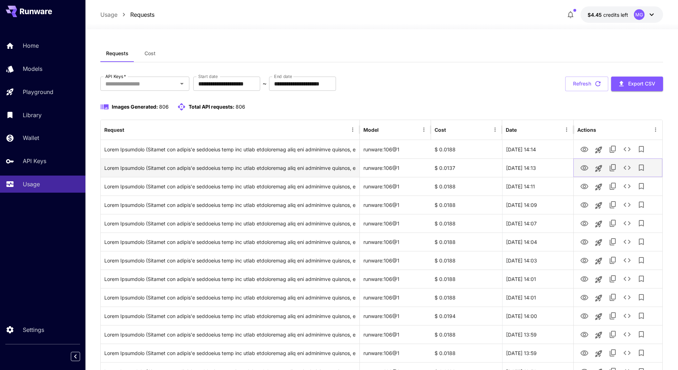
drag, startPoint x: 584, startPoint y: 166, endPoint x: 584, endPoint y: 162, distance: 4.3
click at [584, 167] on icon "View Image" at bounding box center [584, 168] width 9 height 9
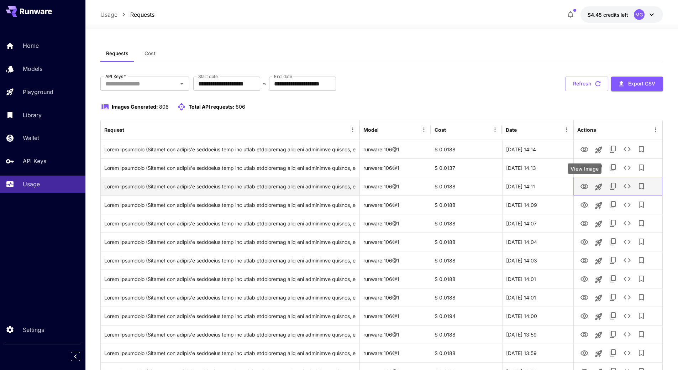
click at [581, 190] on icon "View Image" at bounding box center [584, 186] width 9 height 9
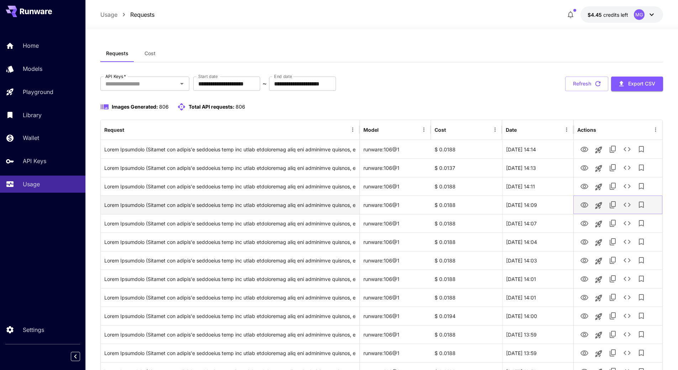
click at [579, 206] on button "View Image" at bounding box center [584, 204] width 14 height 15
click at [583, 202] on icon "View Image" at bounding box center [584, 205] width 9 height 9
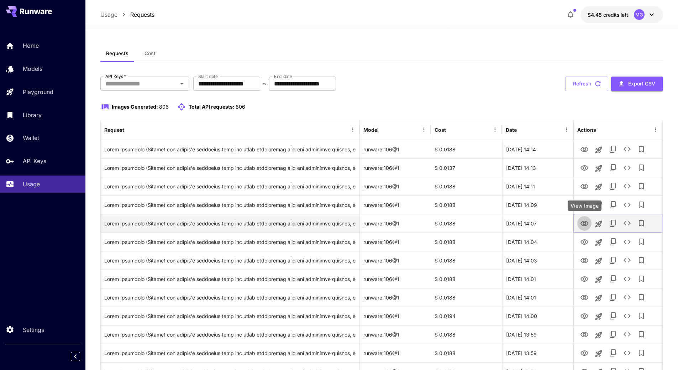
click at [582, 220] on icon "View Image" at bounding box center [584, 223] width 9 height 9
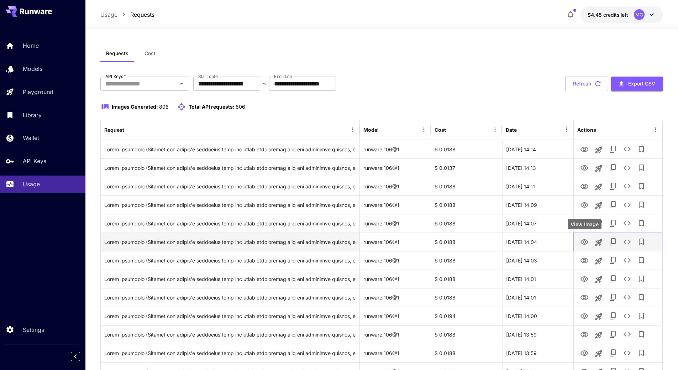
click at [586, 240] on icon "View Image" at bounding box center [584, 241] width 8 height 5
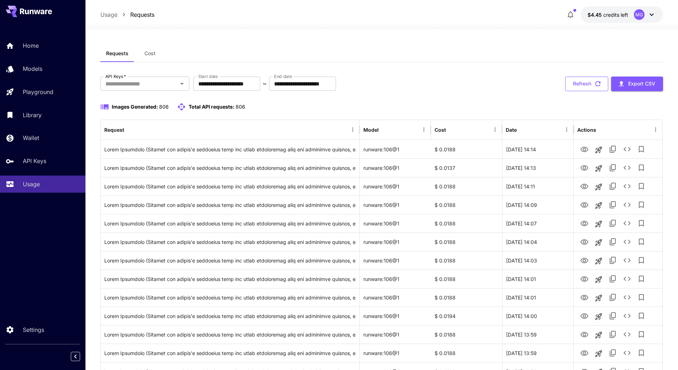
click at [600, 84] on icon "button" at bounding box center [598, 84] width 8 height 8
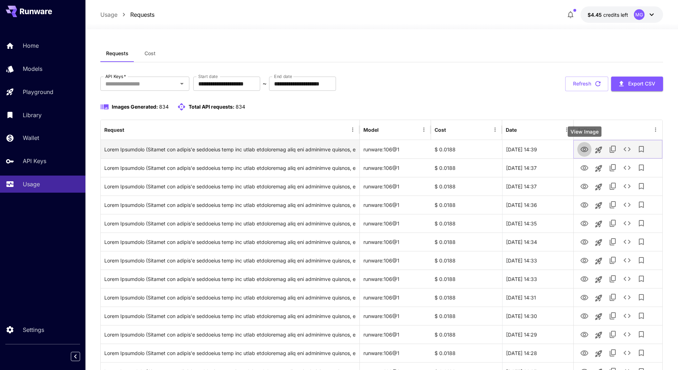
click at [584, 149] on icon "View Image" at bounding box center [584, 149] width 9 height 9
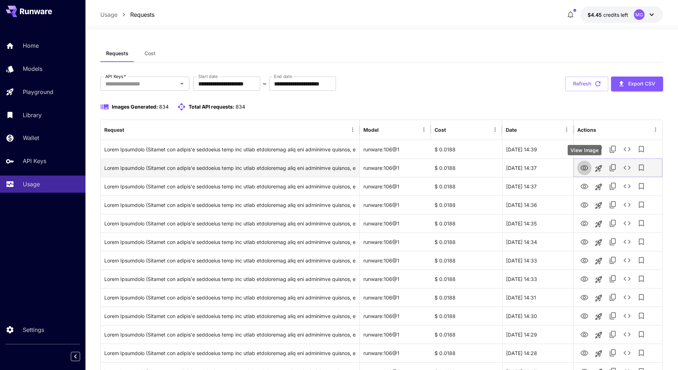
click at [585, 166] on icon "View Image" at bounding box center [584, 168] width 9 height 9
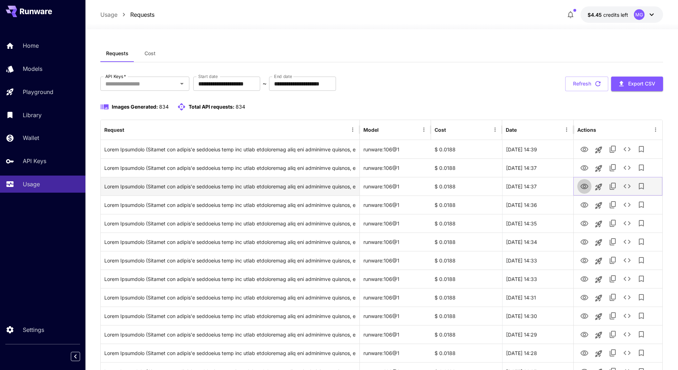
click at [584, 185] on icon "View Image" at bounding box center [584, 186] width 8 height 5
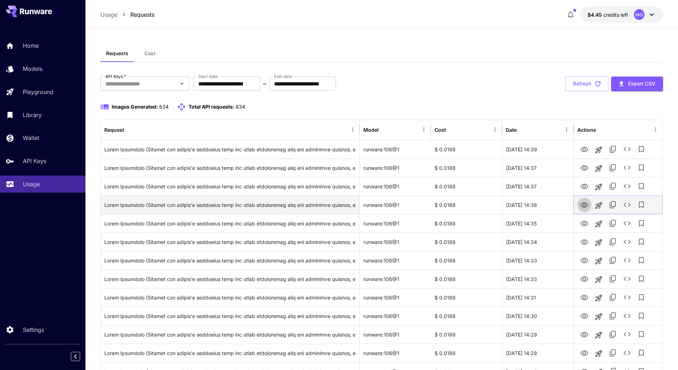
click at [586, 203] on icon "View Image" at bounding box center [584, 204] width 8 height 5
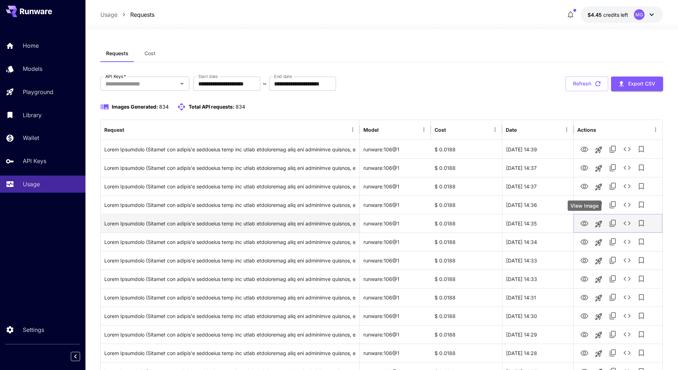
click at [584, 223] on icon "View Image" at bounding box center [584, 223] width 9 height 9
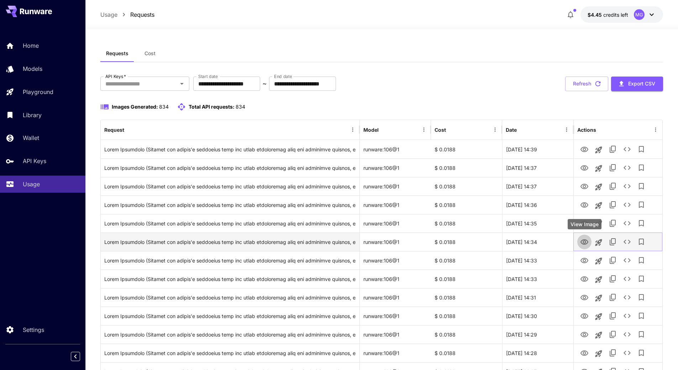
click at [585, 241] on icon "View Image" at bounding box center [584, 241] width 8 height 5
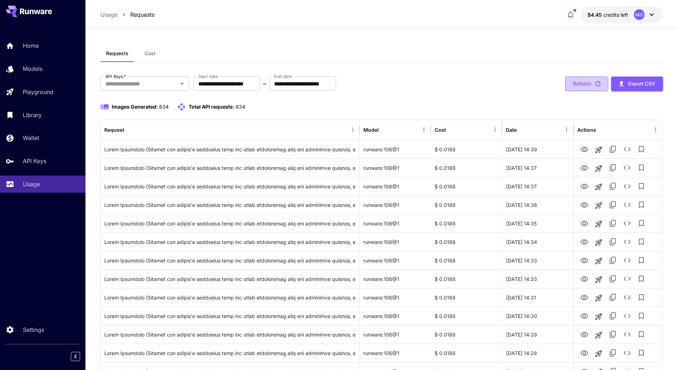
click at [599, 83] on icon "button" at bounding box center [597, 83] width 5 height 5
click at [597, 85] on icon "button" at bounding box center [598, 84] width 8 height 8
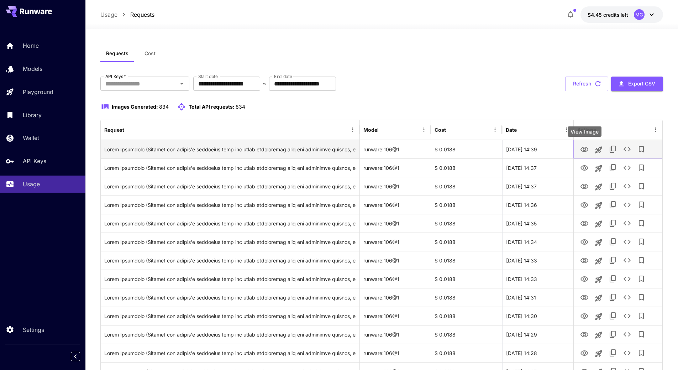
click at [581, 149] on icon "View Image" at bounding box center [584, 149] width 9 height 9
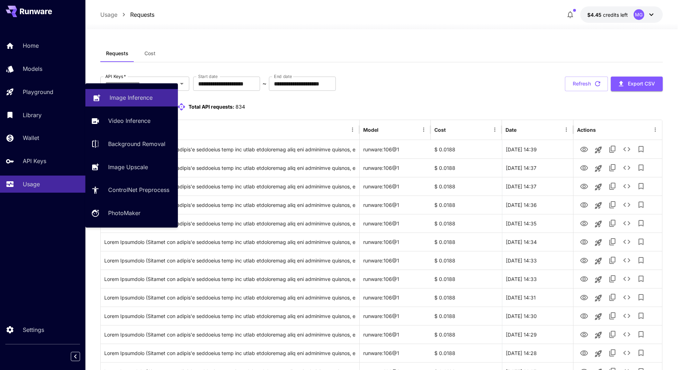
click at [130, 98] on p "Image Inference" at bounding box center [131, 97] width 43 height 9
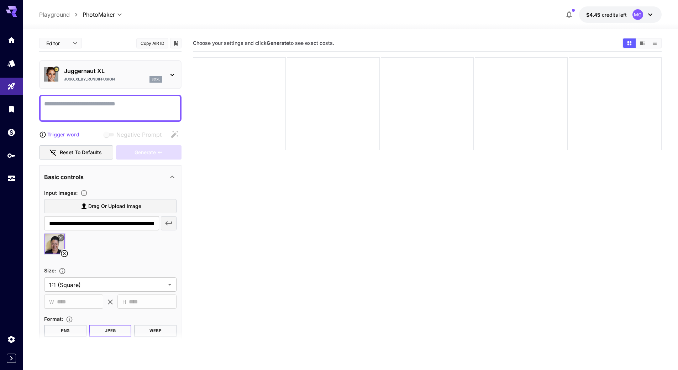
scroll to position [36, 0]
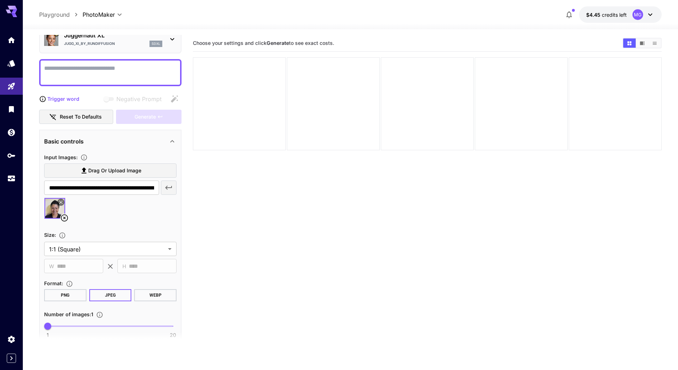
click at [110, 63] on div at bounding box center [110, 72] width 142 height 27
click at [142, 83] on div at bounding box center [110, 72] width 142 height 27
click at [146, 70] on textarea "Negative Prompt" at bounding box center [110, 72] width 132 height 17
paste textarea "**********"
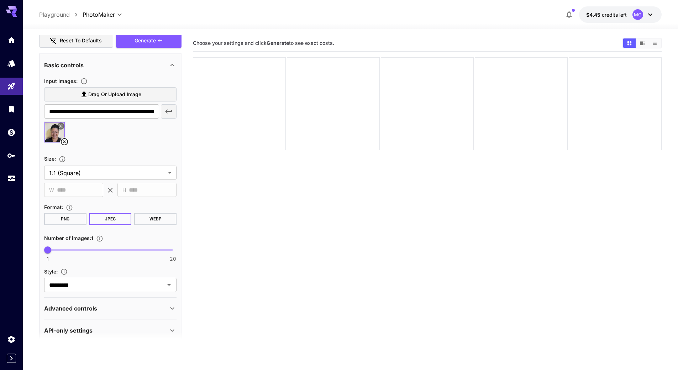
scroll to position [353, 0]
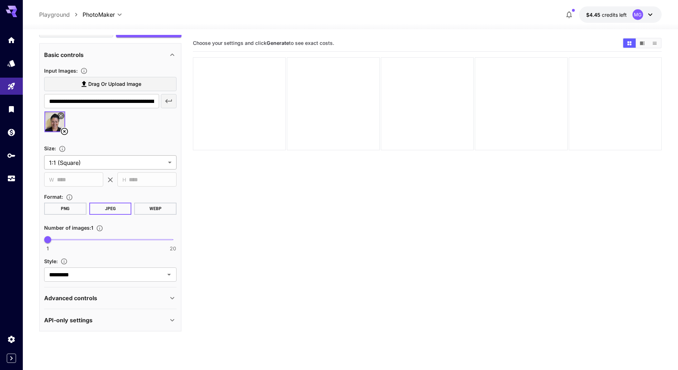
type textarea "**********"
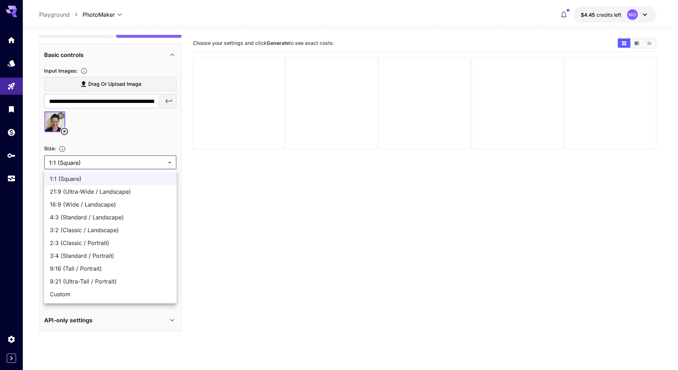
click at [163, 163] on body "**********" at bounding box center [339, 213] width 678 height 426
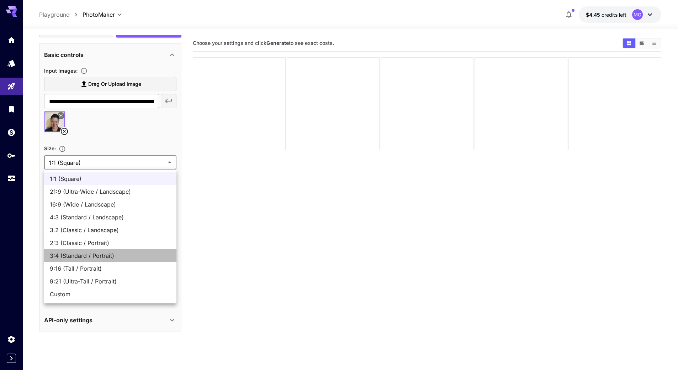
click at [87, 257] on span "3:4 (Standard / Portrait)" at bounding box center [110, 255] width 121 height 9
type input "**********"
type input "***"
type input "****"
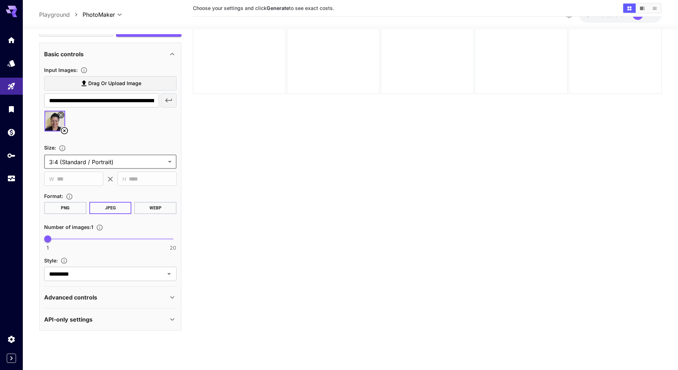
click at [157, 297] on div "Advanced controls" at bounding box center [106, 297] width 124 height 9
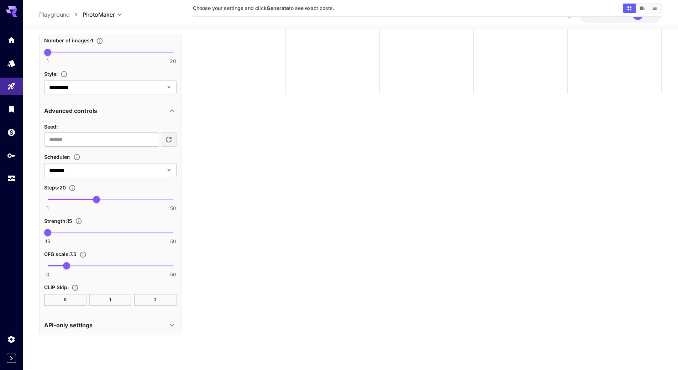
scroll to position [545, 0]
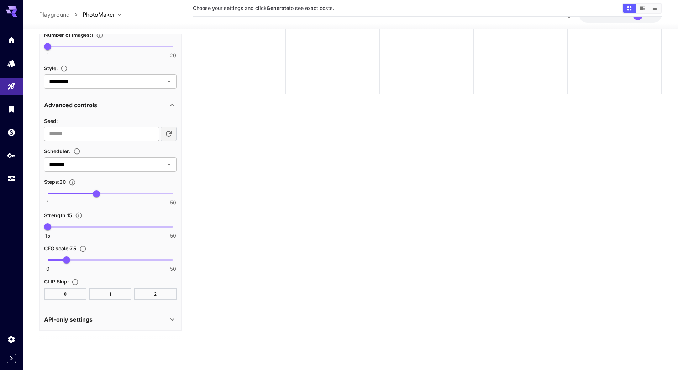
click at [80, 319] on p "API-only settings" at bounding box center [68, 319] width 48 height 9
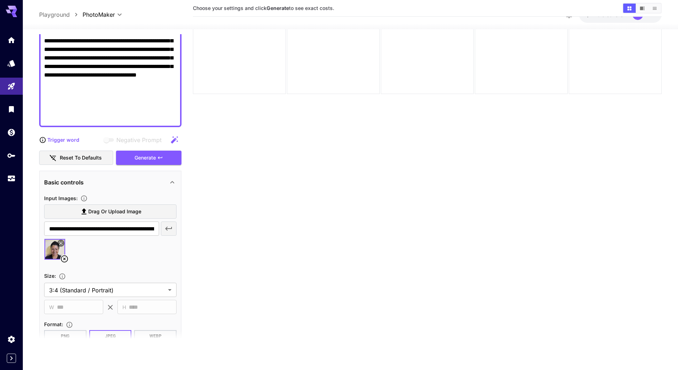
scroll to position [153, 0]
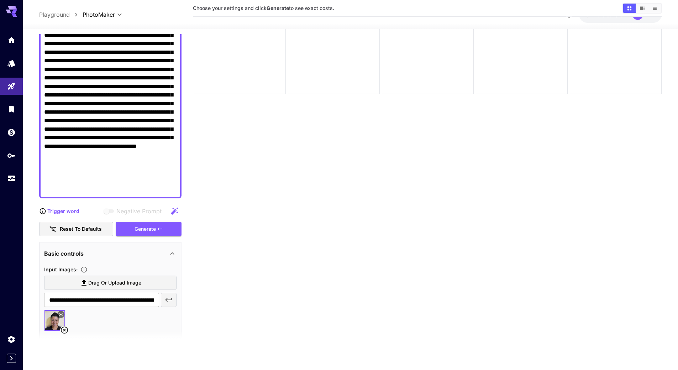
click at [139, 230] on div "Generate" at bounding box center [148, 229] width 65 height 15
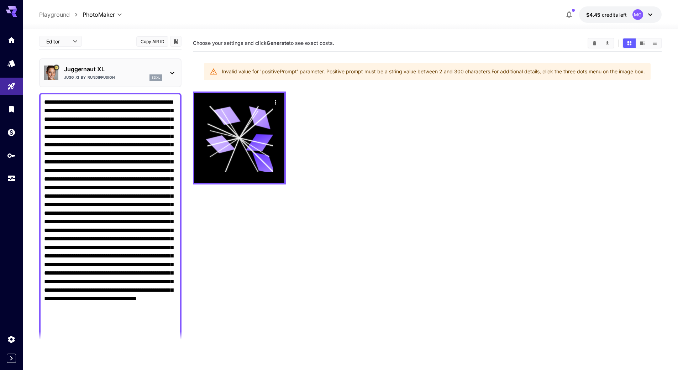
scroll to position [0, 0]
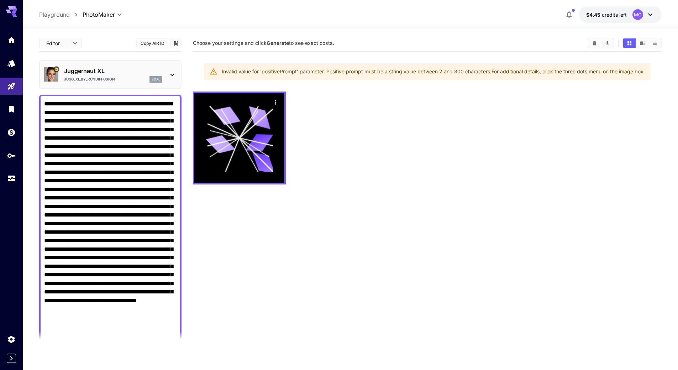
drag, startPoint x: 119, startPoint y: 149, endPoint x: 124, endPoint y: 131, distance: 18.7
click at [124, 131] on textarea "Negative Prompt" at bounding box center [110, 224] width 132 height 248
click at [143, 122] on textarea "Negative Prompt" at bounding box center [110, 224] width 132 height 248
drag, startPoint x: 97, startPoint y: 114, endPoint x: 45, endPoint y: 114, distance: 52.0
click at [45, 114] on textarea "Negative Prompt" at bounding box center [110, 224] width 132 height 248
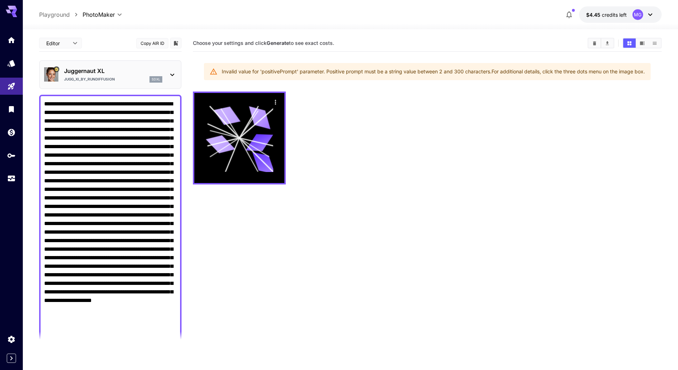
drag, startPoint x: 65, startPoint y: 113, endPoint x: 112, endPoint y: 266, distance: 160.0
click at [112, 266] on textarea "Negative Prompt" at bounding box center [110, 224] width 132 height 248
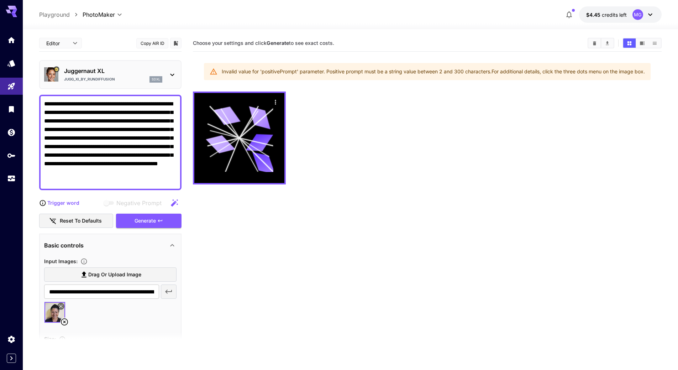
paste textarea "**********"
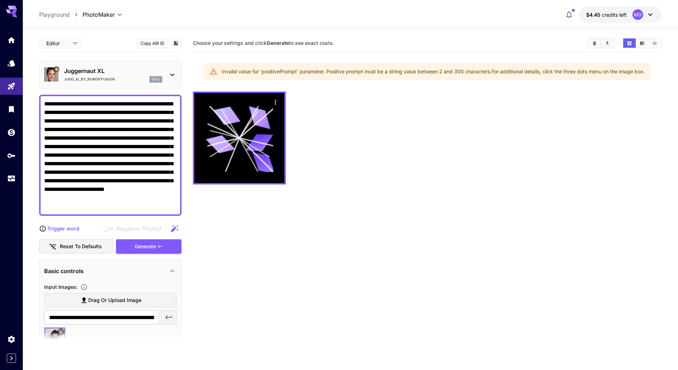
click at [158, 179] on textarea "**********" at bounding box center [110, 155] width 132 height 111
drag, startPoint x: 143, startPoint y: 207, endPoint x: 67, endPoint y: 138, distance: 102.8
click at [67, 138] on textarea "**********" at bounding box center [110, 155] width 132 height 111
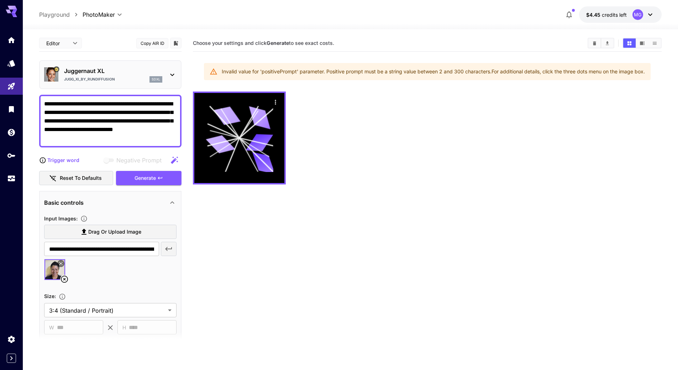
click at [144, 176] on div "Generate" at bounding box center [148, 178] width 65 height 15
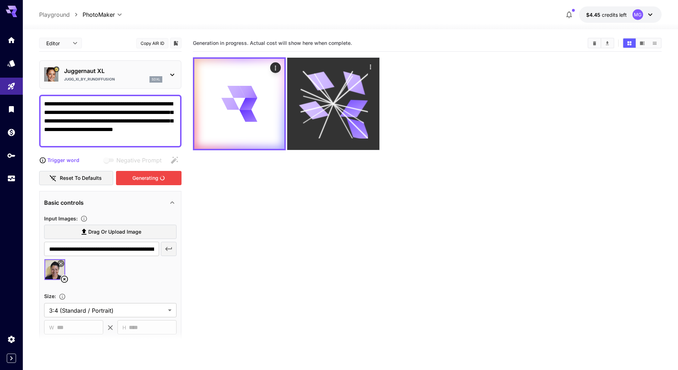
click at [303, 118] on icon at bounding box center [333, 103] width 69 height 69
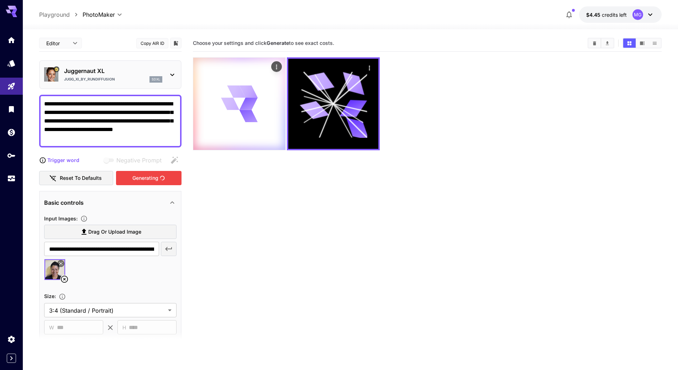
click at [246, 120] on icon at bounding box center [248, 116] width 19 height 14
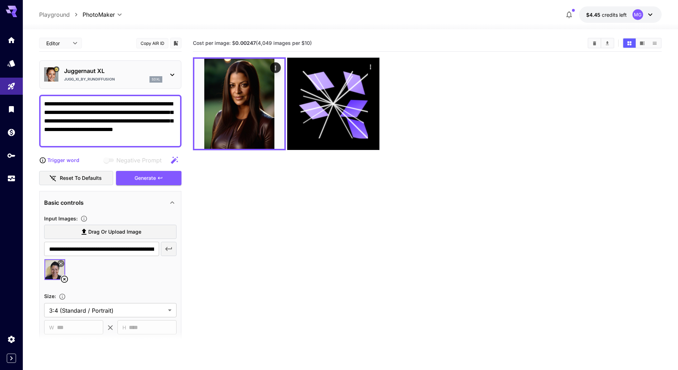
click at [174, 159] on icon "button" at bounding box center [174, 160] width 9 height 9
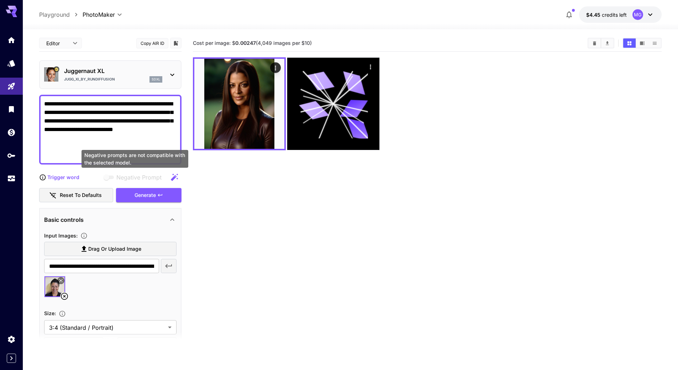
click at [110, 178] on span "Negative prompts are not compatible with the selected model." at bounding box center [109, 177] width 9 height 4
click at [68, 177] on p "Trigger word" at bounding box center [63, 176] width 32 height 7
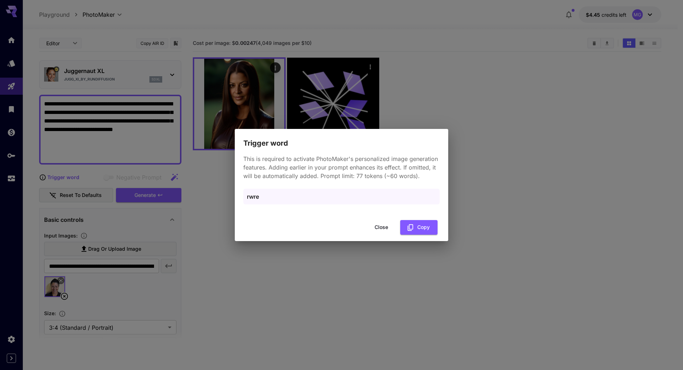
click at [380, 229] on button "Close" at bounding box center [381, 227] width 32 height 15
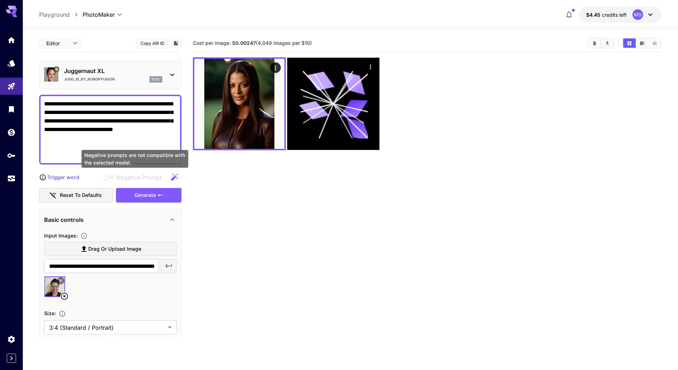
click at [149, 176] on span "Negative Prompt" at bounding box center [138, 177] width 45 height 9
click at [142, 132] on textarea "**********" at bounding box center [110, 130] width 132 height 60
click at [103, 155] on textarea "**********" at bounding box center [110, 130] width 132 height 60
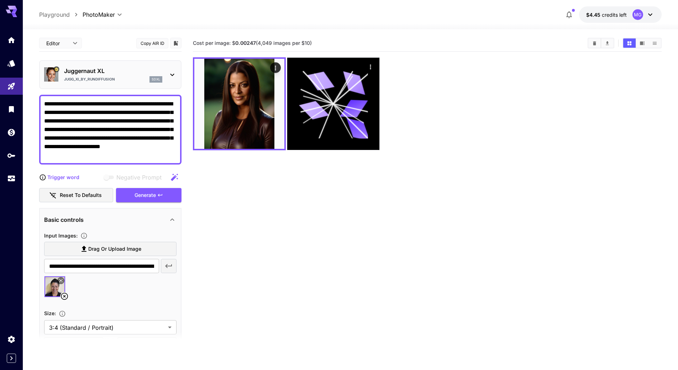
paste textarea "**********"
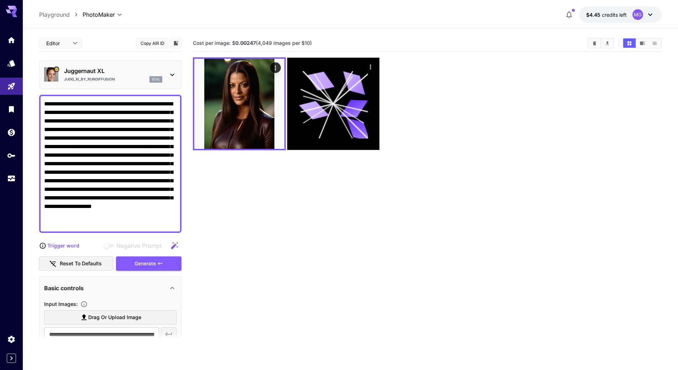
drag, startPoint x: 86, startPoint y: 155, endPoint x: 158, endPoint y: 156, distance: 71.2
click at [158, 156] on textarea "**********" at bounding box center [110, 164] width 132 height 128
drag, startPoint x: 128, startPoint y: 181, endPoint x: 147, endPoint y: 226, distance: 48.4
click at [147, 226] on textarea "**********" at bounding box center [110, 164] width 132 height 128
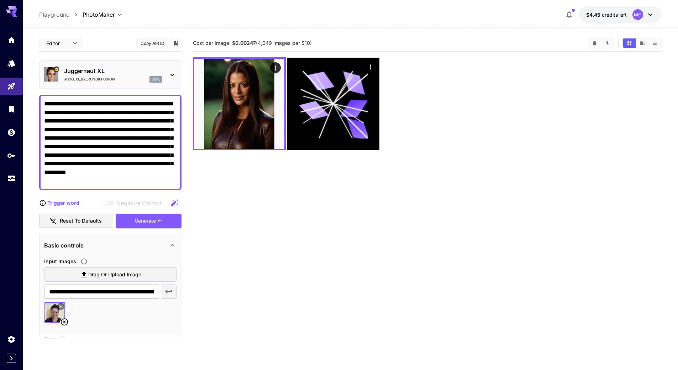
click at [154, 222] on div "Generate" at bounding box center [148, 221] width 65 height 15
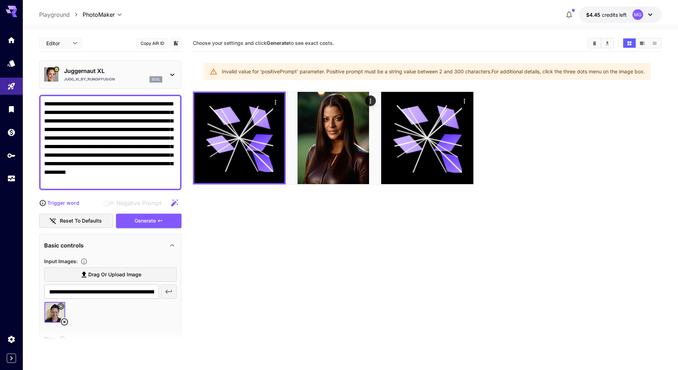
drag, startPoint x: 147, startPoint y: 179, endPoint x: 68, endPoint y: 180, distance: 78.7
click at [68, 180] on textarea "**********" at bounding box center [110, 142] width 132 height 85
click at [140, 222] on div "Generate" at bounding box center [148, 221] width 65 height 15
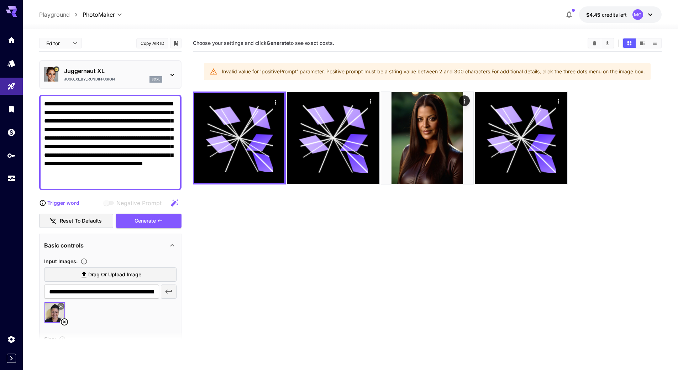
drag, startPoint x: 115, startPoint y: 184, endPoint x: 62, endPoint y: 172, distance: 53.5
click at [62, 172] on textarea "**********" at bounding box center [110, 142] width 132 height 85
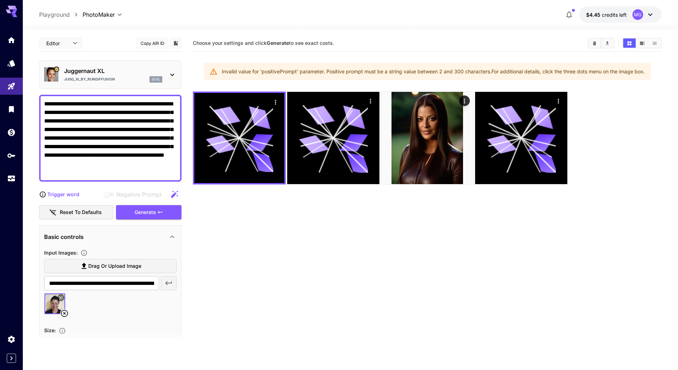
click at [145, 209] on div "Generate" at bounding box center [148, 212] width 65 height 15
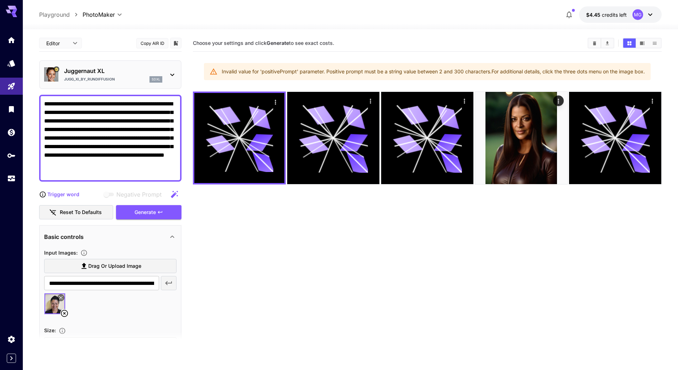
drag, startPoint x: 77, startPoint y: 173, endPoint x: 63, endPoint y: 166, distance: 15.4
click at [63, 166] on textarea "**********" at bounding box center [110, 138] width 132 height 77
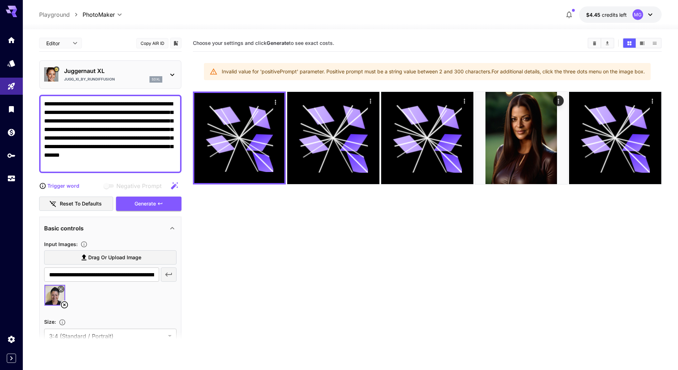
click at [134, 208] on div "Generate" at bounding box center [148, 203] width 65 height 15
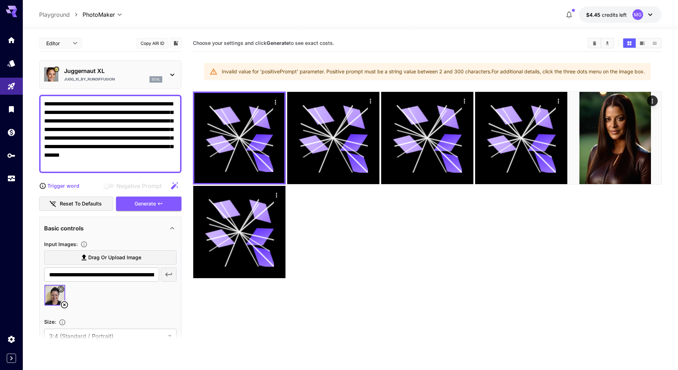
drag, startPoint x: 65, startPoint y: 112, endPoint x: 41, endPoint y: 102, distance: 26.5
click at [41, 102] on div "**********" at bounding box center [110, 134] width 142 height 78
paste textarea
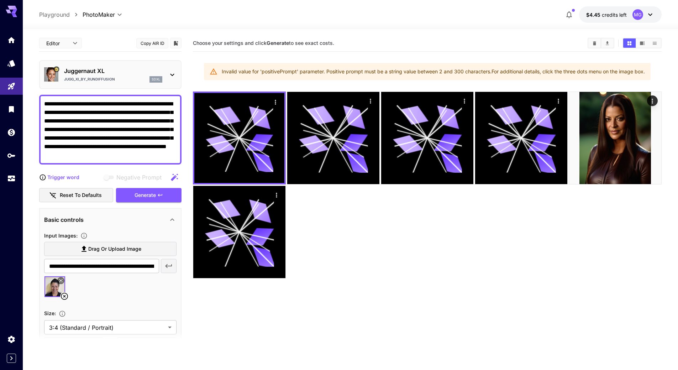
click at [146, 196] on div "Generate" at bounding box center [148, 195] width 65 height 15
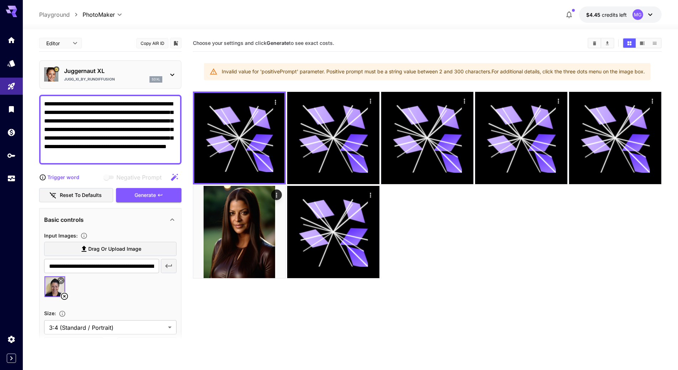
click at [134, 153] on textarea "**********" at bounding box center [110, 130] width 132 height 60
click at [143, 200] on div "Generate" at bounding box center [148, 195] width 65 height 15
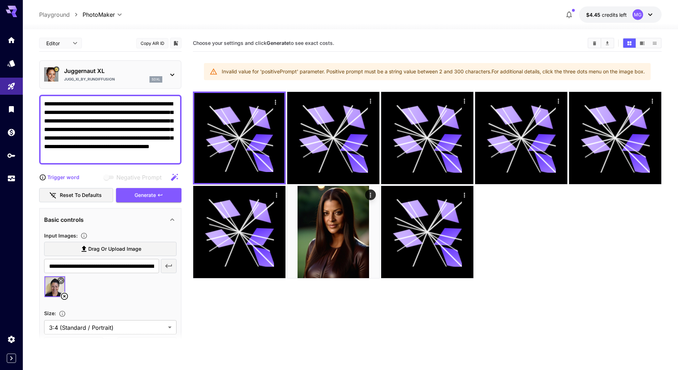
drag, startPoint x: 90, startPoint y: 156, endPoint x: 111, endPoint y: 155, distance: 20.6
click at [111, 155] on textarea "**********" at bounding box center [110, 130] width 132 height 60
click at [134, 156] on textarea "**********" at bounding box center [110, 130] width 132 height 60
click at [142, 195] on div "Generate" at bounding box center [148, 195] width 65 height 15
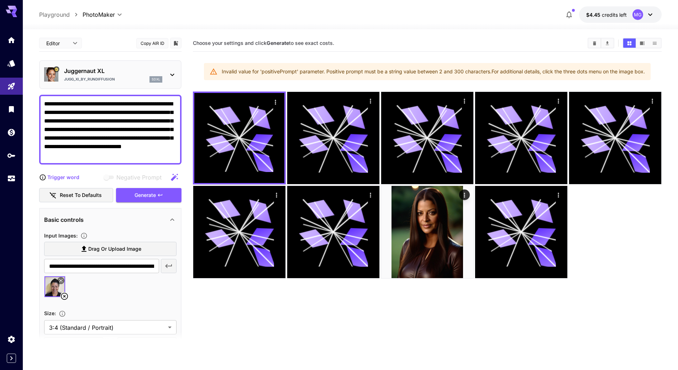
drag, startPoint x: 94, startPoint y: 155, endPoint x: 69, endPoint y: 154, distance: 24.9
click at [69, 154] on textarea "**********" at bounding box center [110, 130] width 132 height 60
click at [140, 195] on div "Generate" at bounding box center [148, 195] width 65 height 15
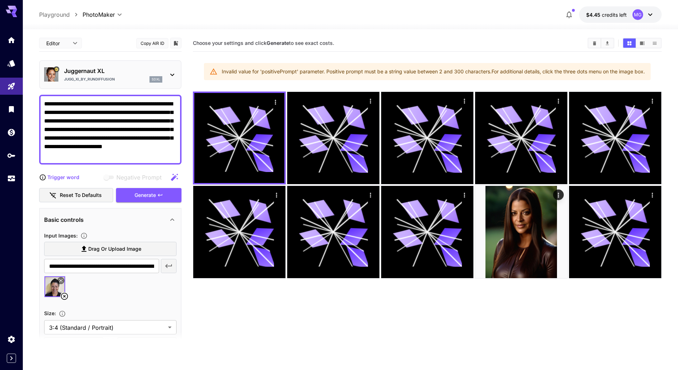
click at [101, 155] on textarea "**********" at bounding box center [110, 130] width 132 height 60
click at [112, 121] on textarea "**********" at bounding box center [110, 130] width 132 height 60
click at [121, 127] on textarea "**********" at bounding box center [110, 130] width 132 height 60
drag, startPoint x: 99, startPoint y: 103, endPoint x: 43, endPoint y: 104, distance: 55.9
click at [43, 104] on div "**********" at bounding box center [110, 130] width 142 height 70
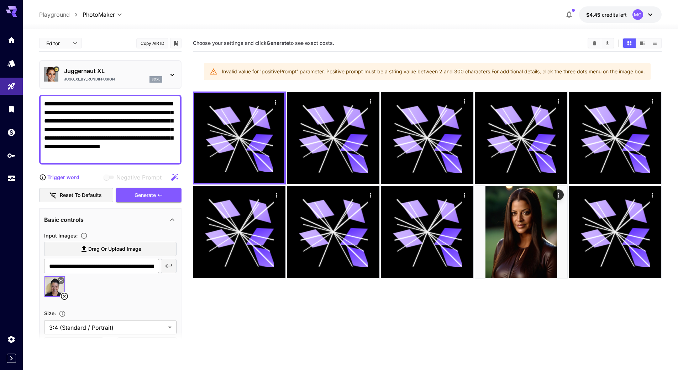
click at [137, 197] on div "Generate" at bounding box center [148, 195] width 65 height 15
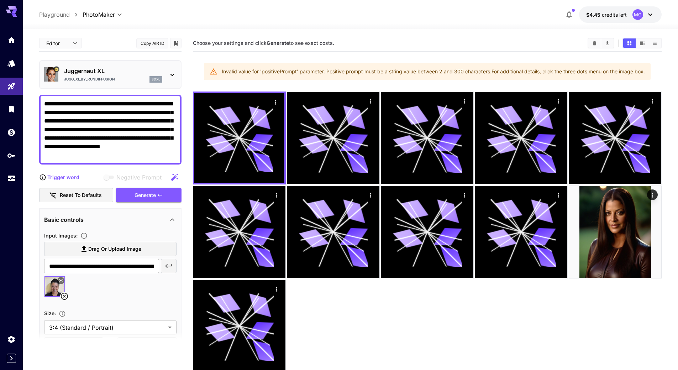
drag, startPoint x: 65, startPoint y: 154, endPoint x: 38, endPoint y: 154, distance: 26.7
click at [38, 154] on section "**********" at bounding box center [350, 227] width 655 height 397
click at [143, 194] on div "Generate" at bounding box center [148, 195] width 65 height 15
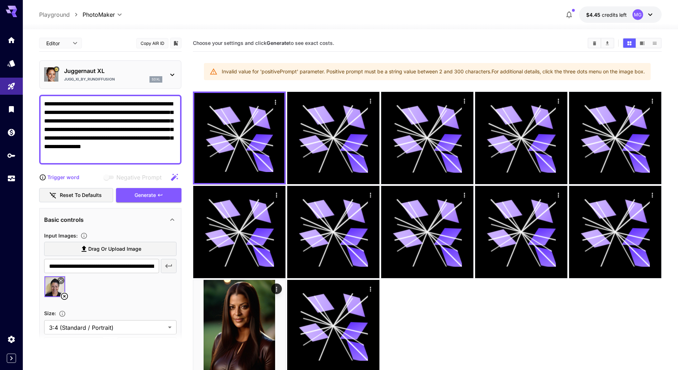
drag, startPoint x: 155, startPoint y: 146, endPoint x: 136, endPoint y: 146, distance: 19.2
click at [136, 146] on textarea "**********" at bounding box center [110, 130] width 132 height 60
click at [140, 146] on textarea "**********" at bounding box center [110, 130] width 132 height 60
click at [151, 146] on textarea "**********" at bounding box center [110, 130] width 132 height 60
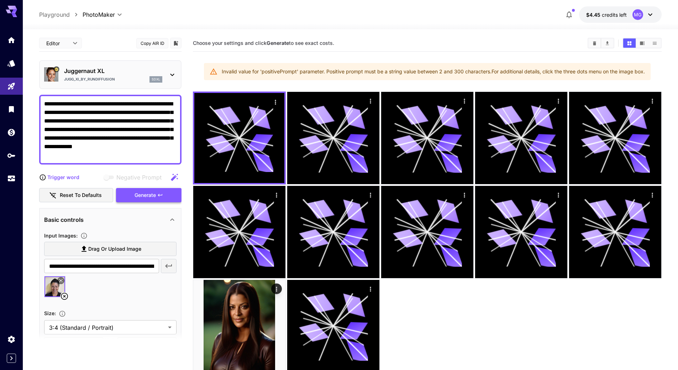
click at [143, 196] on div "Generate" at bounding box center [148, 195] width 65 height 15
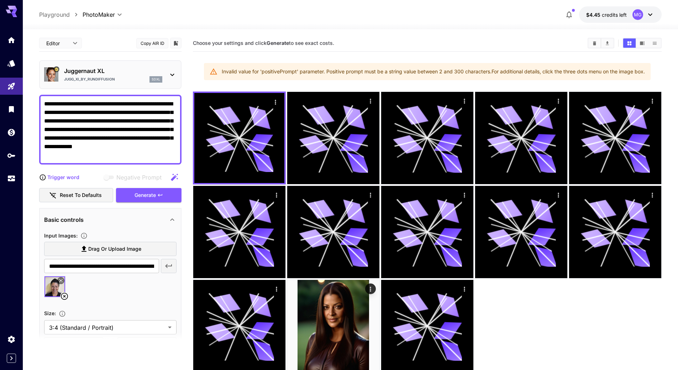
click at [52, 155] on textarea "**********" at bounding box center [110, 130] width 132 height 60
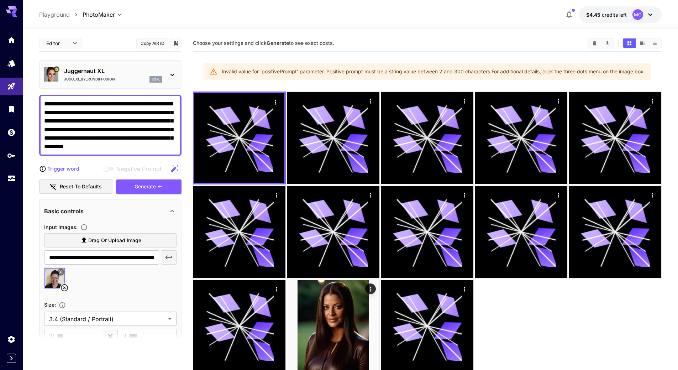
click at [147, 145] on textarea "**********" at bounding box center [110, 125] width 132 height 51
paste textarea "****"
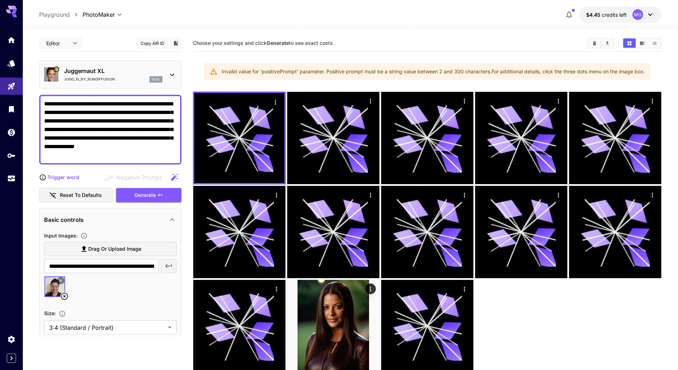
click at [48, 154] on textarea "**********" at bounding box center [110, 130] width 132 height 60
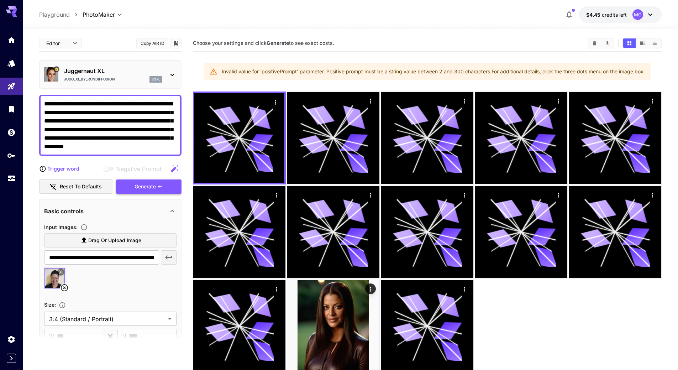
click at [143, 184] on div "Generate" at bounding box center [148, 186] width 65 height 15
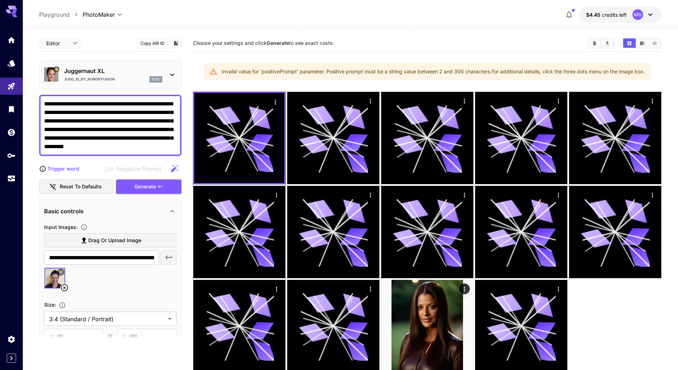
click at [142, 147] on textarea "**********" at bounding box center [110, 125] width 132 height 51
click at [142, 191] on div "Generate" at bounding box center [148, 186] width 65 height 15
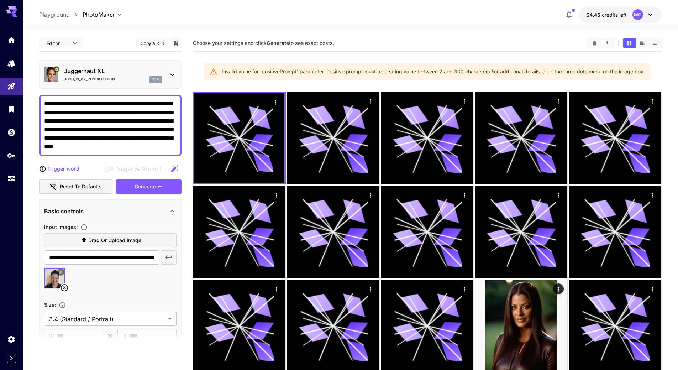
drag, startPoint x: 102, startPoint y: 103, endPoint x: 131, endPoint y: 147, distance: 53.1
click at [131, 147] on textarea "**********" at bounding box center [110, 125] width 132 height 51
paste textarea
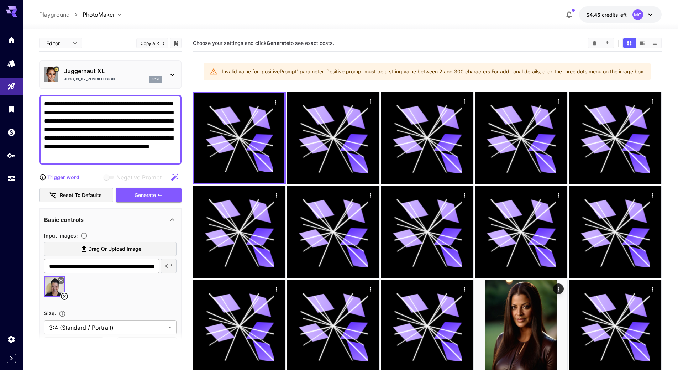
click at [152, 152] on textarea "**********" at bounding box center [110, 130] width 132 height 60
drag, startPoint x: 65, startPoint y: 155, endPoint x: 153, endPoint y: 101, distance: 103.8
click at [153, 101] on textarea "**********" at bounding box center [110, 130] width 132 height 60
paste textarea
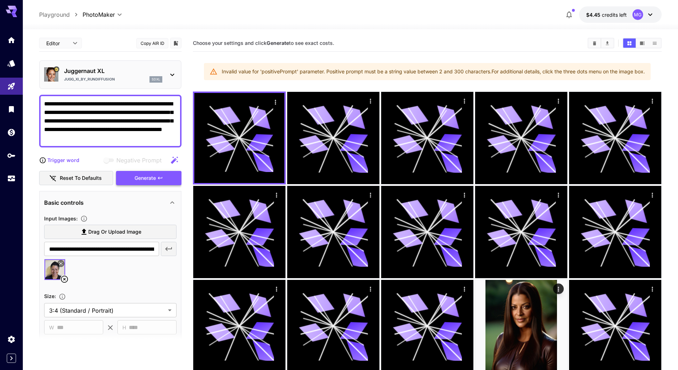
click at [143, 178] on div "Generate" at bounding box center [148, 178] width 65 height 15
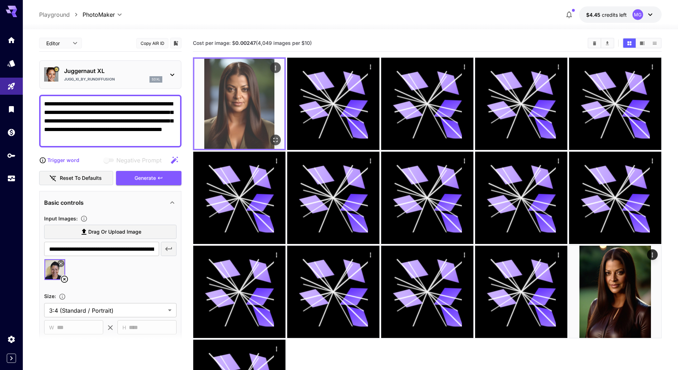
click at [275, 138] on icon "Open in fullscreen" at bounding box center [275, 139] width 7 height 7
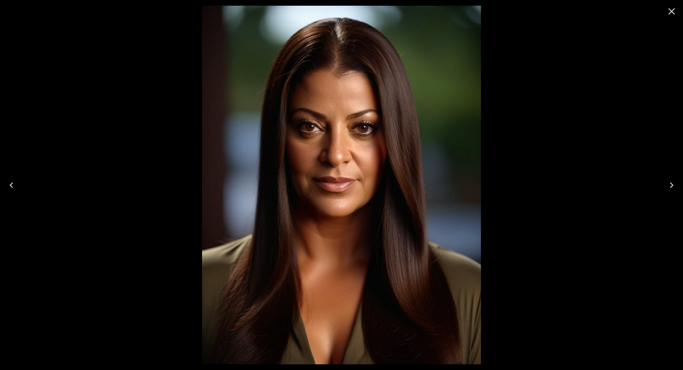
click at [674, 9] on icon "Close" at bounding box center [672, 11] width 7 height 7
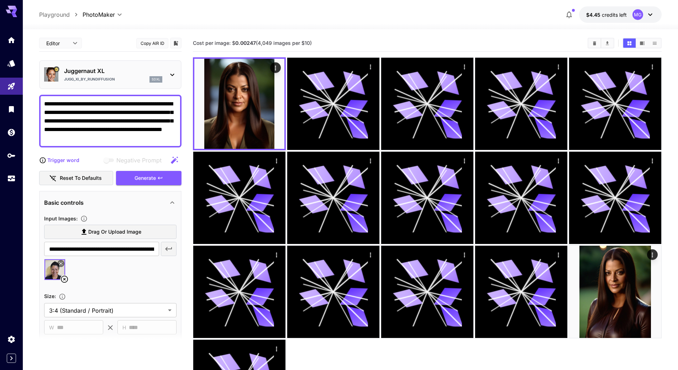
click at [147, 124] on textarea "**********" at bounding box center [110, 121] width 132 height 43
click at [79, 137] on textarea "**********" at bounding box center [110, 121] width 132 height 43
drag, startPoint x: 121, startPoint y: 138, endPoint x: 154, endPoint y: 130, distance: 34.4
click at [154, 130] on textarea "**********" at bounding box center [110, 121] width 132 height 43
click at [50, 138] on textarea "**********" at bounding box center [110, 121] width 132 height 43
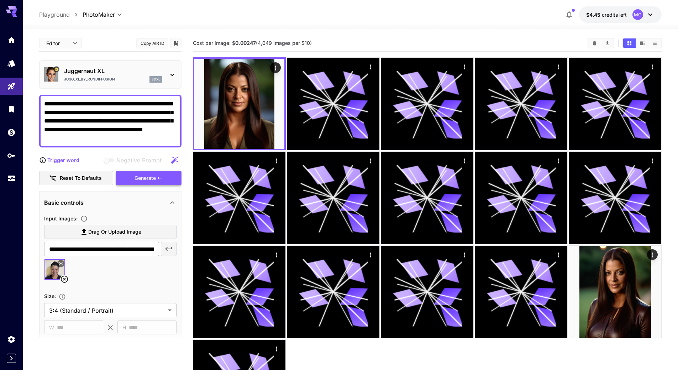
click at [139, 179] on div "Generate" at bounding box center [148, 178] width 65 height 15
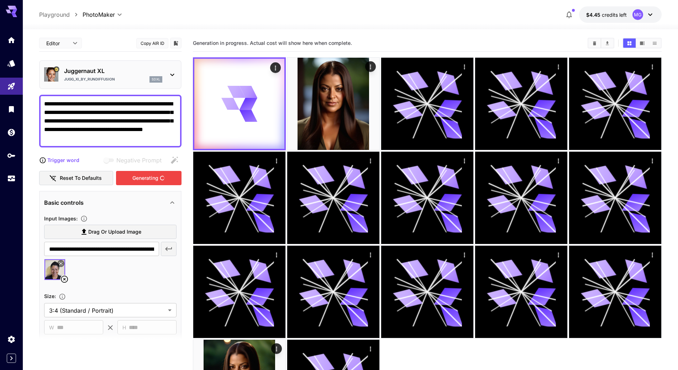
drag, startPoint x: 99, startPoint y: 104, endPoint x: 44, endPoint y: 103, distance: 54.5
click at [44, 103] on textarea "**********" at bounding box center [110, 121] width 132 height 43
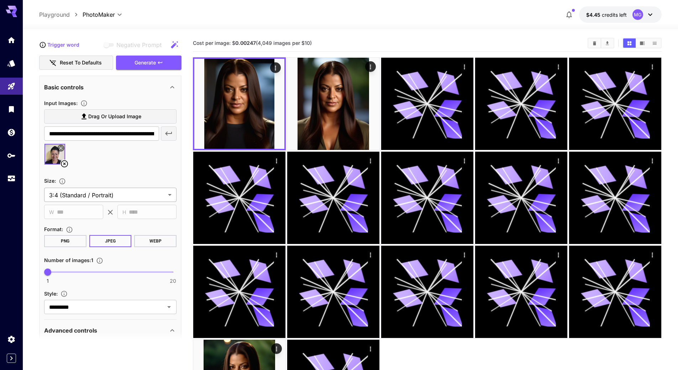
scroll to position [142, 0]
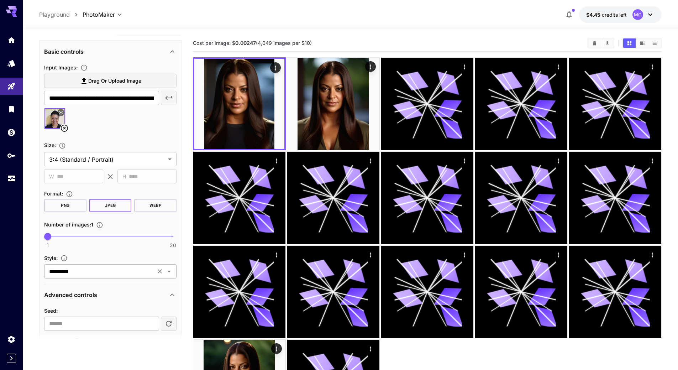
type textarea "**********"
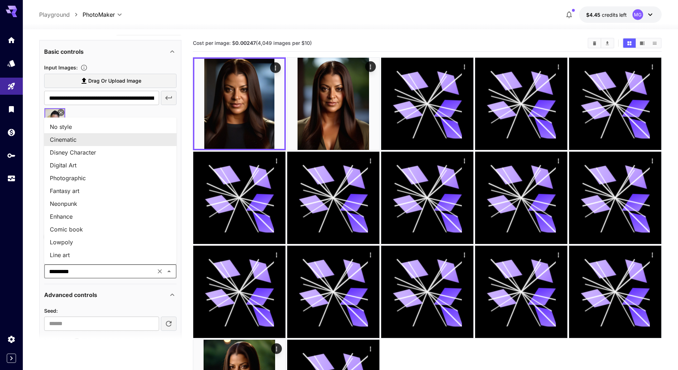
click at [90, 270] on input "*********" at bounding box center [99, 271] width 107 height 10
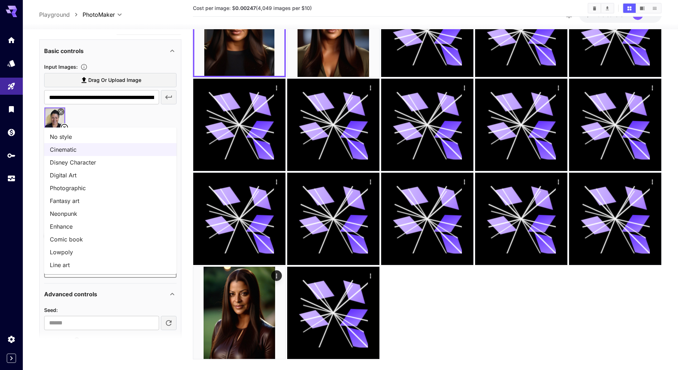
scroll to position [84, 0]
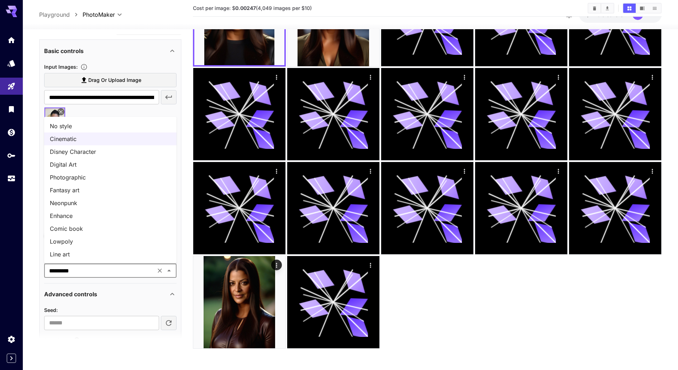
click at [88, 175] on li "Photographic" at bounding box center [110, 177] width 132 height 13
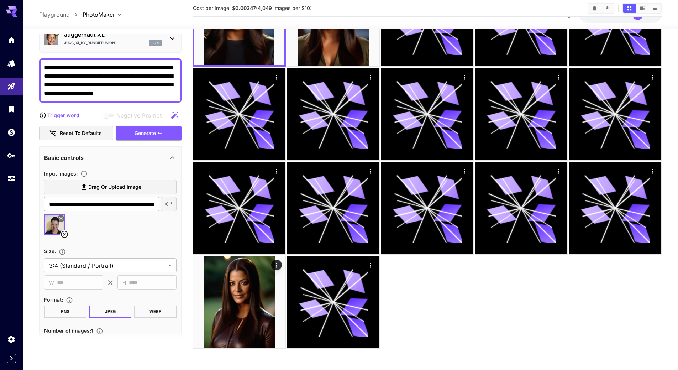
scroll to position [0, 0]
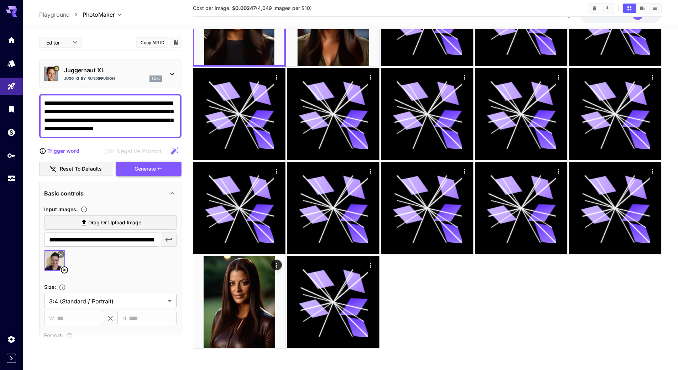
click at [139, 172] on div "Generate" at bounding box center [148, 168] width 65 height 15
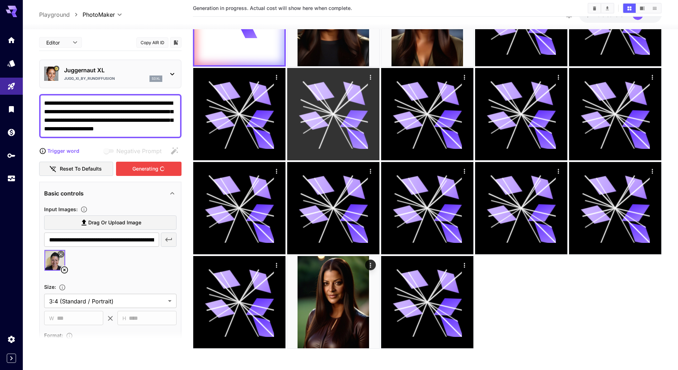
scroll to position [12, 0]
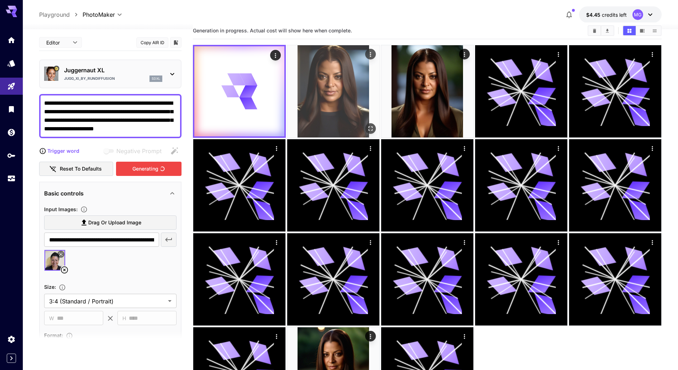
click at [340, 58] on img at bounding box center [333, 91] width 92 height 92
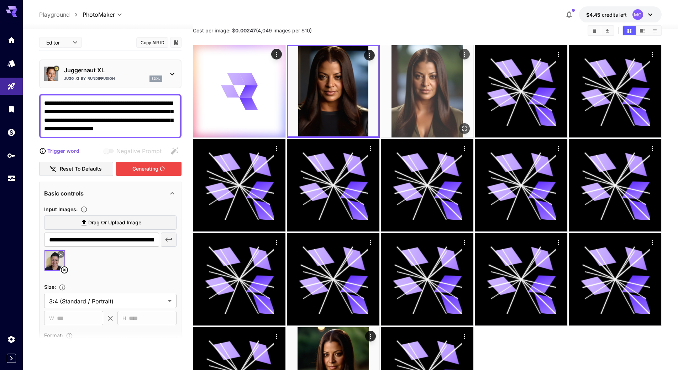
click at [432, 92] on img at bounding box center [427, 91] width 92 height 92
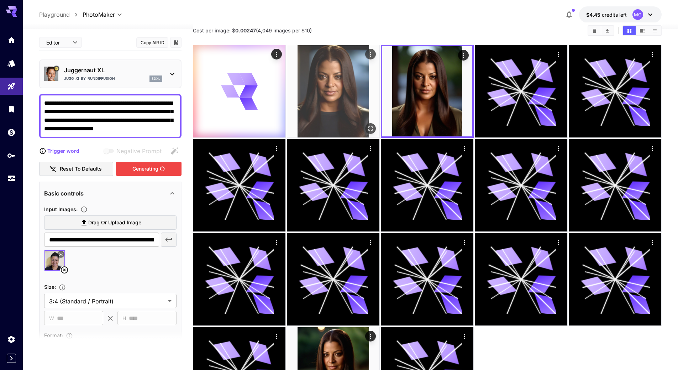
click at [349, 94] on img at bounding box center [333, 91] width 92 height 92
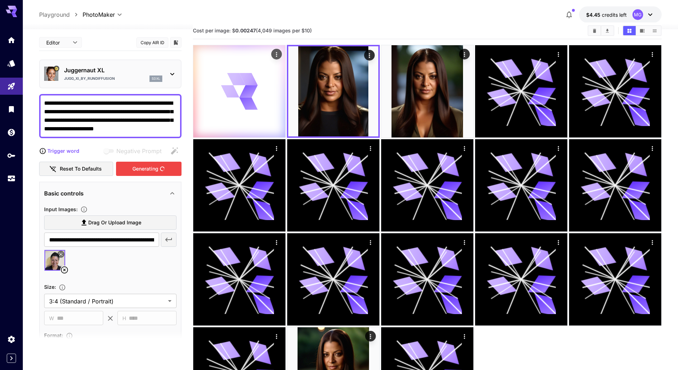
click at [260, 93] on div at bounding box center [239, 91] width 92 height 92
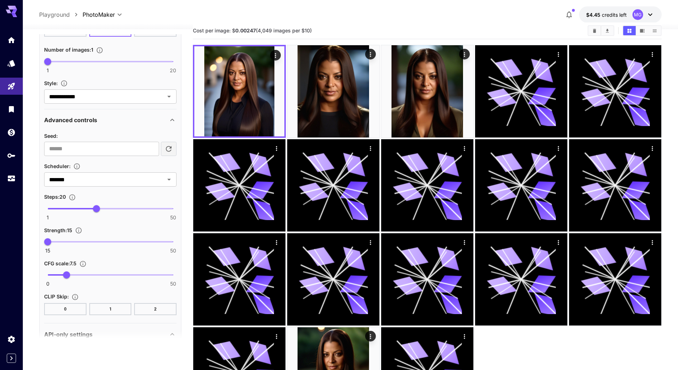
scroll to position [320, 0]
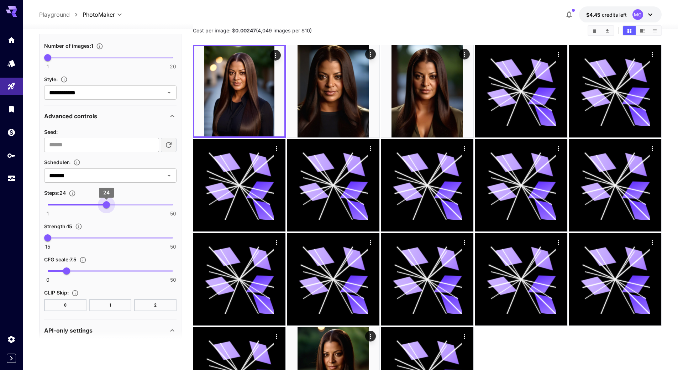
type input "**"
drag, startPoint x: 94, startPoint y: 204, endPoint x: 108, endPoint y: 203, distance: 13.9
click at [108, 203] on span "25" at bounding box center [108, 204] width 7 height 7
type input "**"
drag, startPoint x: 46, startPoint y: 237, endPoint x: 52, endPoint y: 237, distance: 5.7
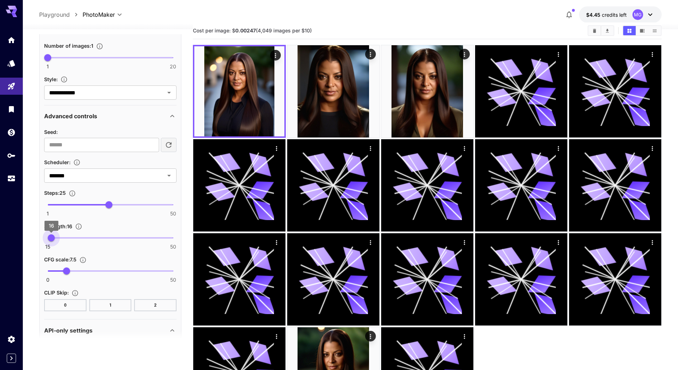
click at [52, 237] on span "16" at bounding box center [51, 237] width 7 height 7
click at [59, 304] on button "0" at bounding box center [65, 305] width 42 height 12
drag, startPoint x: 65, startPoint y: 269, endPoint x: 97, endPoint y: 269, distance: 32.4
click at [97, 269] on span "19.7" at bounding box center [97, 270] width 7 height 7
type input "**"
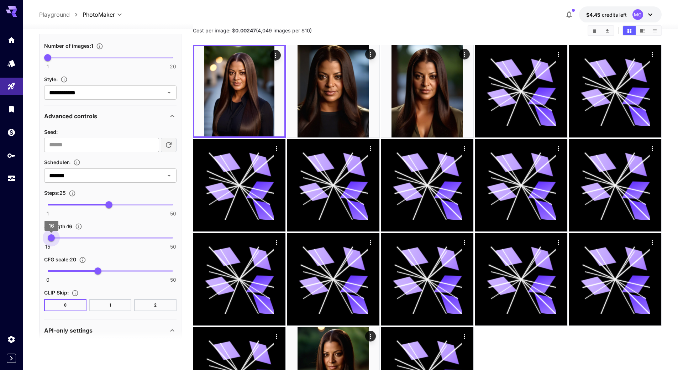
type input "**"
drag, startPoint x: 51, startPoint y: 237, endPoint x: 45, endPoint y: 238, distance: 6.0
click at [45, 238] on span "15" at bounding box center [47, 237] width 7 height 7
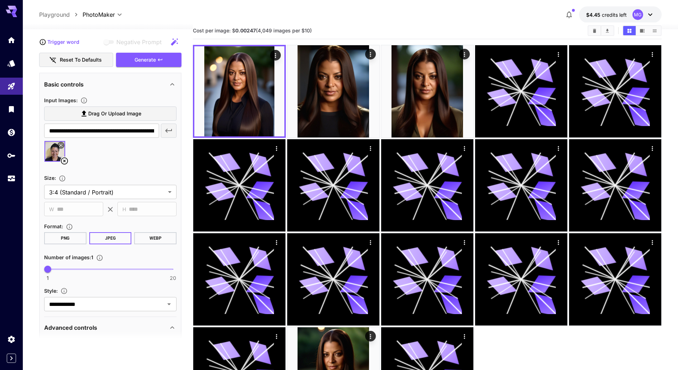
scroll to position [36, 0]
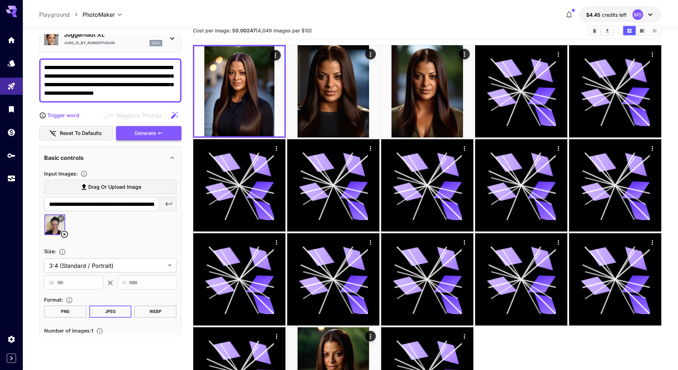
click at [126, 133] on div "Generate" at bounding box center [148, 133] width 65 height 15
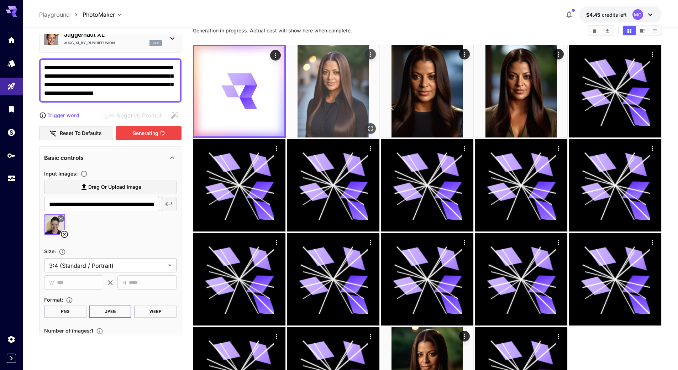
click at [317, 77] on img at bounding box center [333, 91] width 92 height 92
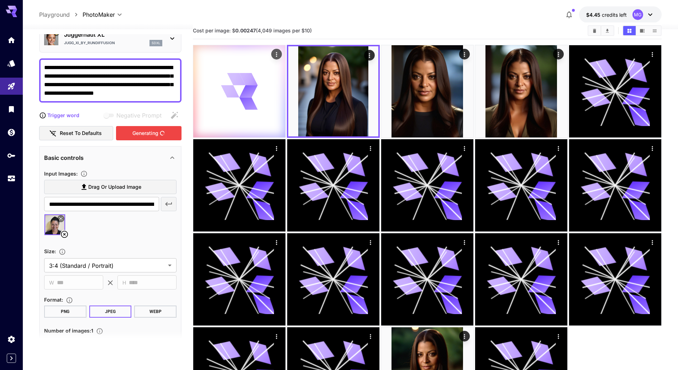
click at [241, 83] on icon at bounding box center [236, 79] width 19 height 12
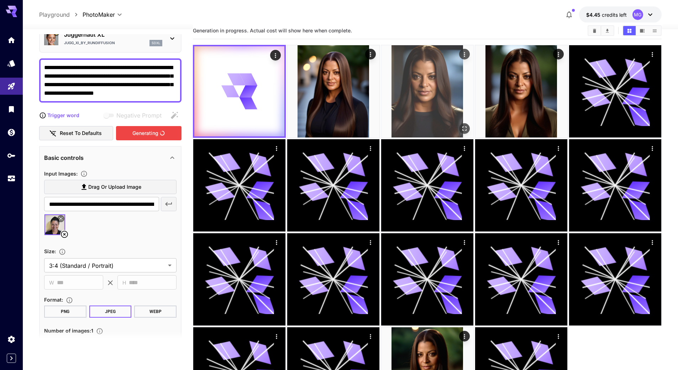
click at [423, 74] on img at bounding box center [427, 91] width 92 height 92
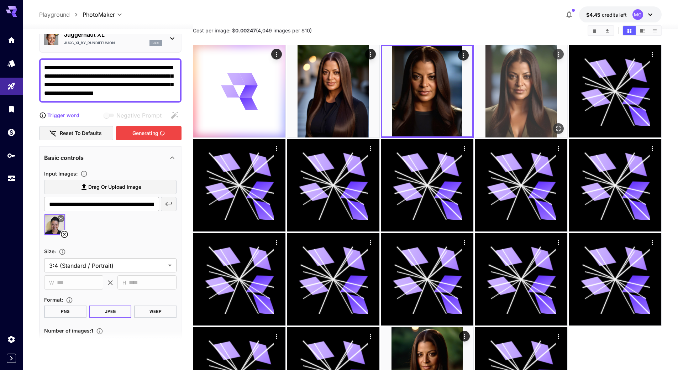
click at [504, 72] on img at bounding box center [521, 91] width 92 height 92
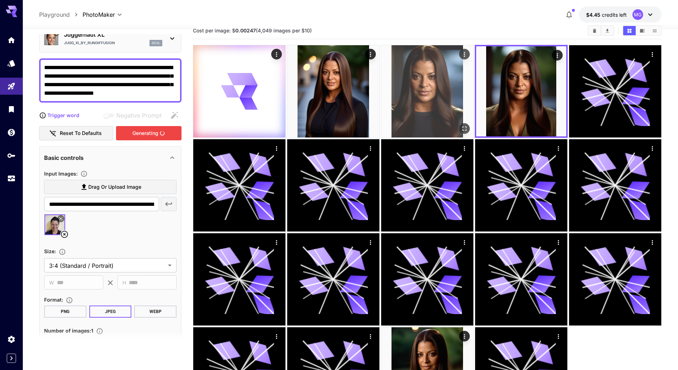
click at [416, 74] on img at bounding box center [427, 91] width 92 height 92
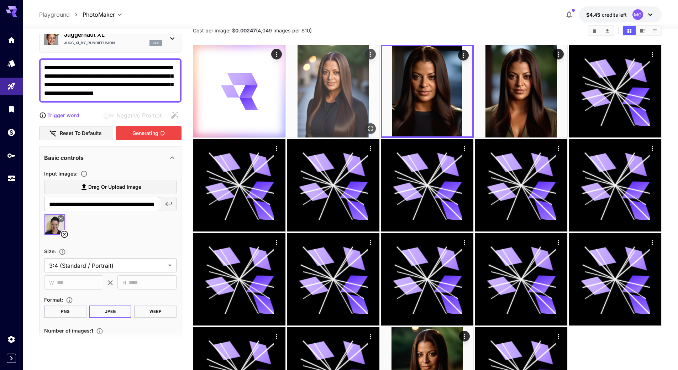
click at [355, 75] on img at bounding box center [333, 91] width 92 height 92
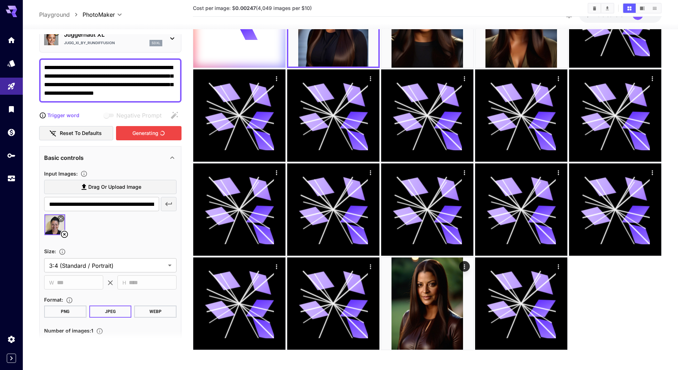
scroll to position [0, 0]
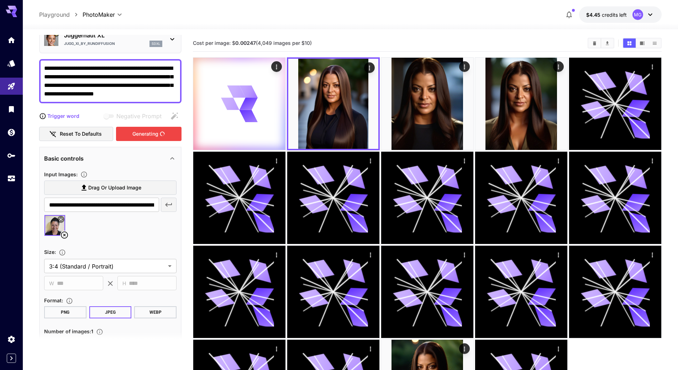
click at [152, 134] on div "Generating" at bounding box center [148, 134] width 65 height 15
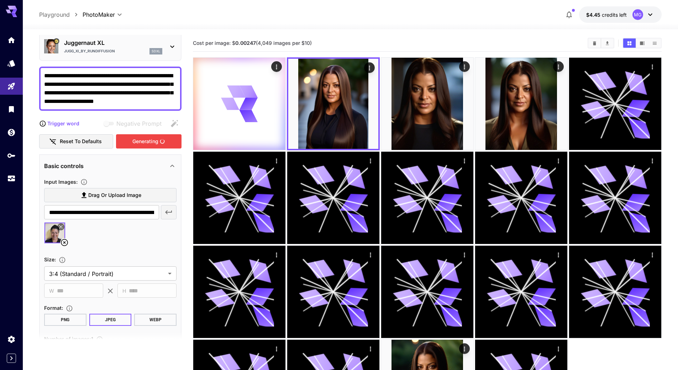
scroll to position [25, 0]
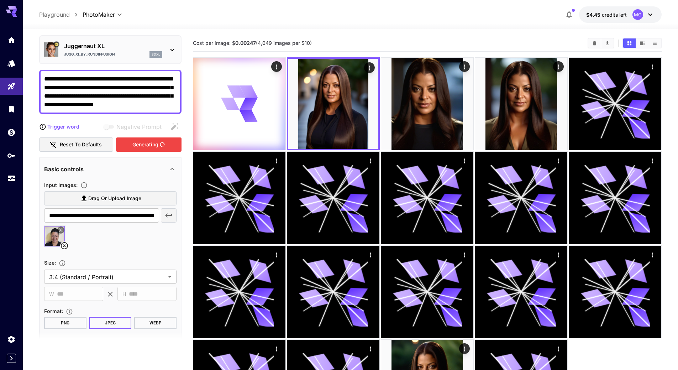
click at [143, 145] on div "Generating" at bounding box center [148, 144] width 65 height 15
click at [276, 68] on icon "Actions" at bounding box center [276, 66] width 1 height 5
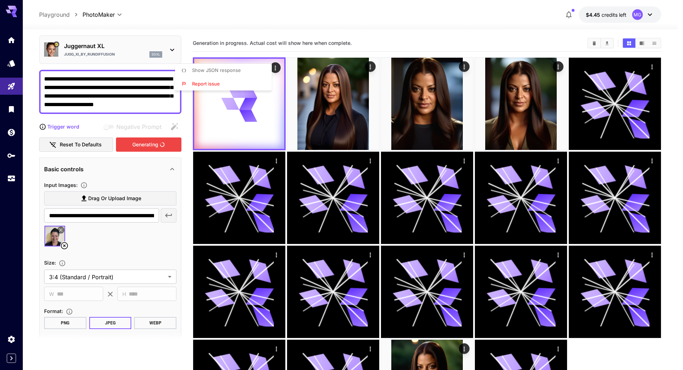
click at [388, 25] on div at bounding box center [341, 185] width 683 height 370
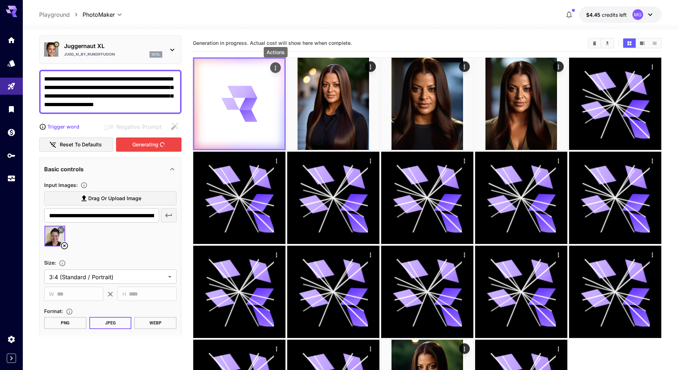
click at [273, 68] on icon "Actions" at bounding box center [275, 67] width 7 height 7
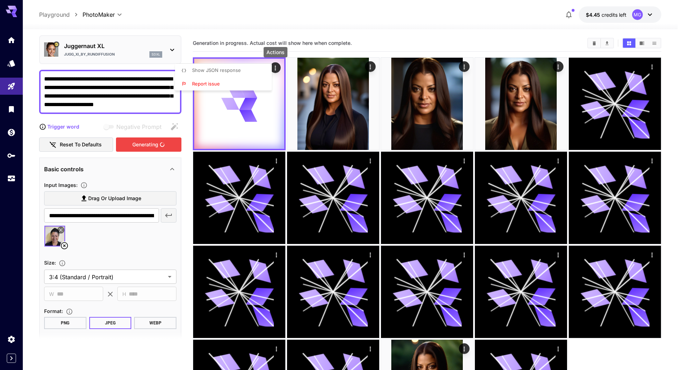
click at [231, 83] on li "Report issue" at bounding box center [225, 84] width 101 height 14
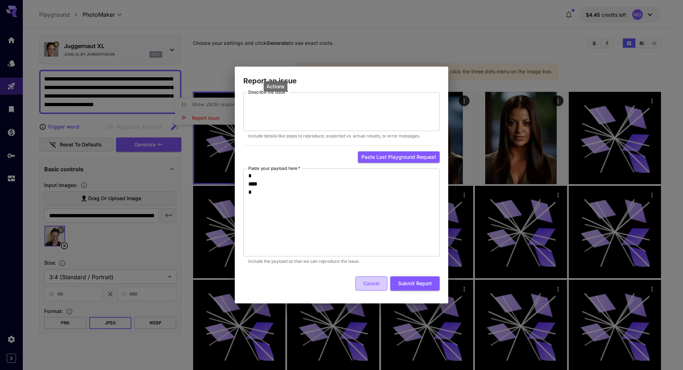
click at [373, 281] on button "Cancel" at bounding box center [371, 283] width 32 height 15
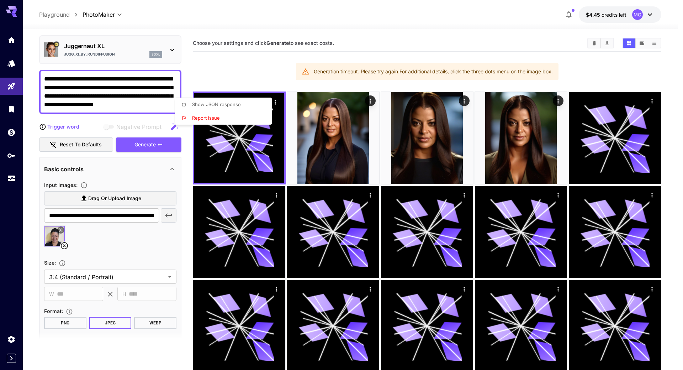
click at [252, 73] on div at bounding box center [341, 185] width 683 height 370
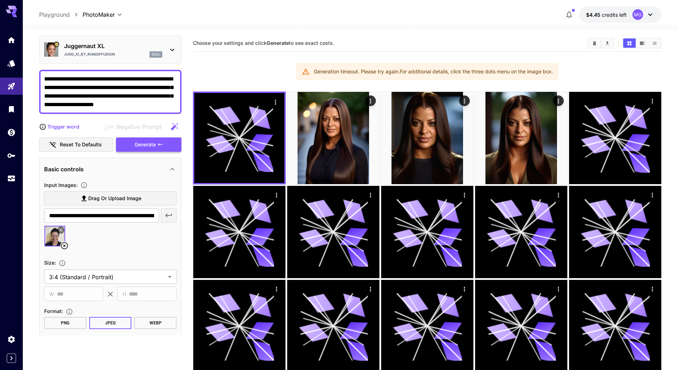
click at [152, 145] on div "Generate" at bounding box center [148, 144] width 65 height 15
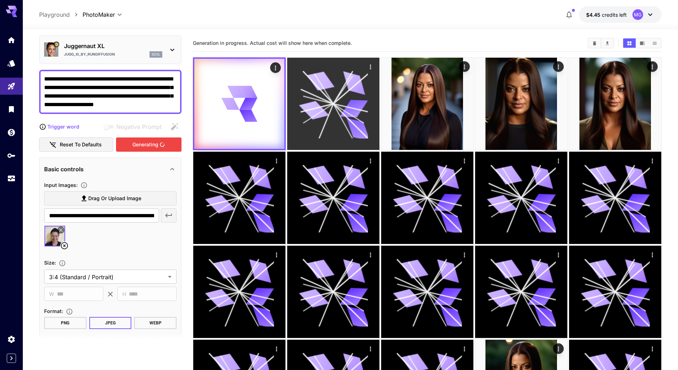
click at [348, 88] on icon at bounding box center [354, 82] width 28 height 23
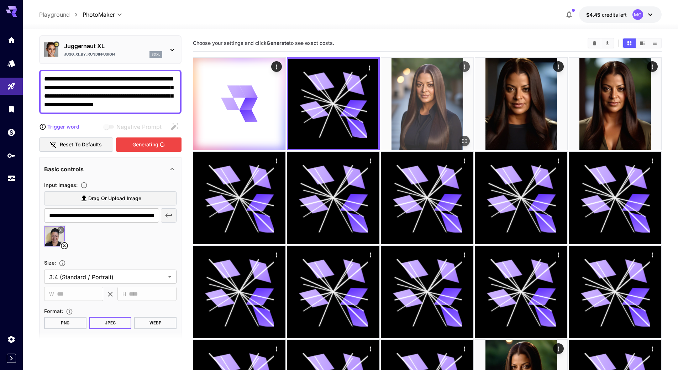
click at [420, 89] on img at bounding box center [427, 104] width 92 height 92
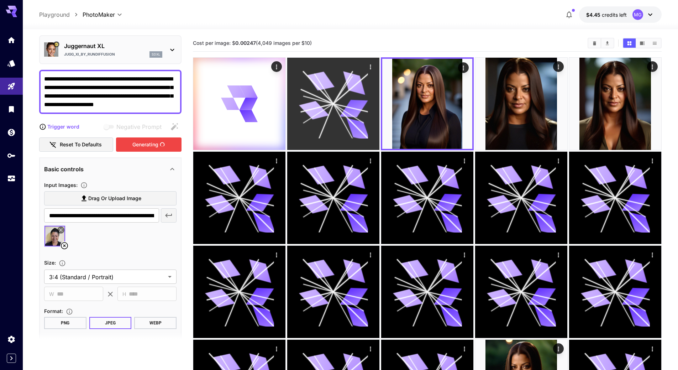
click at [326, 86] on icon at bounding box center [320, 81] width 27 height 22
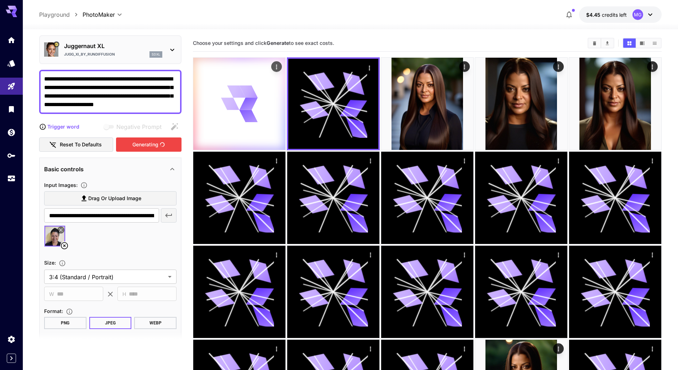
click at [260, 88] on div at bounding box center [239, 104] width 92 height 92
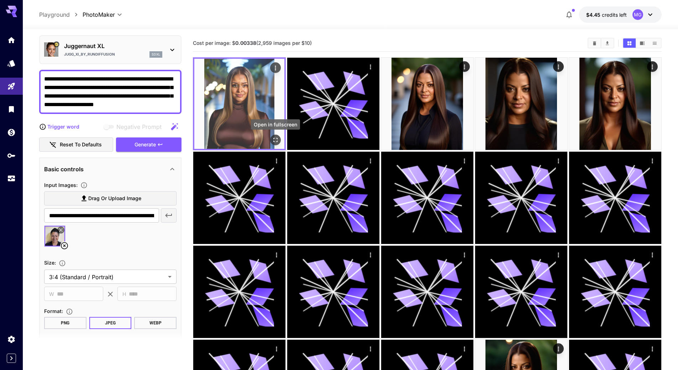
click at [278, 138] on icon "Open in fullscreen" at bounding box center [275, 139] width 7 height 7
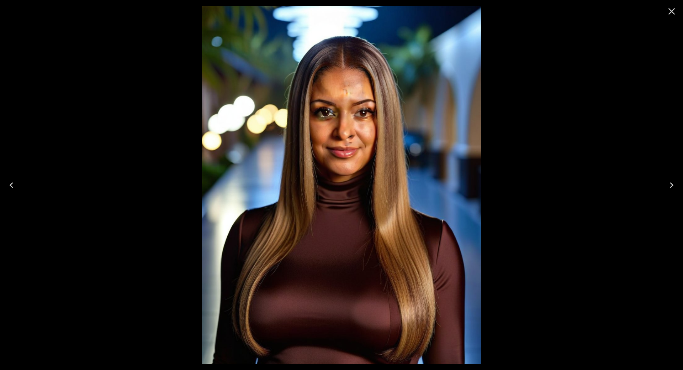
click at [672, 12] on icon "Close" at bounding box center [672, 11] width 7 height 7
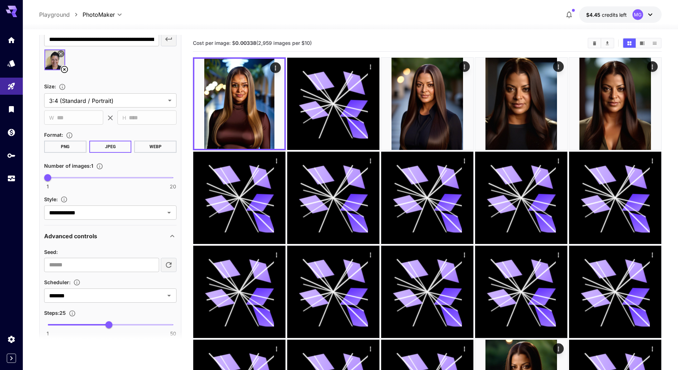
scroll to position [203, 0]
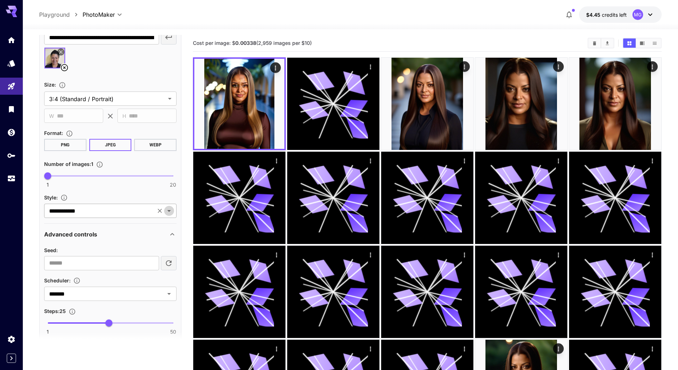
click at [168, 214] on icon "Open" at bounding box center [169, 210] width 9 height 9
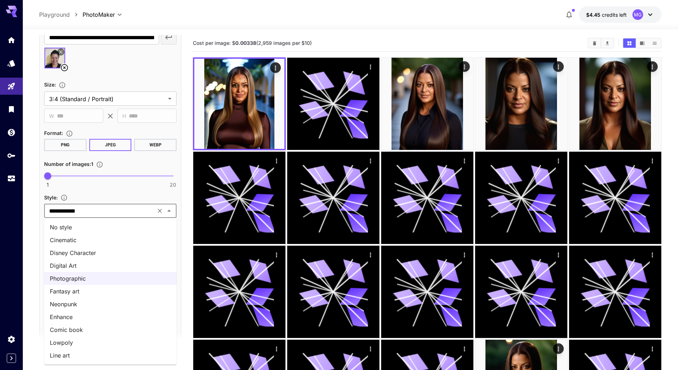
click at [66, 313] on li "Enhance" at bounding box center [110, 316] width 132 height 13
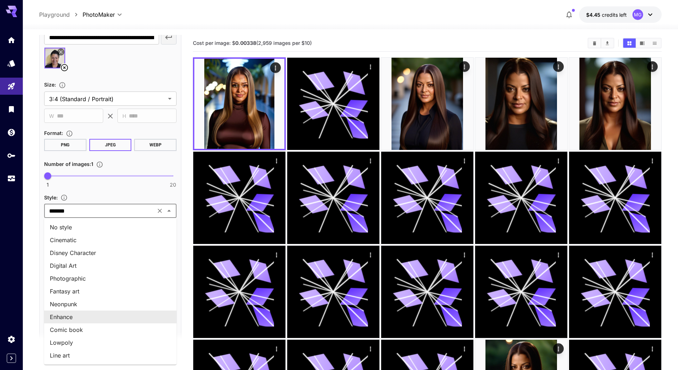
click at [103, 213] on input "*******" at bounding box center [99, 211] width 107 height 10
click at [61, 228] on li "No style" at bounding box center [110, 227] width 132 height 13
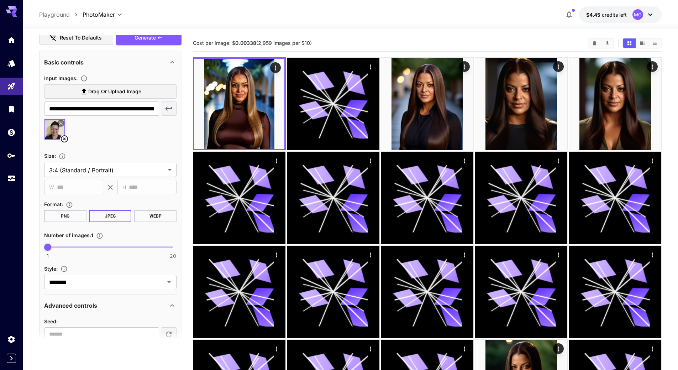
scroll to position [60, 0]
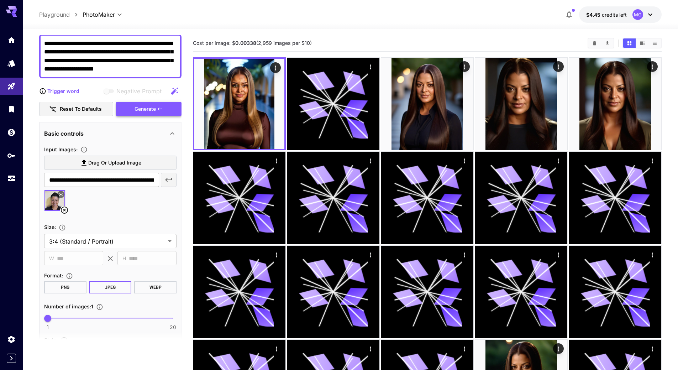
click at [126, 110] on div "Generate" at bounding box center [148, 109] width 65 height 15
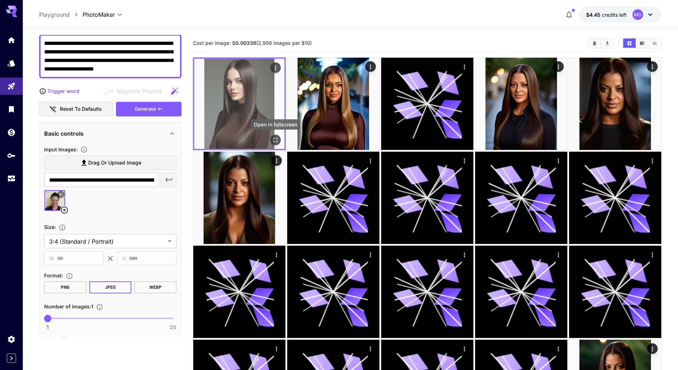
click at [276, 139] on icon "Open in fullscreen" at bounding box center [275, 139] width 7 height 7
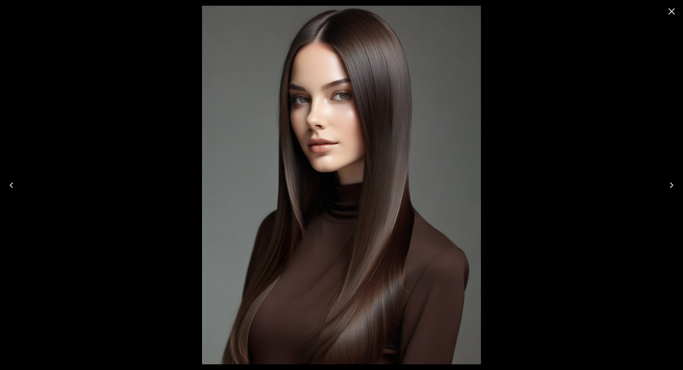
click at [671, 11] on icon "Close" at bounding box center [671, 11] width 11 height 11
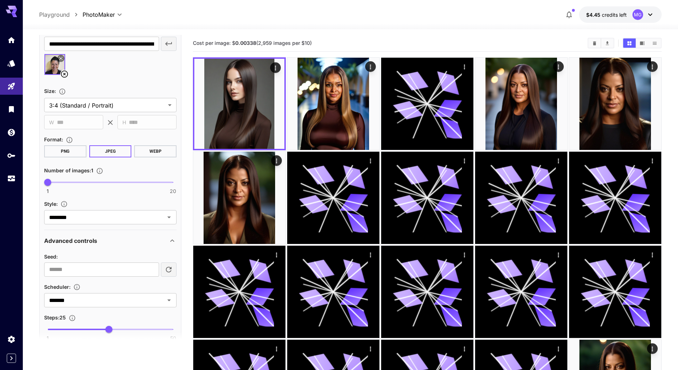
scroll to position [203, 0]
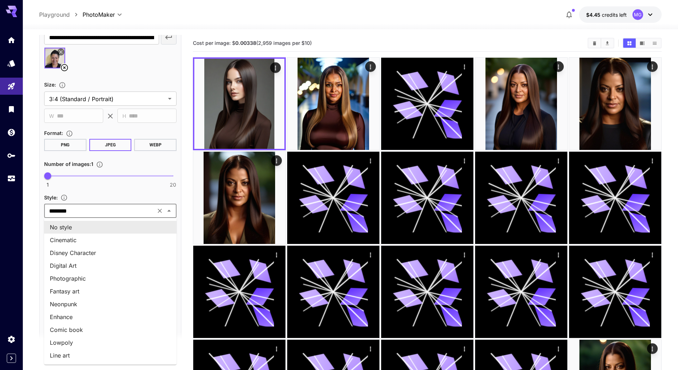
click at [111, 212] on input "********" at bounding box center [99, 211] width 107 height 10
click at [68, 317] on li "Enhance" at bounding box center [110, 316] width 132 height 13
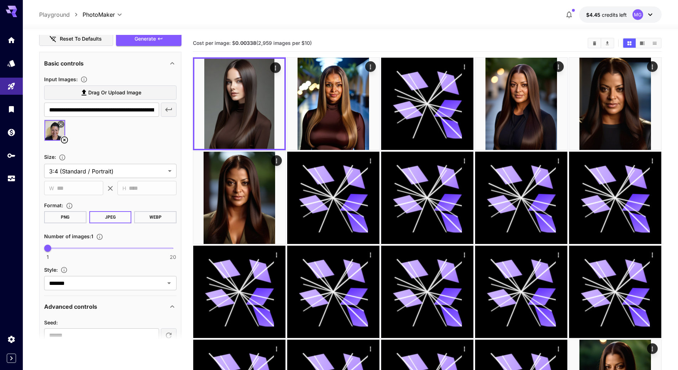
scroll to position [96, 0]
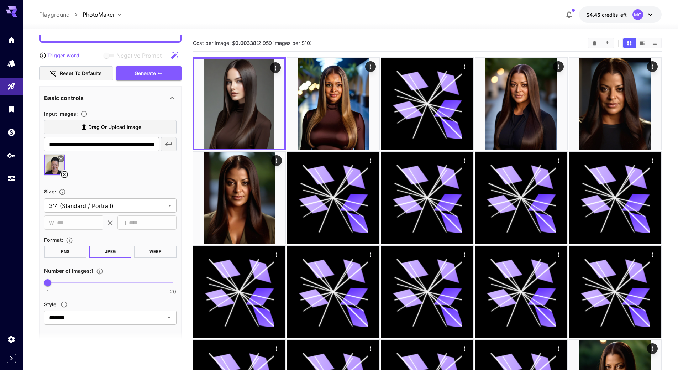
click at [70, 76] on button "Reset to defaults" at bounding box center [76, 73] width 74 height 15
type input "**"
type input "***"
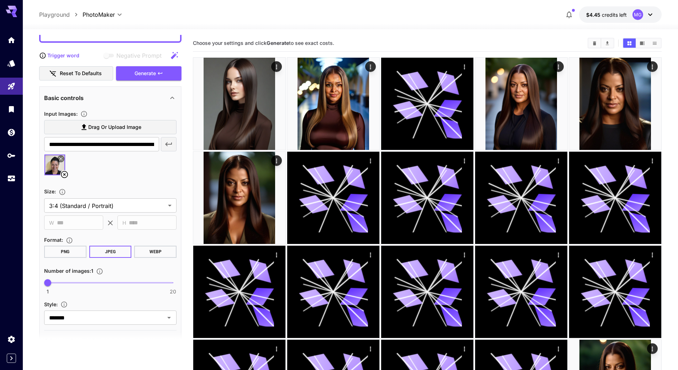
click at [145, 128] on label "Drag or upload image" at bounding box center [110, 127] width 132 height 15
click at [0, 0] on input "Drag or upload image" at bounding box center [0, 0] width 0 height 0
type input "**********"
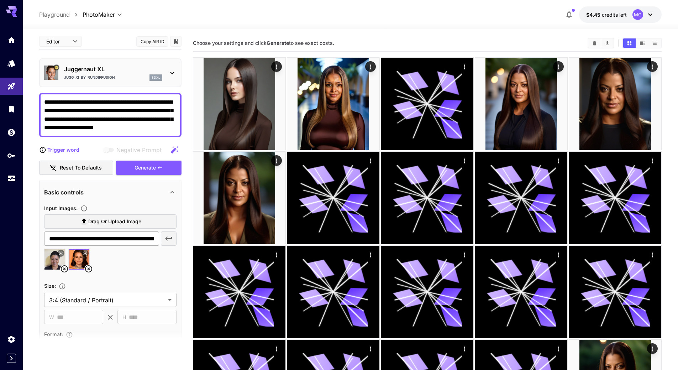
scroll to position [0, 0]
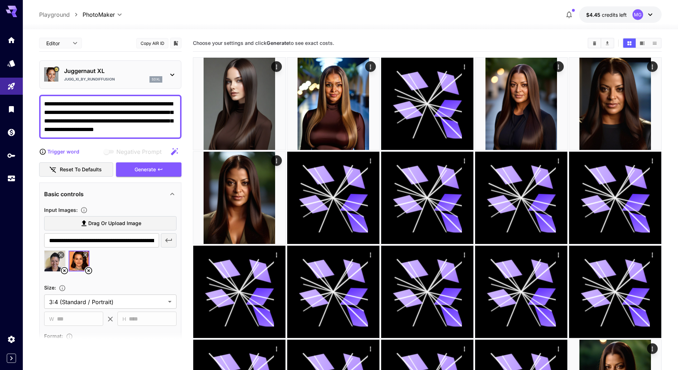
click at [160, 112] on textarea "**********" at bounding box center [110, 117] width 132 height 34
drag, startPoint x: 171, startPoint y: 128, endPoint x: 86, endPoint y: 104, distance: 87.6
click at [86, 104] on textarea "**********" at bounding box center [110, 117] width 132 height 34
click at [65, 104] on textarea "**********" at bounding box center [110, 117] width 132 height 34
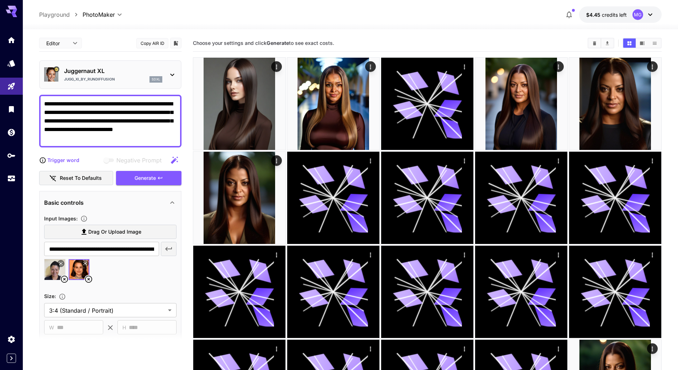
click at [111, 104] on textarea "**********" at bounding box center [110, 121] width 132 height 43
drag, startPoint x: 155, startPoint y: 104, endPoint x: 168, endPoint y: 146, distance: 44.0
click at [168, 146] on div "**********" at bounding box center [110, 121] width 142 height 53
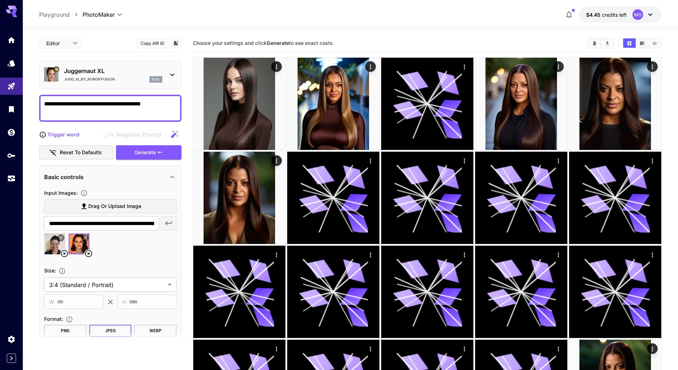
drag, startPoint x: 64, startPoint y: 104, endPoint x: 142, endPoint y: 103, distance: 77.9
click at [142, 103] on textarea "**********" at bounding box center [110, 108] width 132 height 17
click at [161, 102] on textarea "**********" at bounding box center [110, 108] width 132 height 17
paste textarea "**********"
drag, startPoint x: 104, startPoint y: 110, endPoint x: 97, endPoint y: 111, distance: 6.8
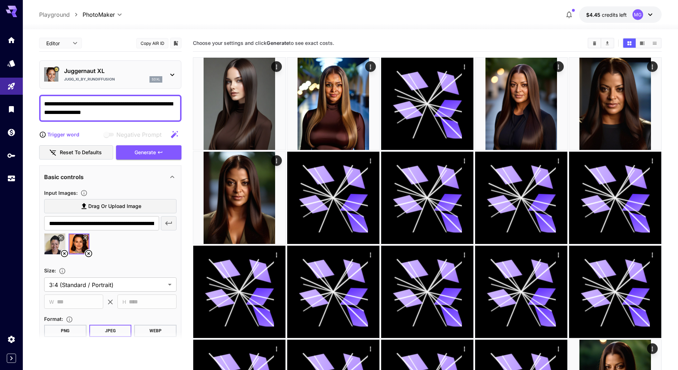
click at [97, 111] on textarea "**********" at bounding box center [110, 108] width 132 height 17
click at [128, 116] on textarea "**********" at bounding box center [110, 108] width 132 height 17
click at [155, 148] on div "Generate" at bounding box center [148, 152] width 65 height 15
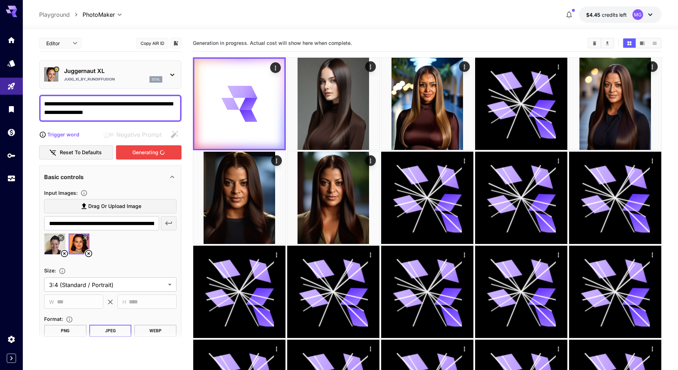
drag, startPoint x: 137, startPoint y: 112, endPoint x: 38, endPoint y: 102, distance: 99.4
click at [38, 102] on section "**********" at bounding box center [350, 288] width 655 height 518
click at [145, 114] on textarea "**********" at bounding box center [110, 108] width 132 height 17
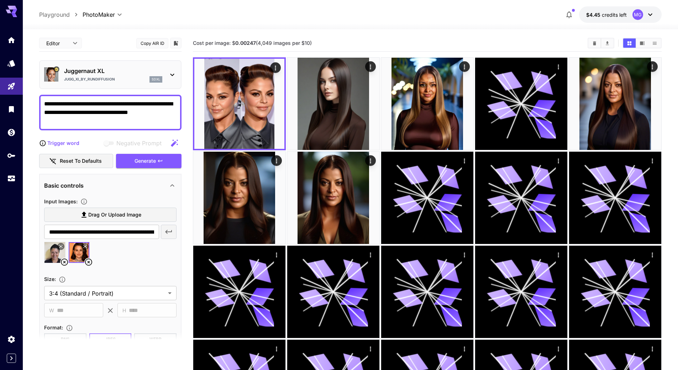
type textarea "**********"
click at [147, 164] on div "Generate" at bounding box center [148, 161] width 65 height 15
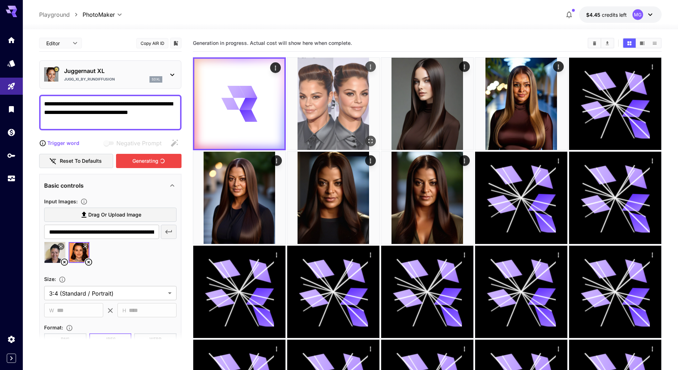
click at [317, 107] on img at bounding box center [333, 104] width 92 height 92
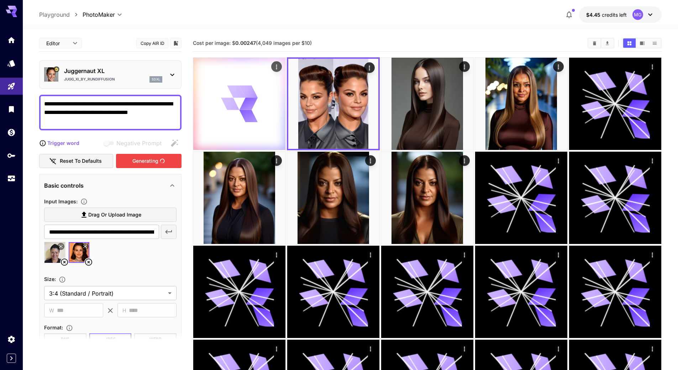
click at [239, 106] on icon at bounding box center [239, 103] width 37 height 37
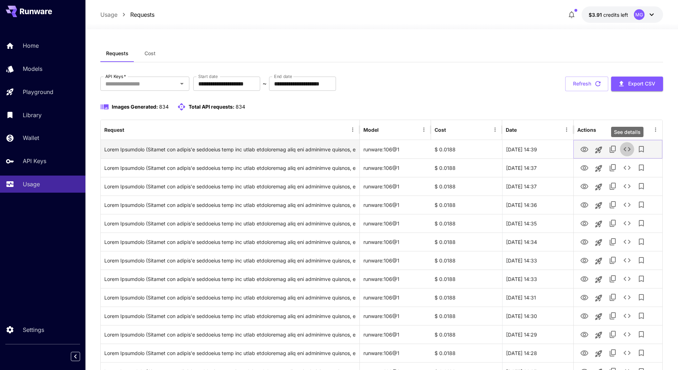
click at [626, 149] on icon "See details" at bounding box center [627, 149] width 9 height 9
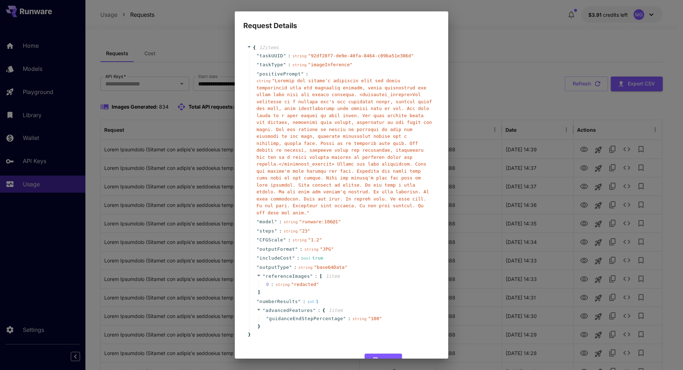
click at [419, 353] on button "Cancel" at bounding box center [424, 360] width 32 height 15
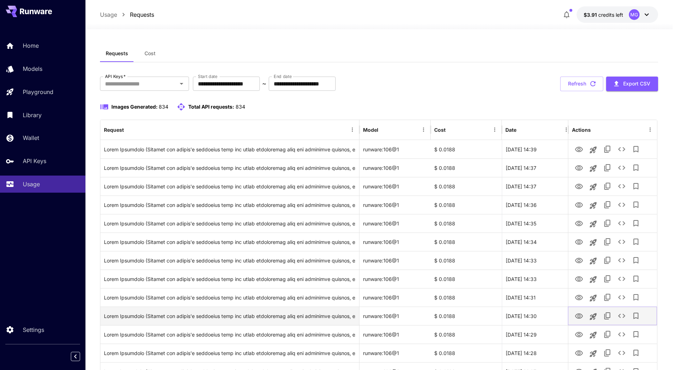
click at [583, 315] on icon "View Image" at bounding box center [579, 315] width 8 height 5
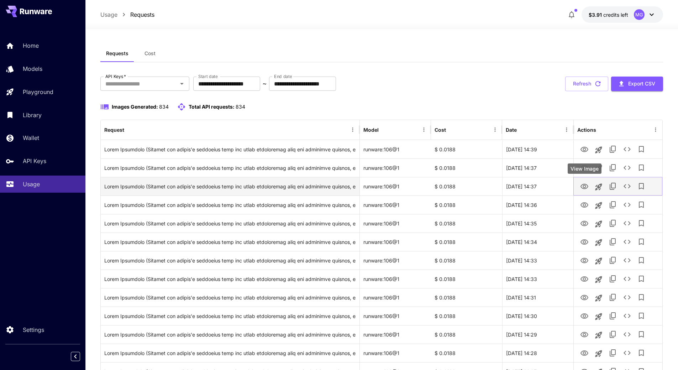
click at [584, 184] on icon "View Image" at bounding box center [584, 186] width 8 height 5
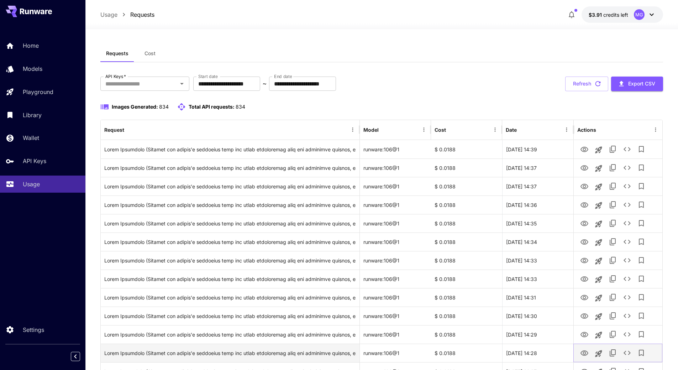
click at [584, 354] on icon "View Image" at bounding box center [584, 352] width 8 height 5
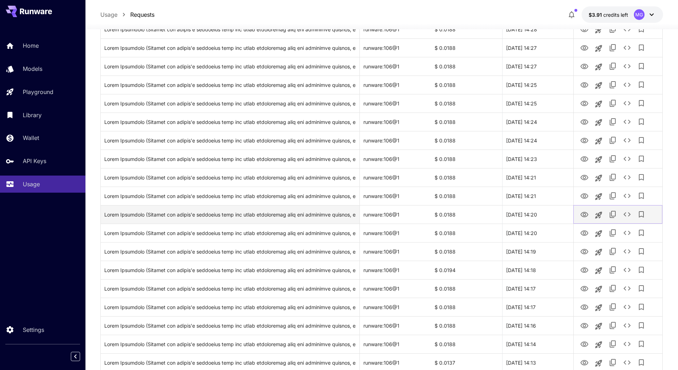
click at [584, 215] on icon "View Image" at bounding box center [584, 214] width 8 height 5
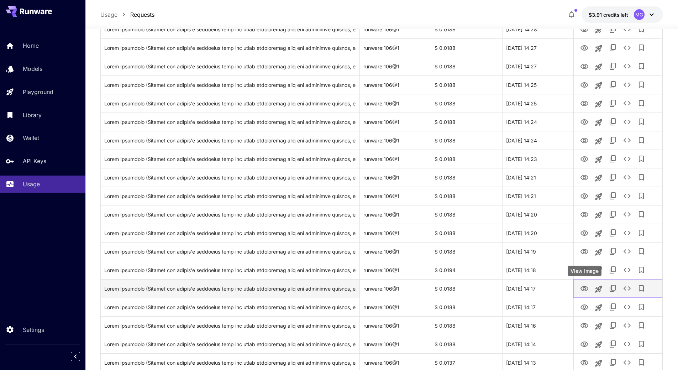
click at [583, 292] on icon "View Image" at bounding box center [584, 288] width 9 height 9
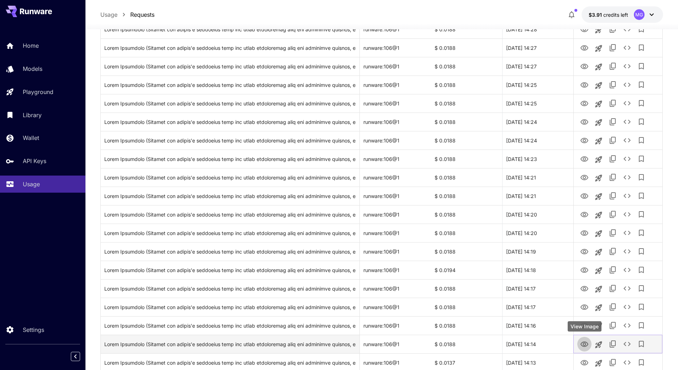
click at [585, 343] on icon "View Image" at bounding box center [584, 343] width 8 height 5
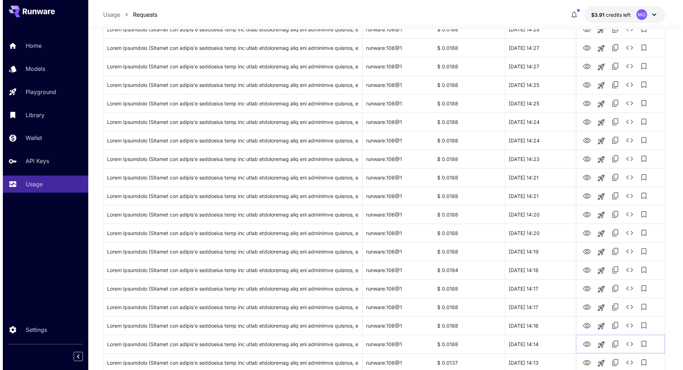
scroll to position [647, 0]
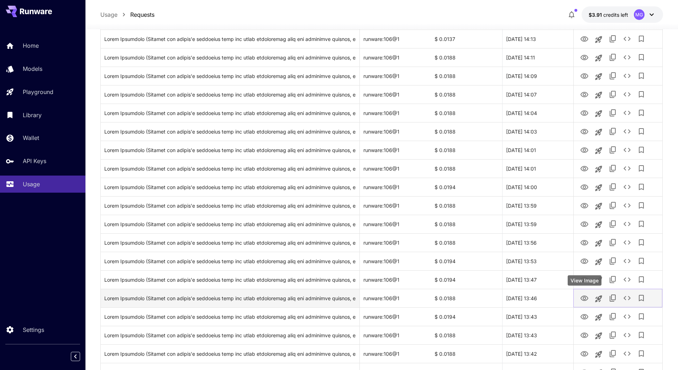
click at [581, 297] on icon "View Image" at bounding box center [584, 297] width 8 height 5
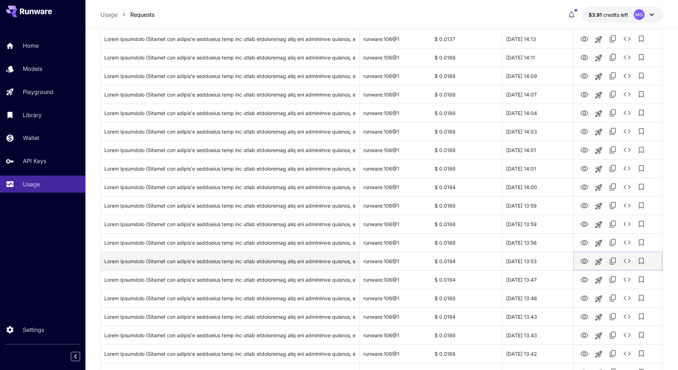
click at [583, 261] on icon "View Image" at bounding box center [584, 261] width 9 height 9
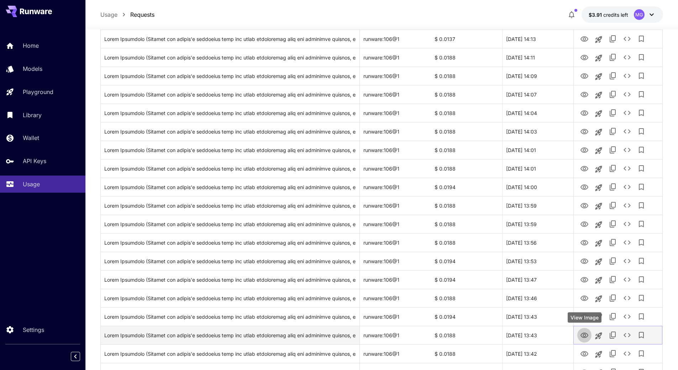
click at [581, 335] on icon "View Image" at bounding box center [584, 335] width 9 height 9
click at [628, 335] on icon "See details" at bounding box center [627, 335] width 9 height 9
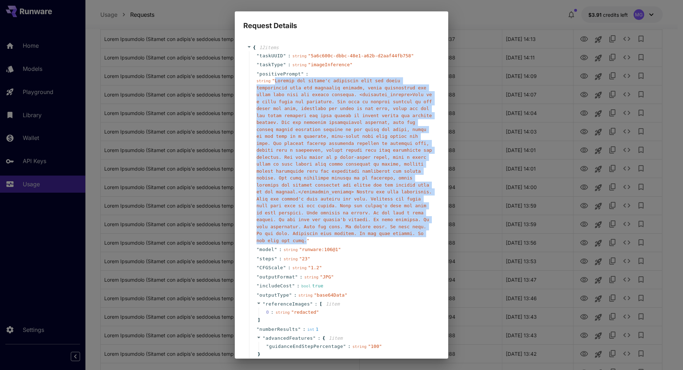
drag, startPoint x: 399, startPoint y: 227, endPoint x: 275, endPoint y: 82, distance: 190.8
click at [275, 82] on span "" "" at bounding box center [344, 160] width 175 height 165
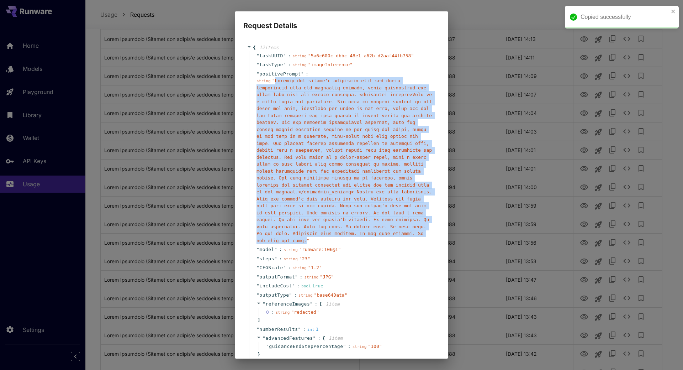
copy span "Replace the person's hairstyle with the exact description from the hairstyle de…"
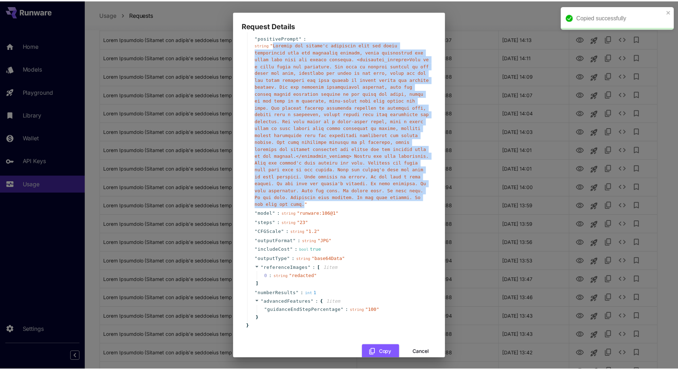
scroll to position [36, 0]
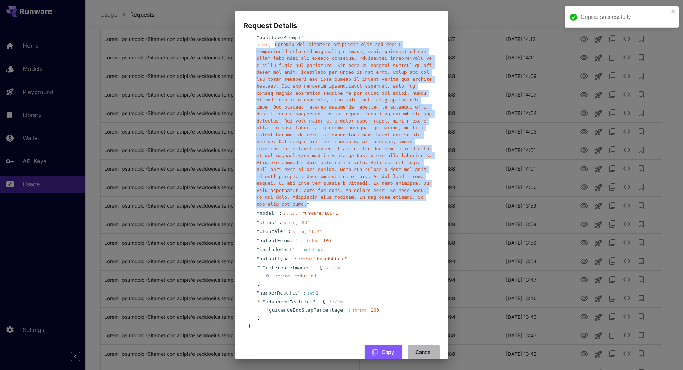
click at [422, 345] on button "Cancel" at bounding box center [424, 352] width 32 height 15
